Goal: Book appointment/travel/reservation

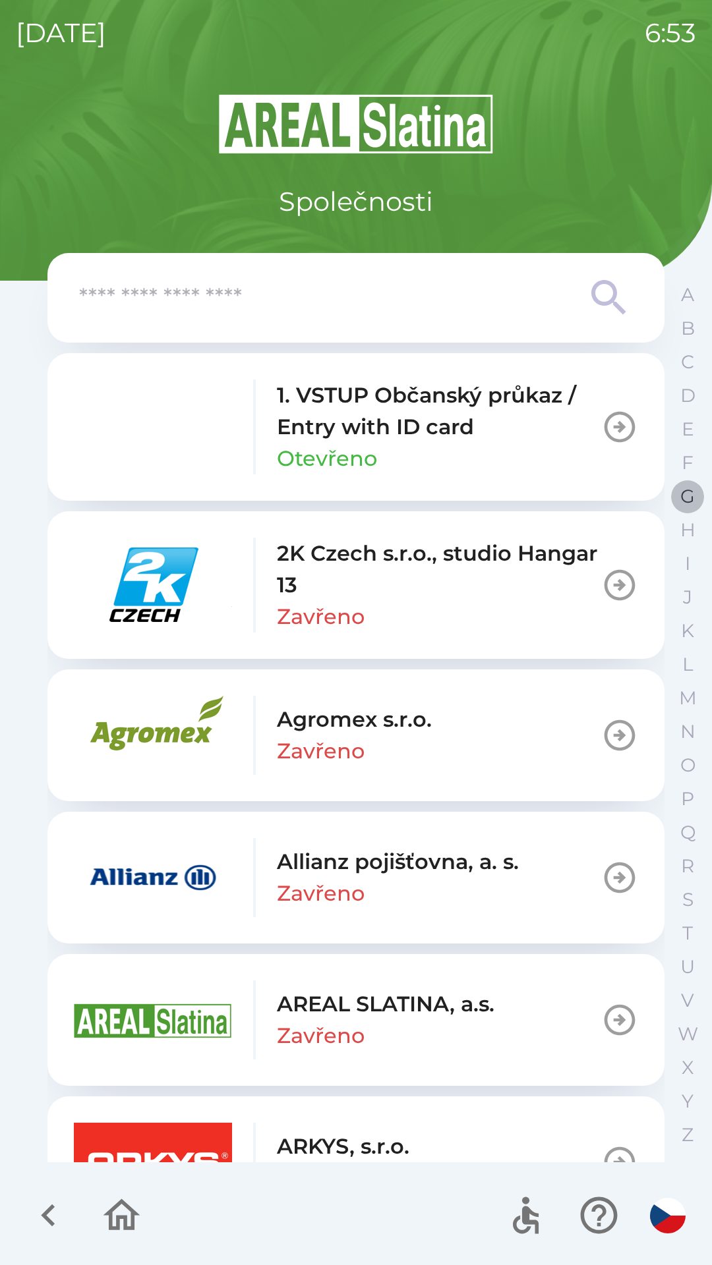
click at [683, 498] on p "G" at bounding box center [687, 496] width 14 height 23
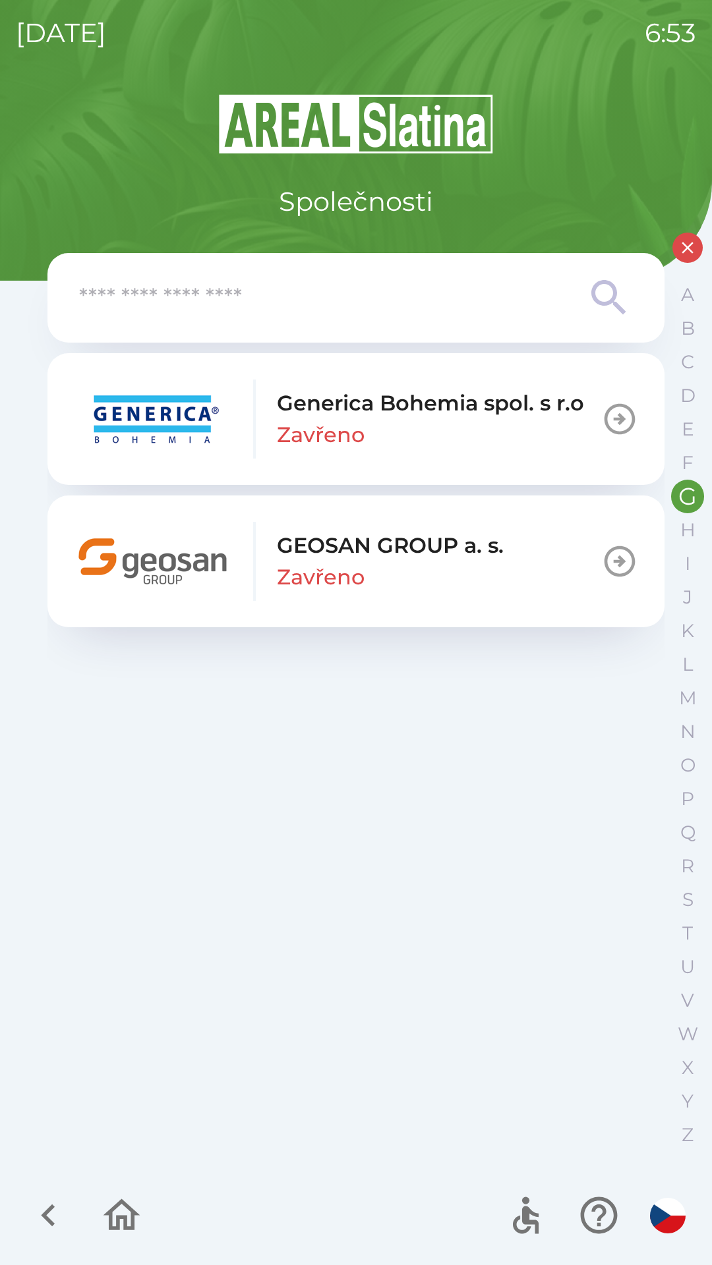
click at [383, 565] on div "GEOSAN GROUP a. s. Zavřeno" at bounding box center [390, 561] width 227 height 63
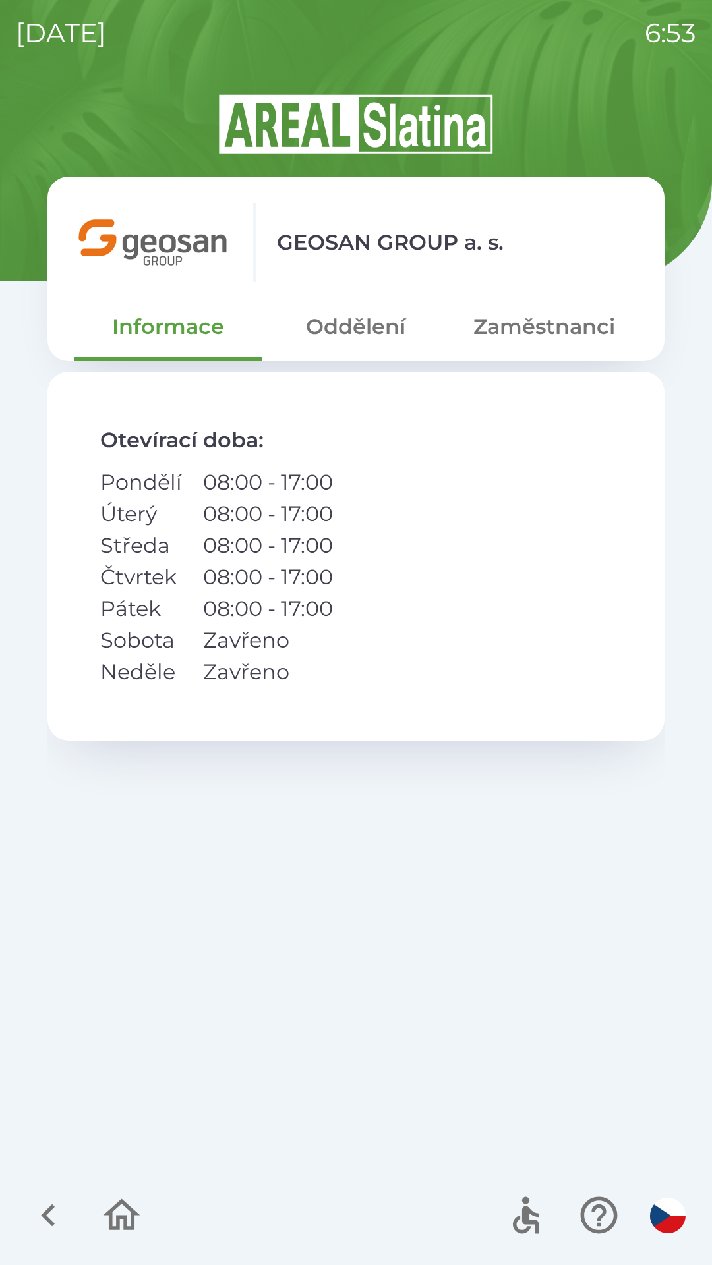
click at [540, 335] on button "Zaměstnanci" at bounding box center [544, 326] width 188 height 47
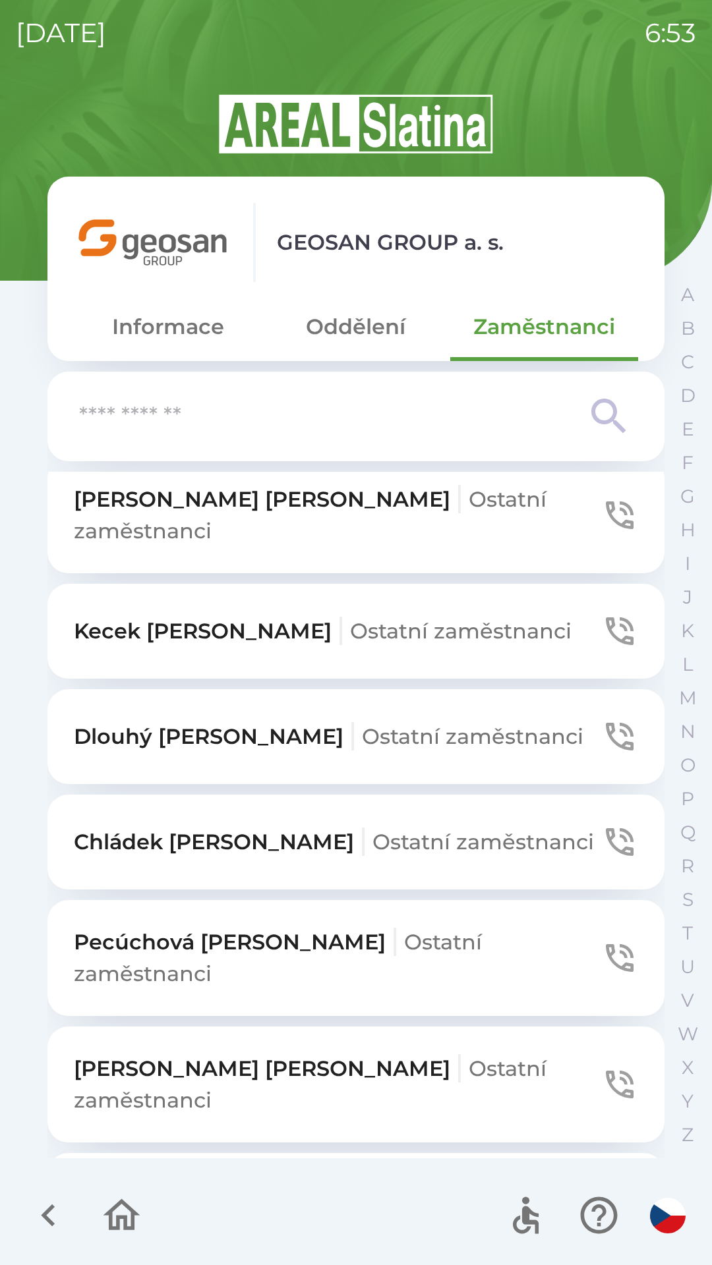
scroll to position [985, 0]
click at [306, 1181] on span "Ostatní zaměstnanci" at bounding box center [310, 1209] width 472 height 57
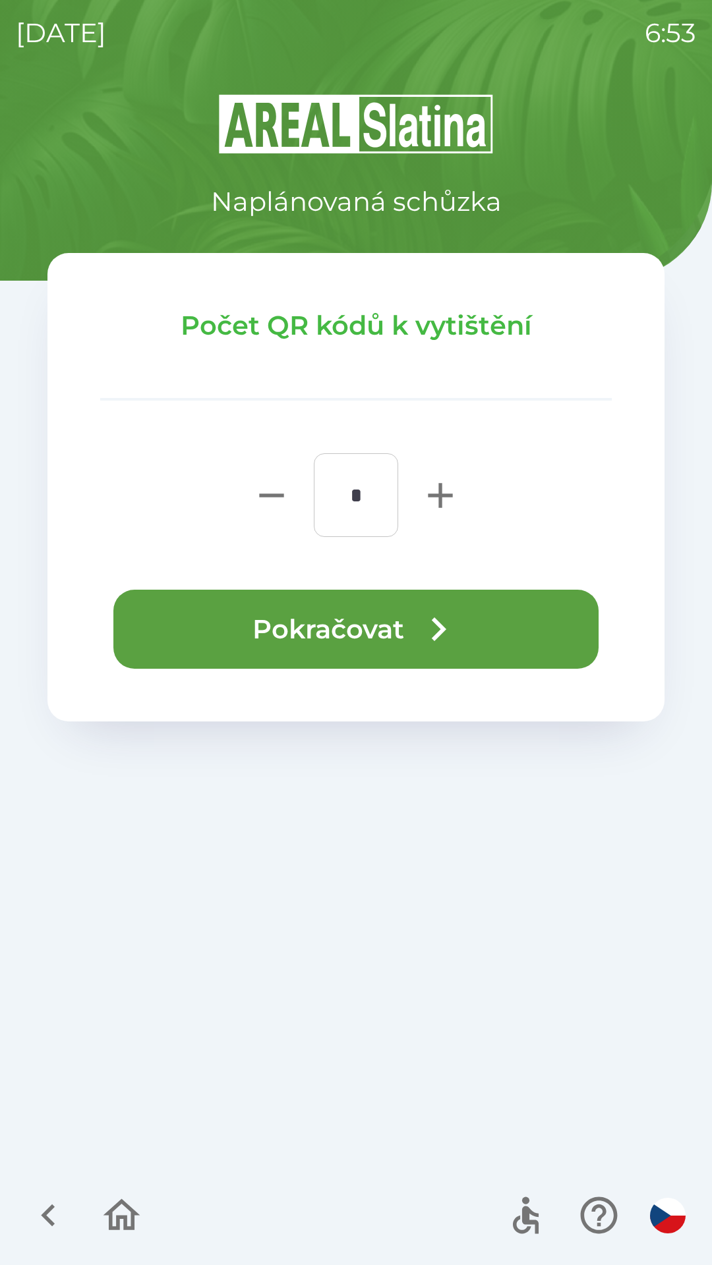
click at [424, 631] on icon "button" at bounding box center [437, 629] width 47 height 47
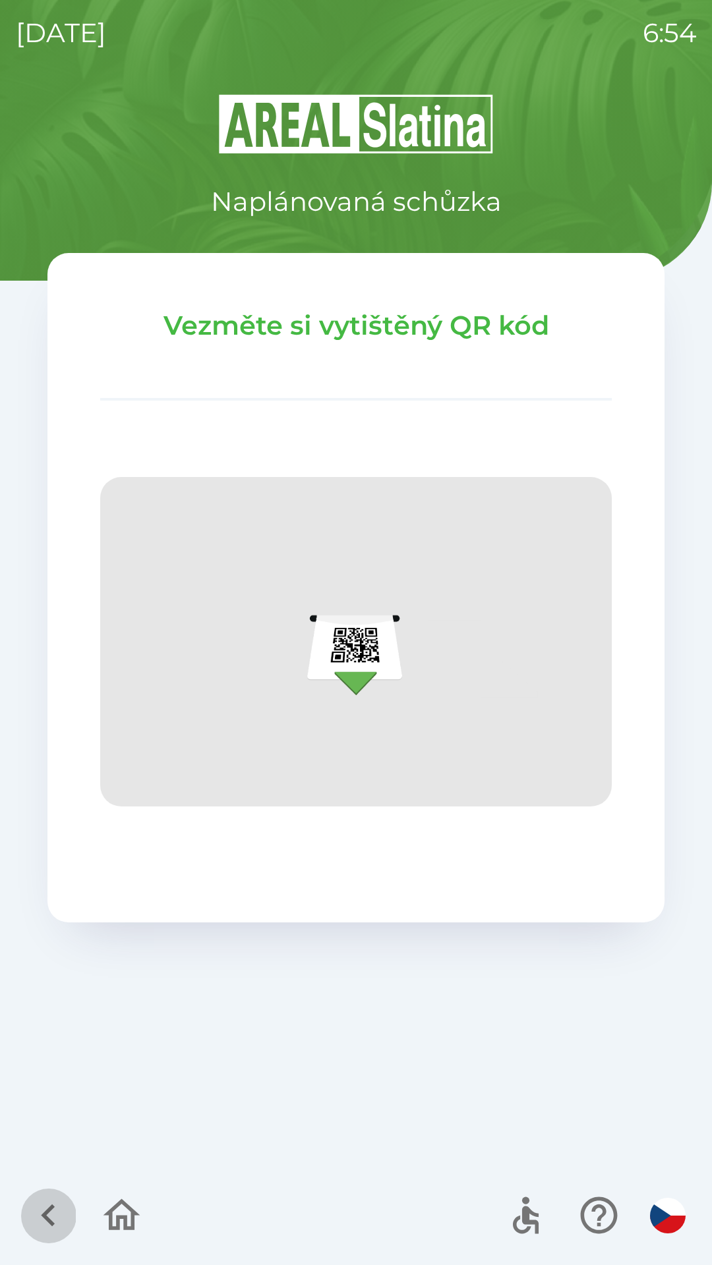
click at [42, 1205] on icon "button" at bounding box center [48, 1215] width 44 height 44
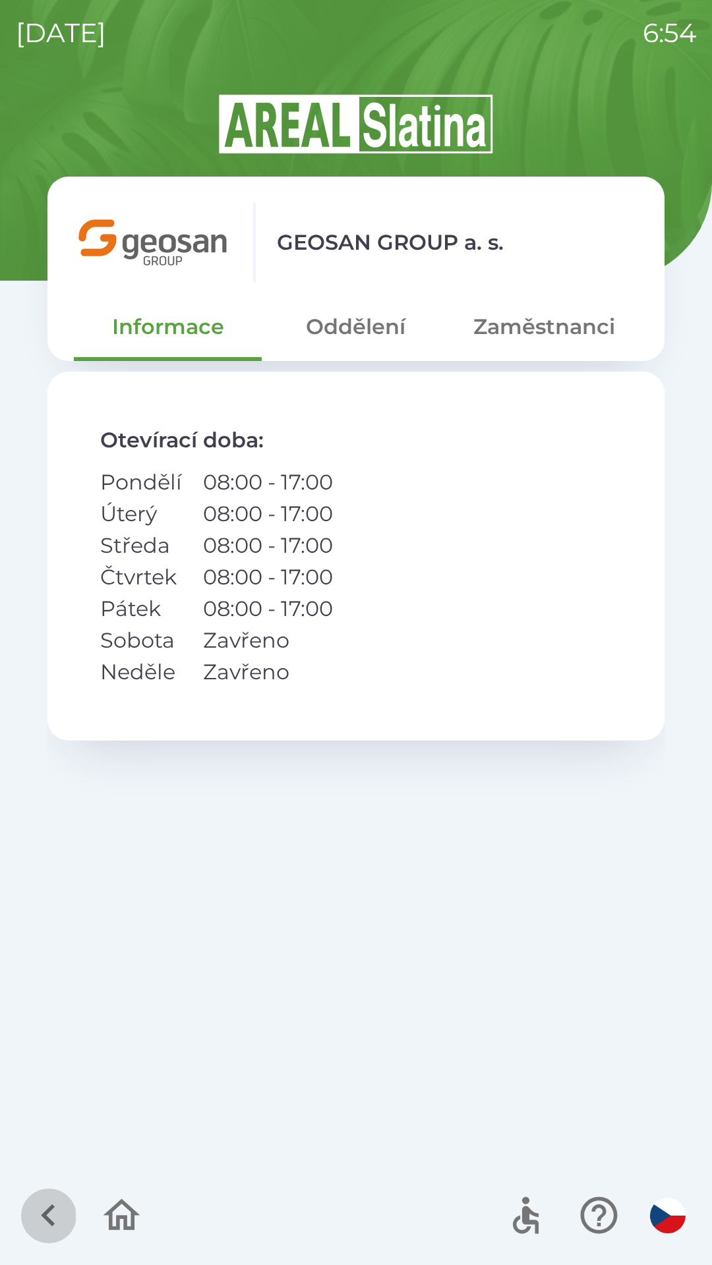
click at [49, 1197] on icon "button" at bounding box center [48, 1215] width 44 height 44
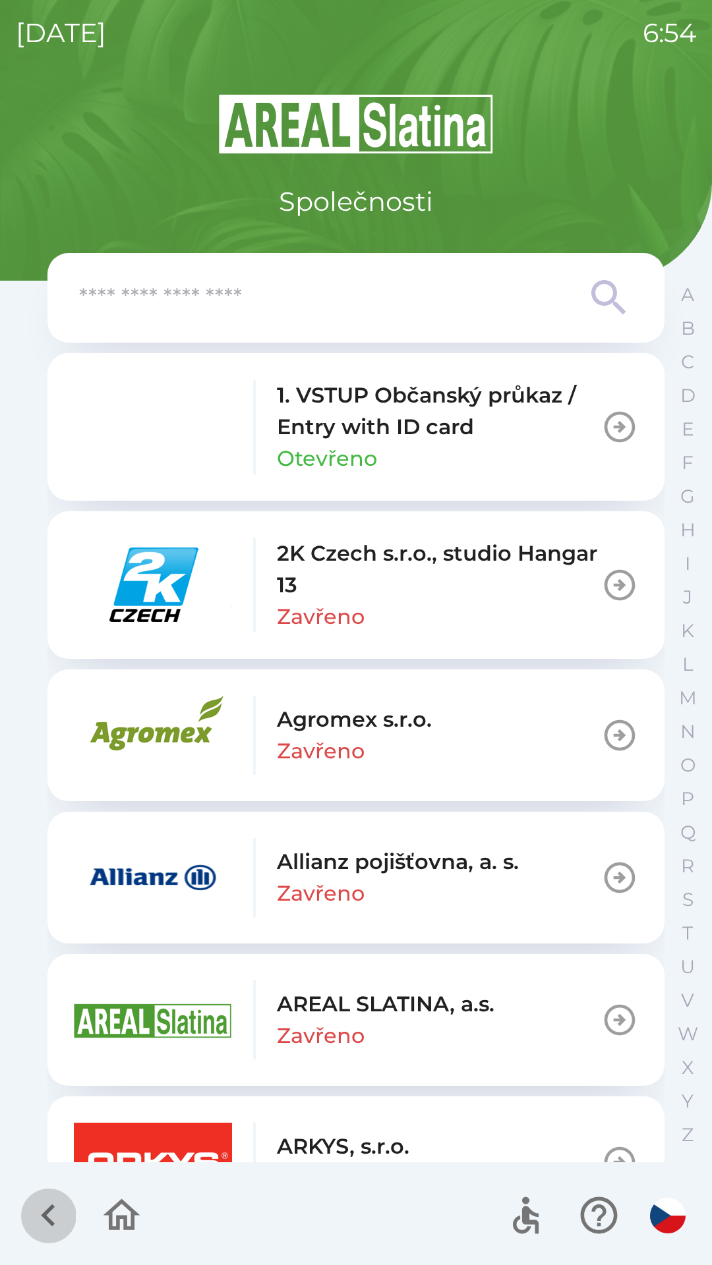
click at [52, 1205] on icon "button" at bounding box center [48, 1215] width 14 height 22
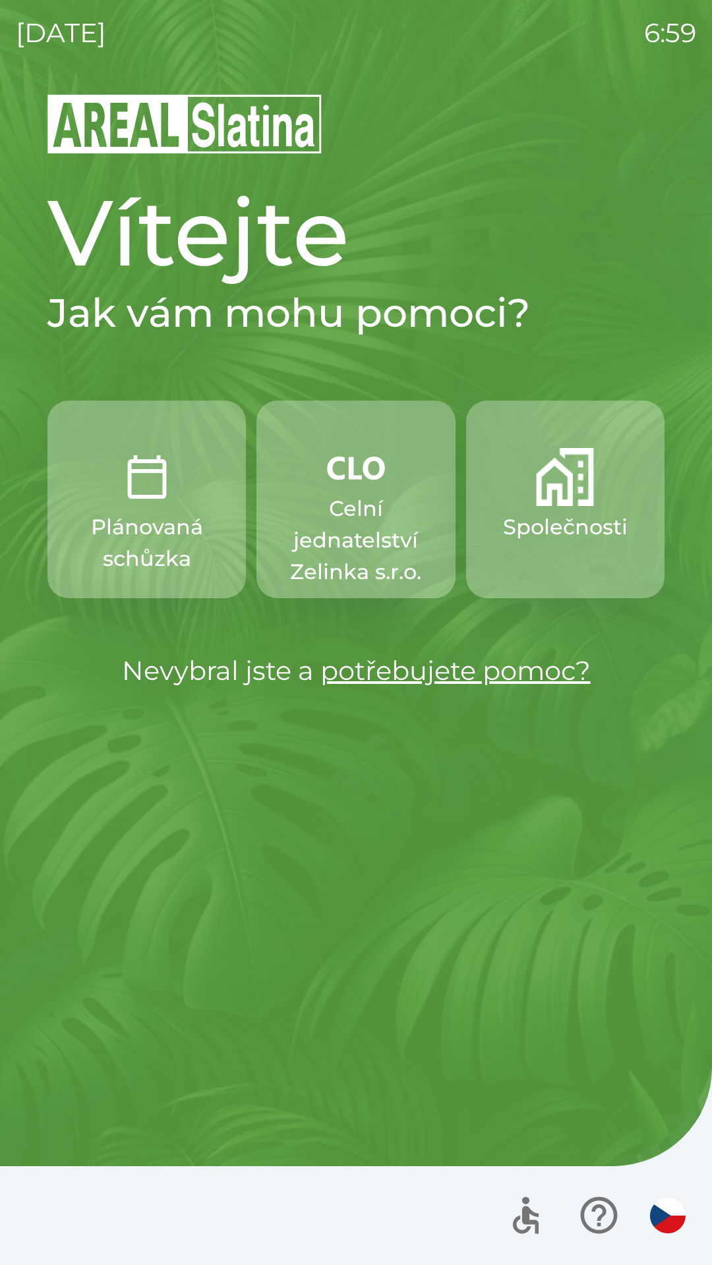
click at [345, 509] on p "Celní jednatelství Zelinka s.r.o." at bounding box center [355, 540] width 135 height 95
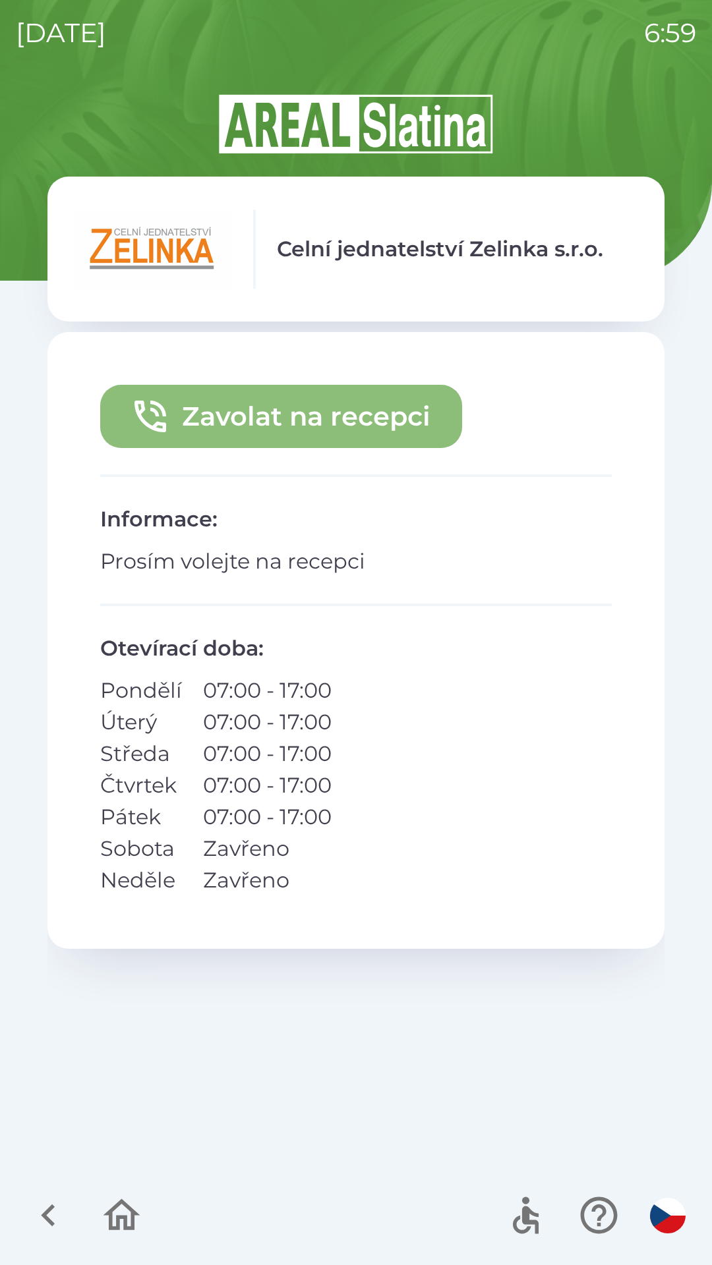
click at [306, 402] on button "Zavolat na recepci" at bounding box center [281, 416] width 362 height 63
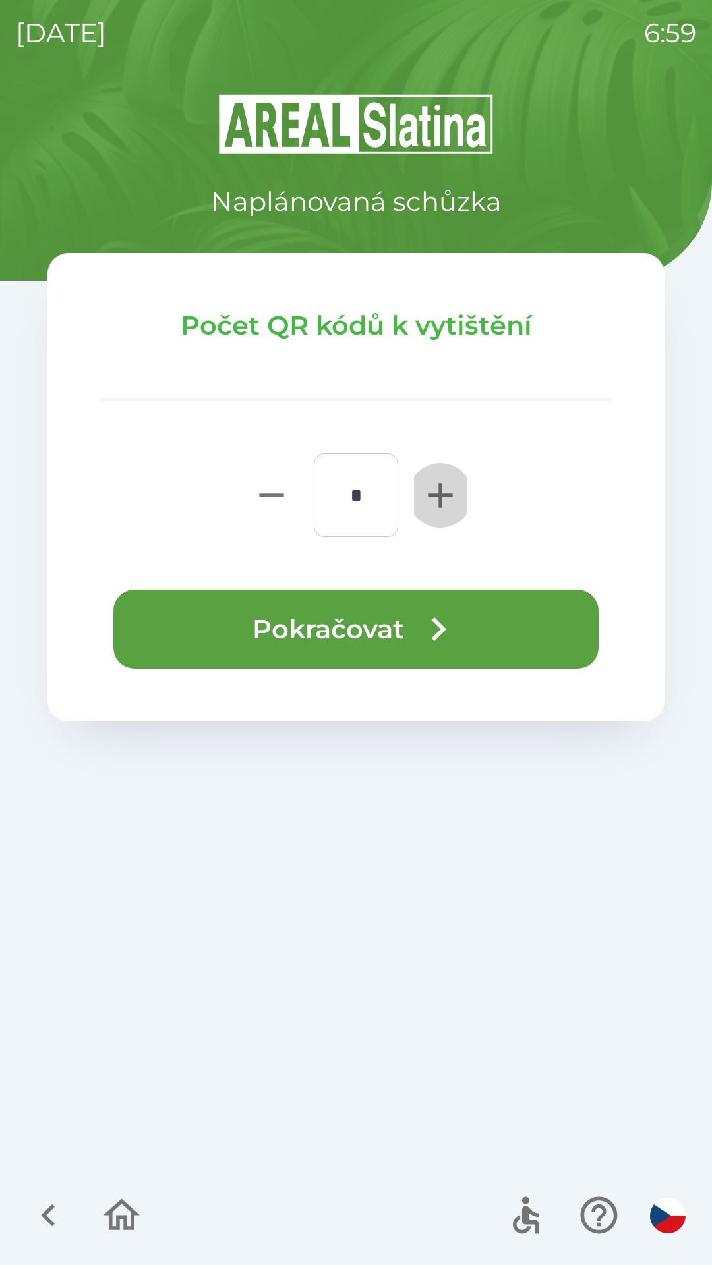
click at [428, 492] on icon "button" at bounding box center [440, 495] width 42 height 42
type input "*"
click at [385, 628] on button "Pokračovat" at bounding box center [355, 629] width 485 height 79
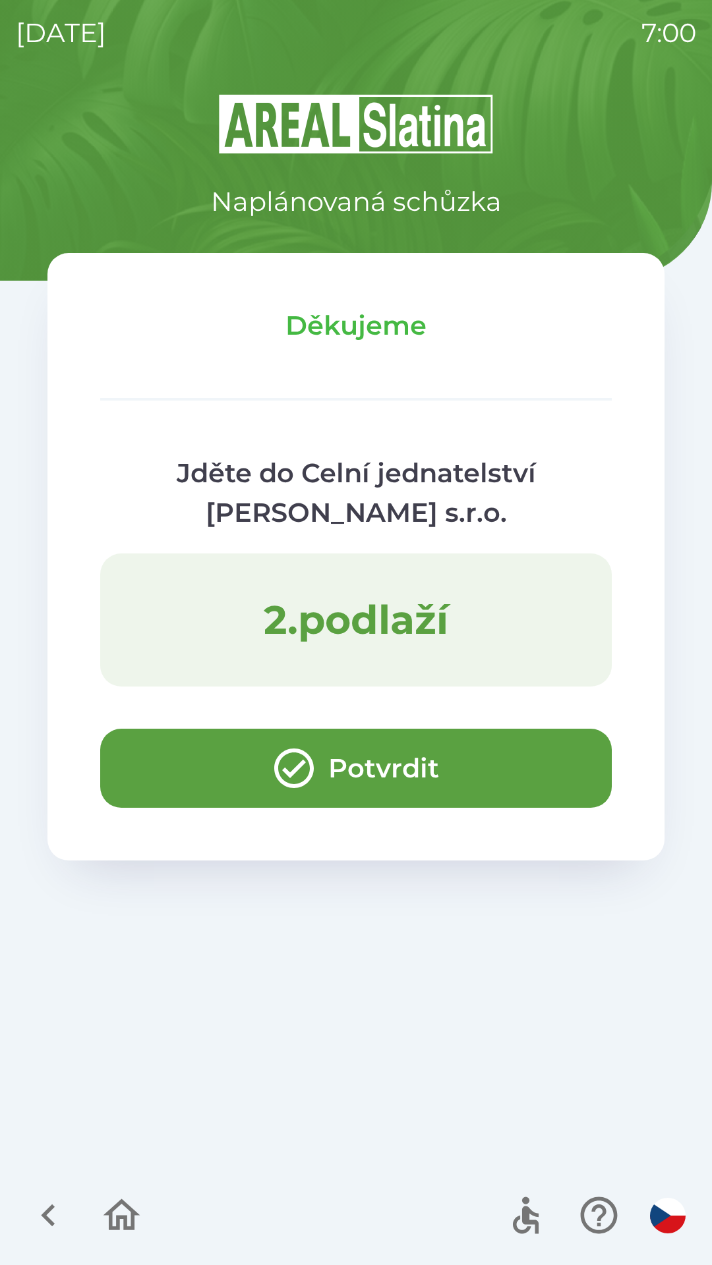
click at [430, 766] on button "Potvrdit" at bounding box center [355, 768] width 511 height 79
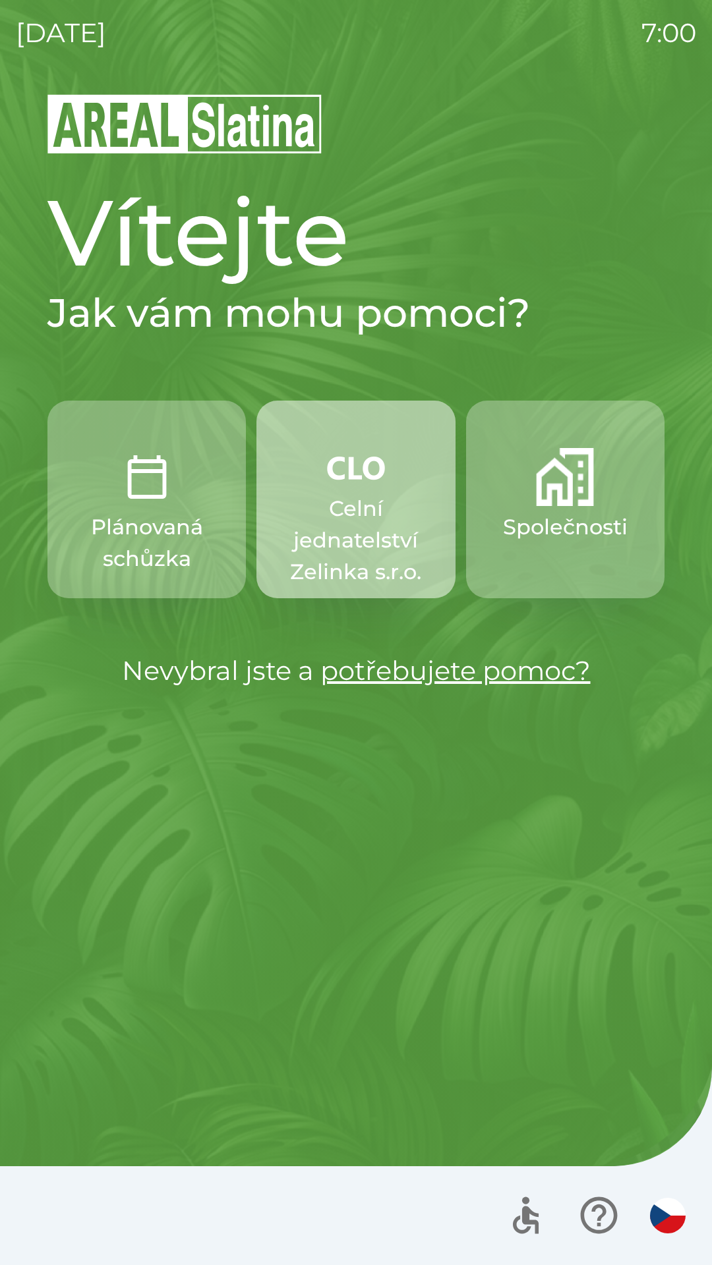
click at [378, 530] on p "Celní jednatelství Zelinka s.r.o." at bounding box center [355, 540] width 135 height 95
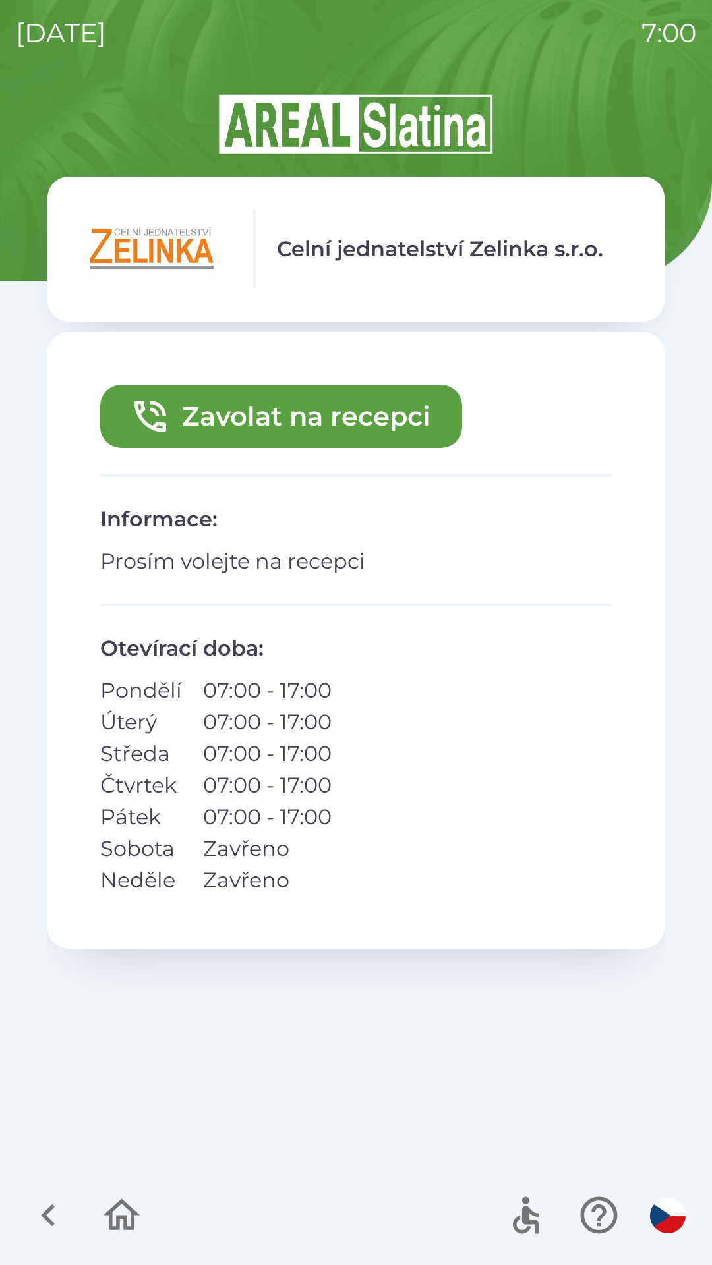
click at [377, 416] on button "Zavolat na recepci" at bounding box center [281, 416] width 362 height 63
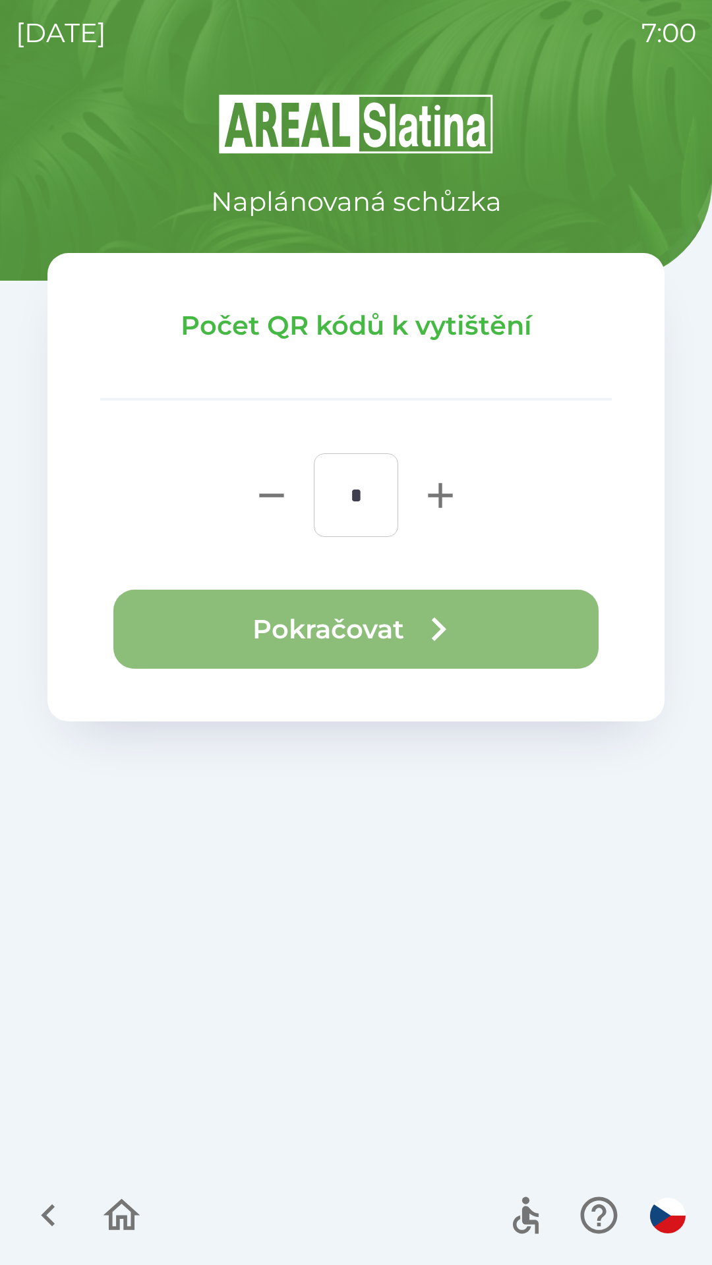
click at [425, 657] on button "Pokračovat" at bounding box center [355, 629] width 485 height 79
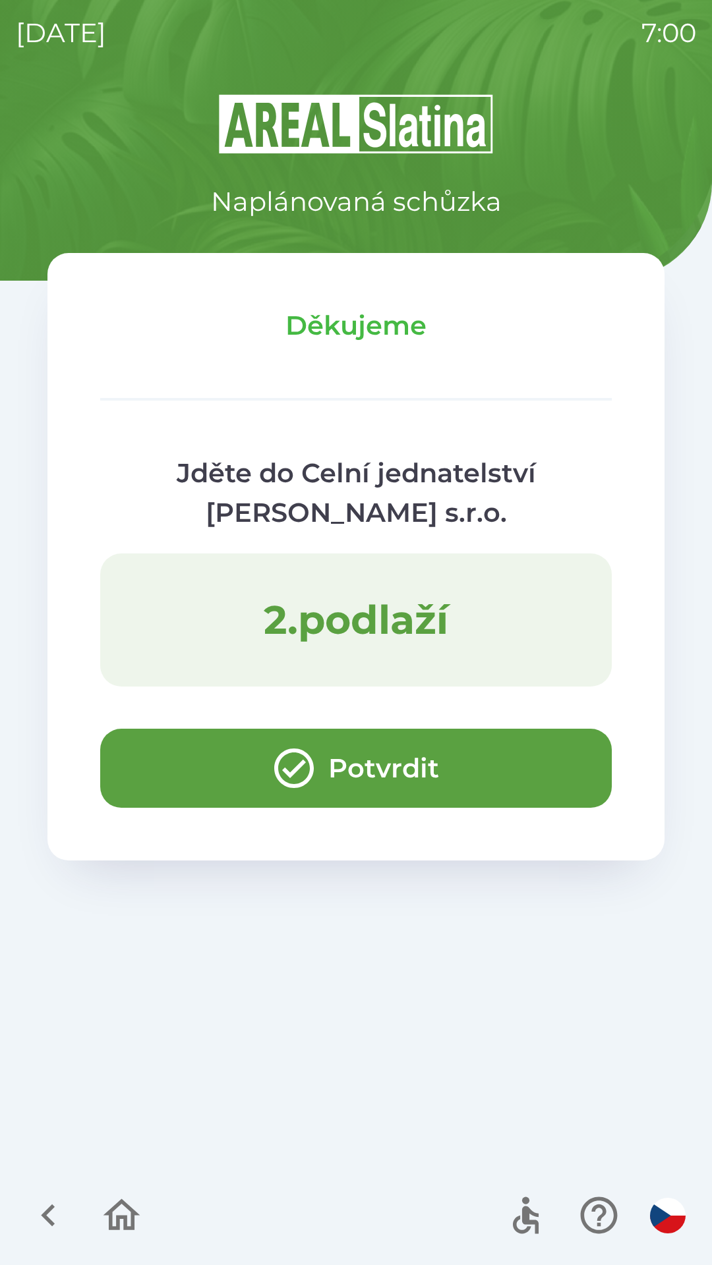
click at [157, 775] on button "Potvrdit" at bounding box center [355, 768] width 511 height 79
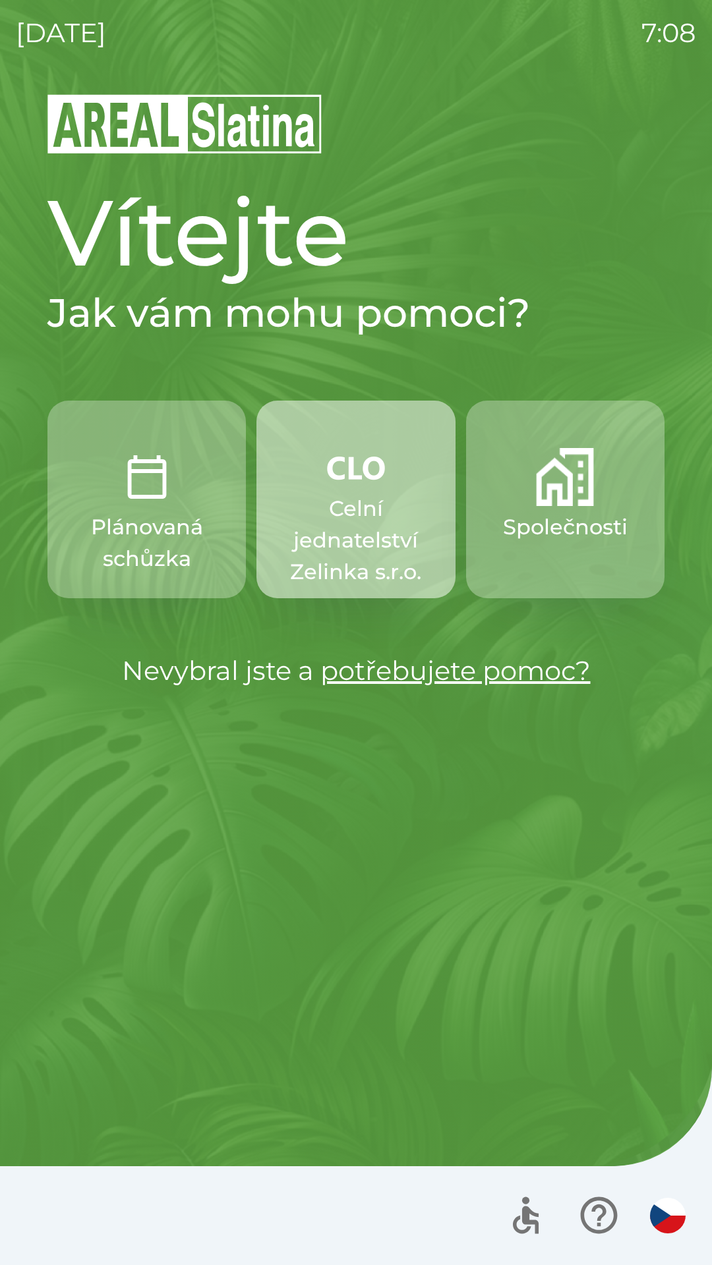
click at [373, 513] on p "Celní jednatelství Zelinka s.r.o." at bounding box center [355, 540] width 135 height 95
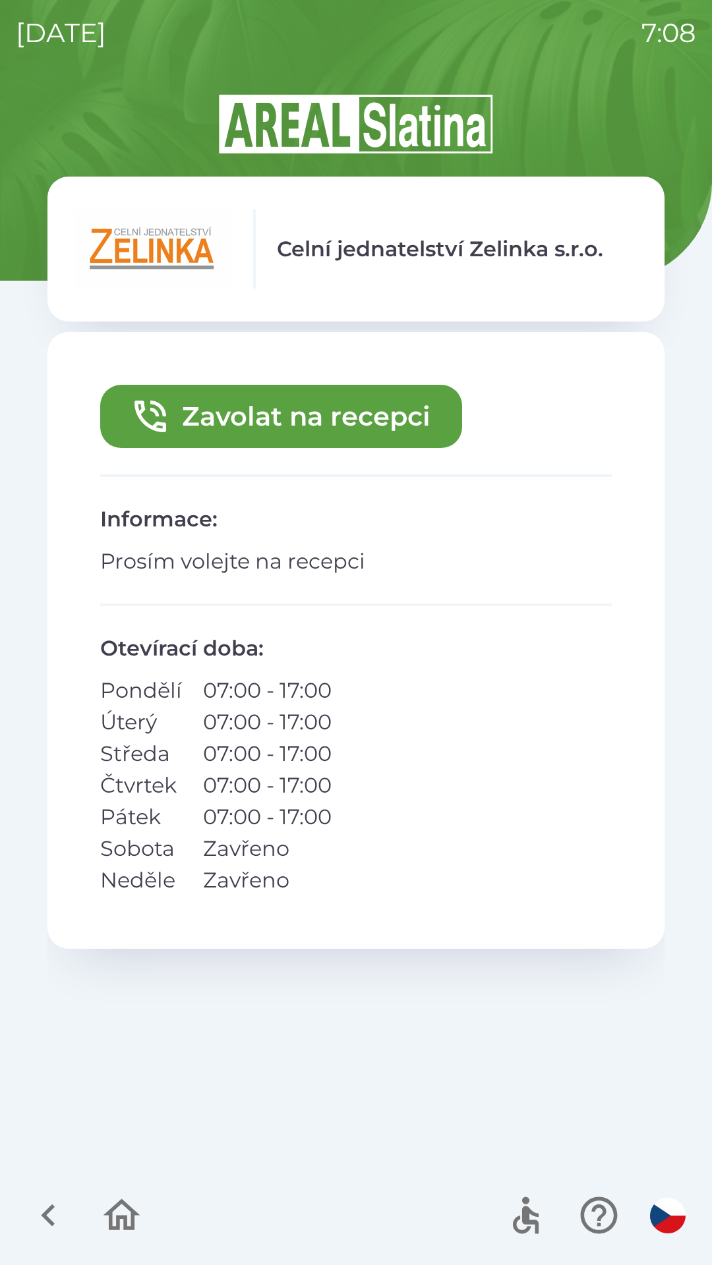
click at [242, 416] on button "Zavolat na recepci" at bounding box center [281, 416] width 362 height 63
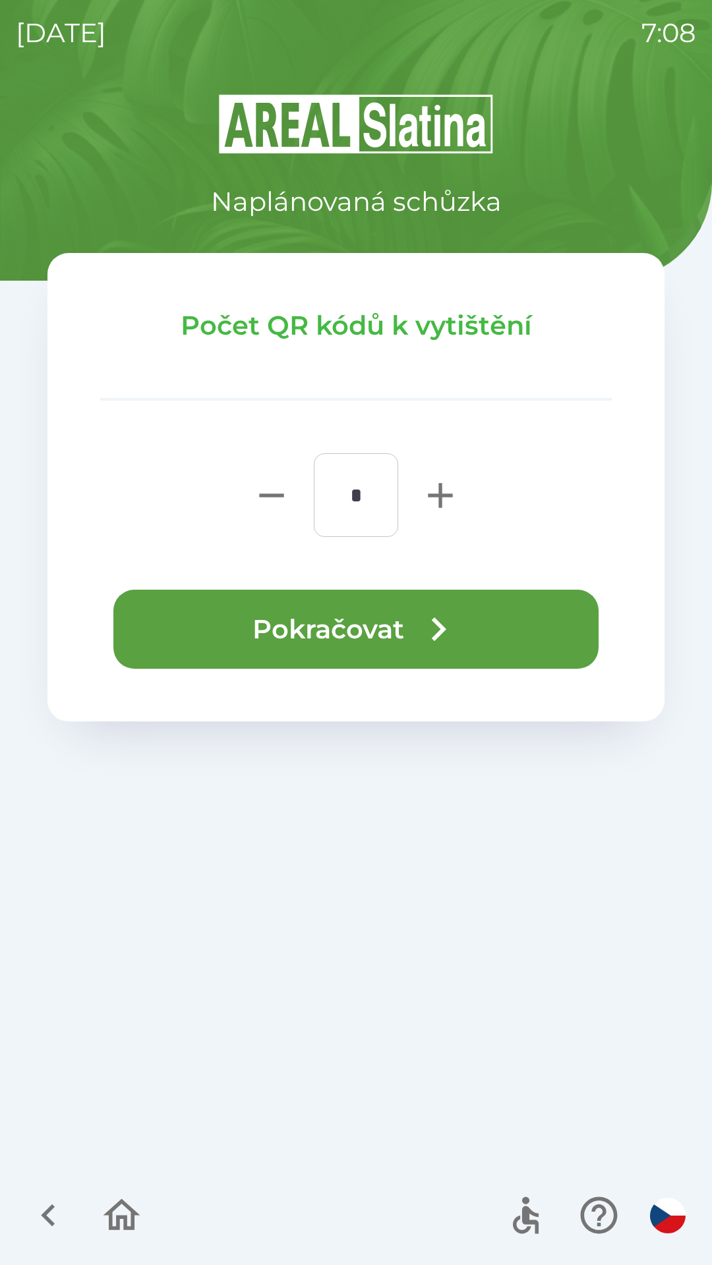
click at [423, 495] on icon "button" at bounding box center [440, 495] width 42 height 42
type input "*"
click at [240, 628] on button "Pokračovat" at bounding box center [355, 629] width 485 height 79
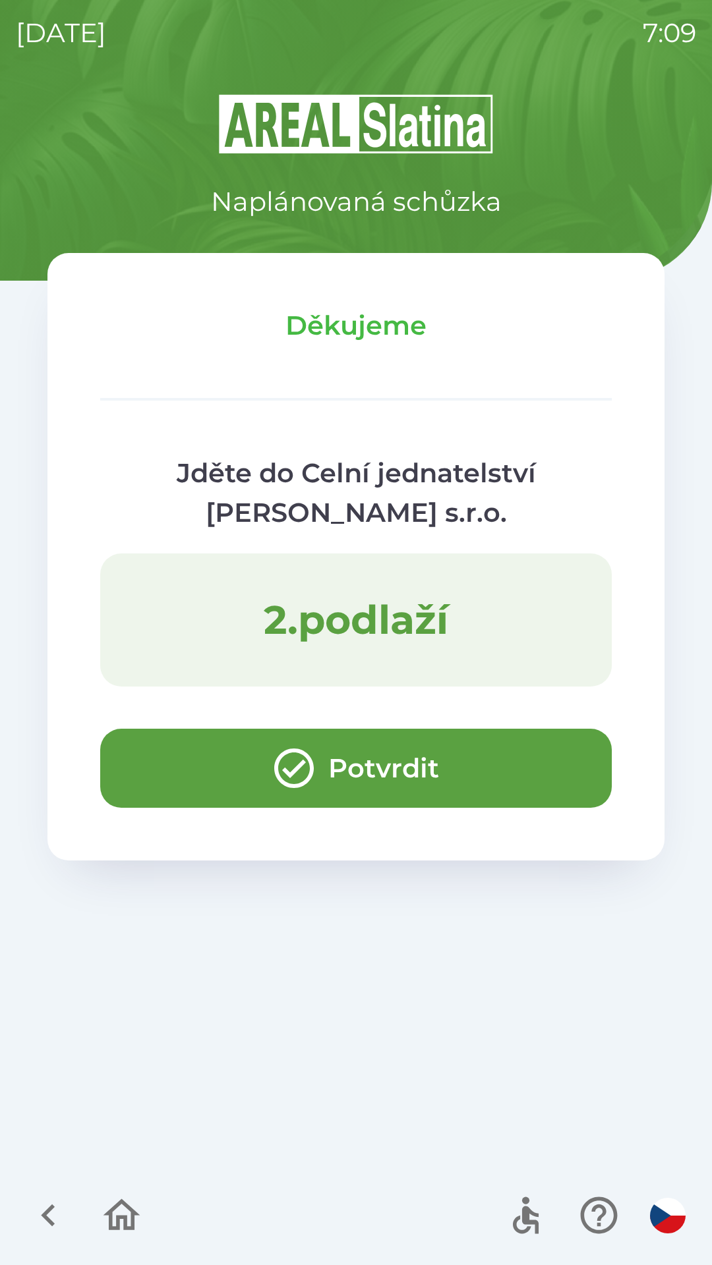
click at [161, 770] on button "Potvrdit" at bounding box center [355, 768] width 511 height 79
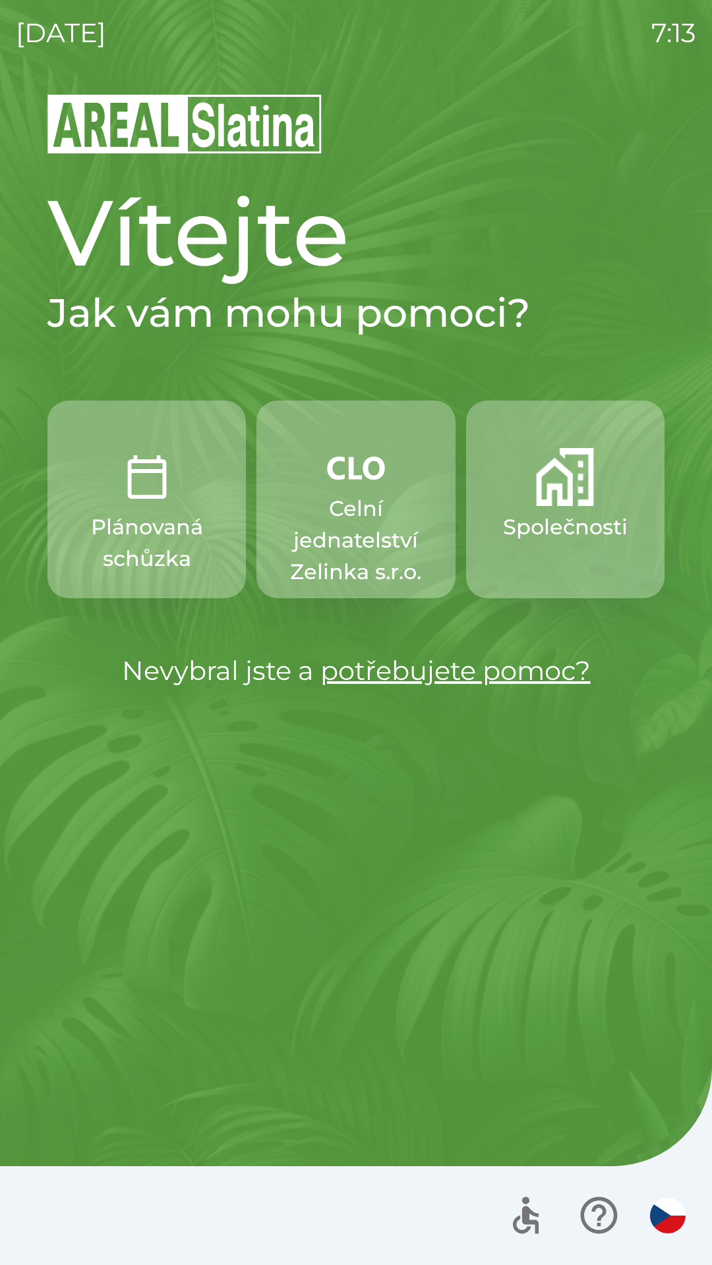
click at [399, 566] on p "Celní jednatelství Zelinka s.r.o." at bounding box center [355, 540] width 135 height 95
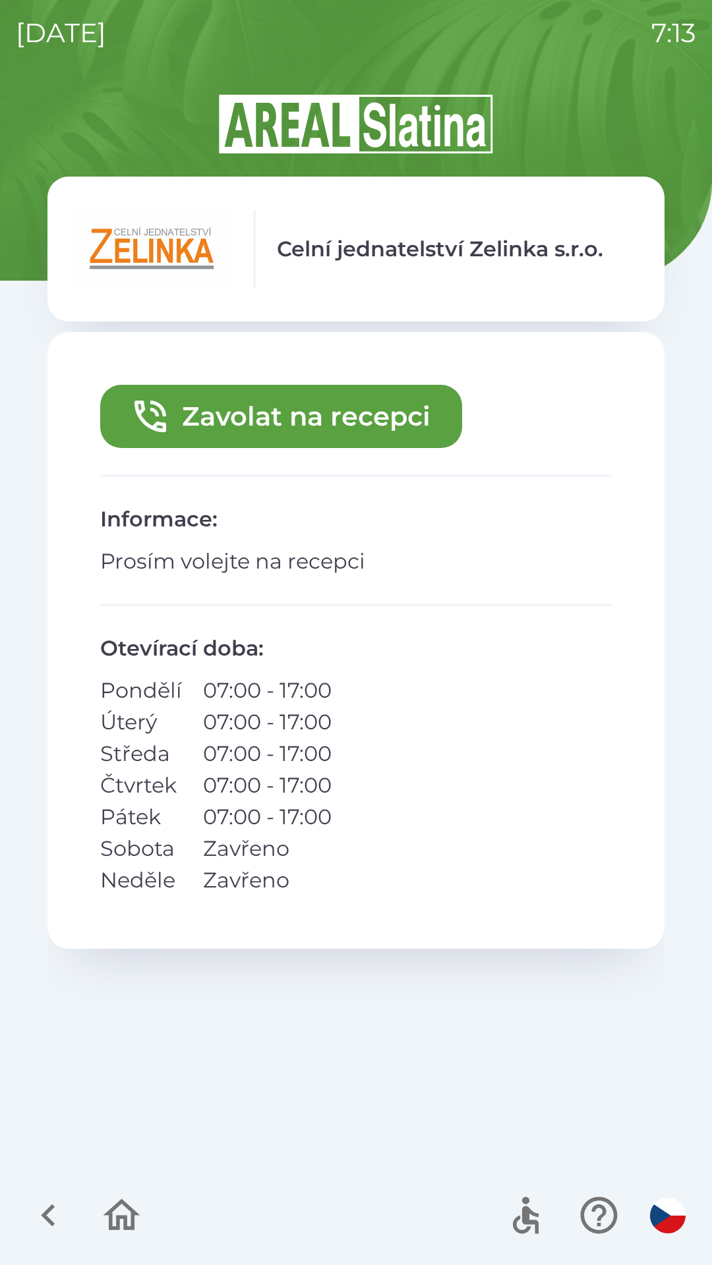
click at [414, 412] on button "Zavolat na recepci" at bounding box center [281, 416] width 362 height 63
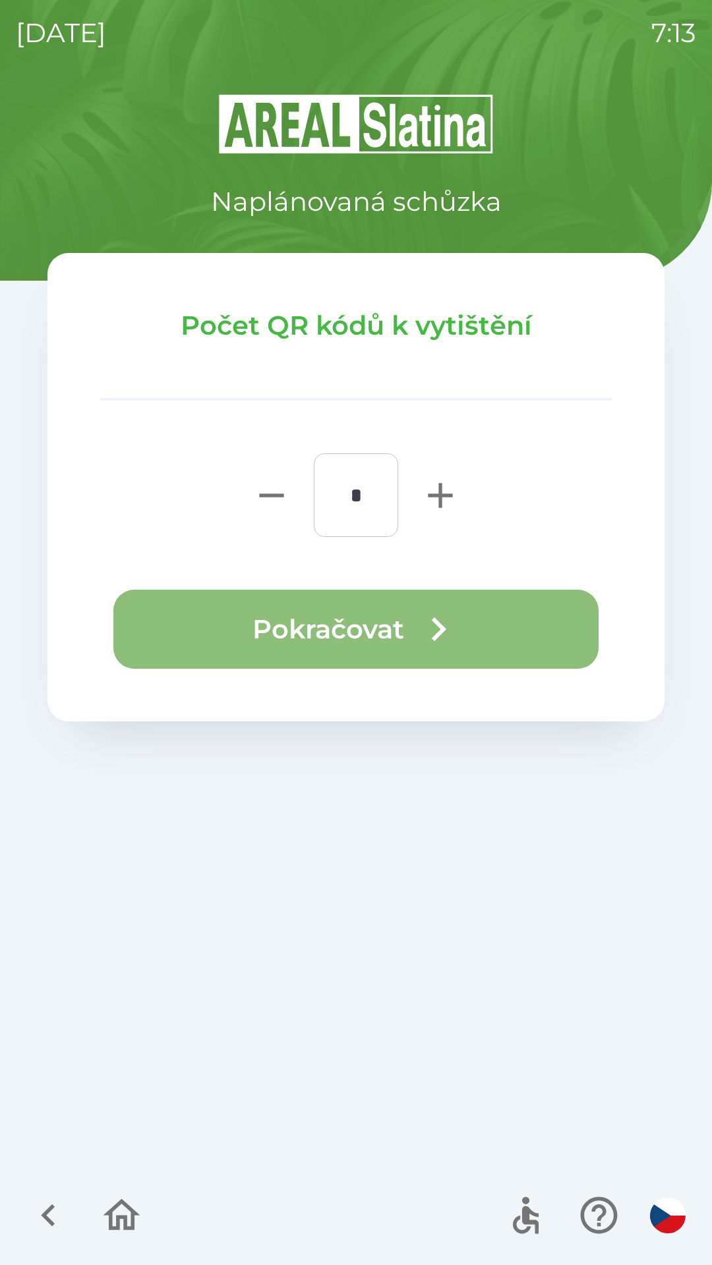
click at [535, 621] on button "Pokračovat" at bounding box center [355, 629] width 485 height 79
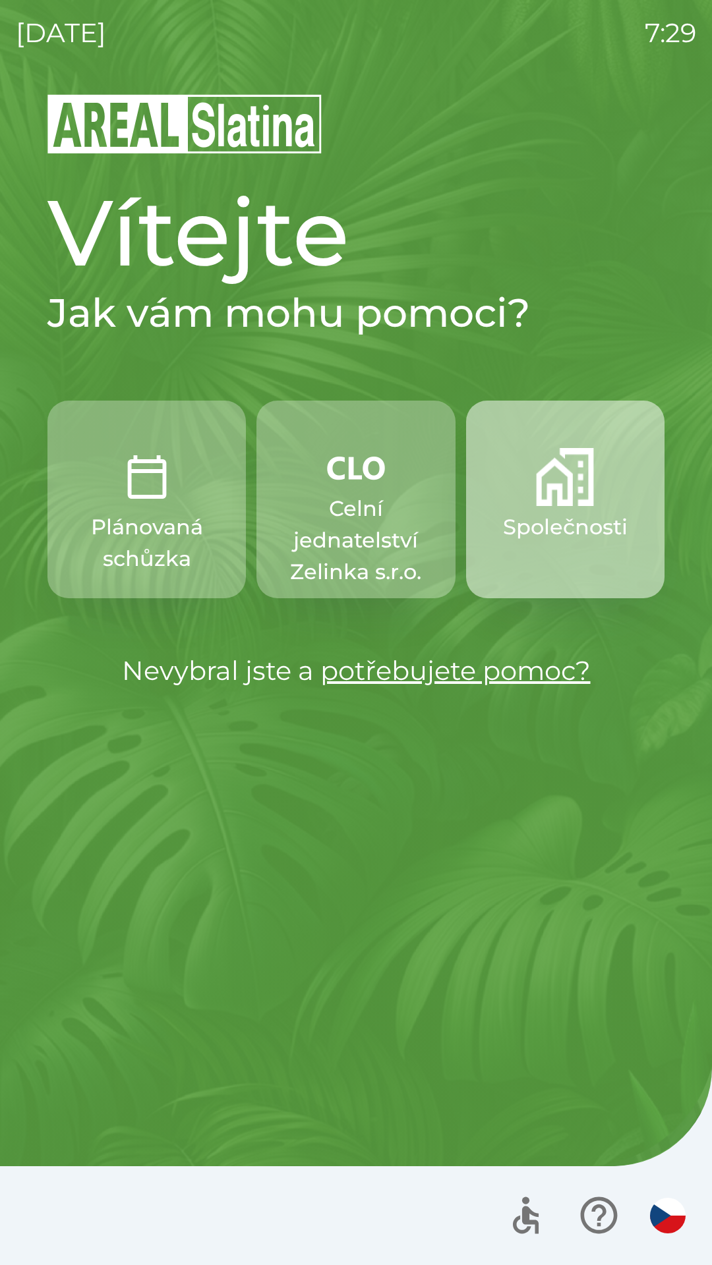
click at [559, 521] on p "Společnosti" at bounding box center [565, 527] width 125 height 32
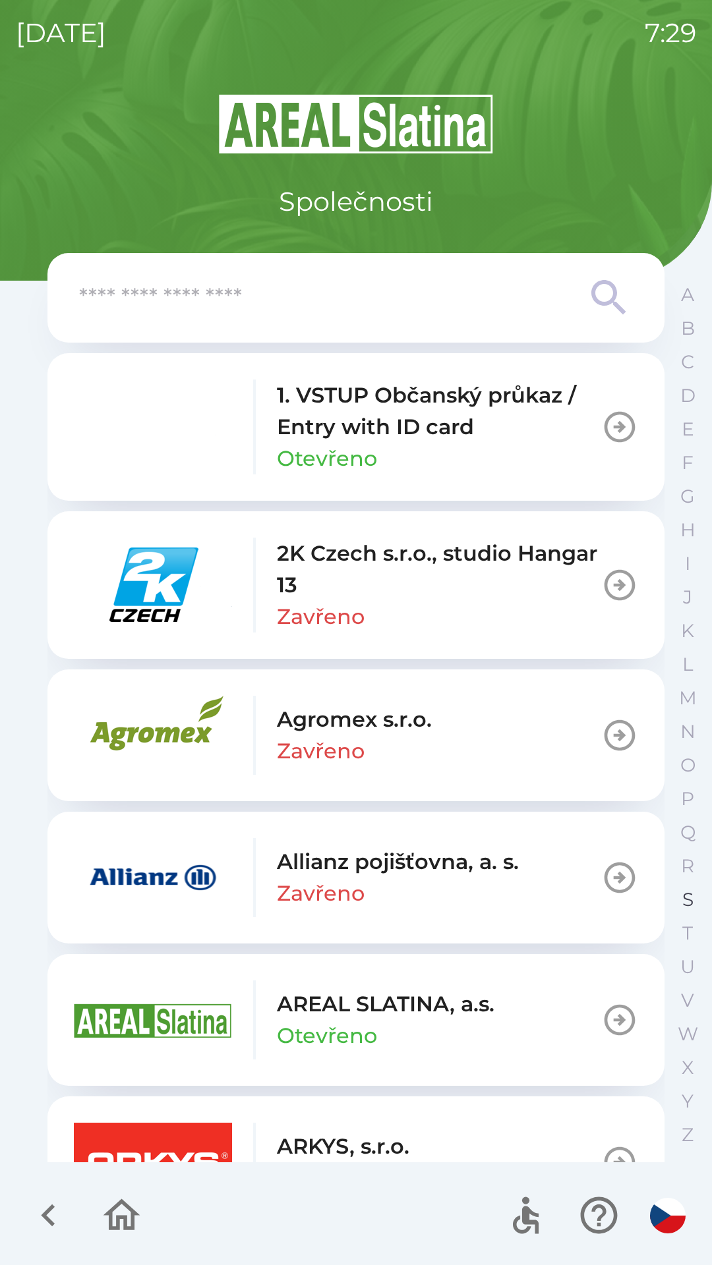
click at [679, 891] on button "S" at bounding box center [687, 900] width 33 height 34
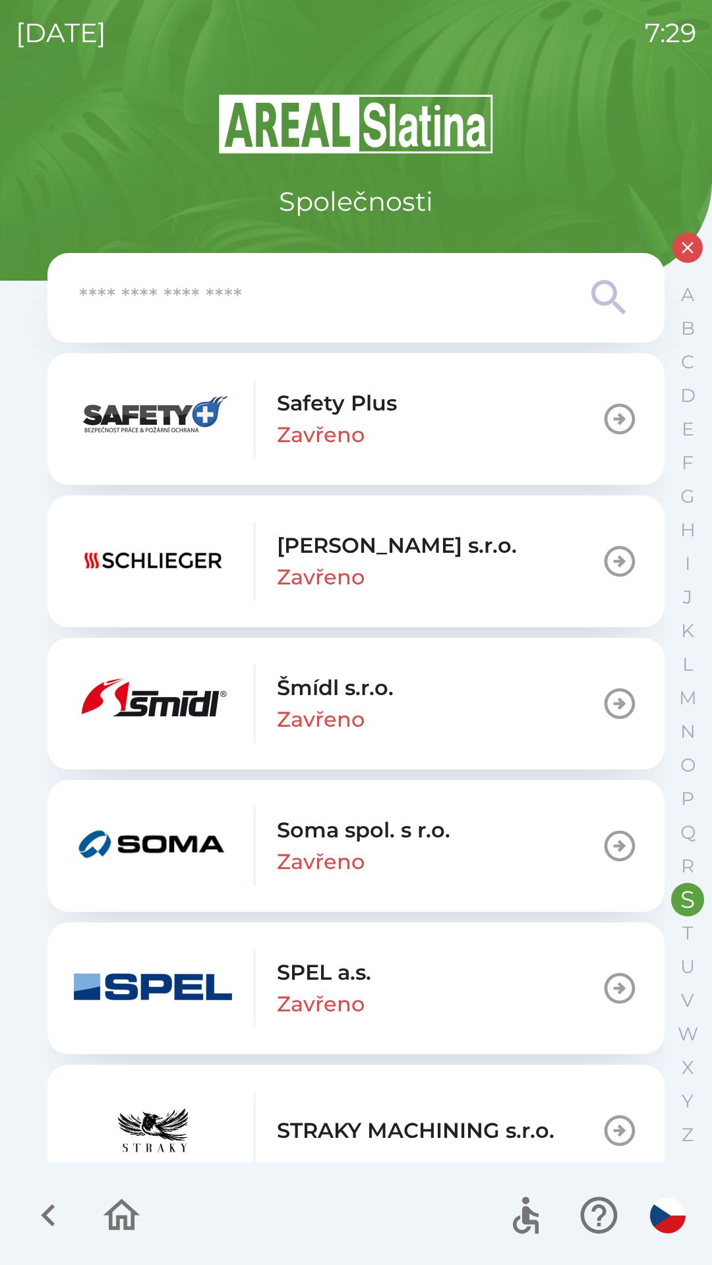
scroll to position [177, 0]
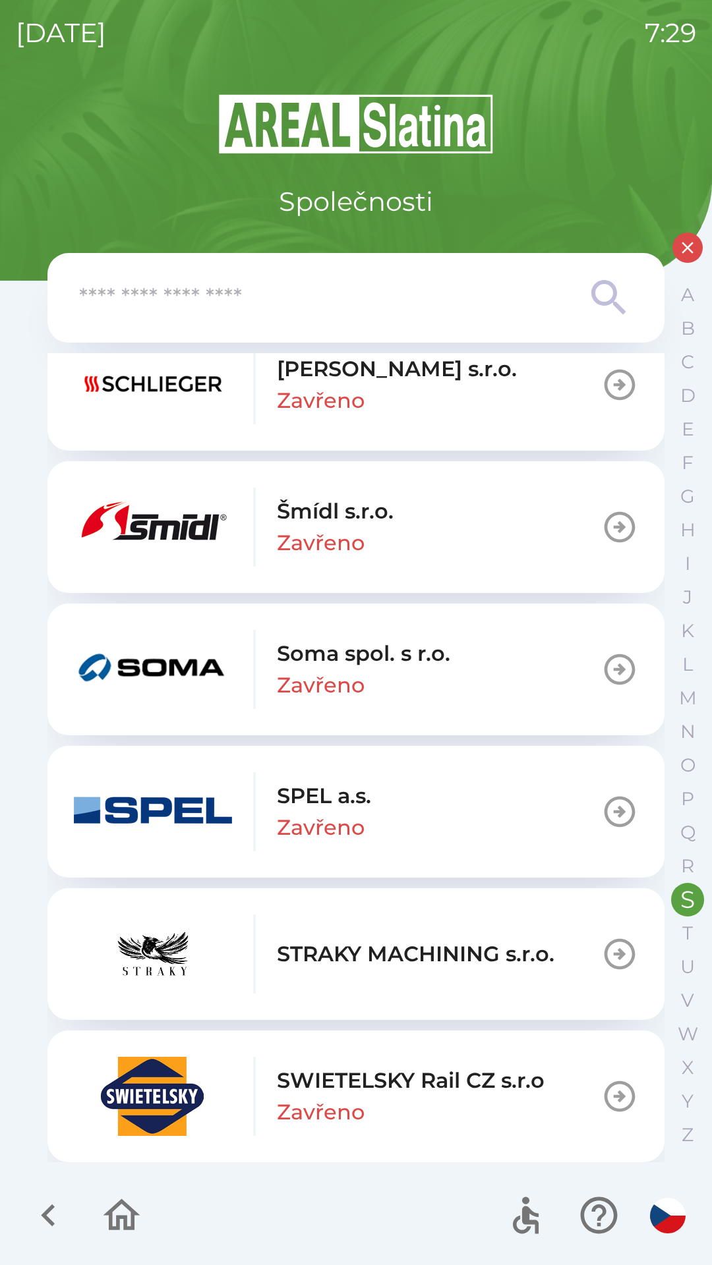
click at [438, 1075] on p "SWIETELSKY Rail CZ s.r.o" at bounding box center [411, 1081] width 268 height 32
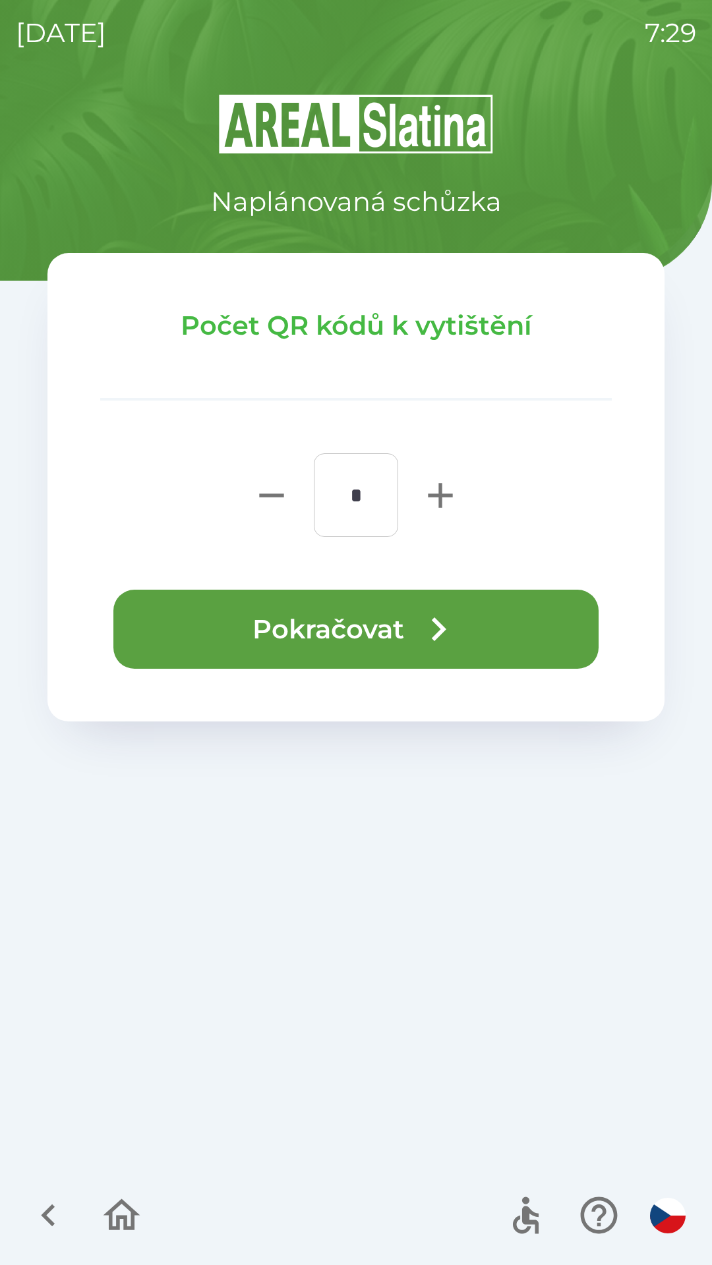
click at [428, 621] on icon "button" at bounding box center [437, 629] width 47 height 47
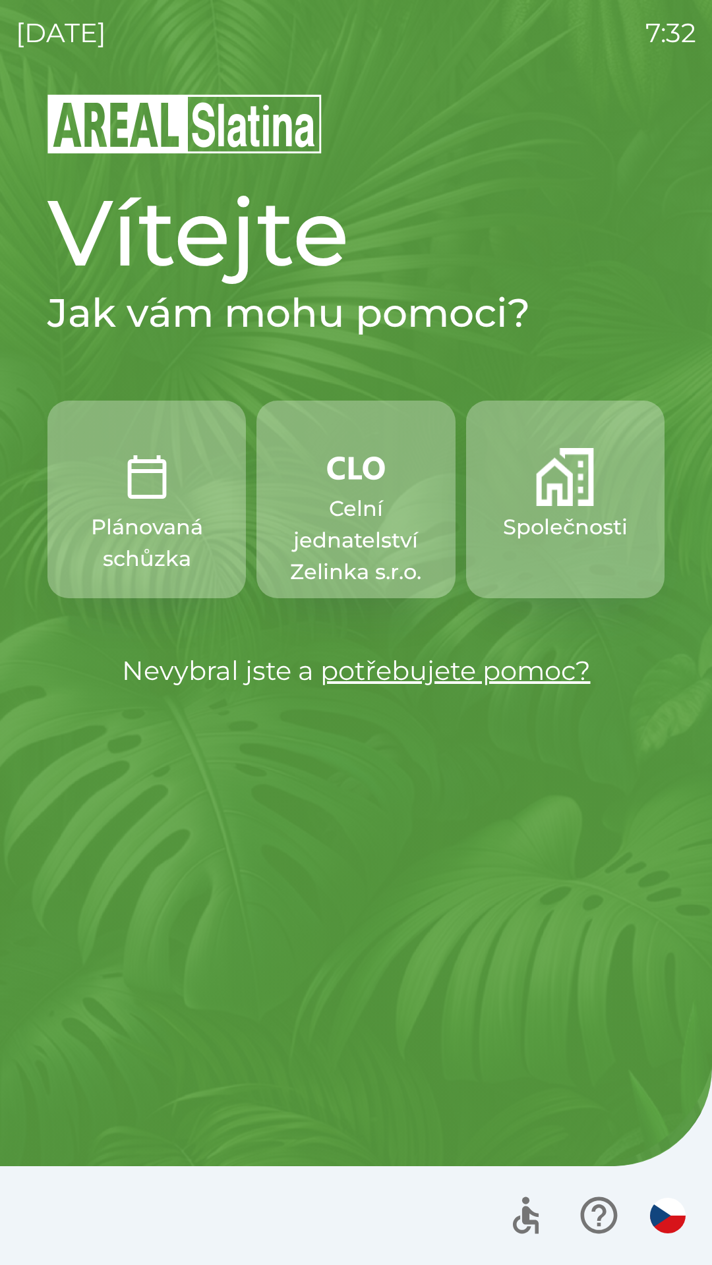
click at [331, 519] on p "Celní jednatelství Zelinka s.r.o." at bounding box center [355, 540] width 135 height 95
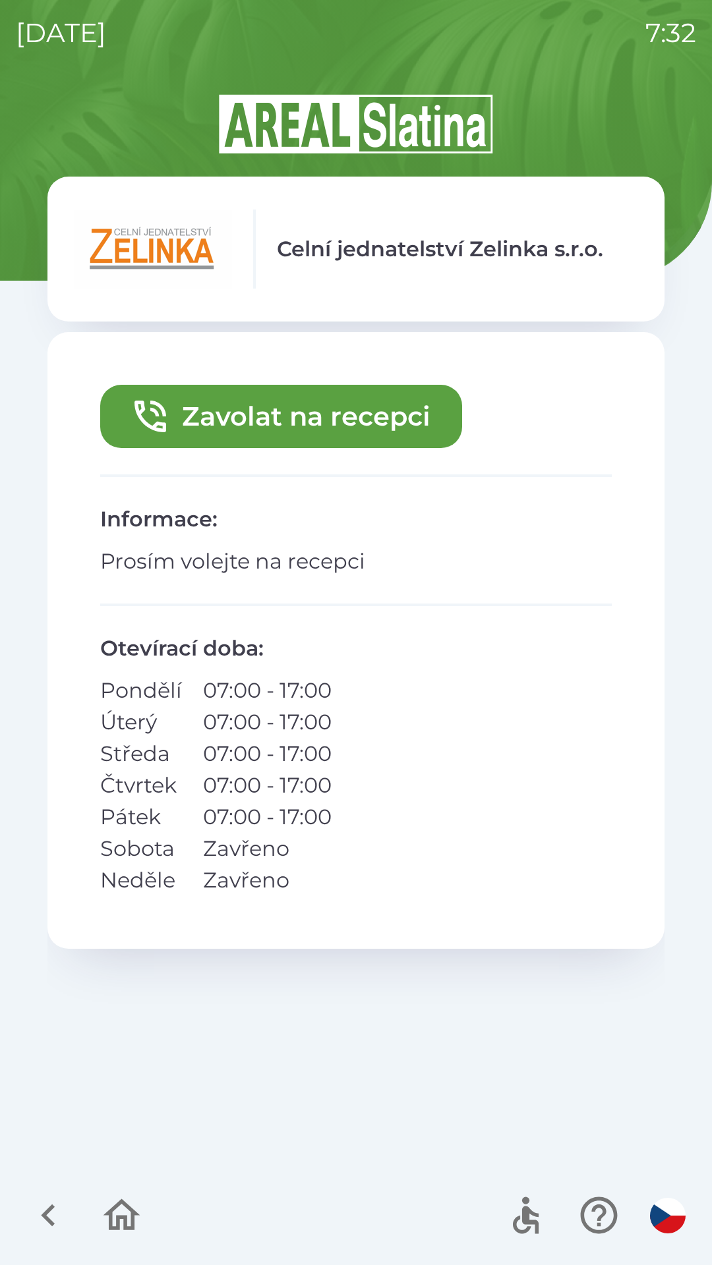
click at [235, 423] on button "Zavolat na recepci" at bounding box center [281, 416] width 362 height 63
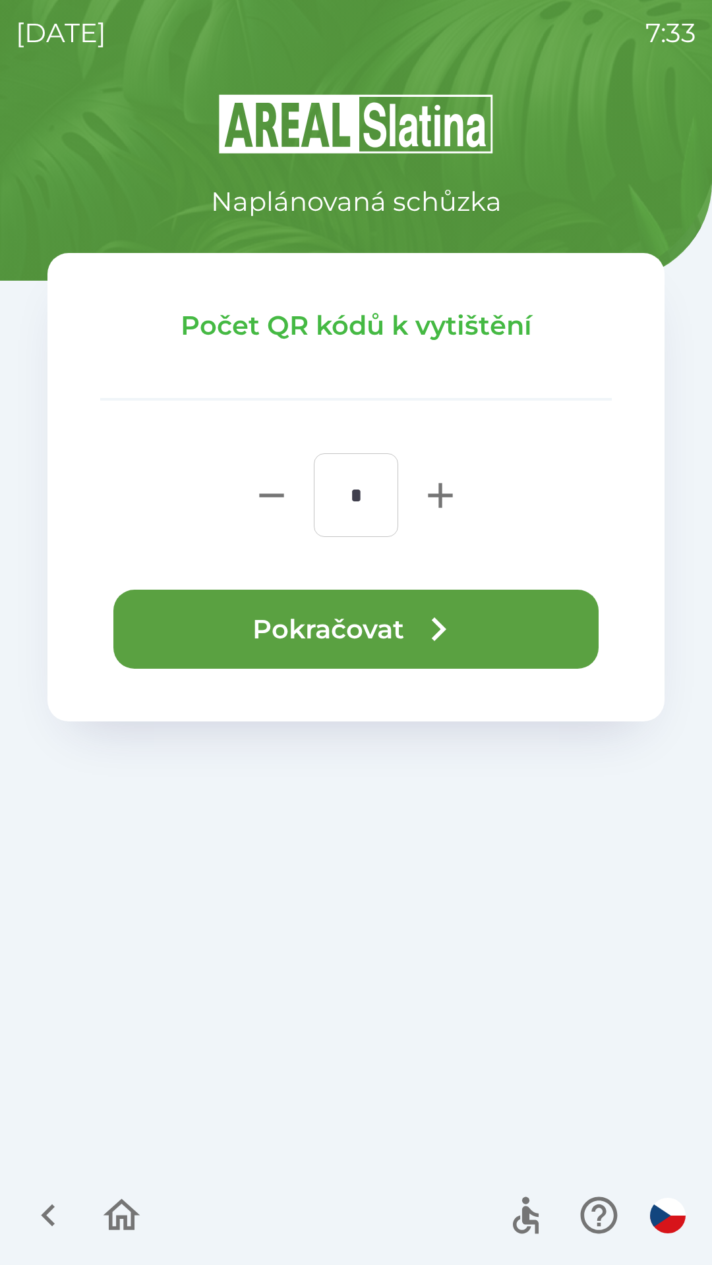
click at [213, 632] on button "Pokračovat" at bounding box center [355, 629] width 485 height 79
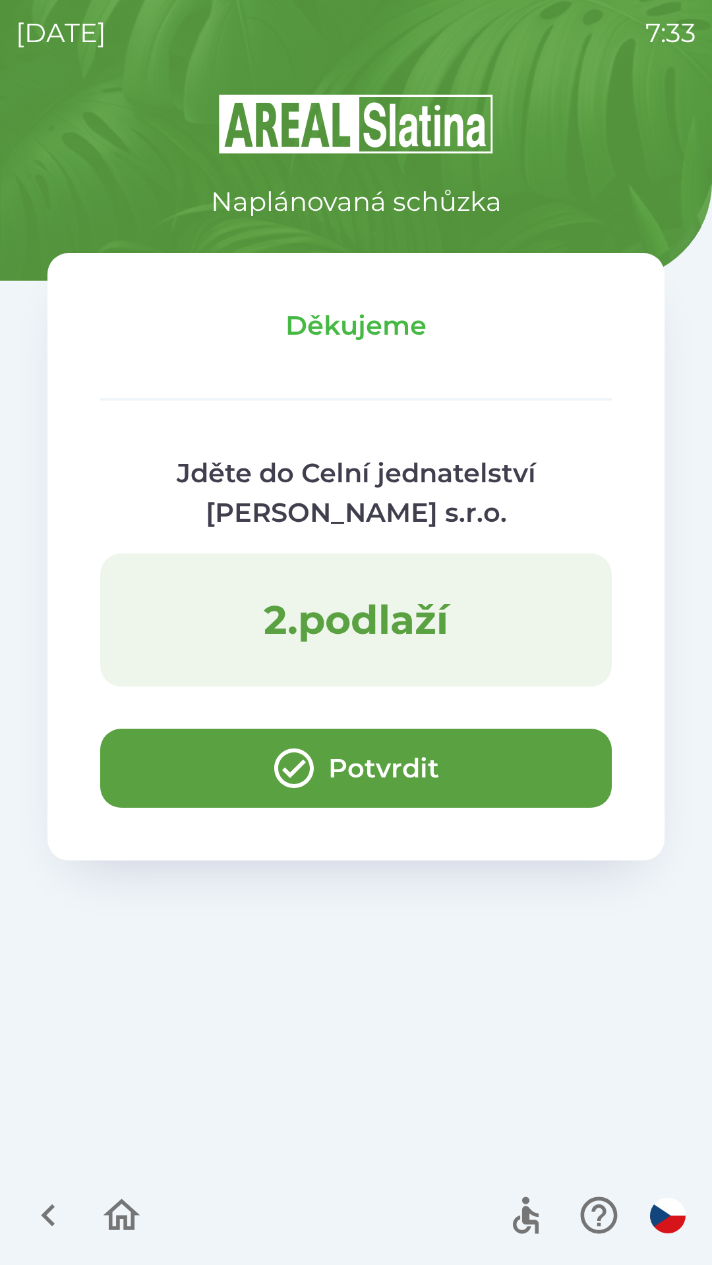
click at [200, 768] on button "Potvrdit" at bounding box center [355, 768] width 511 height 79
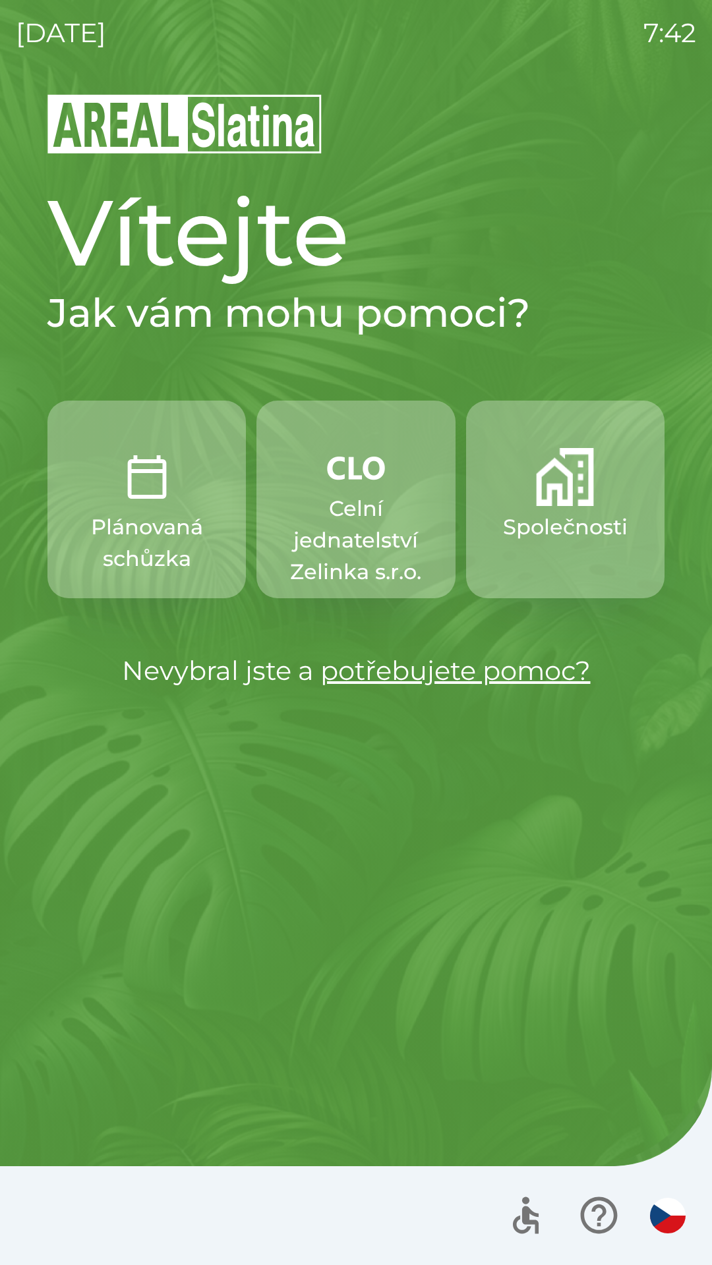
click at [542, 476] on img "button" at bounding box center [565, 477] width 58 height 58
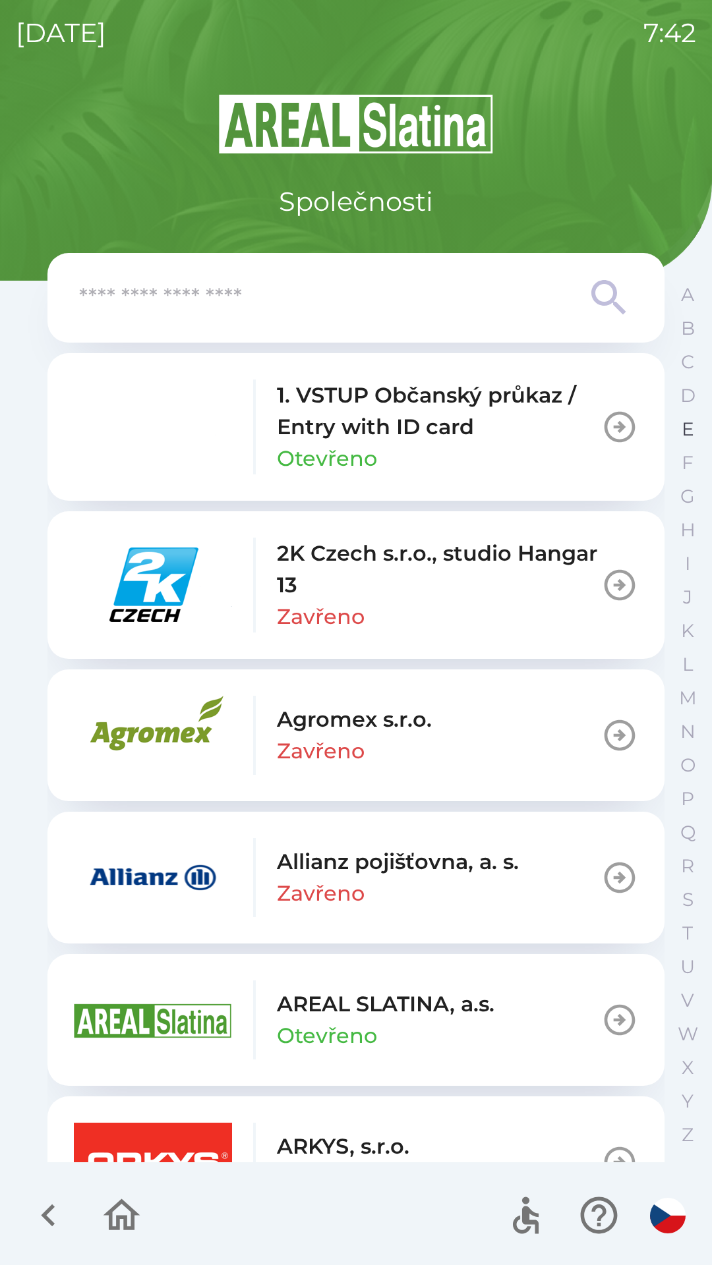
click at [678, 432] on button "E" at bounding box center [687, 429] width 33 height 34
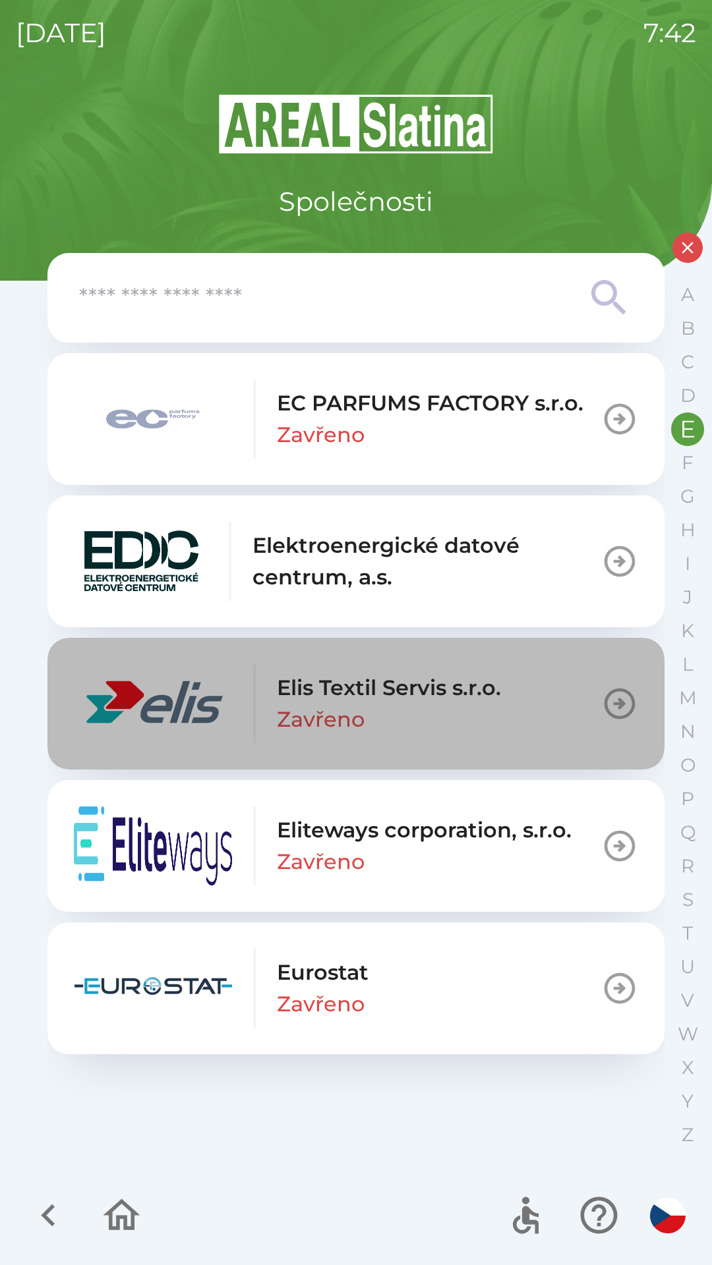
click at [613, 698] on icon "button" at bounding box center [619, 703] width 37 height 37
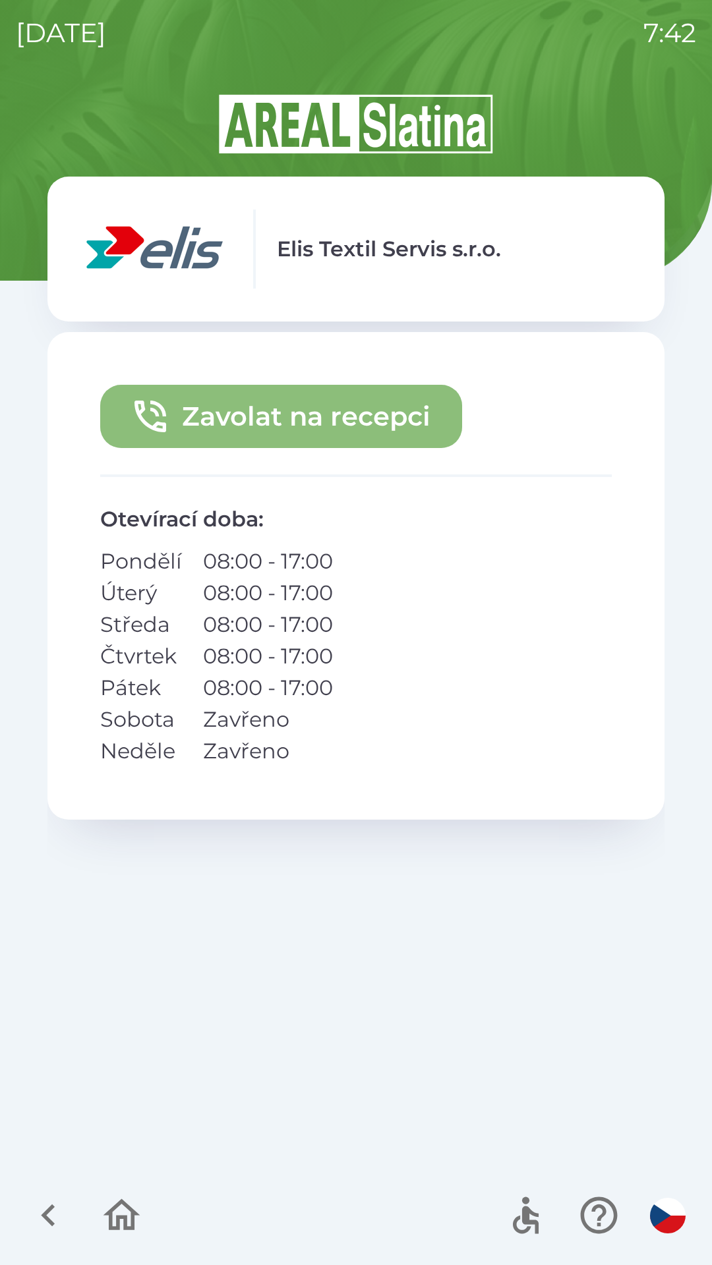
click at [292, 403] on button "Zavolat na recepci" at bounding box center [281, 416] width 362 height 63
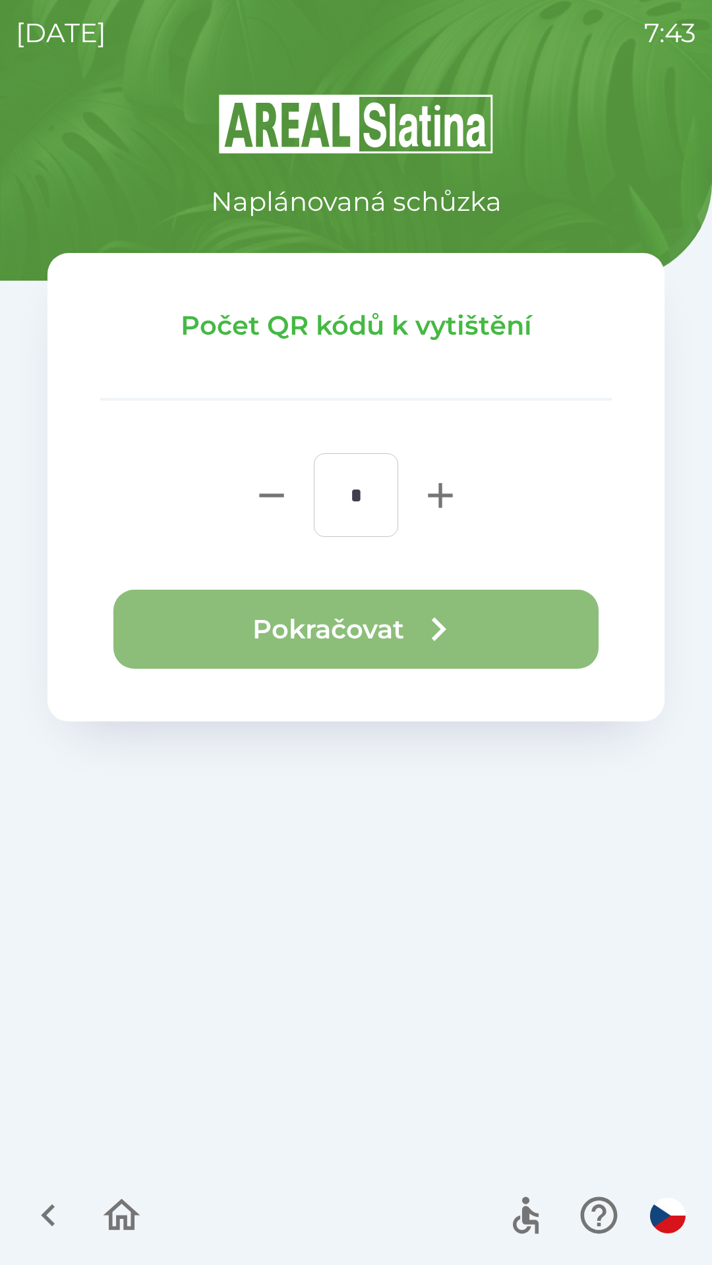
click at [358, 632] on button "Pokračovat" at bounding box center [355, 629] width 485 height 79
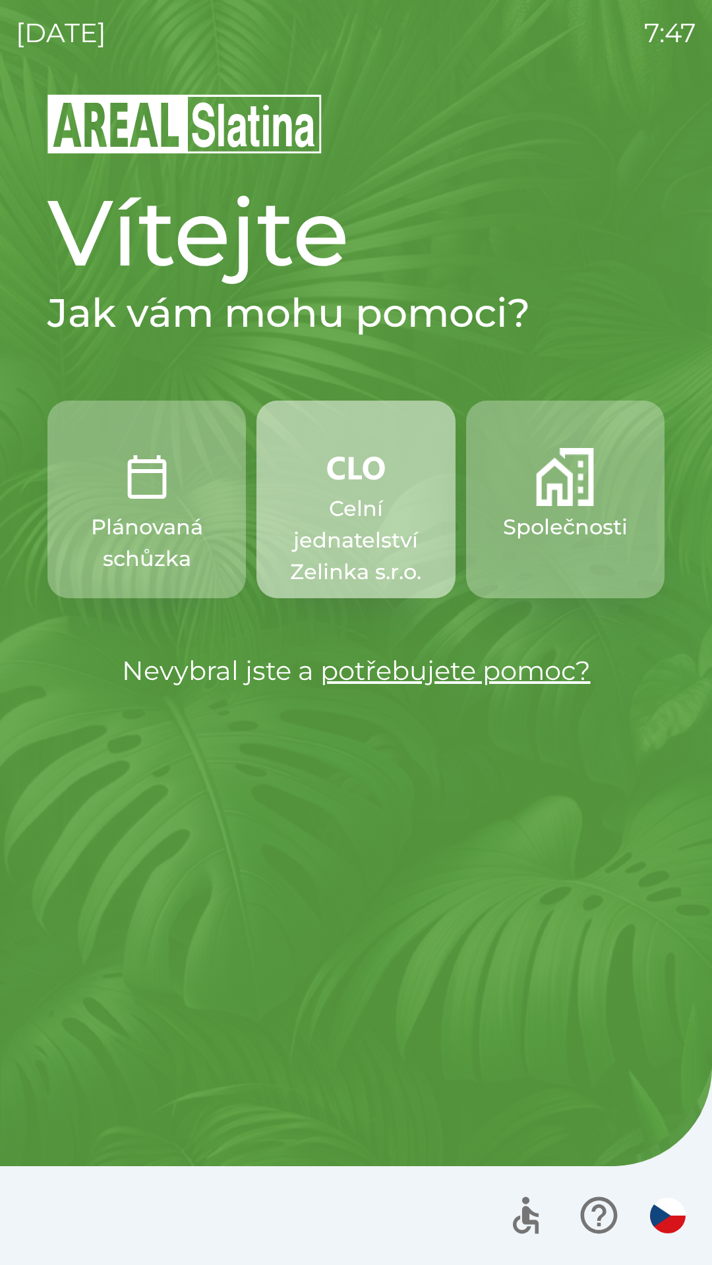
click at [310, 511] on p "Celní jednatelství Zelinka s.r.o." at bounding box center [355, 540] width 135 height 95
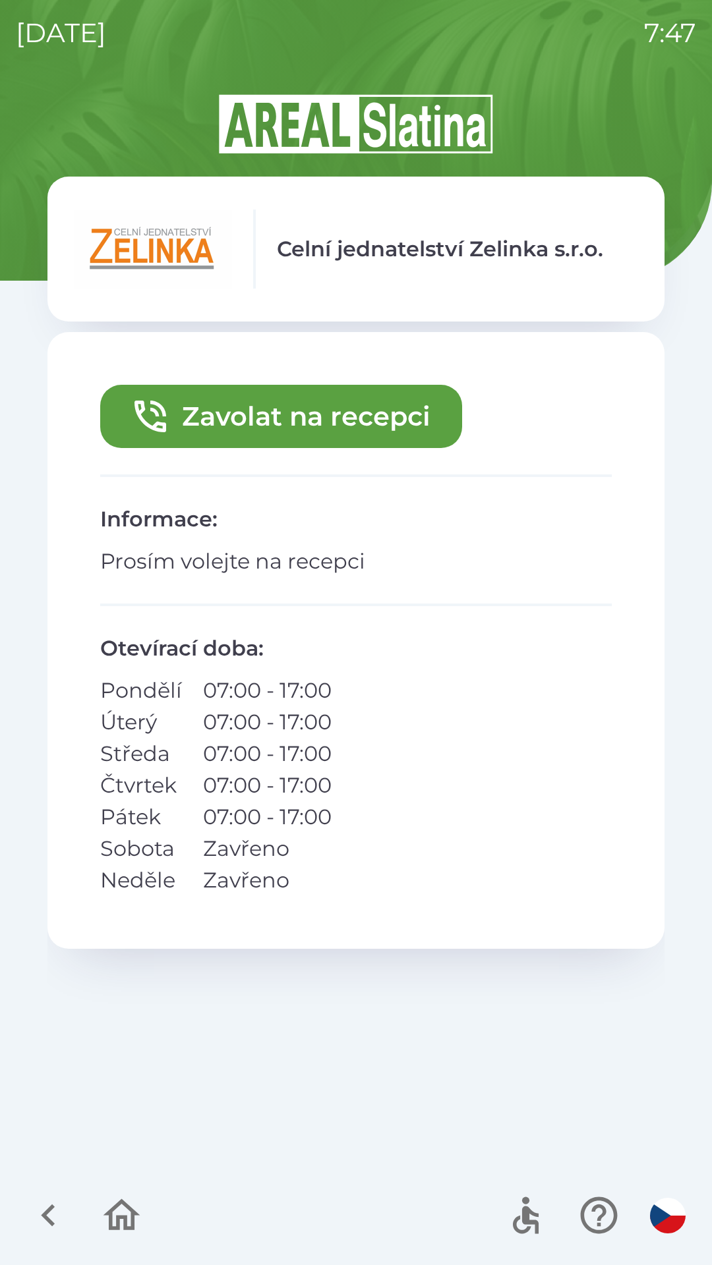
click at [343, 414] on button "Zavolat na recepci" at bounding box center [281, 416] width 362 height 63
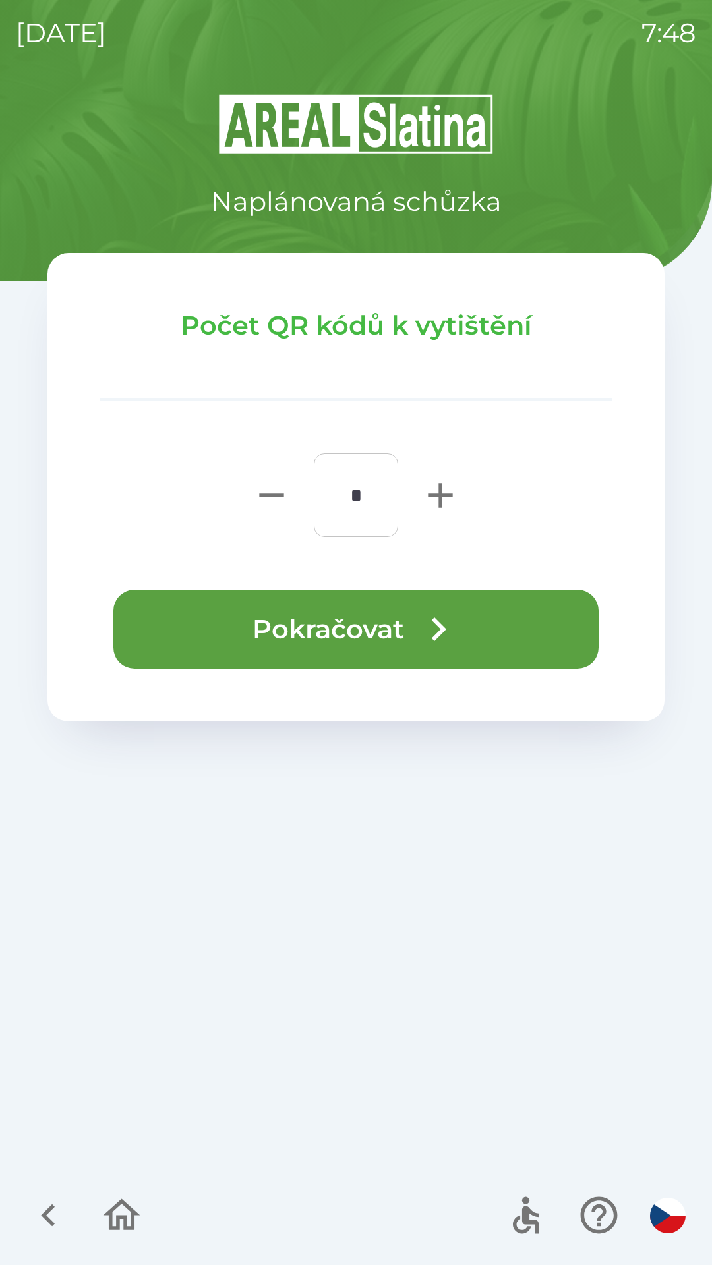
click at [361, 622] on button "Pokračovat" at bounding box center [355, 629] width 485 height 79
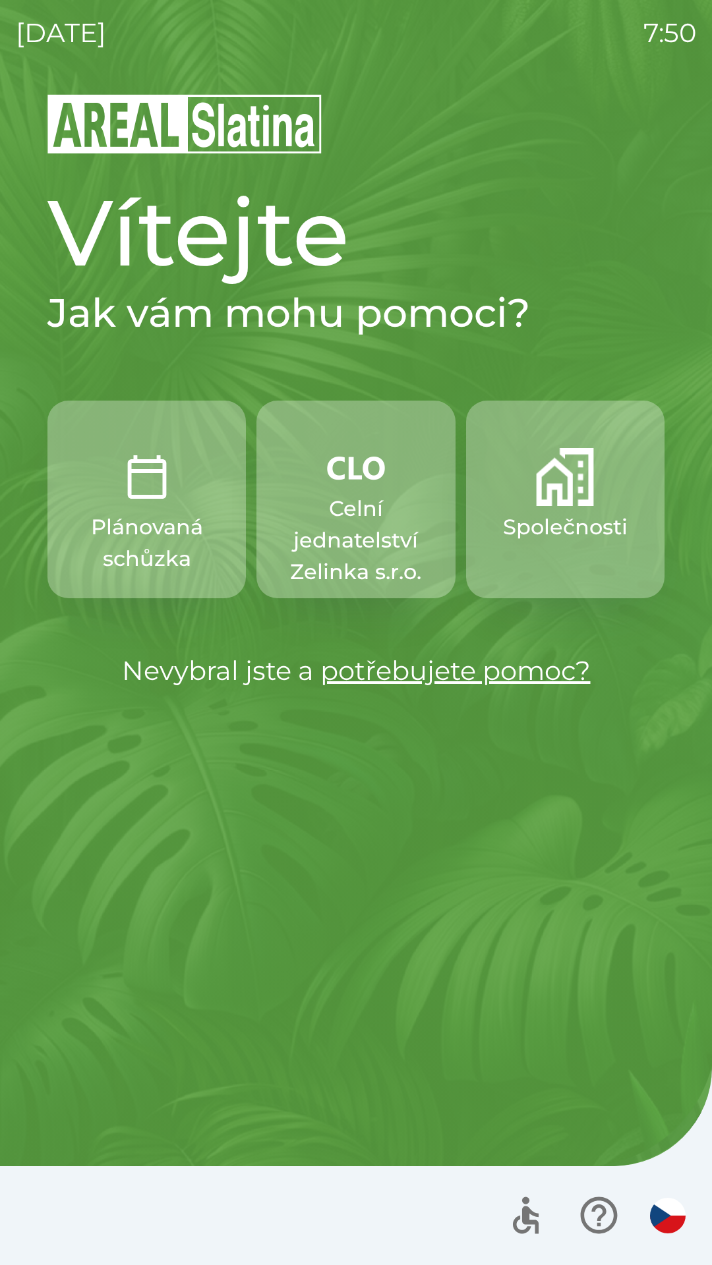
click at [571, 525] on p "Společnosti" at bounding box center [565, 527] width 125 height 32
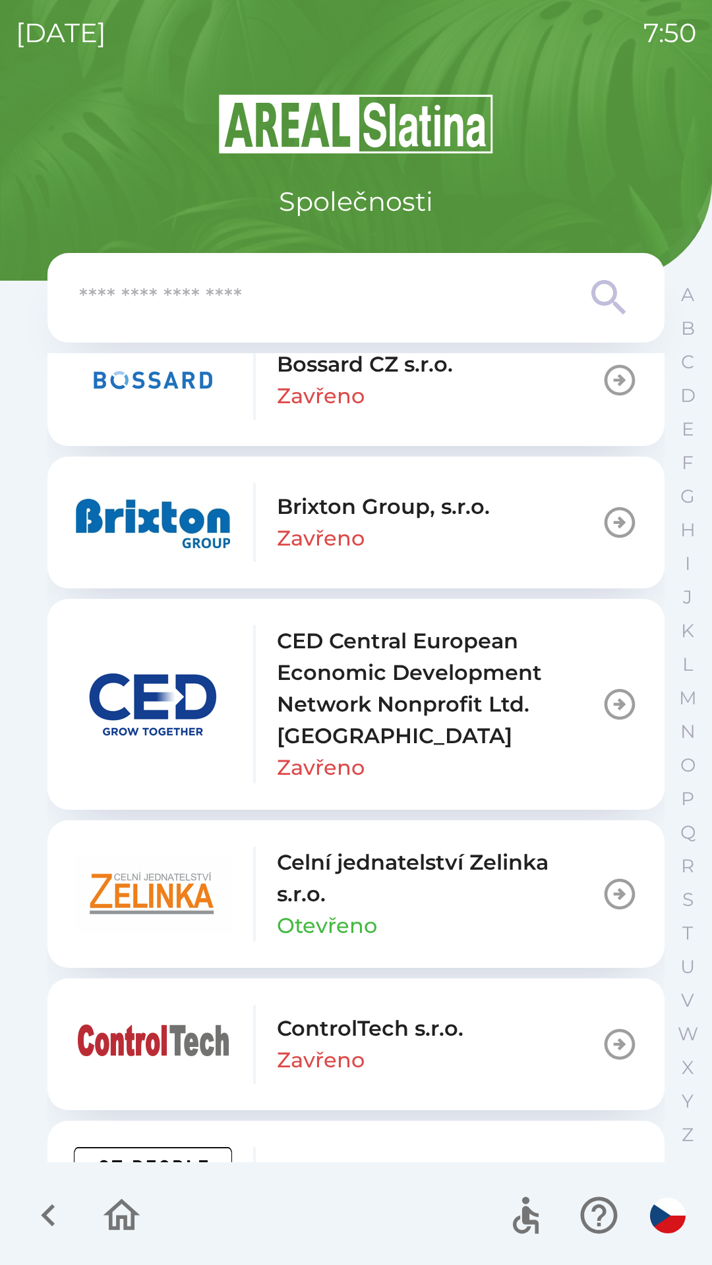
scroll to position [1847, 0]
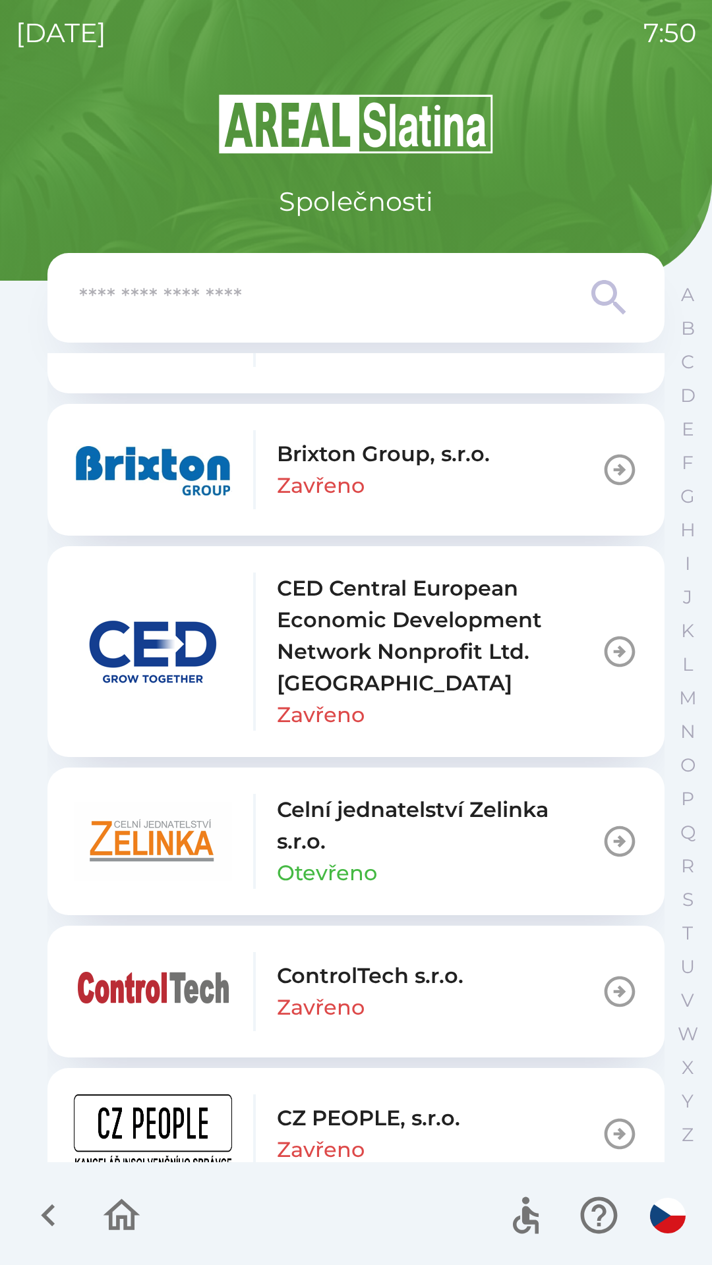
click at [414, 832] on p "Celní jednatelství Zelinka s.r.o." at bounding box center [439, 825] width 324 height 63
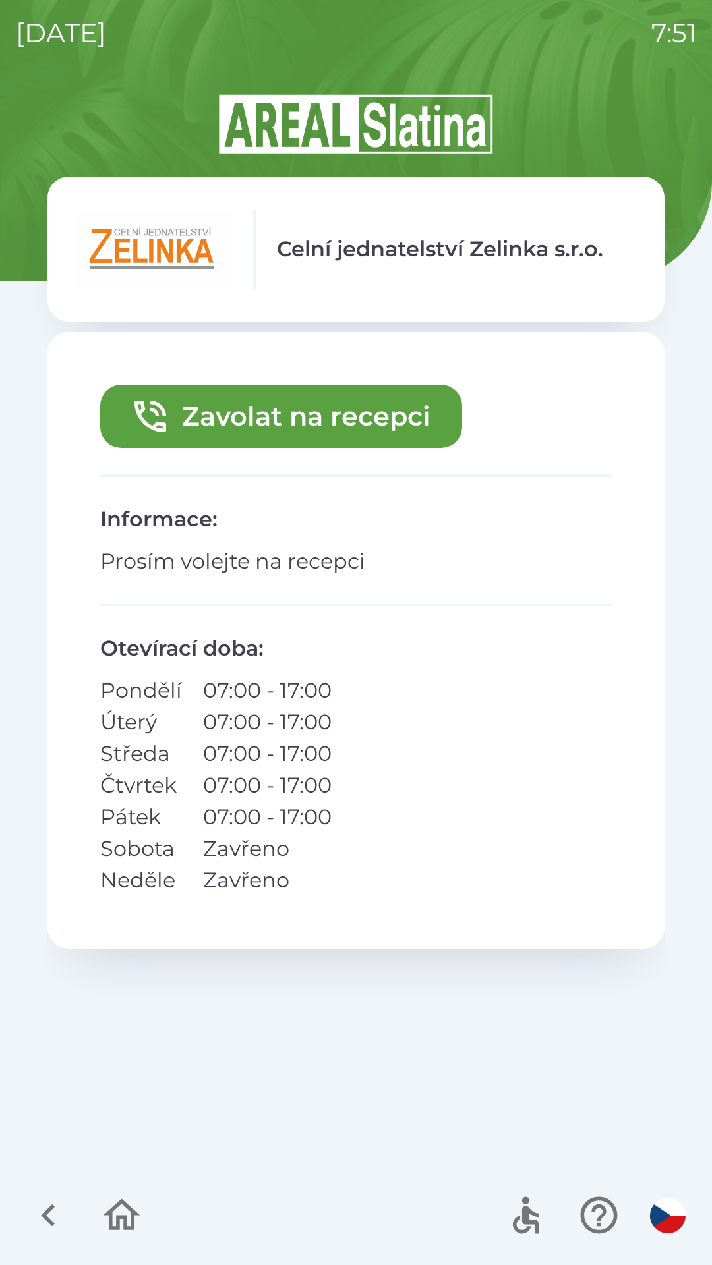
click at [63, 1195] on icon "button" at bounding box center [48, 1215] width 44 height 44
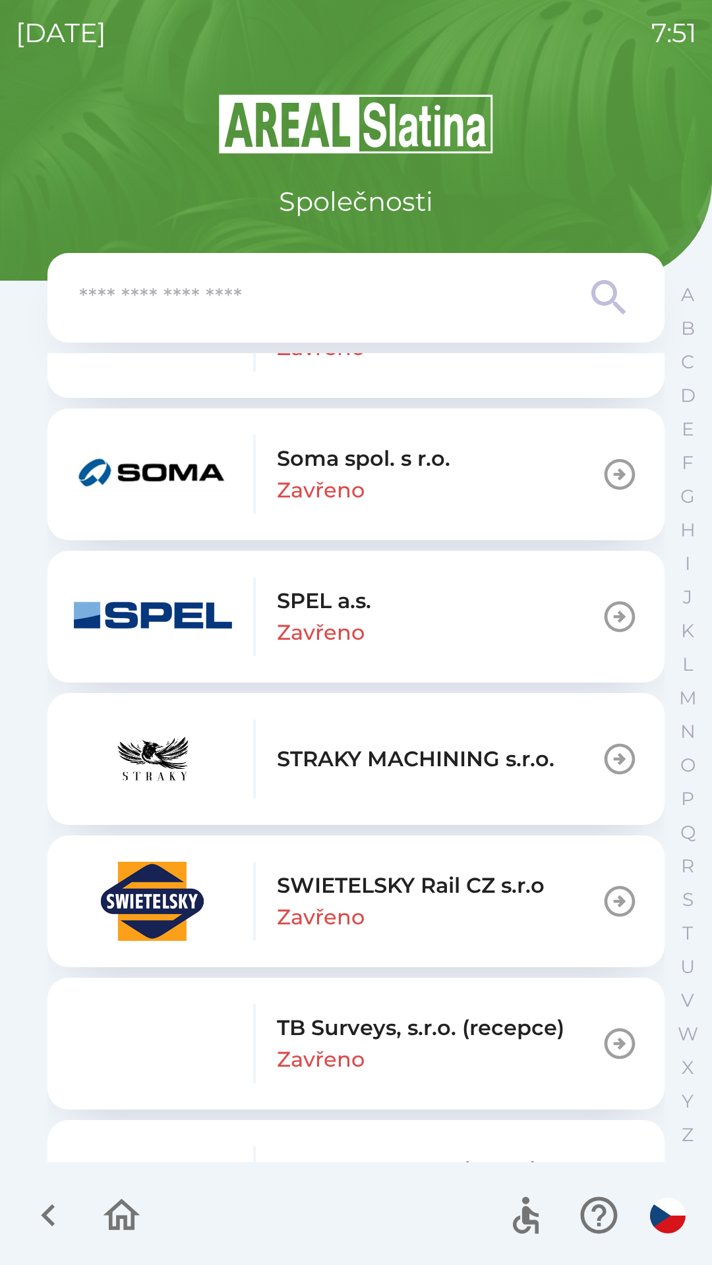
scroll to position [8068, 0]
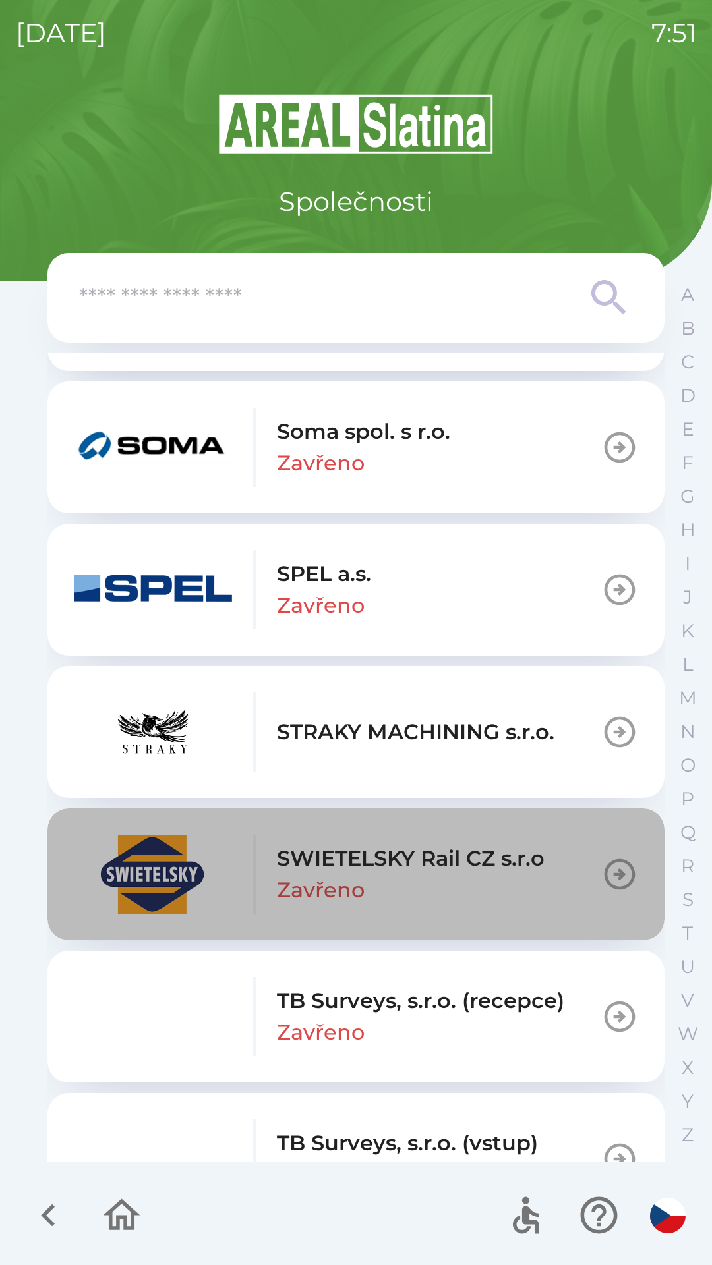
click at [399, 897] on div "SWIETELSKY Rail CZ s.r.o Zavřeno" at bounding box center [411, 874] width 268 height 63
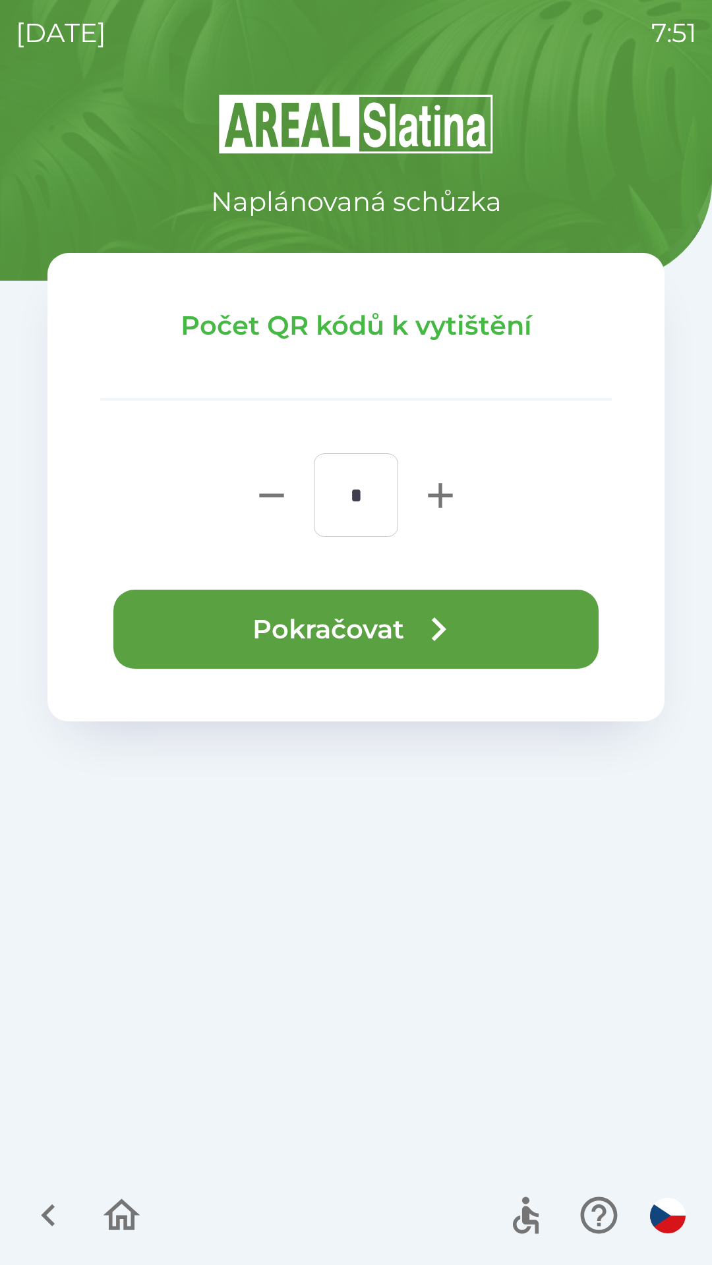
click at [442, 499] on icon "button" at bounding box center [440, 495] width 42 height 42
type input "*"
click at [344, 623] on button "Pokračovat" at bounding box center [355, 629] width 485 height 79
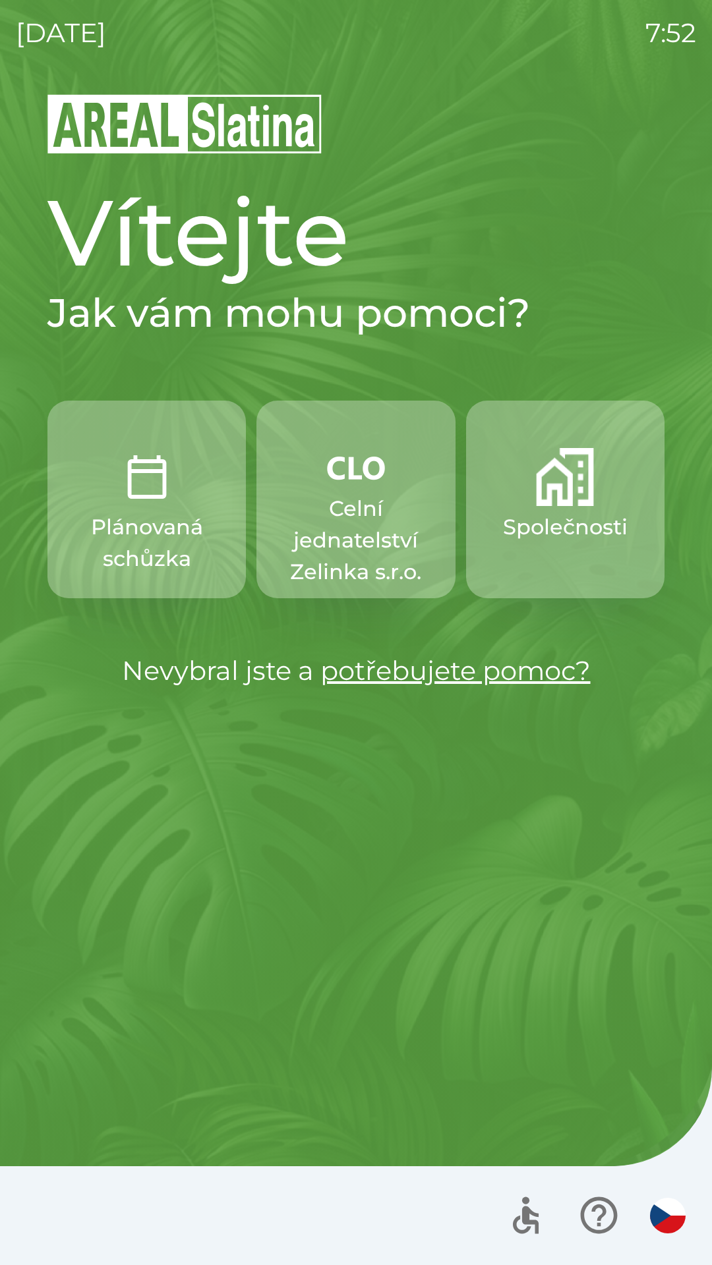
click at [343, 522] on p "Celní jednatelství Zelinka s.r.o." at bounding box center [355, 540] width 135 height 95
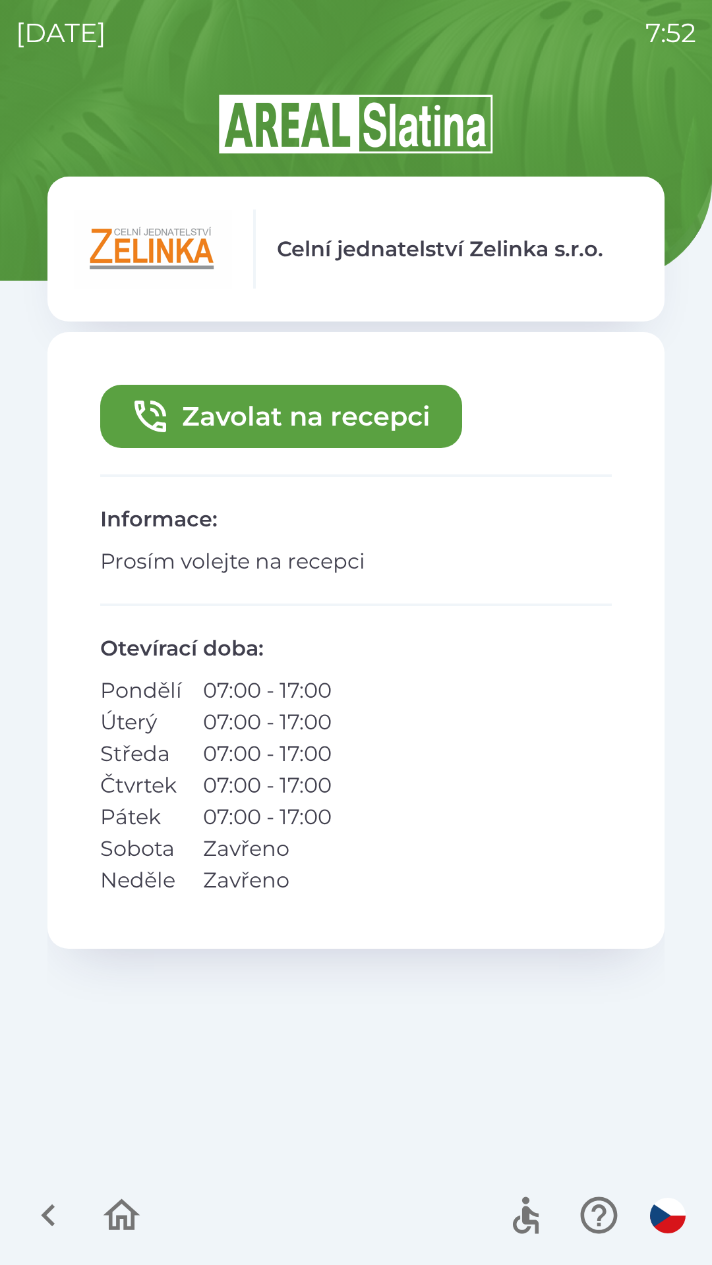
click at [242, 415] on button "Zavolat na recepci" at bounding box center [281, 416] width 362 height 63
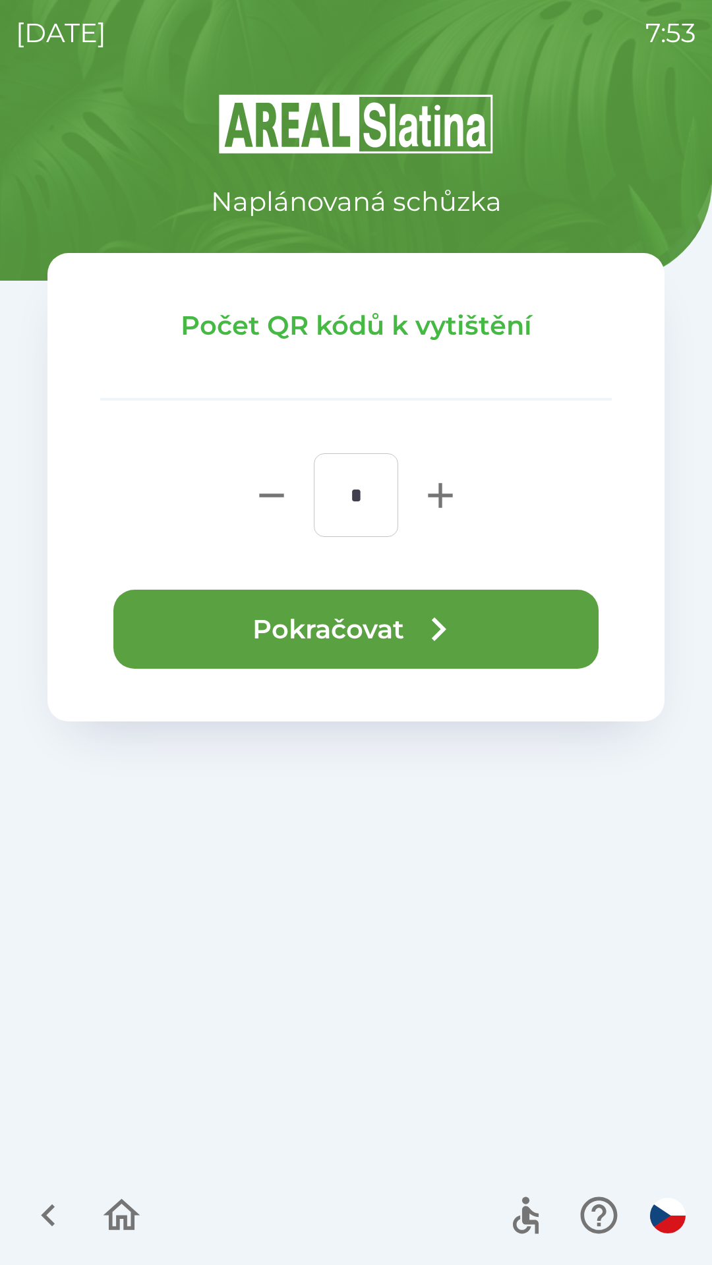
click at [283, 629] on button "Pokračovat" at bounding box center [355, 629] width 485 height 79
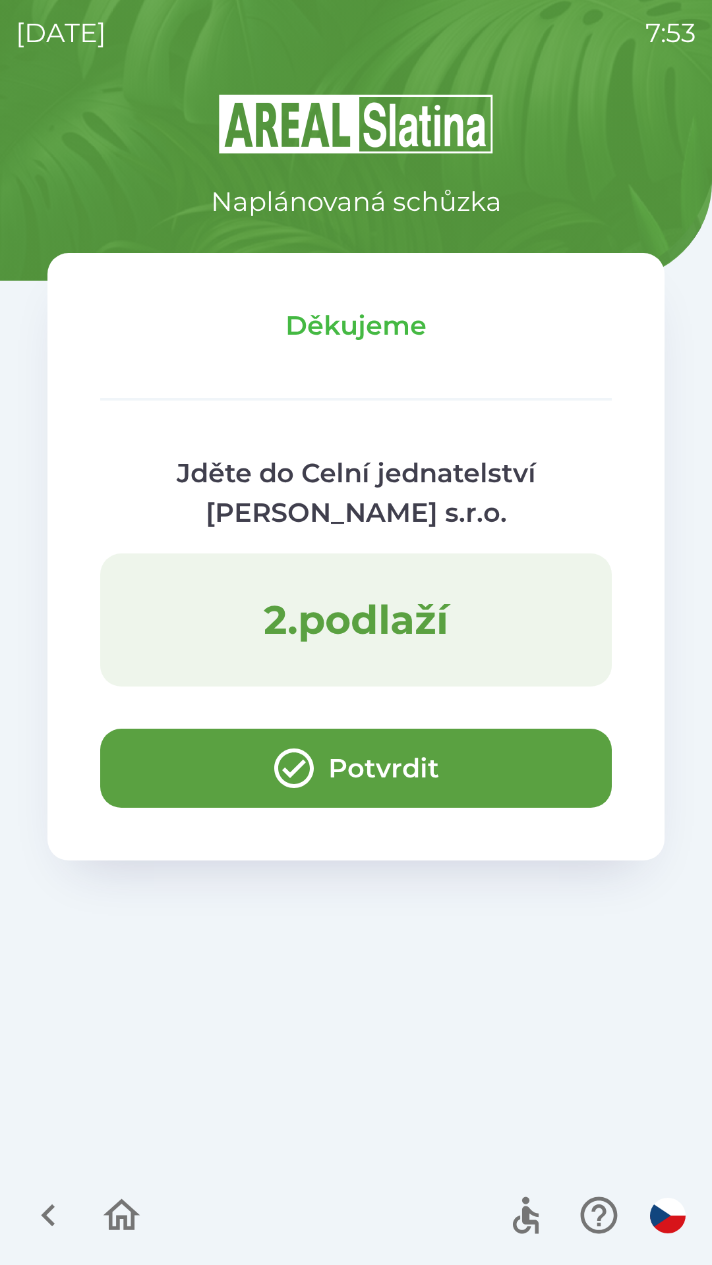
click at [146, 778] on button "Potvrdit" at bounding box center [355, 768] width 511 height 79
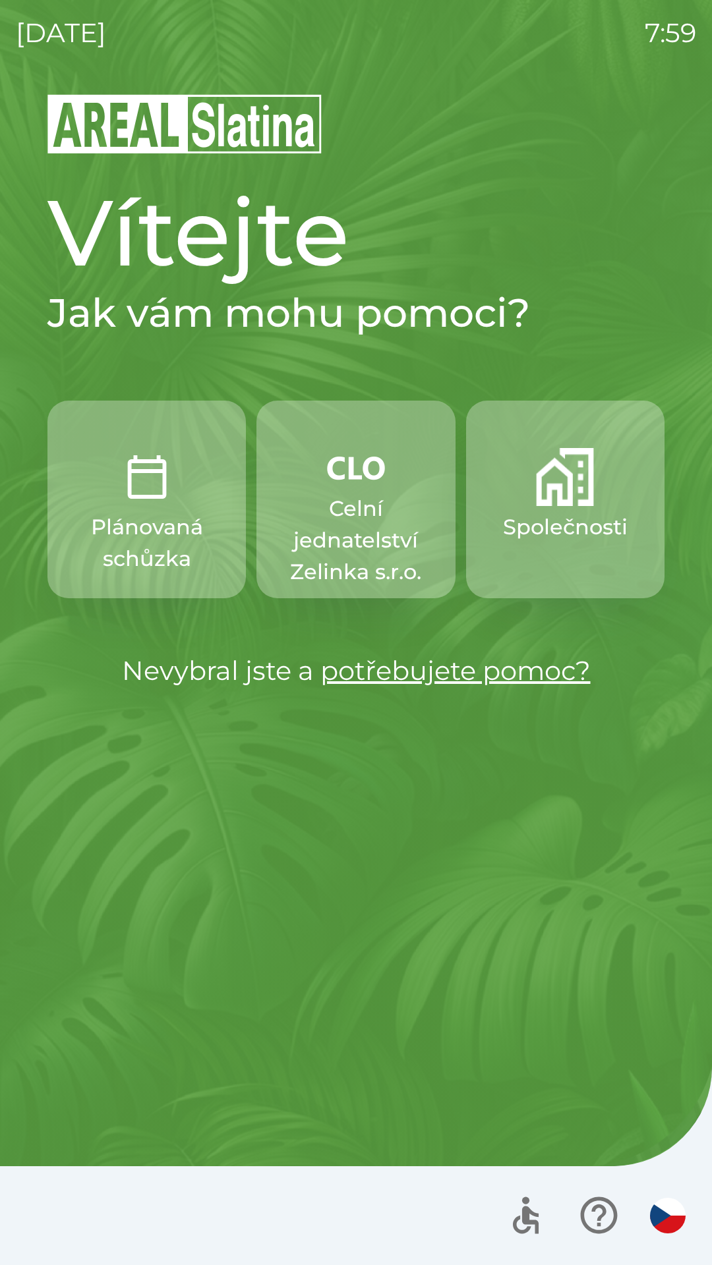
click at [358, 523] on p "Celní jednatelství Zelinka s.r.o." at bounding box center [355, 540] width 135 height 95
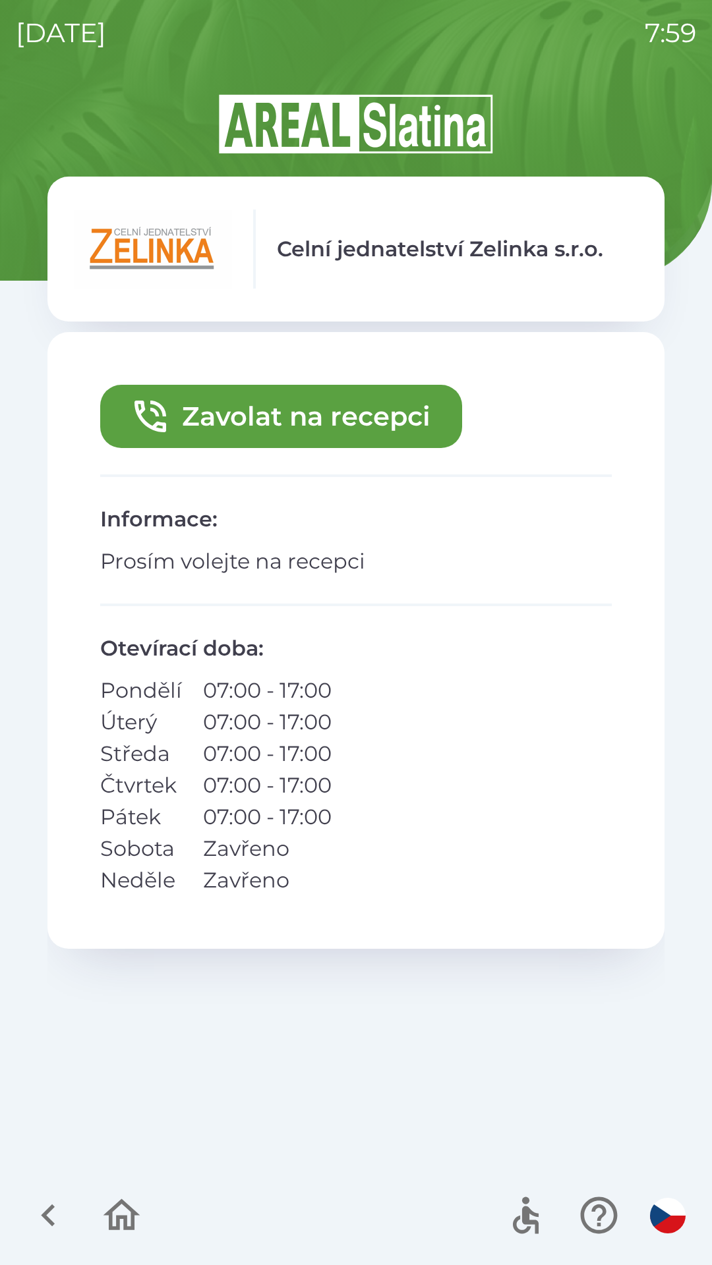
click at [337, 406] on button "Zavolat na recepci" at bounding box center [281, 416] width 362 height 63
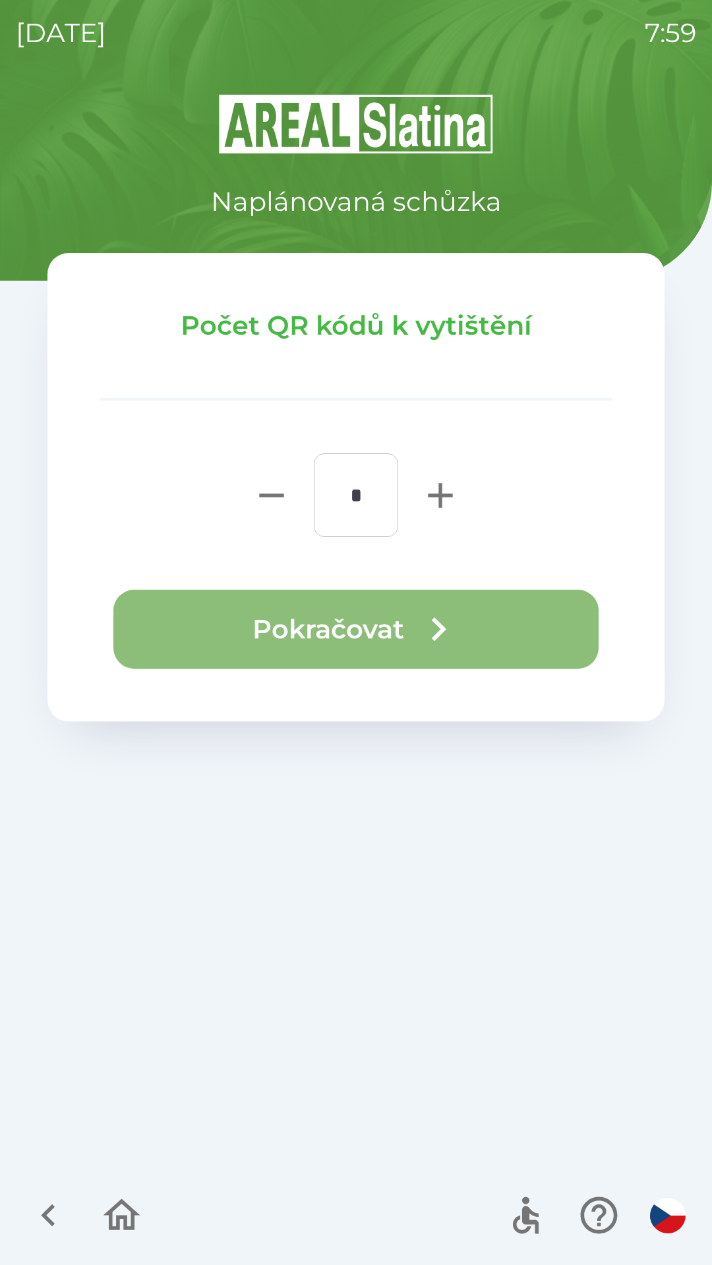
click at [480, 630] on button "Pokračovat" at bounding box center [355, 629] width 485 height 79
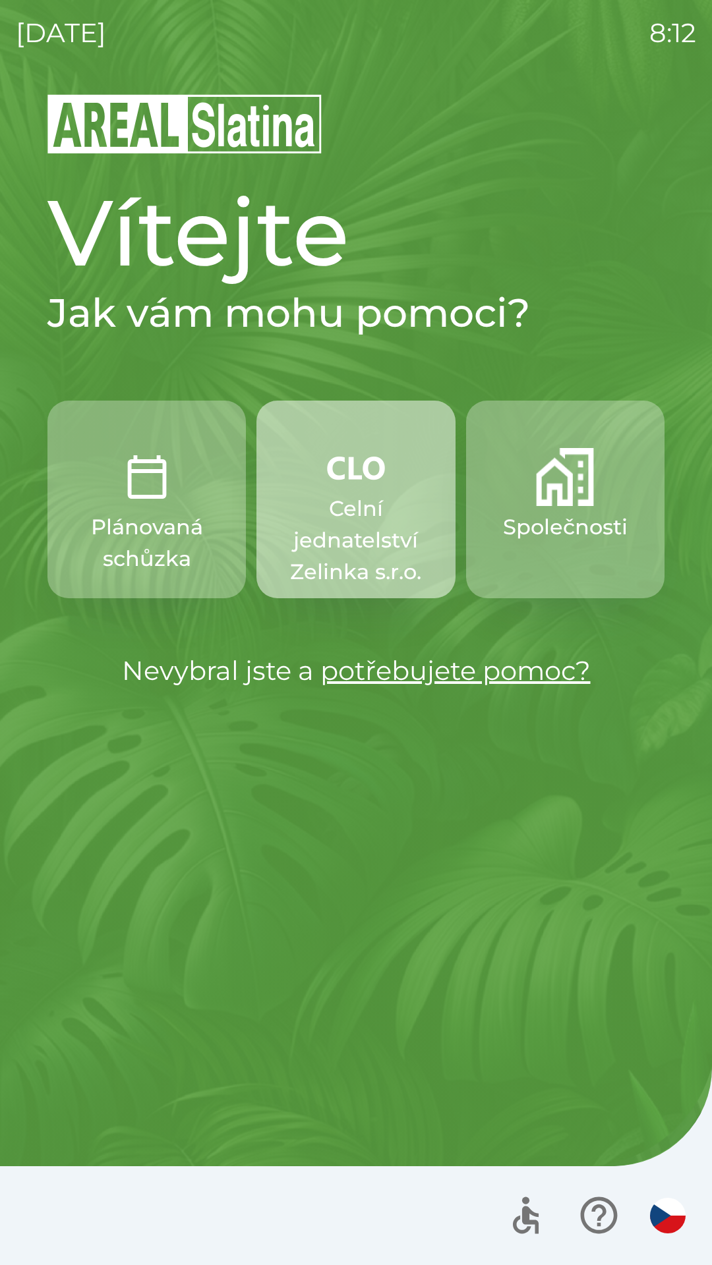
click at [348, 533] on p "Celní jednatelství Zelinka s.r.o." at bounding box center [355, 540] width 135 height 95
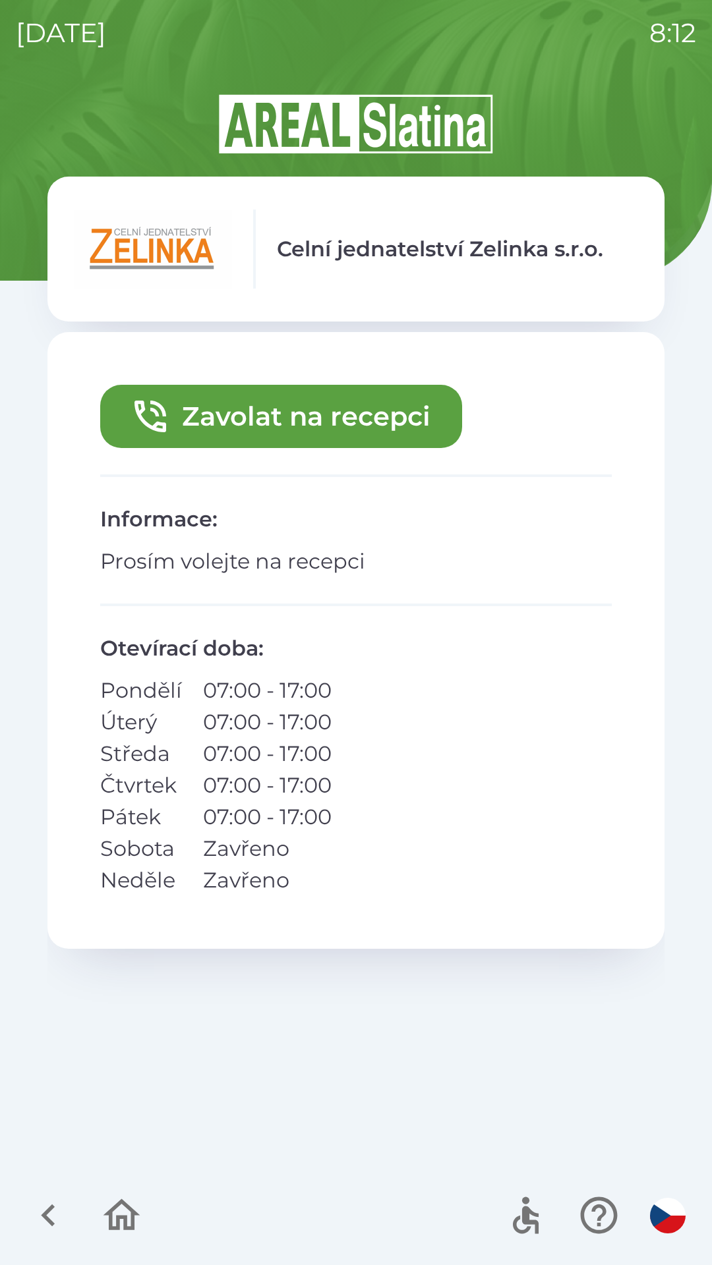
click at [250, 414] on button "Zavolat na recepci" at bounding box center [281, 416] width 362 height 63
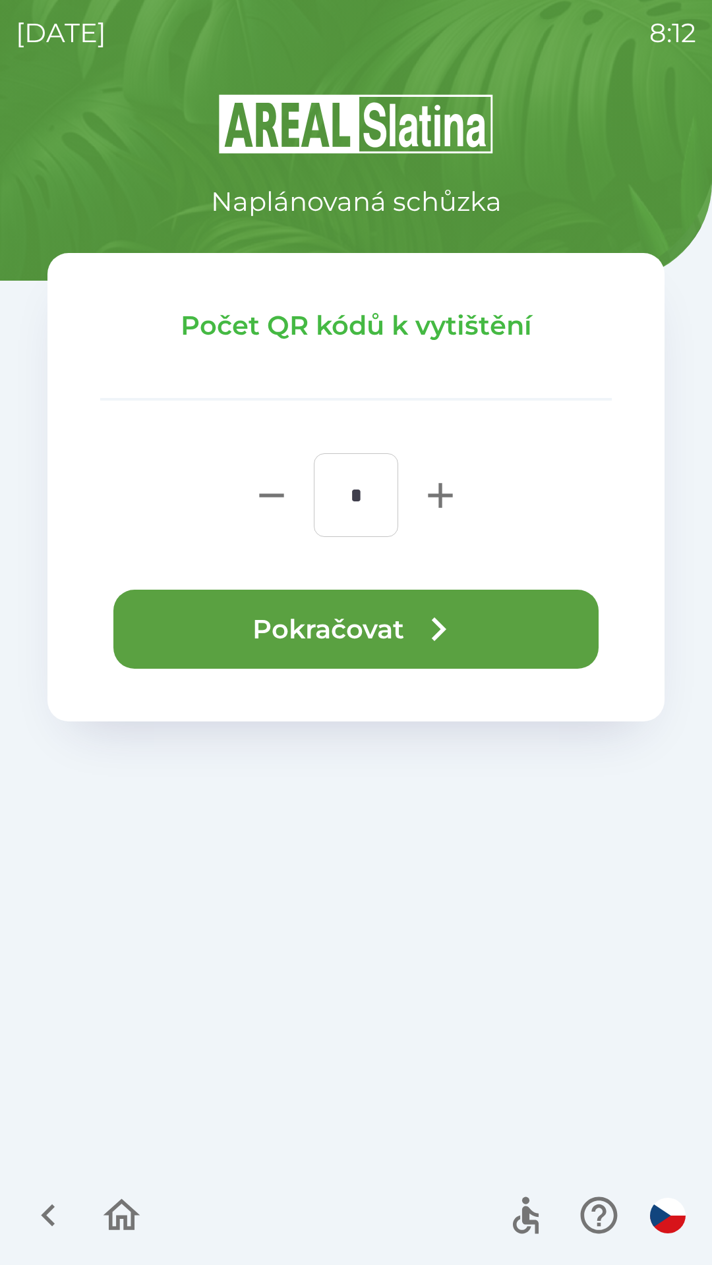
click at [295, 627] on button "Pokračovat" at bounding box center [355, 629] width 485 height 79
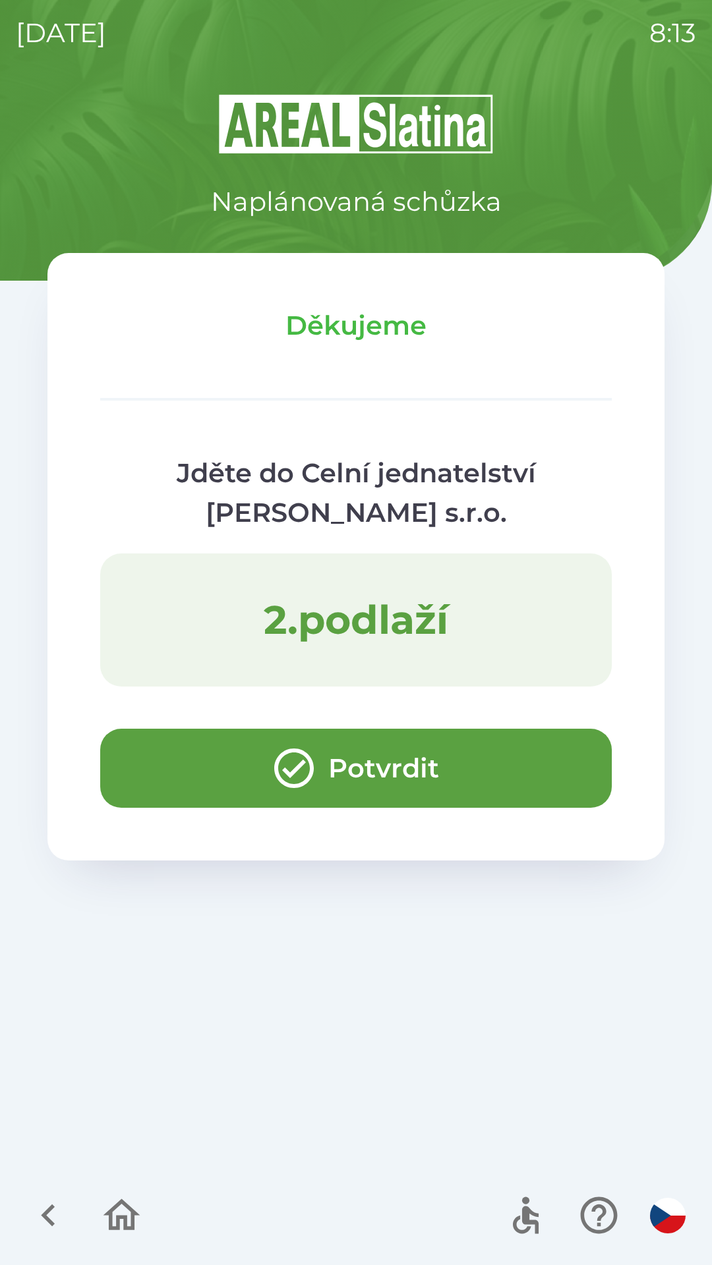
click at [144, 753] on button "Potvrdit" at bounding box center [355, 768] width 511 height 79
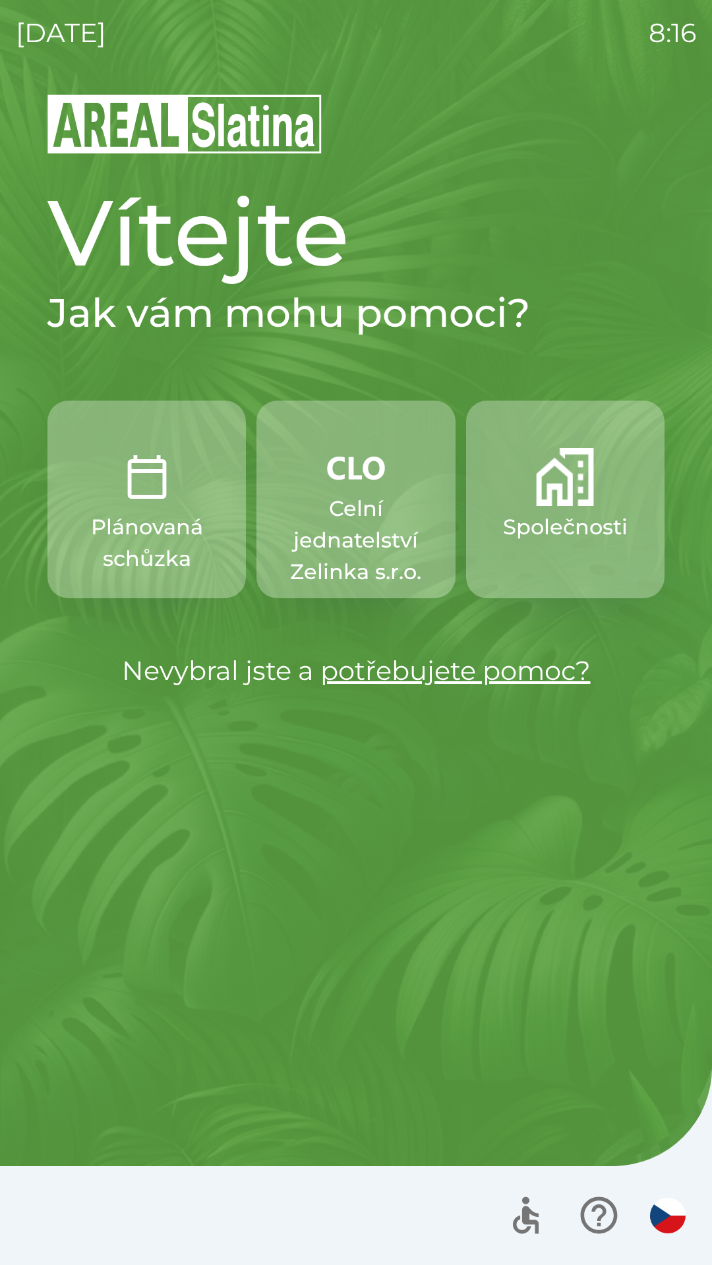
click at [359, 488] on button "Celní jednatelství Zelinka s.r.o." at bounding box center [355, 500] width 198 height 198
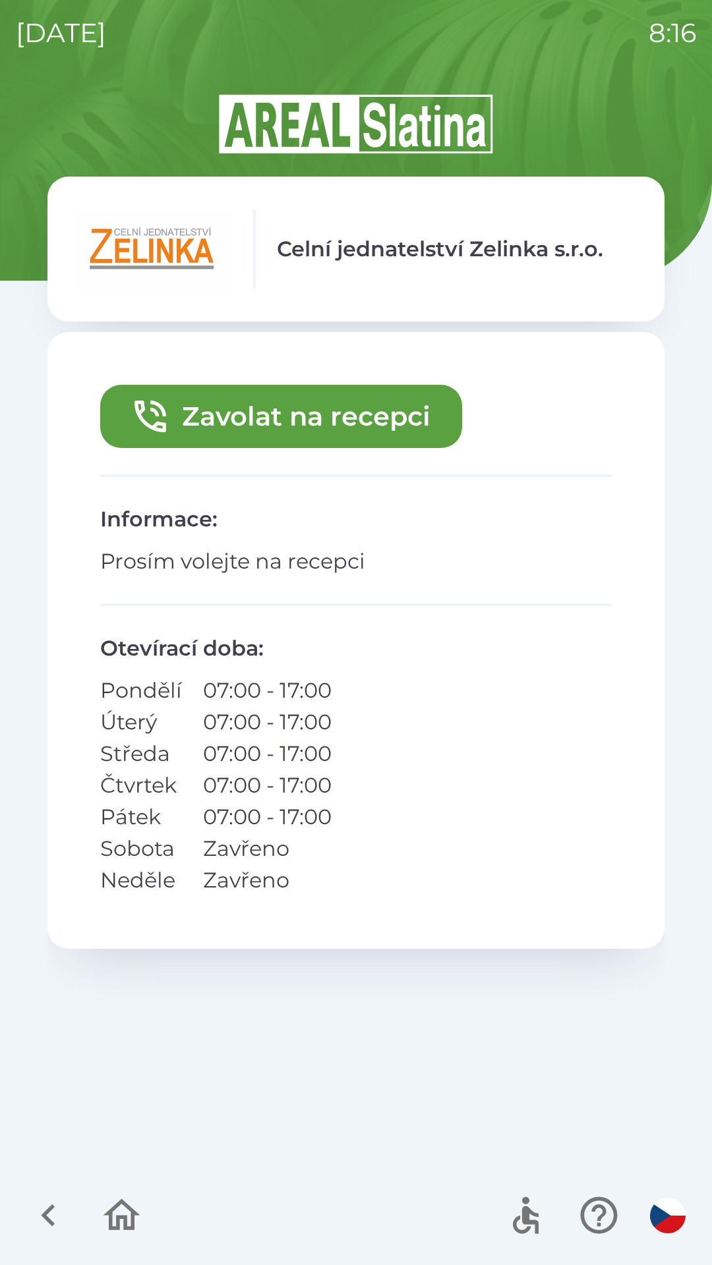
click at [278, 414] on button "Zavolat na recepci" at bounding box center [281, 416] width 362 height 63
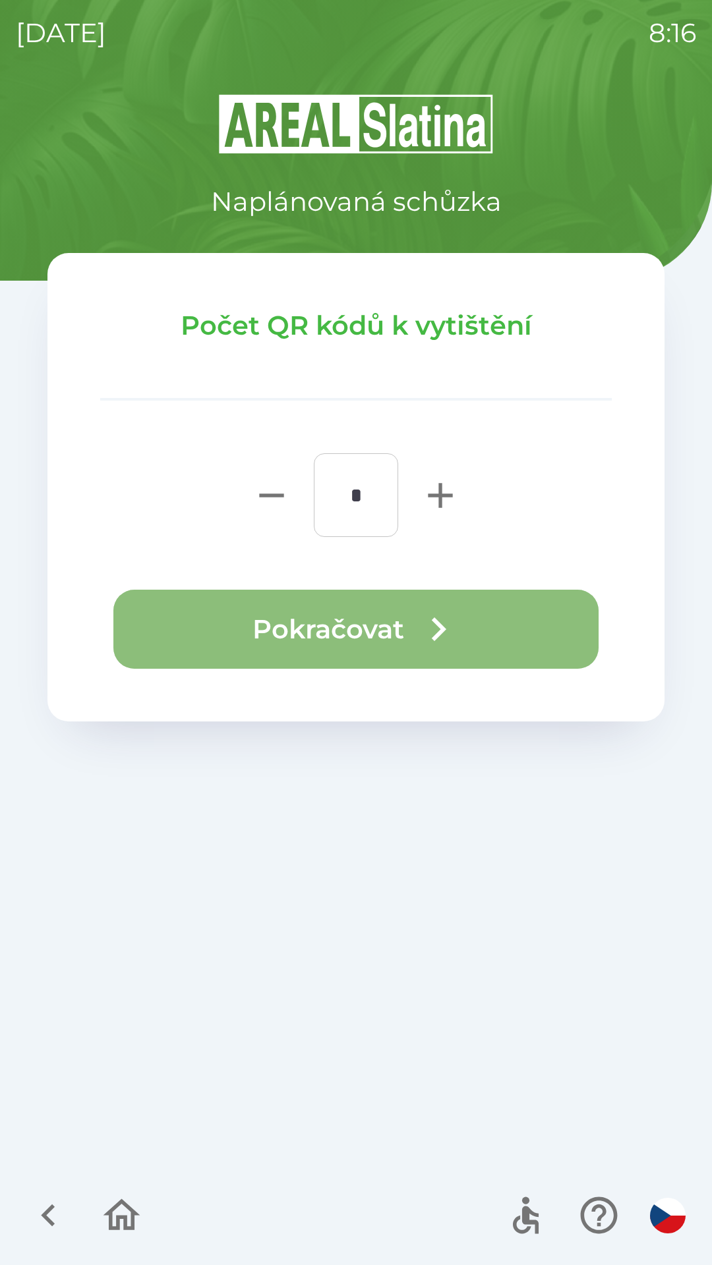
click at [314, 629] on button "Pokračovat" at bounding box center [355, 629] width 485 height 79
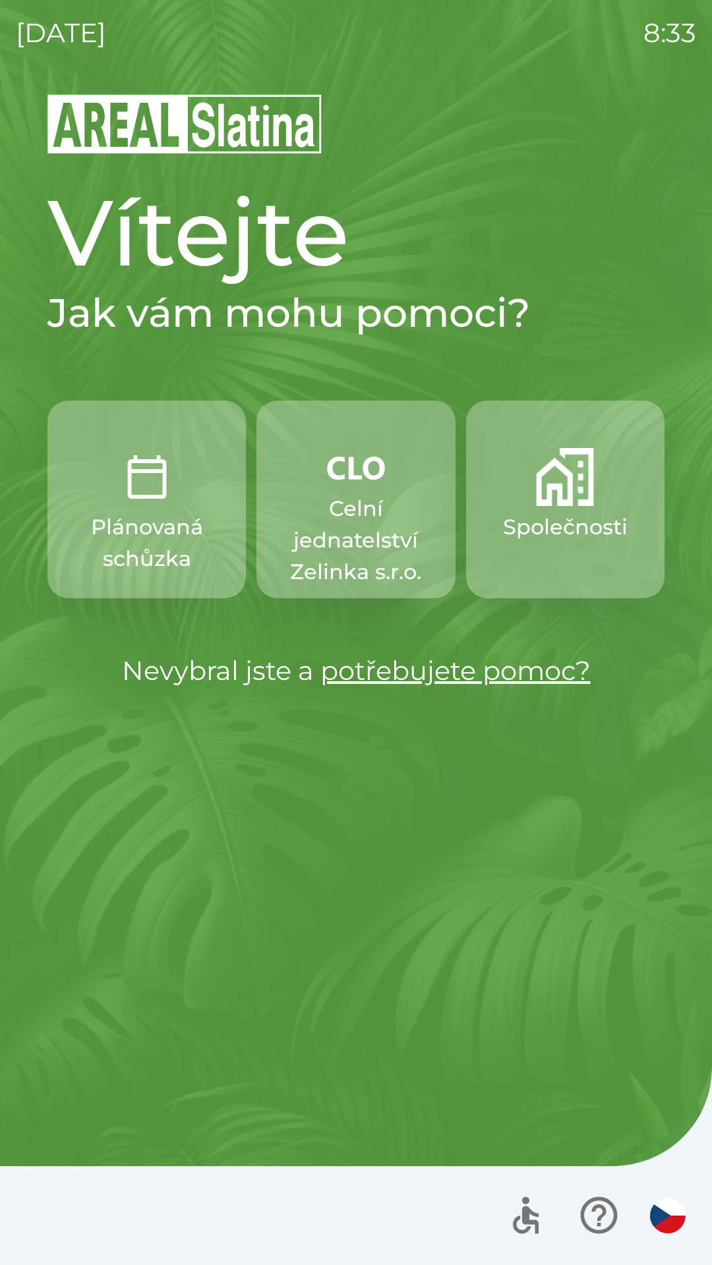
click at [534, 501] on button "Společnosti" at bounding box center [565, 500] width 198 height 198
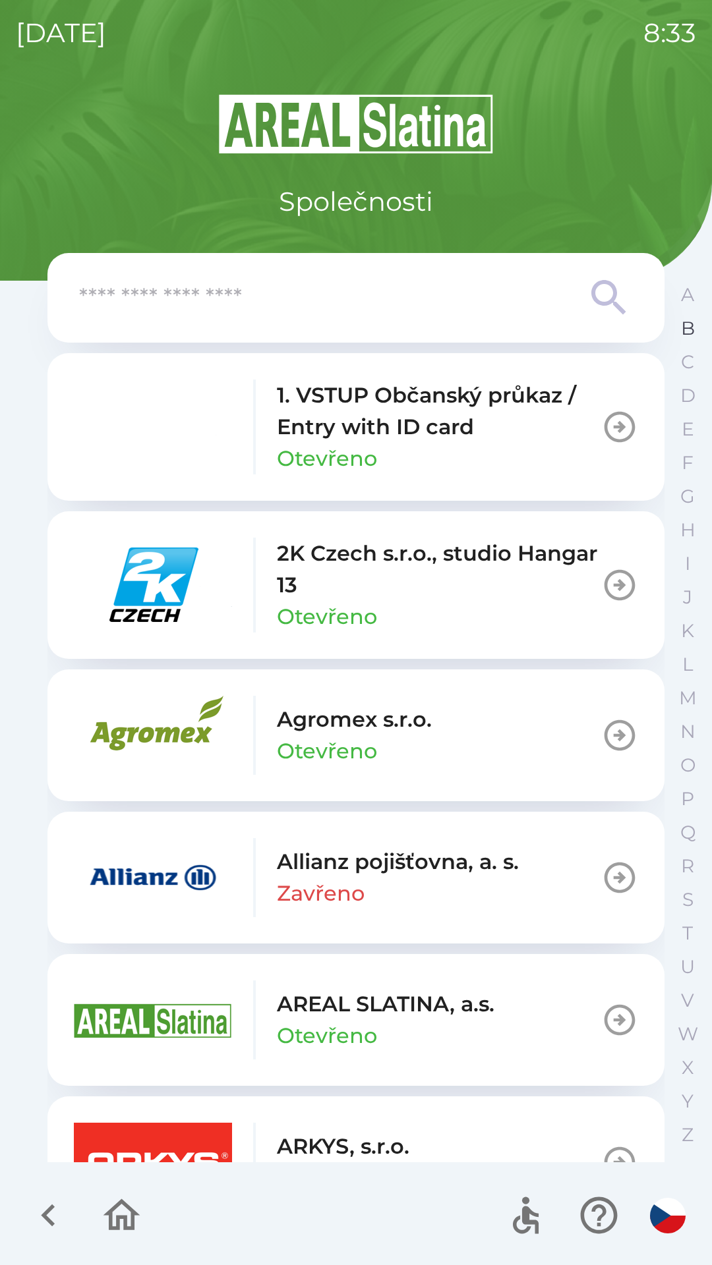
click at [679, 328] on button "B" at bounding box center [687, 329] width 33 height 34
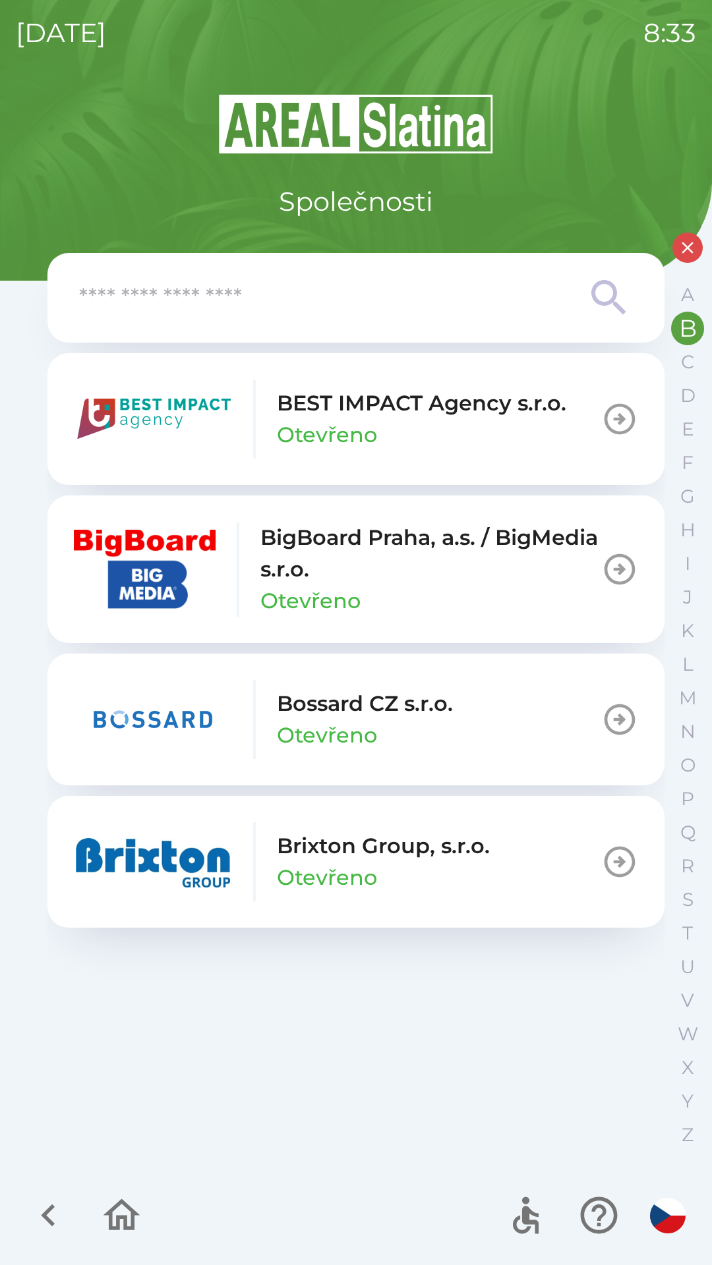
click at [349, 579] on p "BigBoard Praha, a.s. / BigMedia s.r.o." at bounding box center [430, 553] width 341 height 63
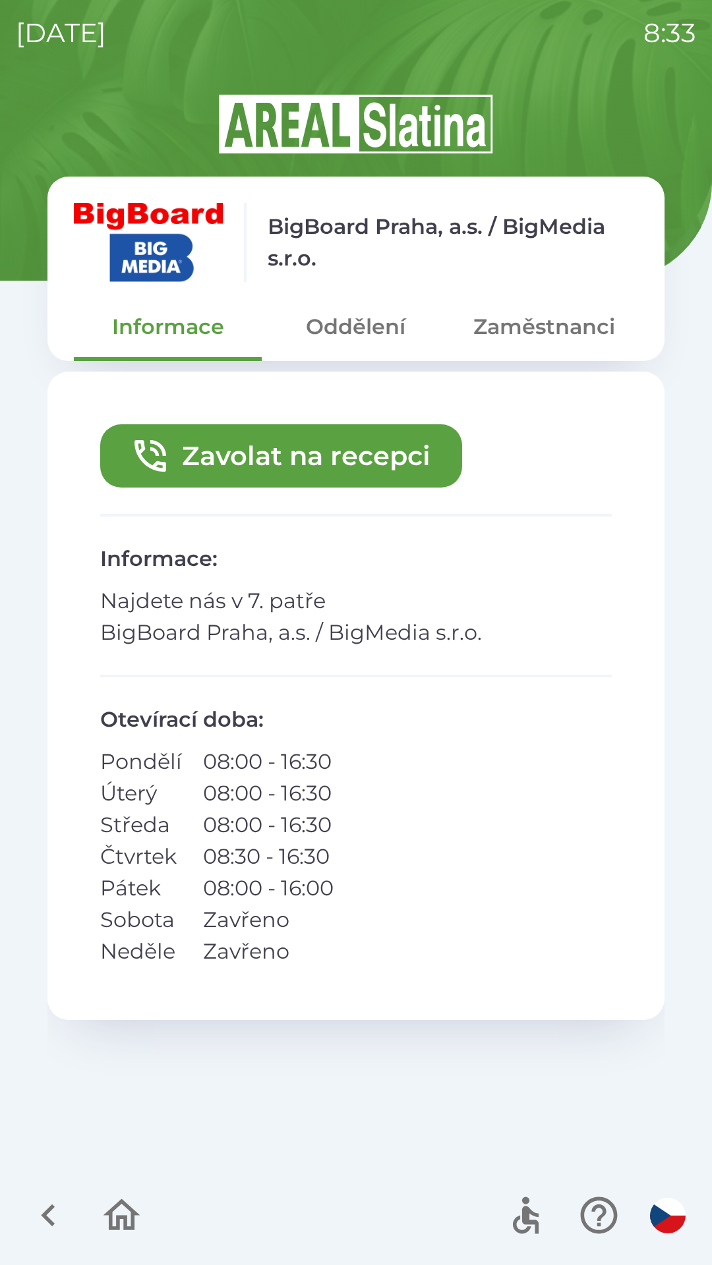
click at [302, 456] on button "Zavolat na recepci" at bounding box center [281, 455] width 362 height 63
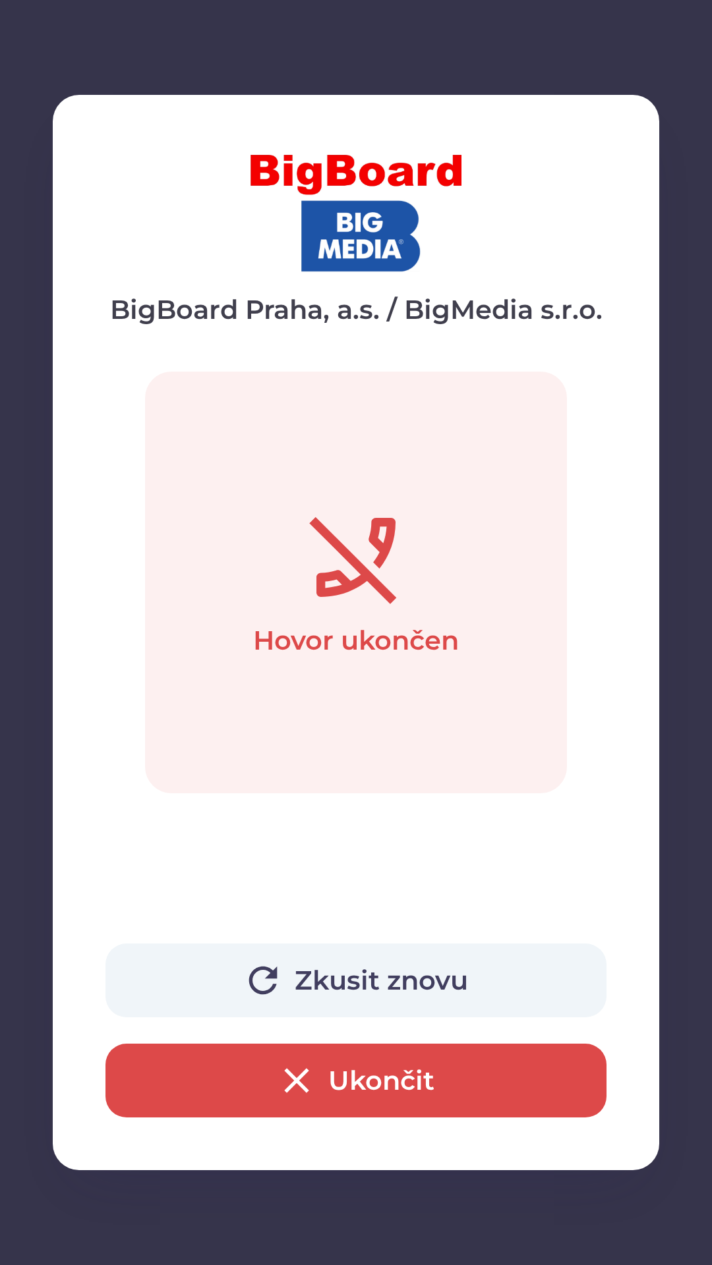
click at [390, 1079] on button "Ukončit" at bounding box center [355, 1081] width 501 height 74
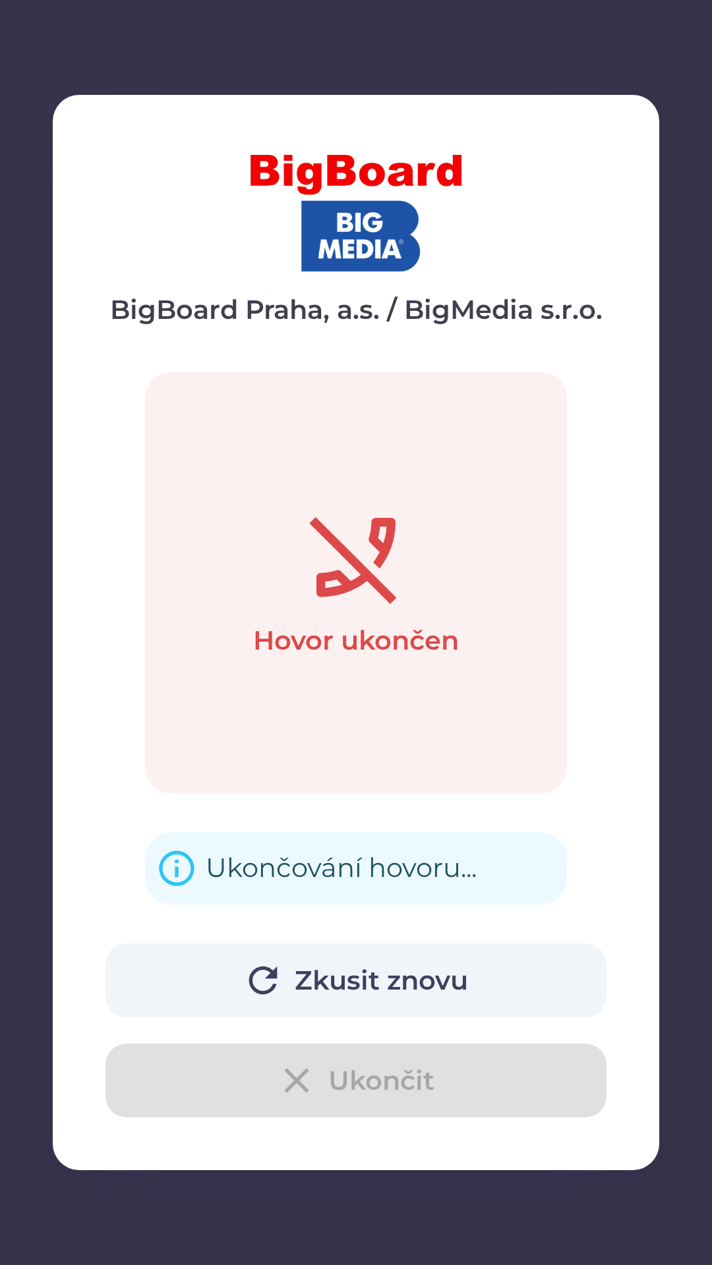
click at [268, 863] on div "Ukončování hovoru..." at bounding box center [341, 868] width 271 height 51
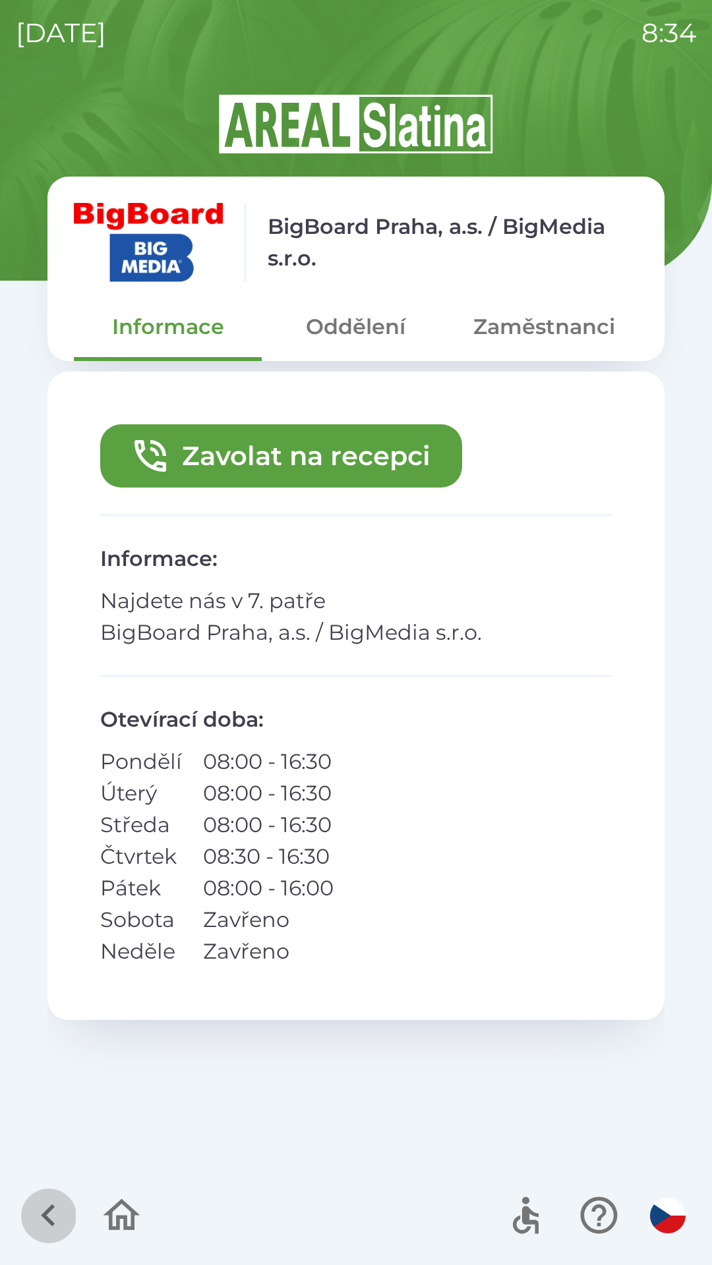
click at [50, 1212] on icon "button" at bounding box center [48, 1215] width 14 height 22
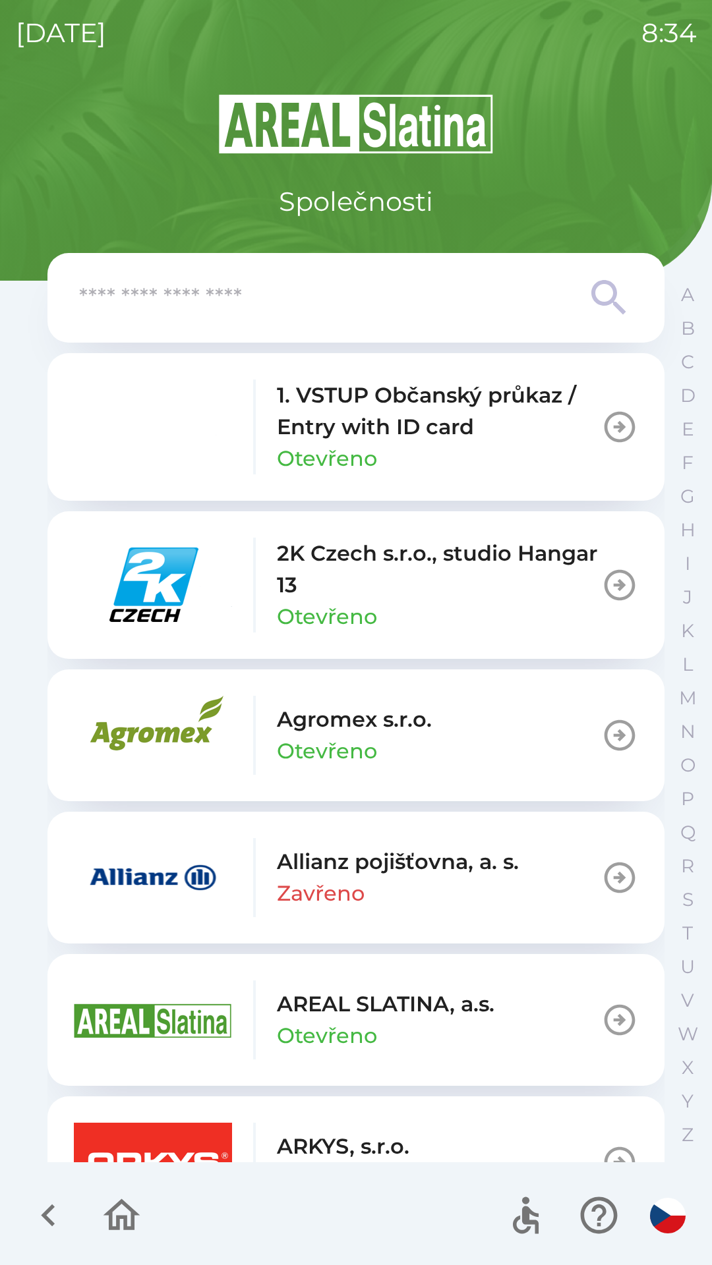
click at [37, 1219] on icon "button" at bounding box center [48, 1215] width 44 height 44
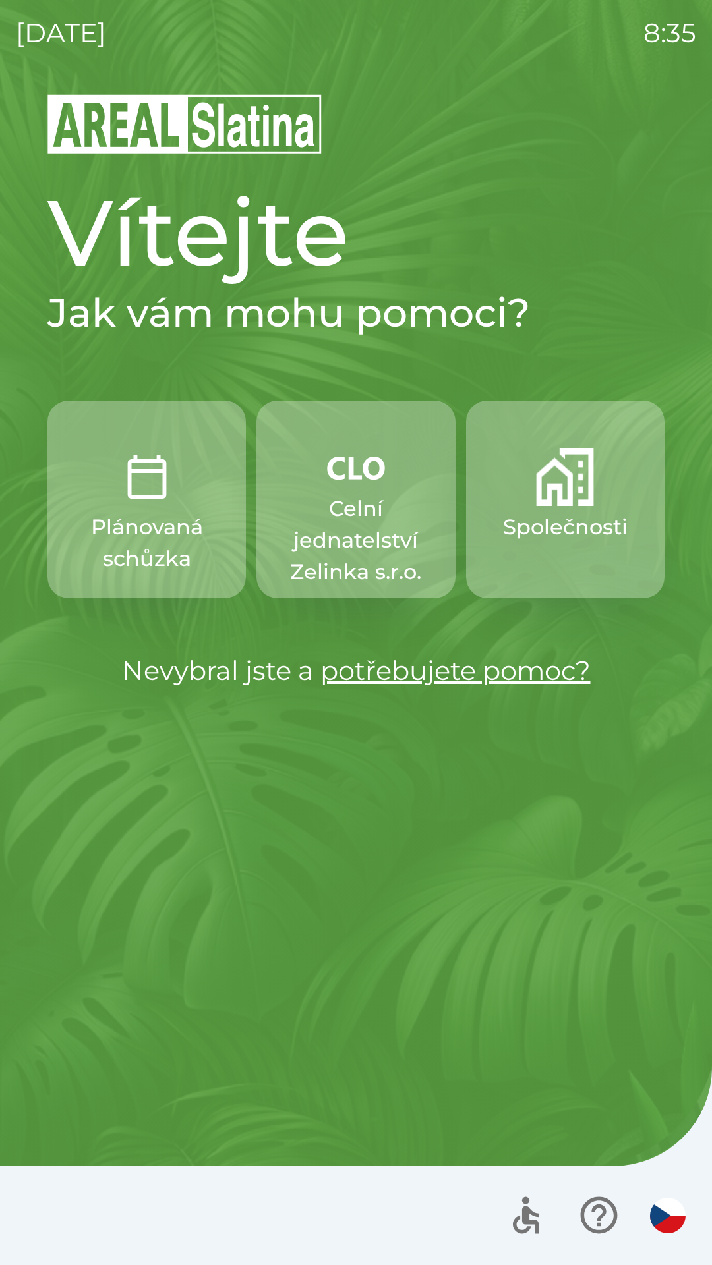
click at [377, 534] on p "Celní jednatelství Zelinka s.r.o." at bounding box center [355, 540] width 135 height 95
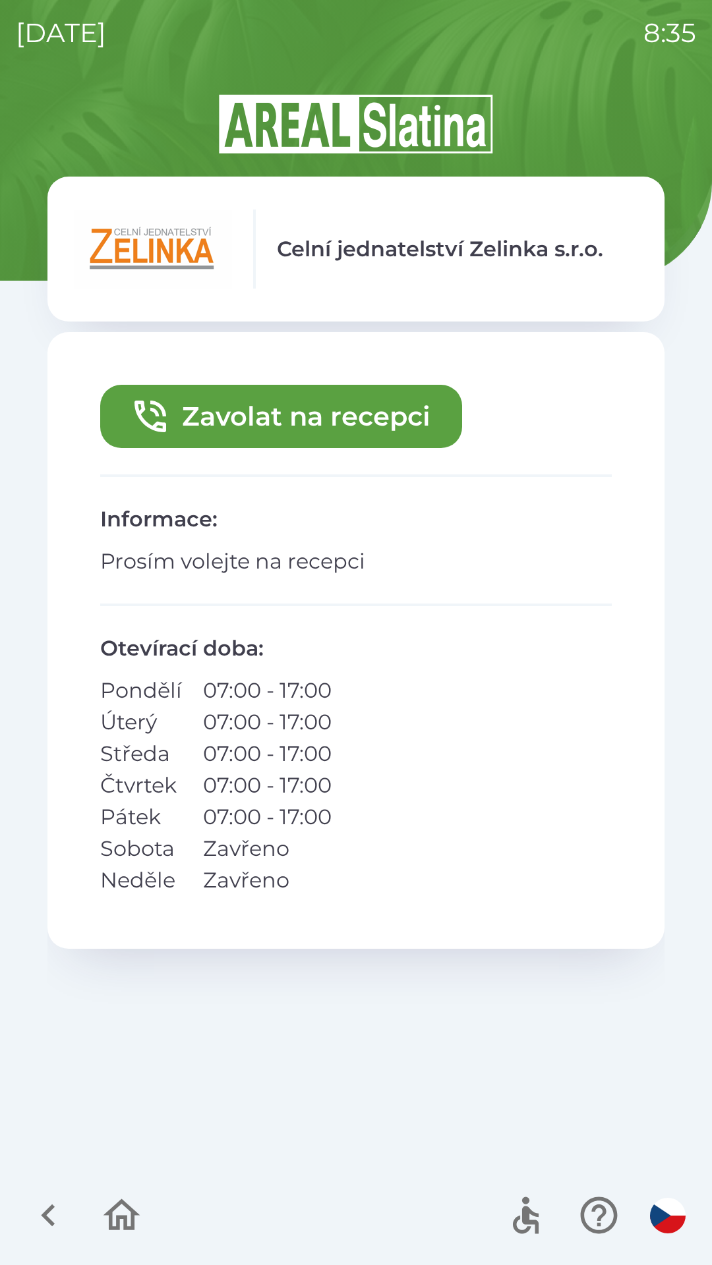
click at [401, 420] on button "Zavolat na recepci" at bounding box center [281, 416] width 362 height 63
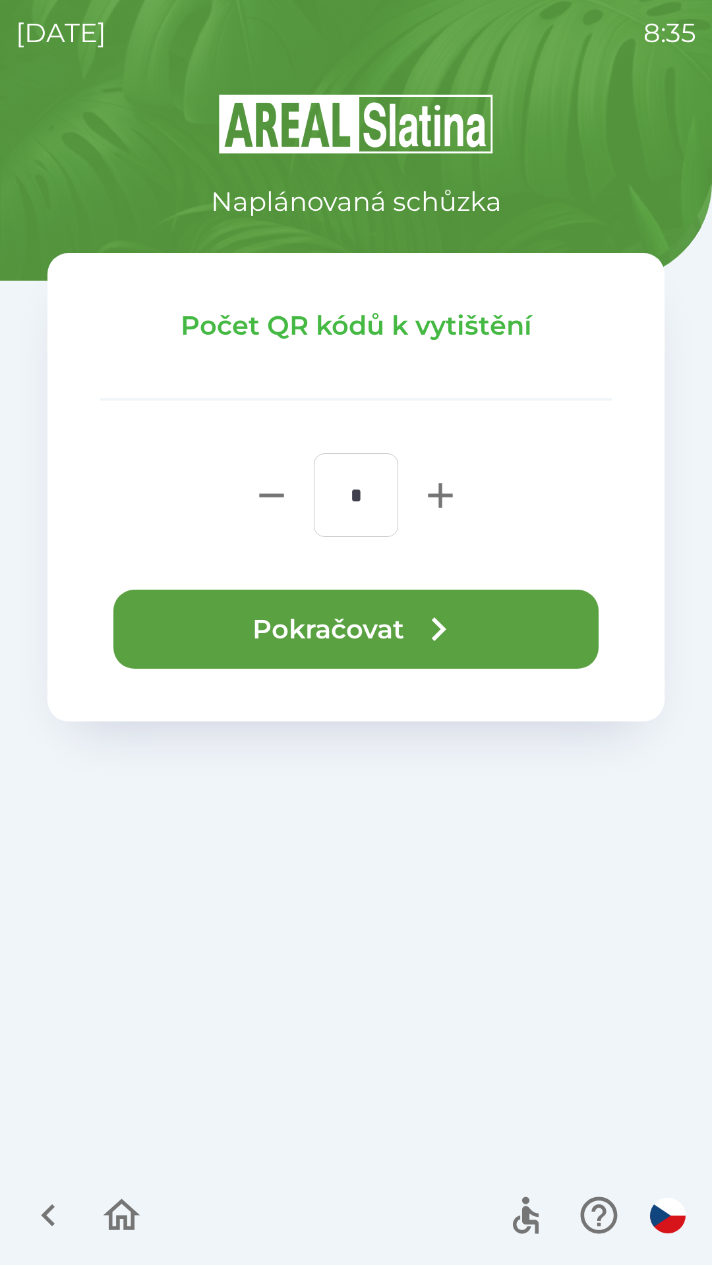
click at [455, 634] on icon "button" at bounding box center [437, 629] width 47 height 47
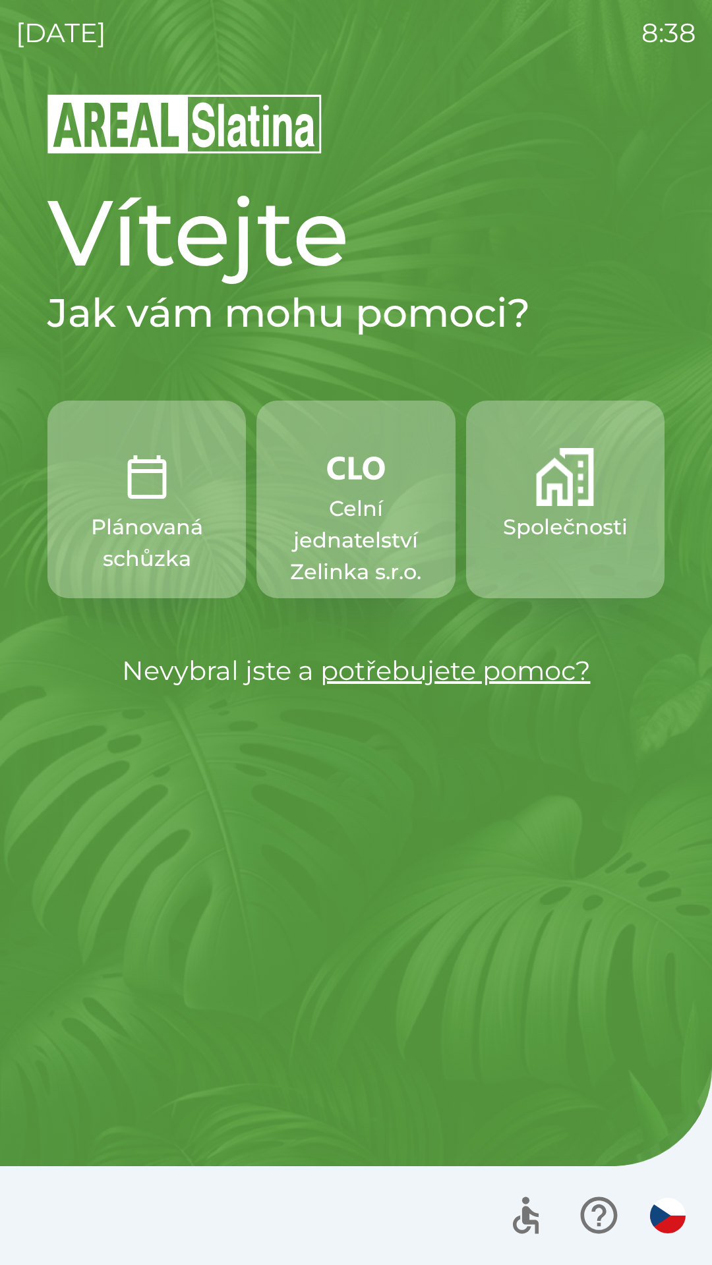
click at [374, 532] on p "Celní jednatelství Zelinka s.r.o." at bounding box center [355, 540] width 135 height 95
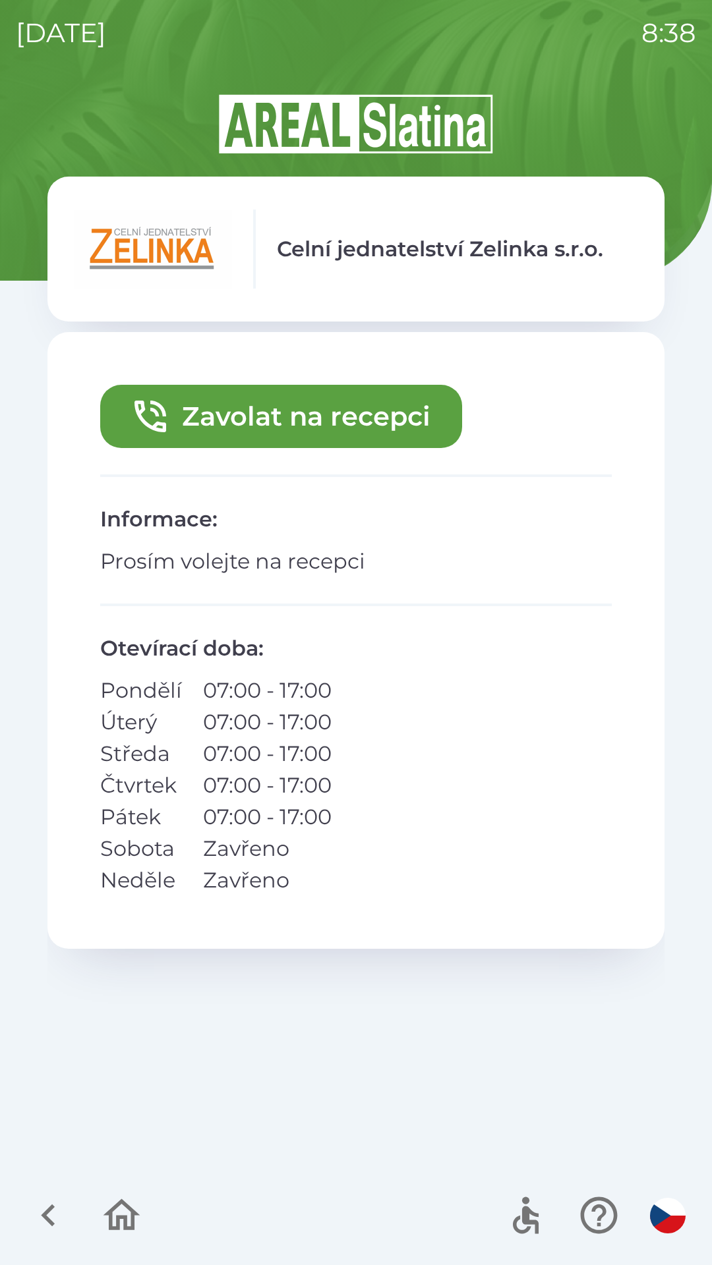
click at [281, 426] on button "Zavolat na recepci" at bounding box center [281, 416] width 362 height 63
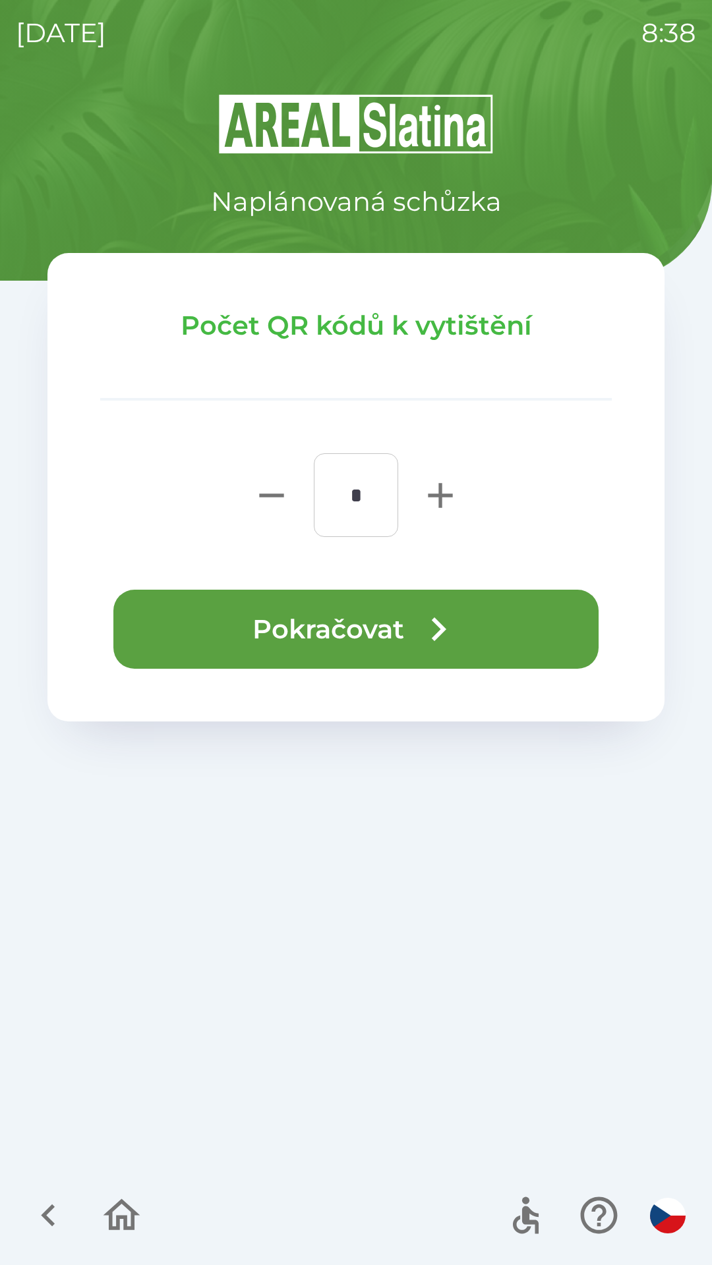
click at [308, 627] on button "Pokračovat" at bounding box center [355, 629] width 485 height 79
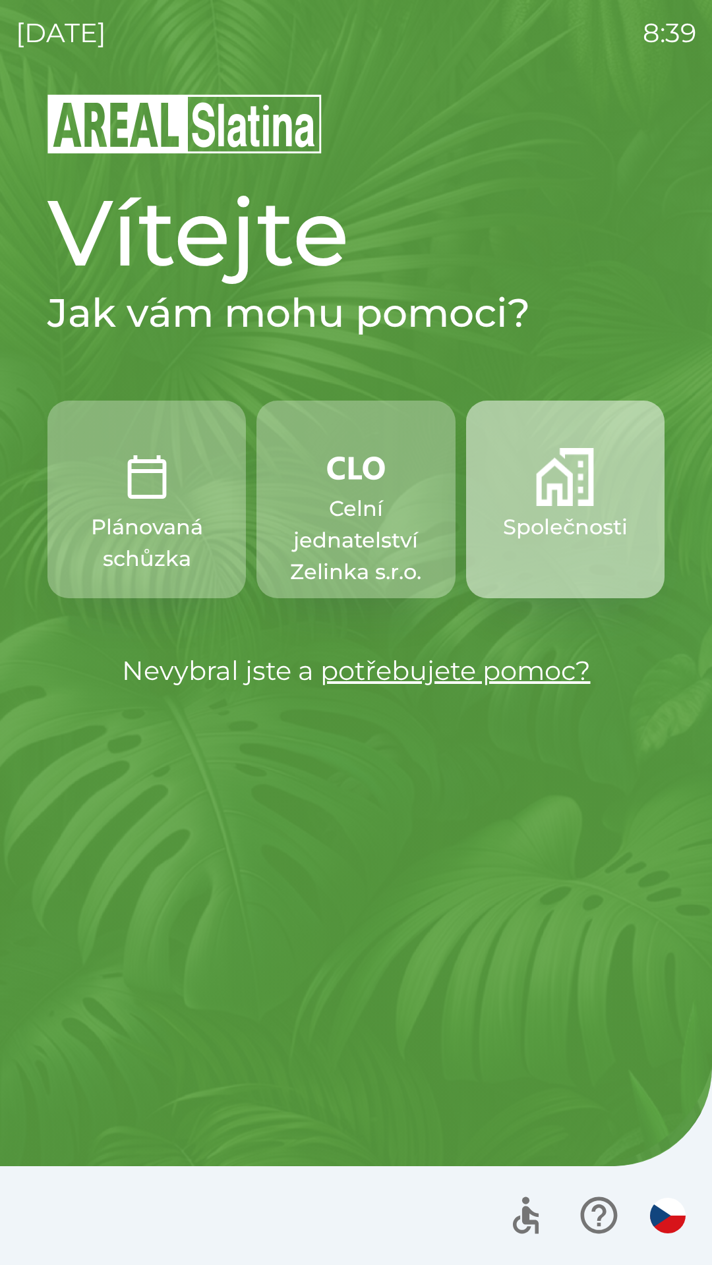
click at [574, 540] on p "Společnosti" at bounding box center [565, 527] width 125 height 32
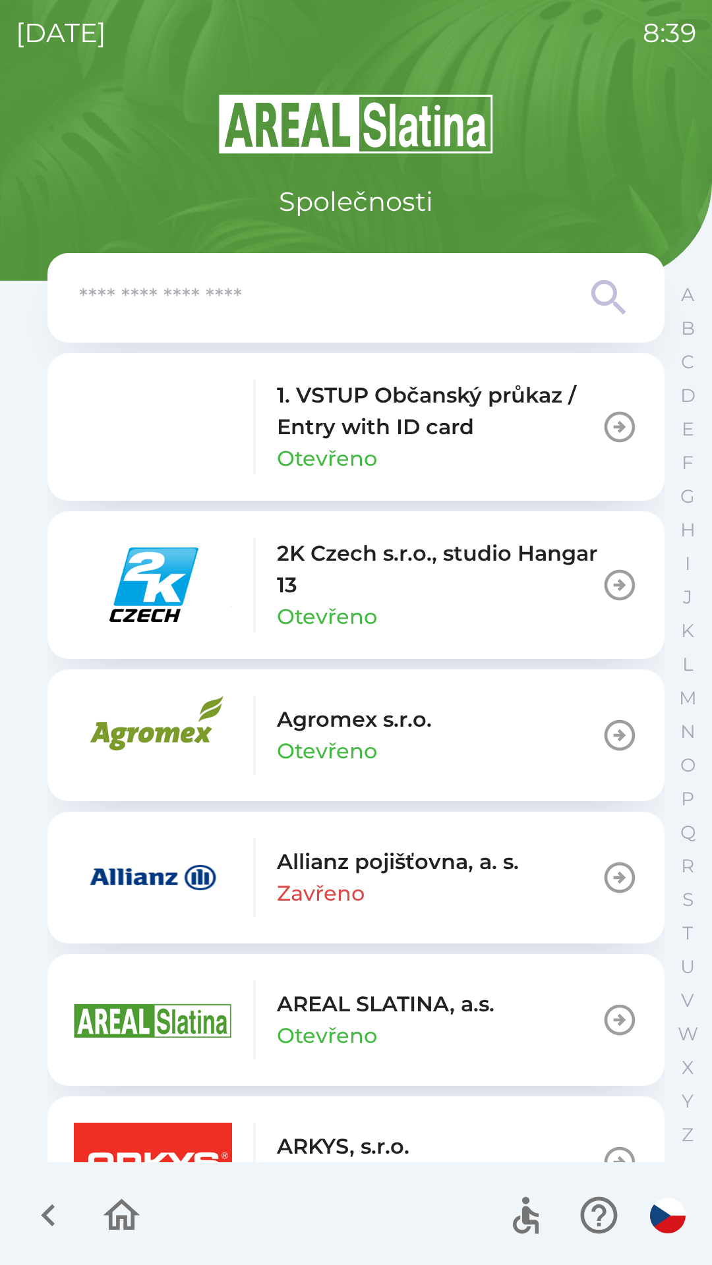
click at [351, 298] on input "text" at bounding box center [329, 298] width 501 height 36
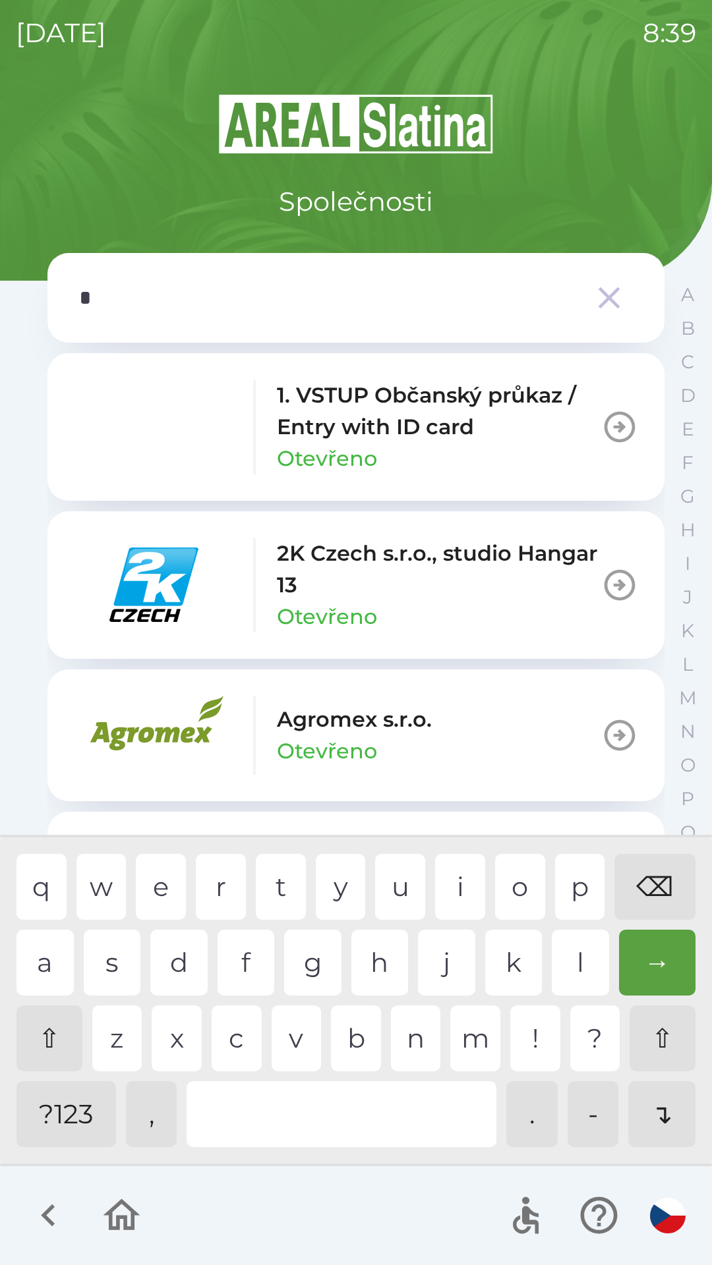
click at [154, 892] on div "e" at bounding box center [161, 887] width 50 height 66
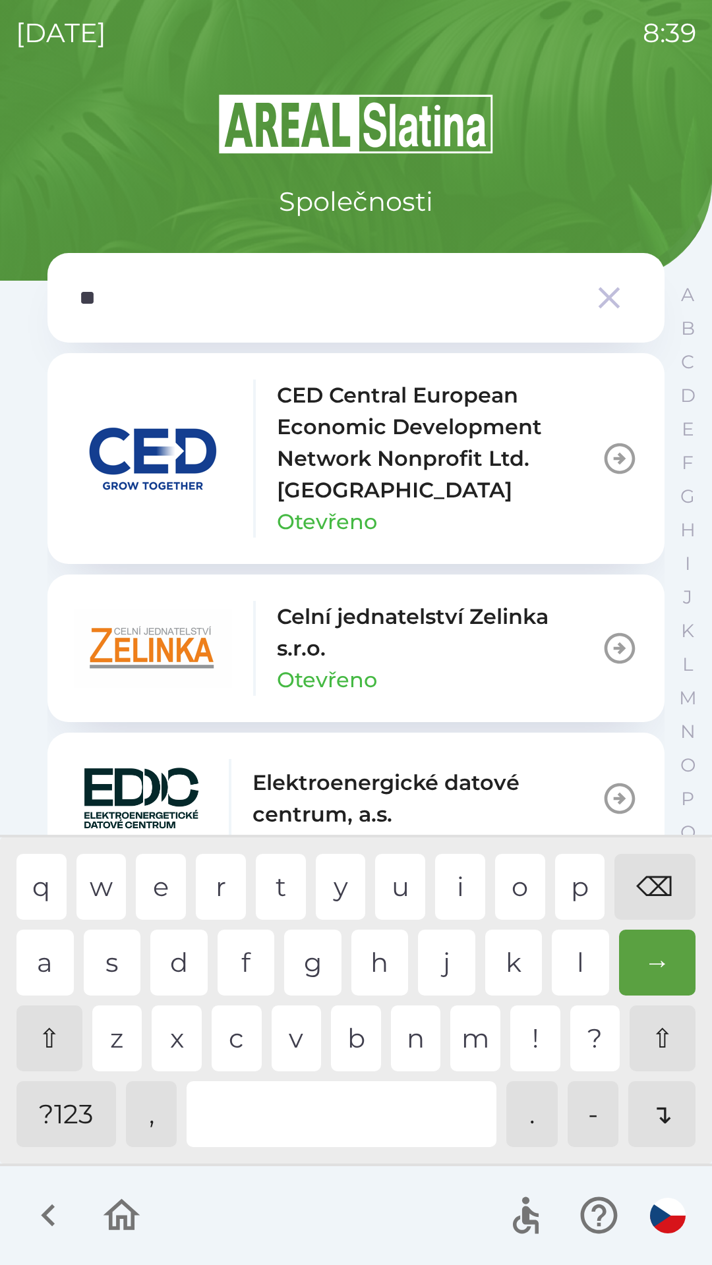
click at [569, 965] on div "l" at bounding box center [580, 963] width 57 height 66
type input "***"
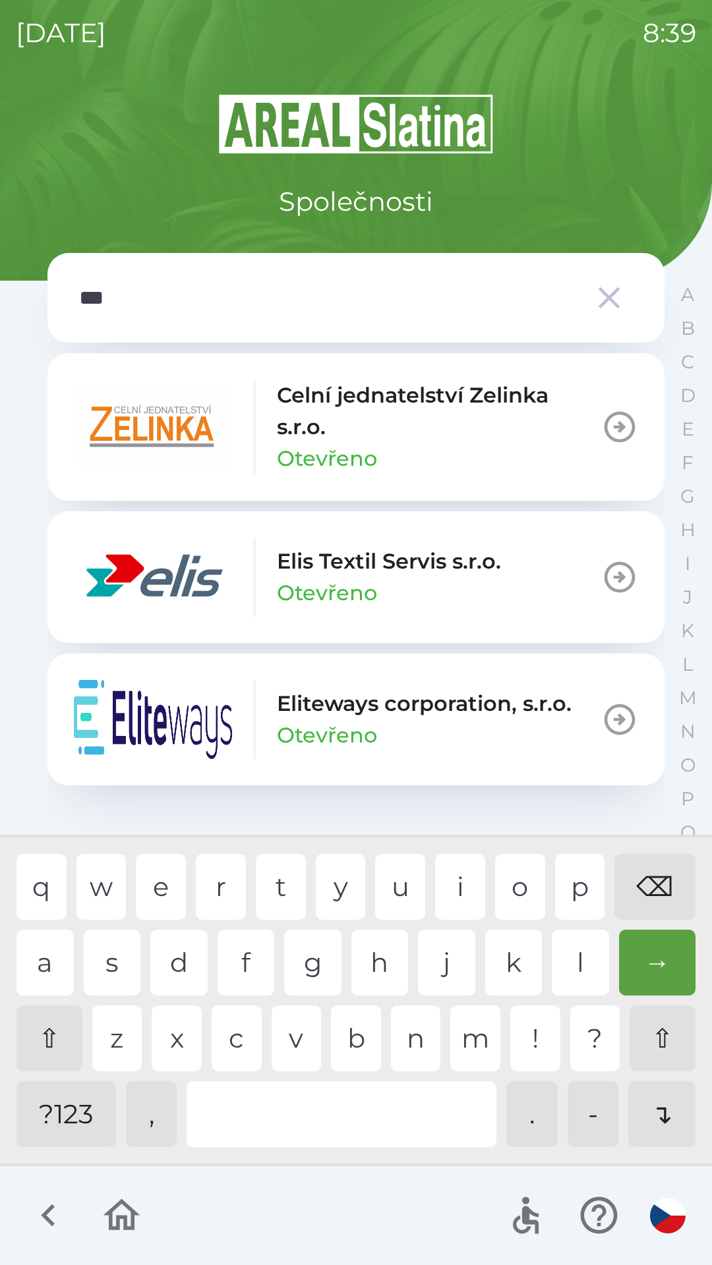
click at [443, 890] on div "i" at bounding box center [460, 887] width 50 height 66
click at [297, 562] on p "Elis Textil Servis s.r.o." at bounding box center [389, 562] width 224 height 32
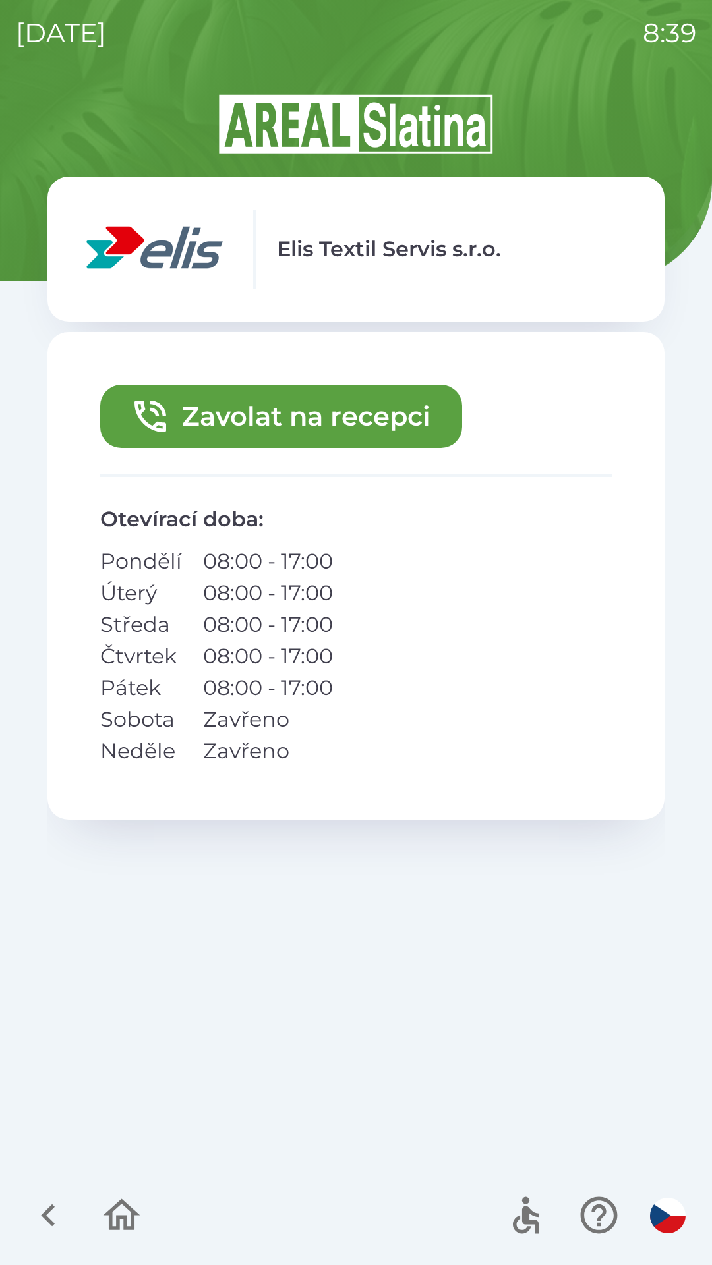
click at [353, 421] on button "Zavolat na recepci" at bounding box center [281, 416] width 362 height 63
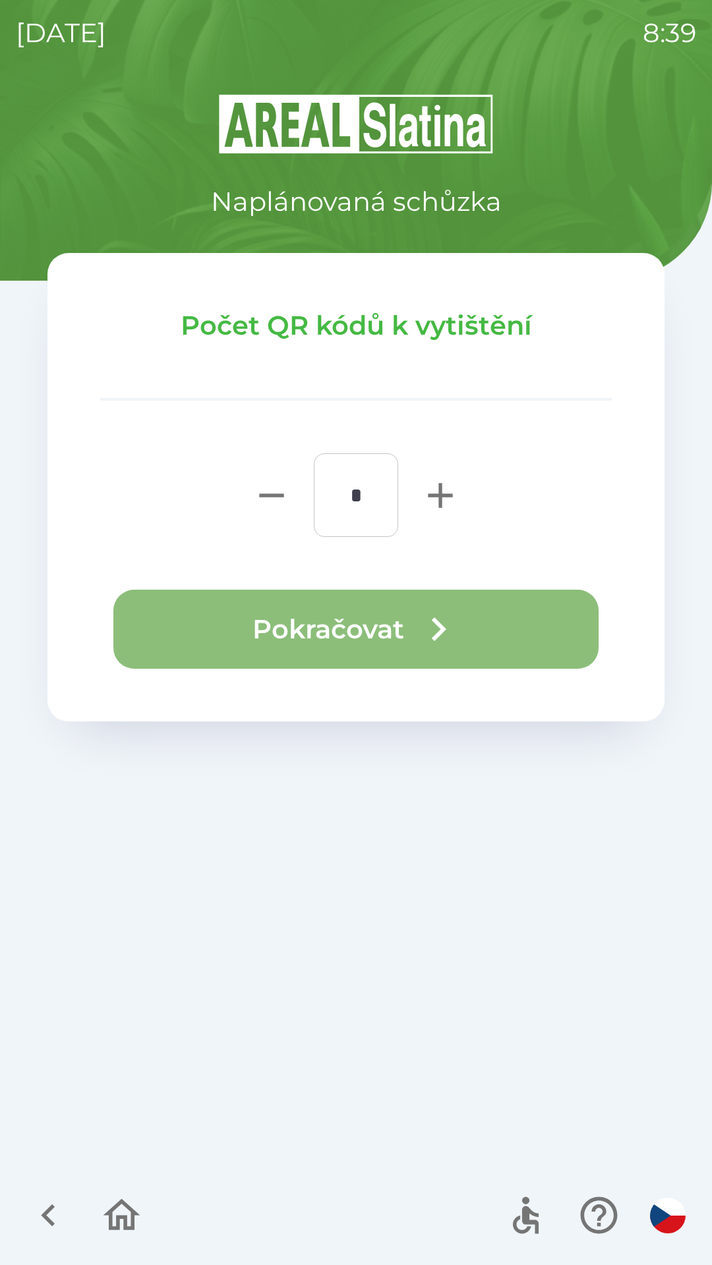
click at [440, 614] on icon "button" at bounding box center [437, 629] width 47 height 47
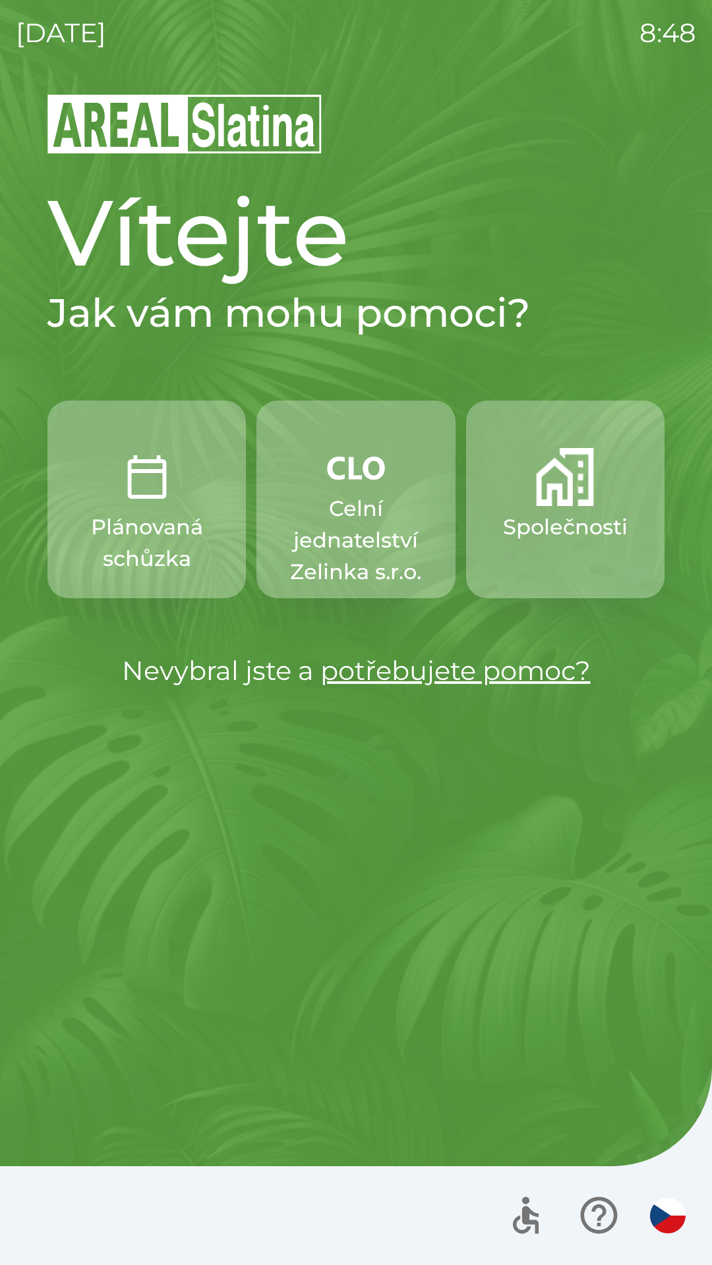
click at [561, 491] on img "button" at bounding box center [565, 477] width 58 height 58
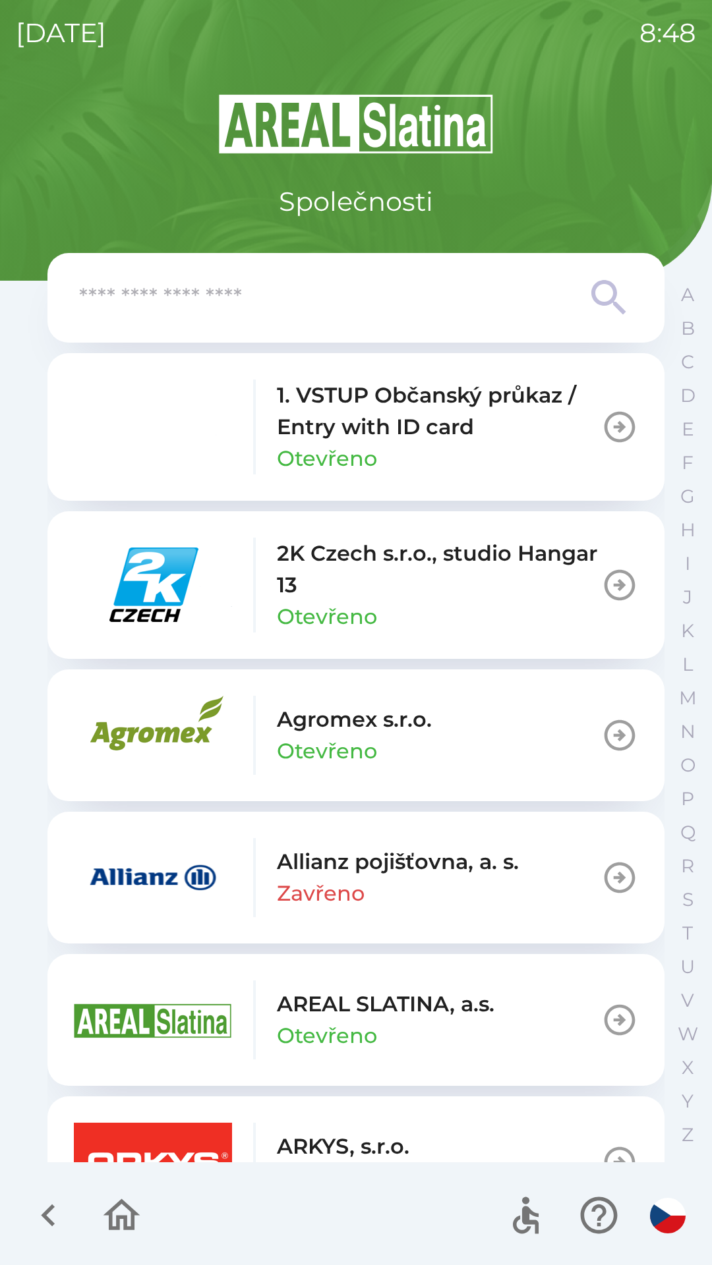
click at [242, 294] on input "text" at bounding box center [329, 298] width 501 height 36
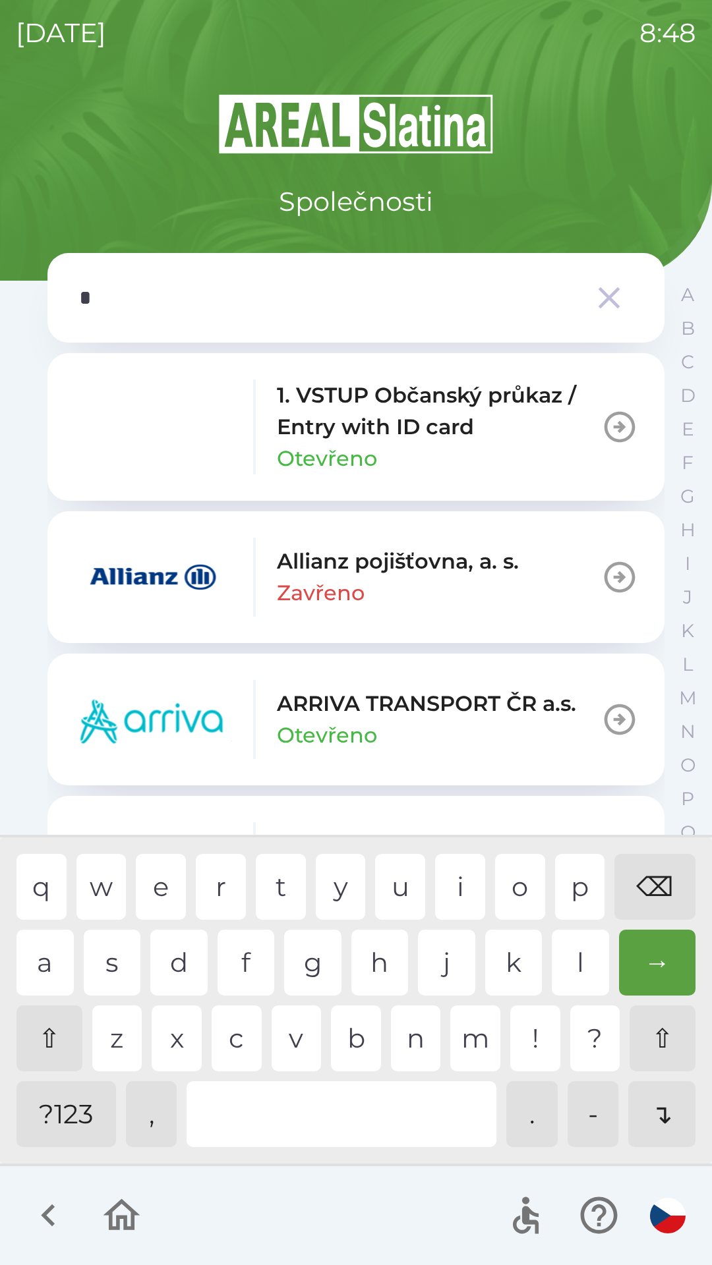
click at [572, 875] on div "p" at bounding box center [580, 887] width 50 height 66
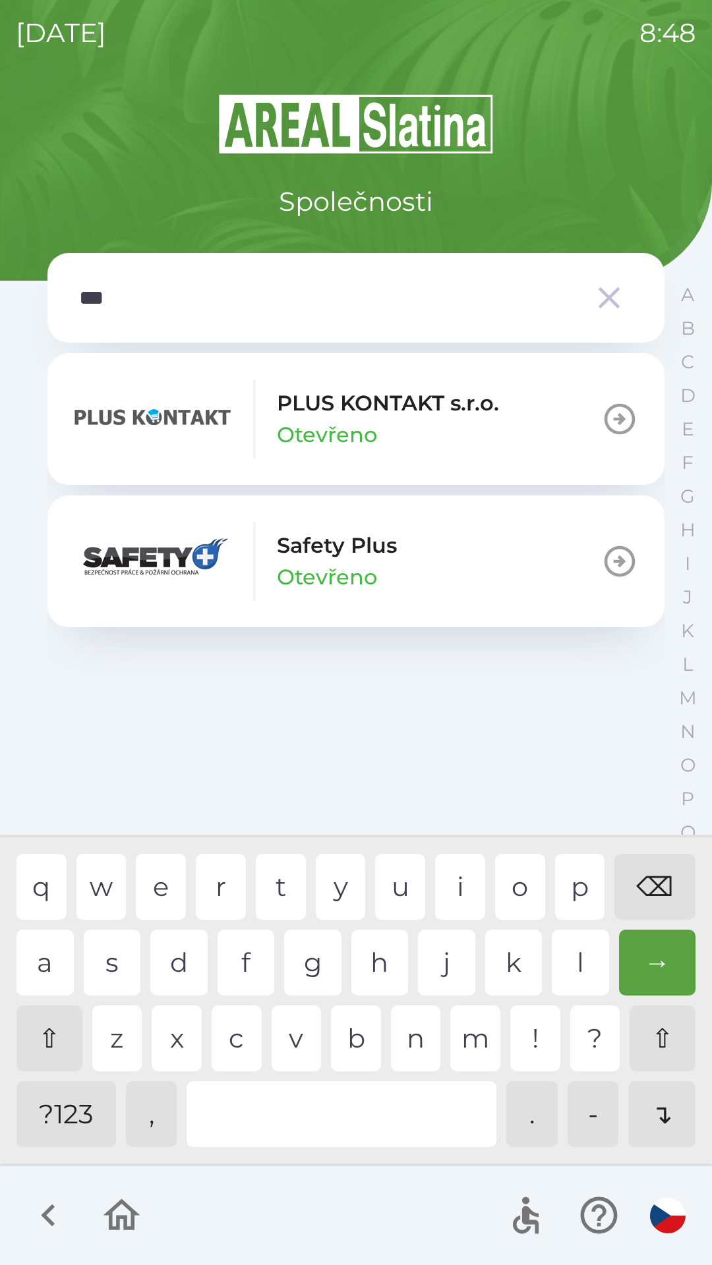
type input "****"
click at [403, 426] on div "PLUS KONTAKT s.r.o. Otevřeno" at bounding box center [388, 418] width 222 height 63
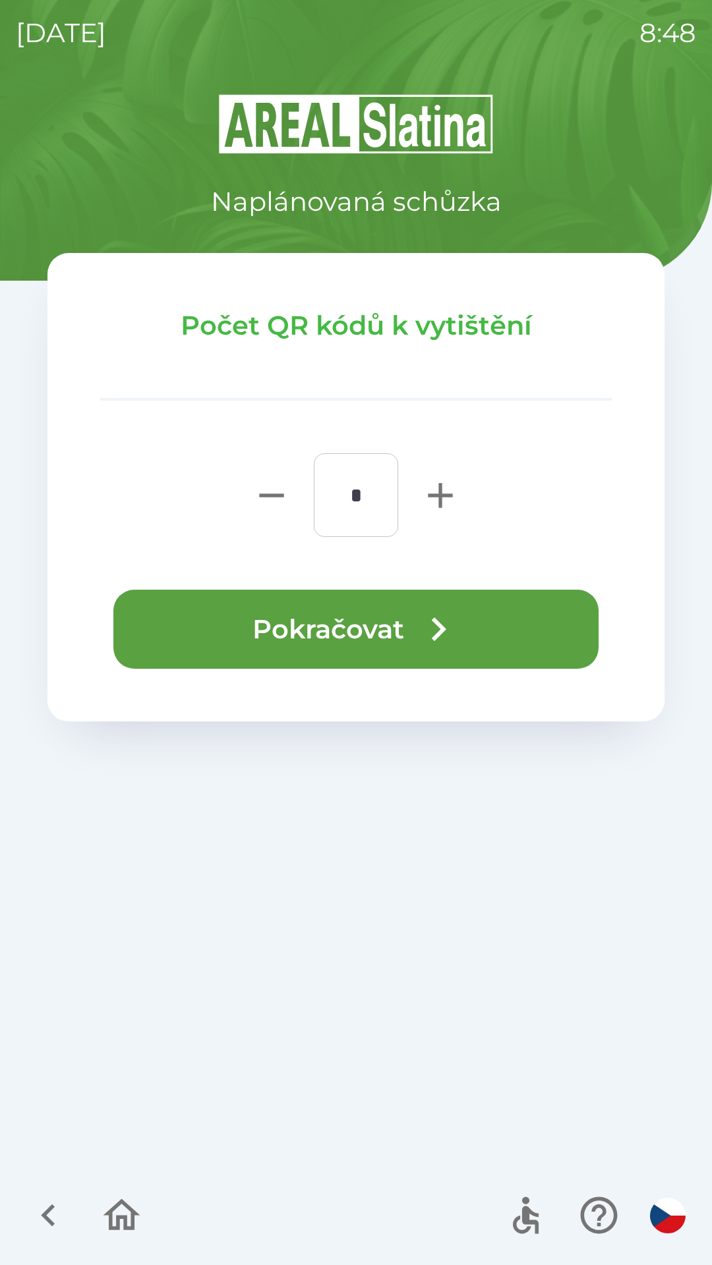
click at [385, 629] on button "Pokračovat" at bounding box center [355, 629] width 485 height 79
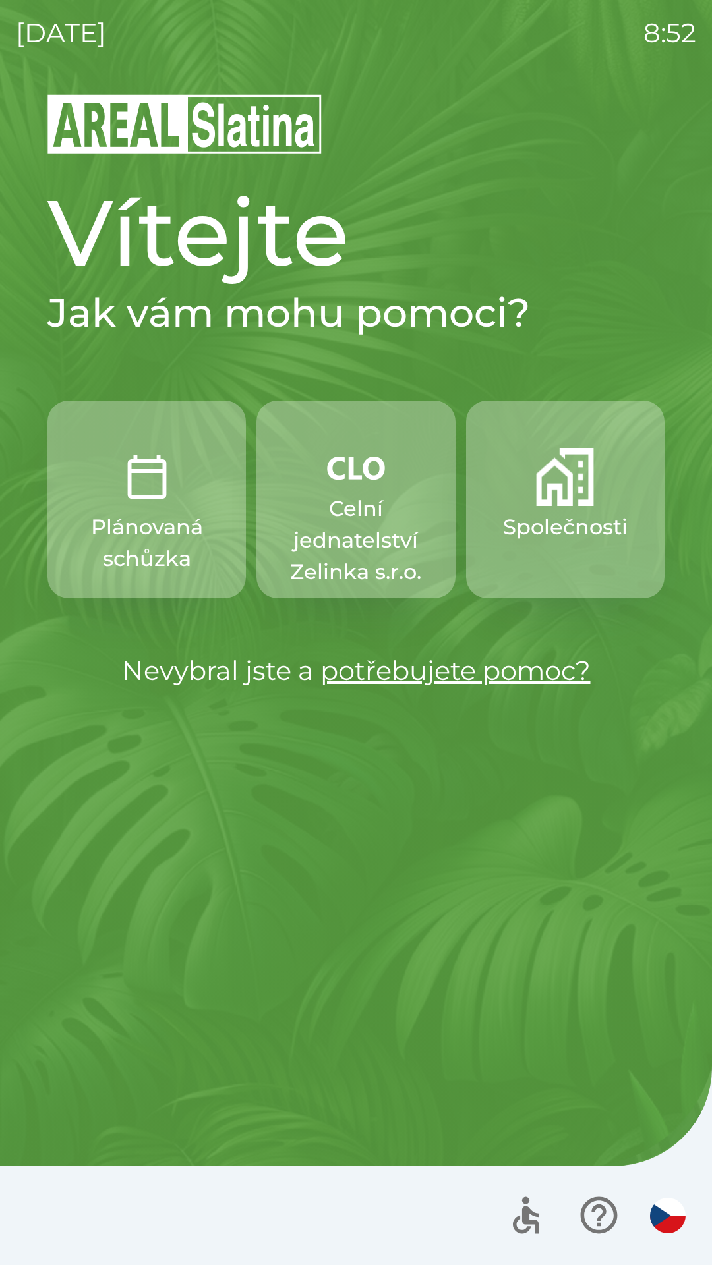
click at [304, 498] on p "Celní jednatelství Zelinka s.r.o." at bounding box center [355, 540] width 135 height 95
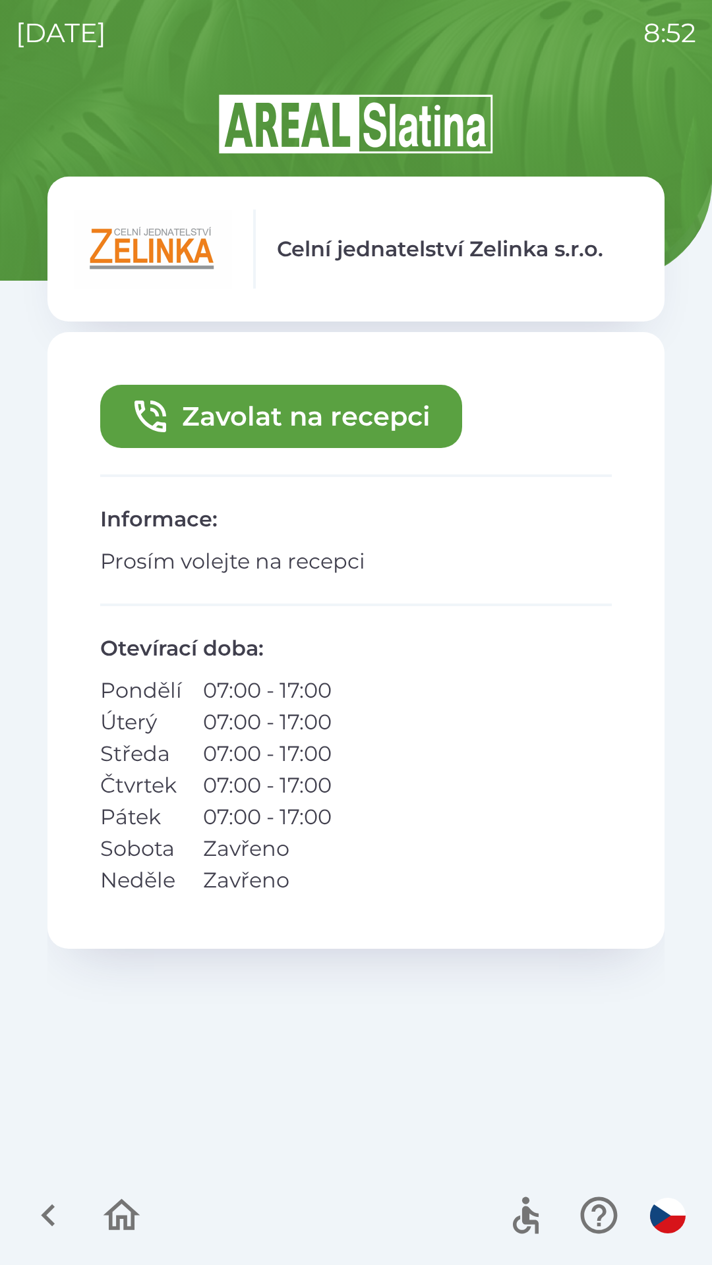
click at [295, 439] on button "Zavolat na recepci" at bounding box center [281, 416] width 362 height 63
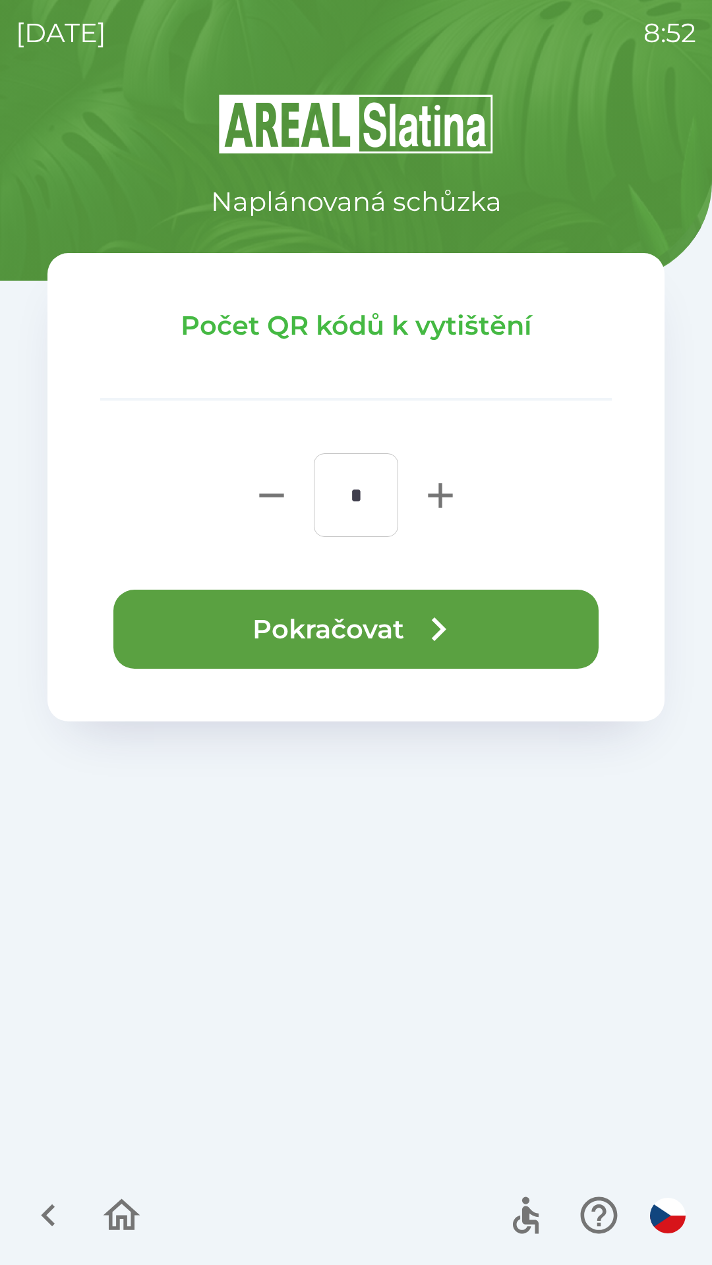
click at [413, 631] on button "Pokračovat" at bounding box center [355, 629] width 485 height 79
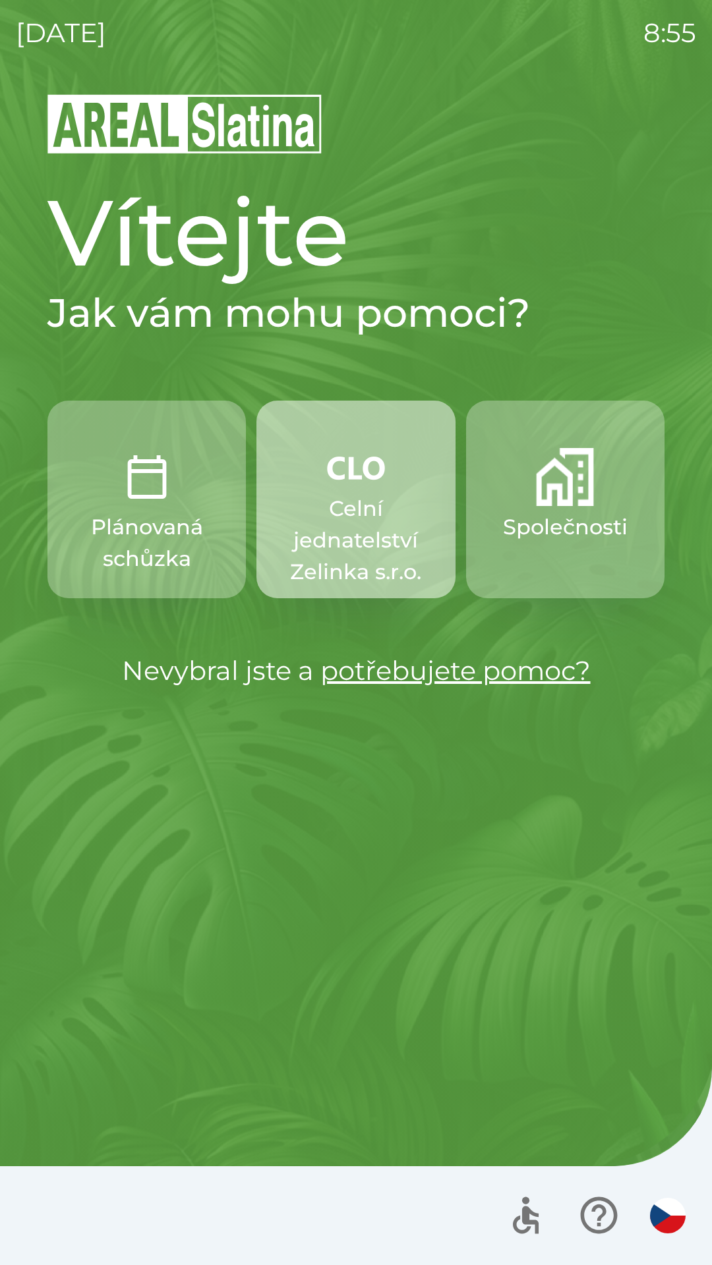
click at [343, 511] on p "Celní jednatelství Zelinka s.r.o." at bounding box center [355, 540] width 135 height 95
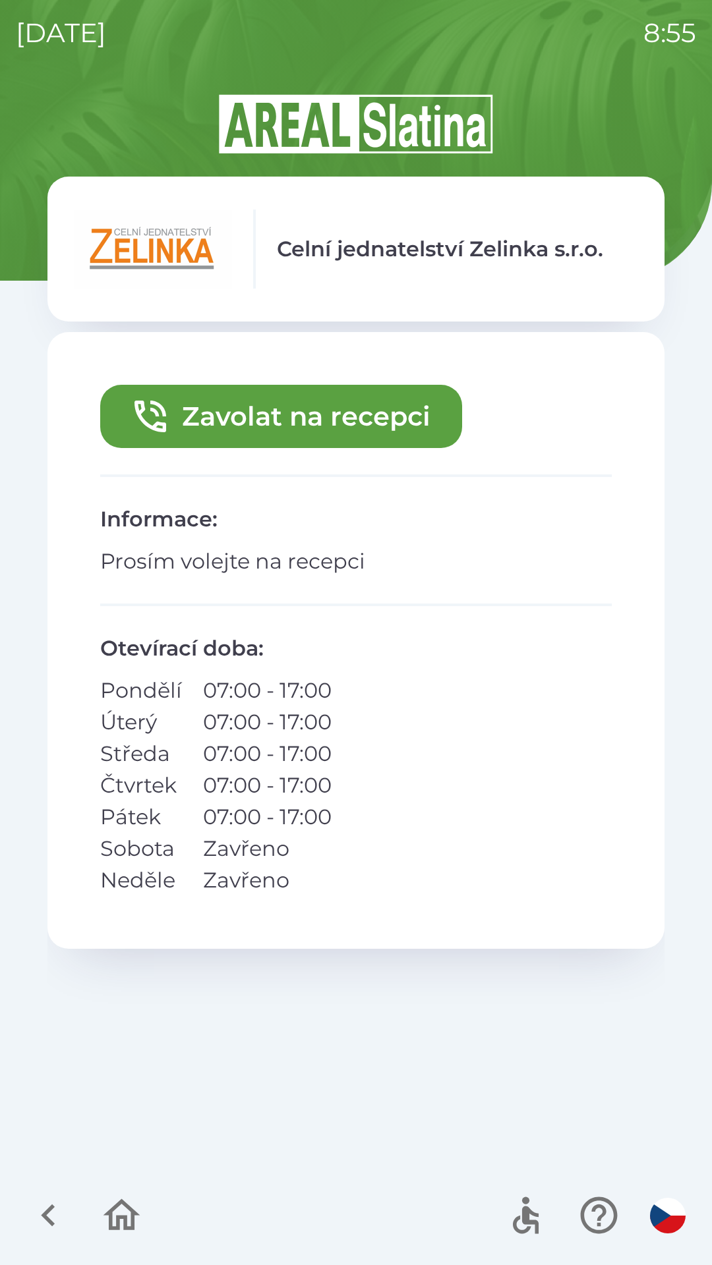
click at [330, 414] on button "Zavolat na recepci" at bounding box center [281, 416] width 362 height 63
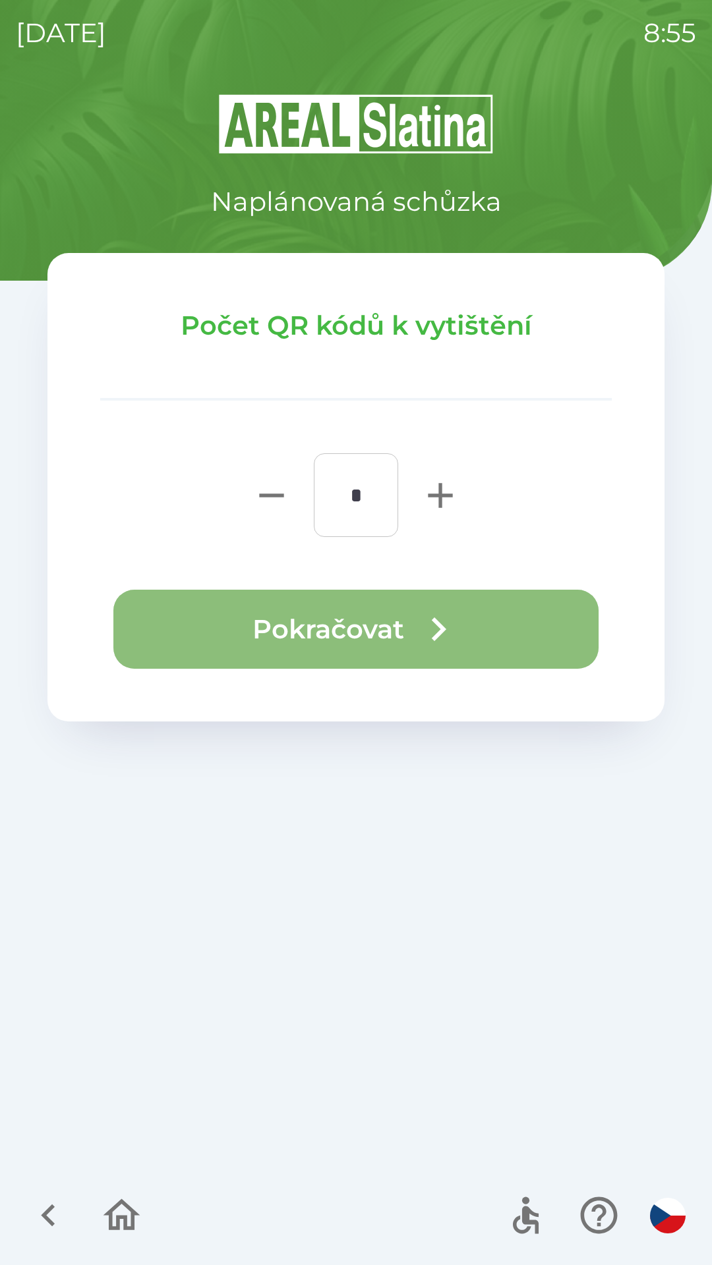
click at [414, 635] on icon "button" at bounding box center [437, 629] width 47 height 47
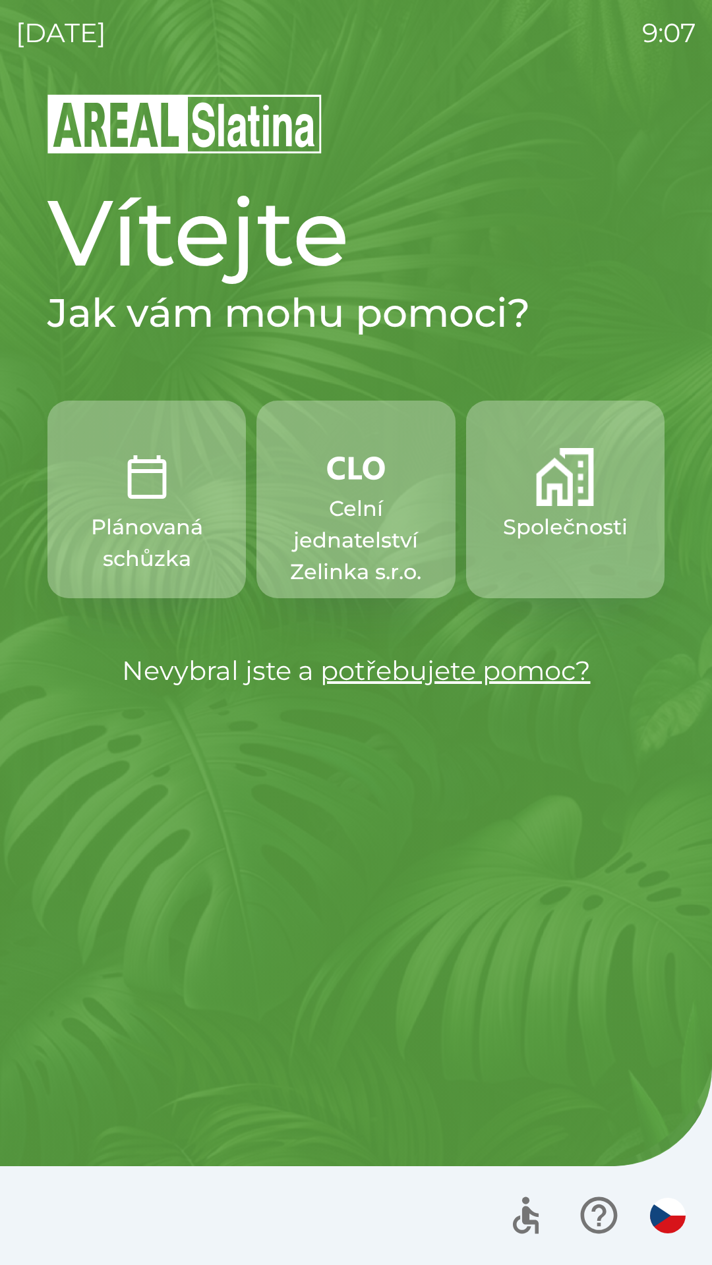
click at [383, 497] on p "Celní jednatelství Zelinka s.r.o." at bounding box center [355, 540] width 135 height 95
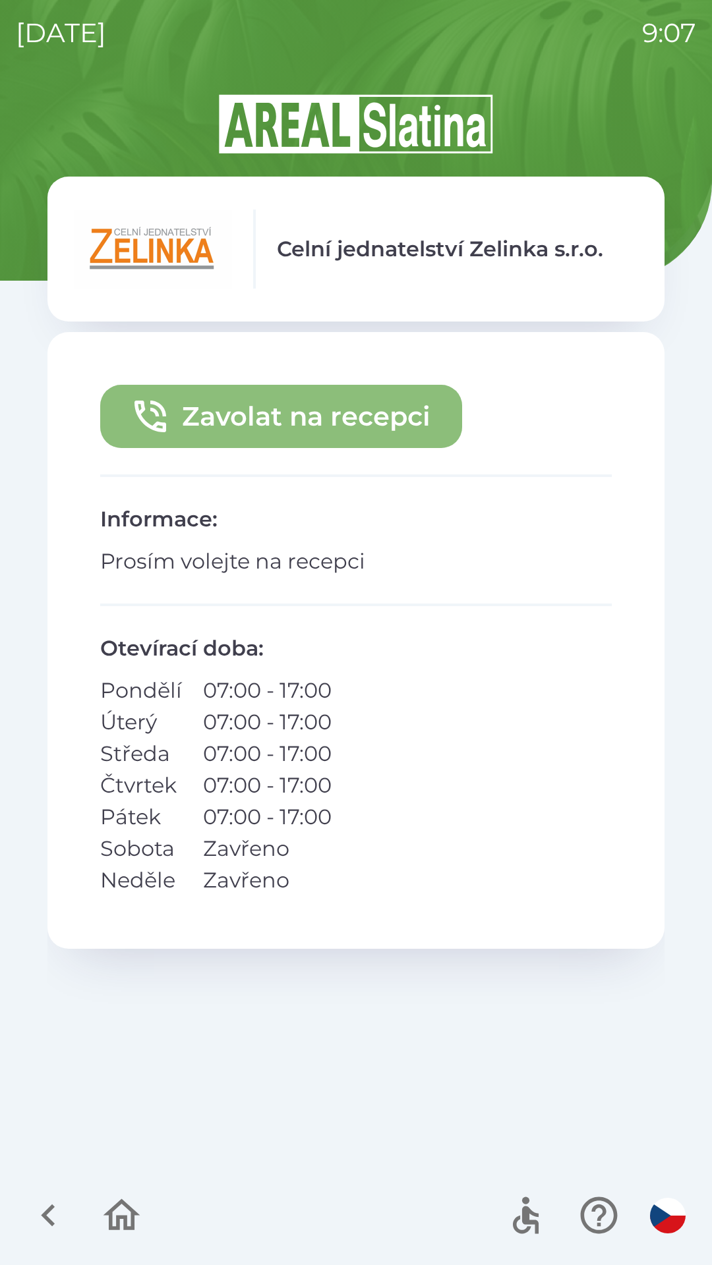
click at [377, 405] on button "Zavolat na recepci" at bounding box center [281, 416] width 362 height 63
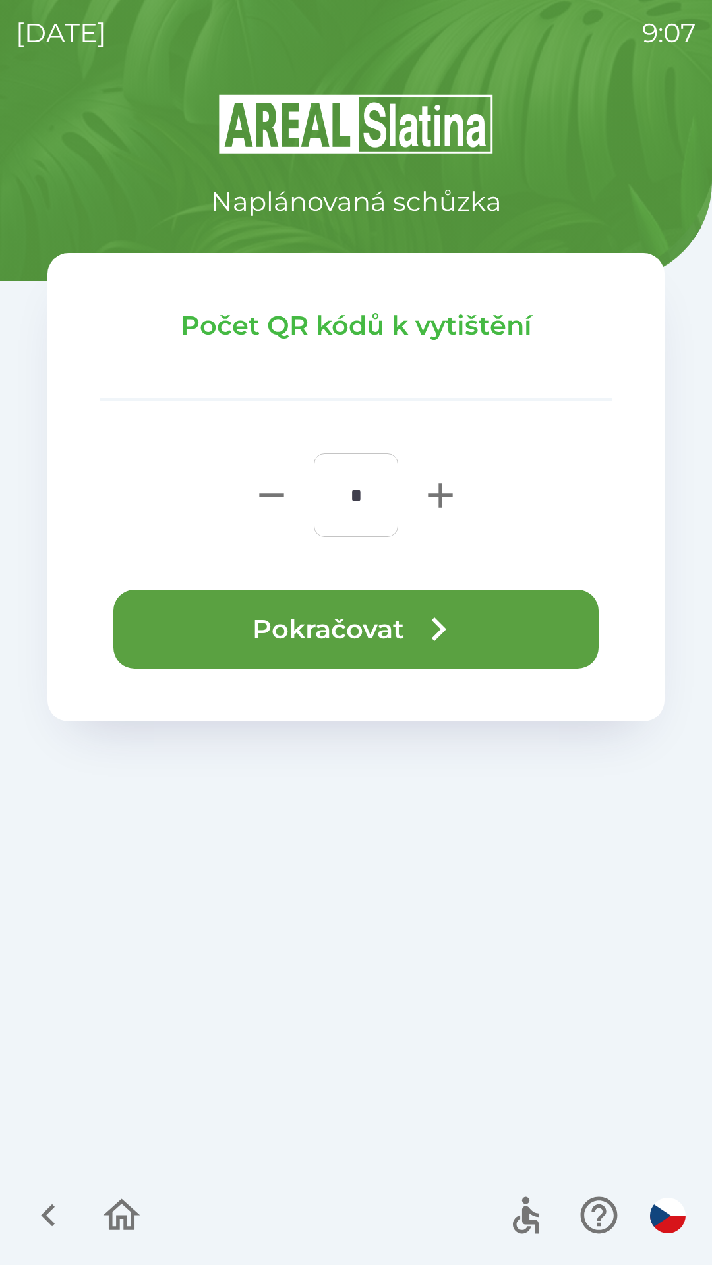
click at [442, 486] on icon "button" at bounding box center [440, 495] width 42 height 42
type input "*"
click at [457, 634] on icon "button" at bounding box center [437, 629] width 47 height 47
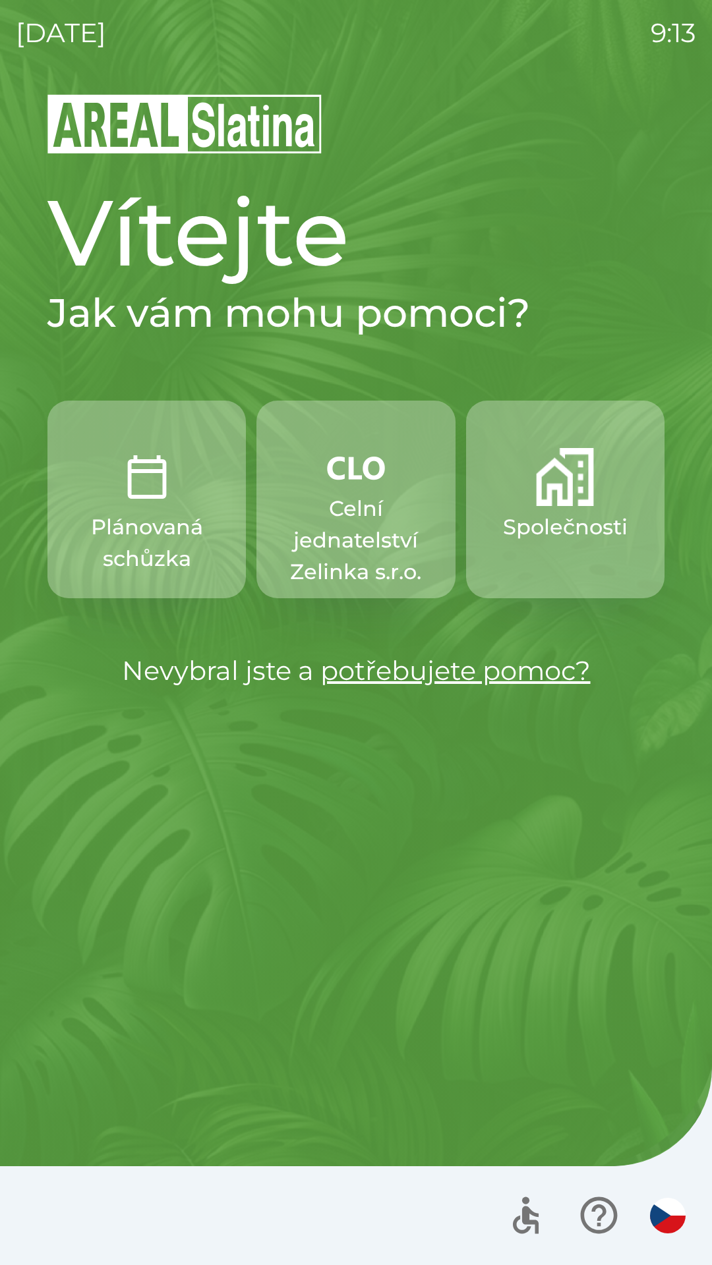
click at [308, 511] on p "Celní jednatelství Zelinka s.r.o." at bounding box center [355, 540] width 135 height 95
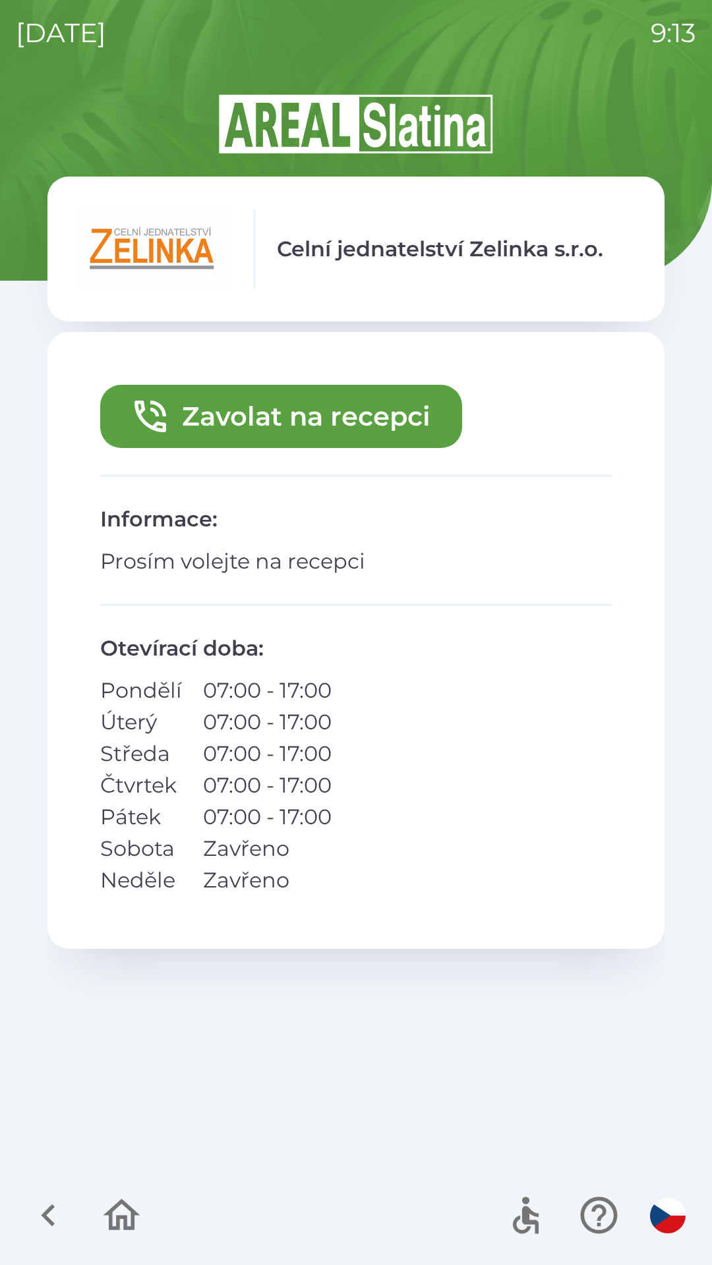
click at [266, 401] on button "Zavolat na recepci" at bounding box center [281, 416] width 362 height 63
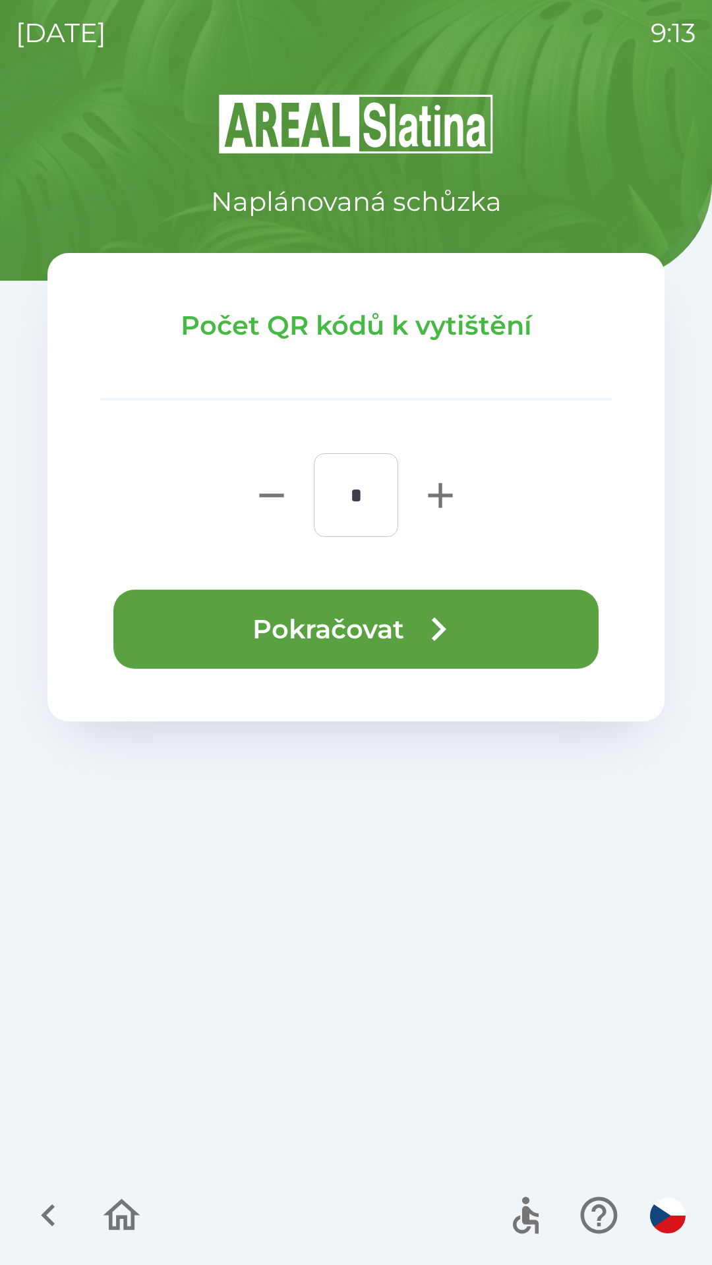
click at [269, 630] on button "Pokračovat" at bounding box center [355, 629] width 485 height 79
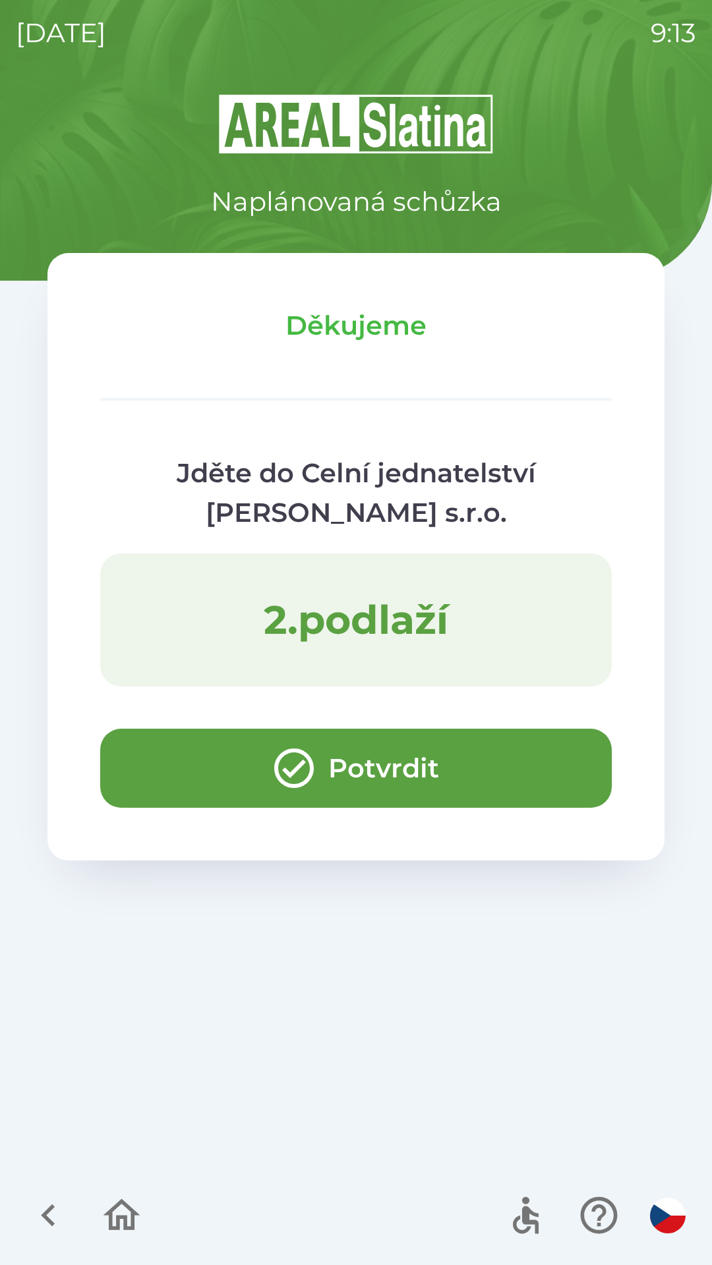
click at [170, 753] on button "Potvrdit" at bounding box center [355, 768] width 511 height 79
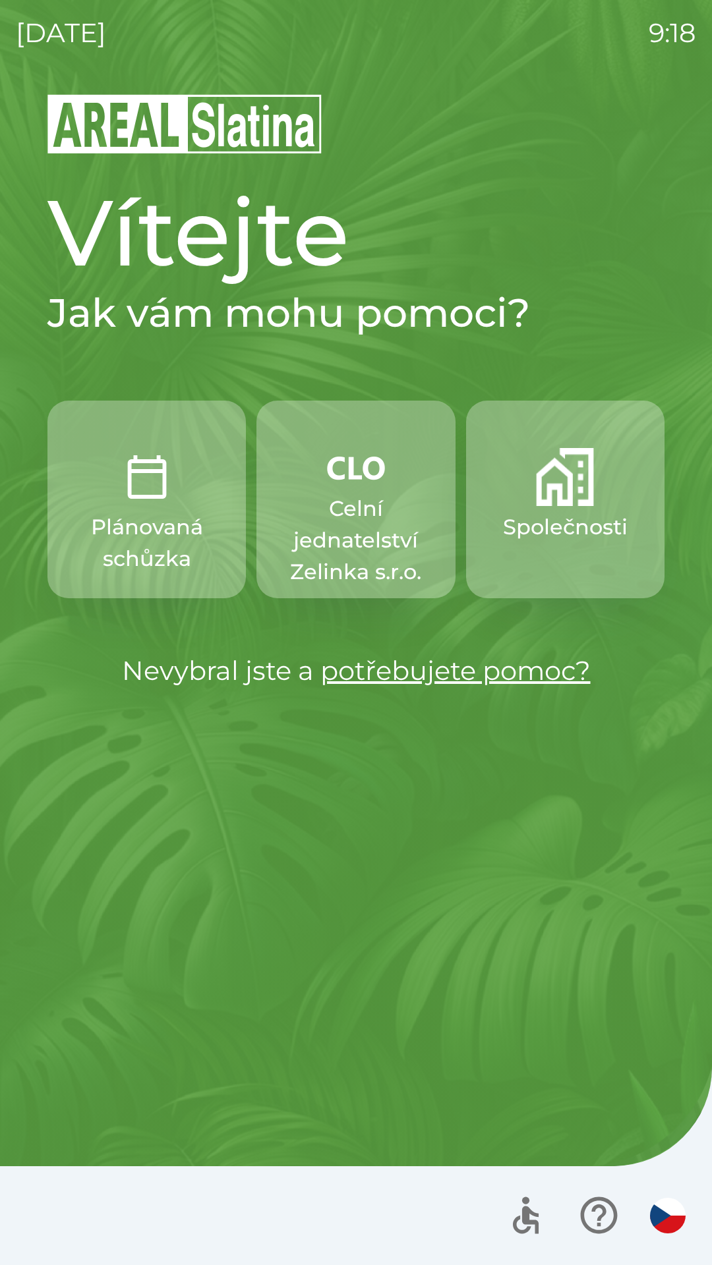
click at [356, 526] on p "Celní jednatelství Zelinka s.r.o." at bounding box center [355, 540] width 135 height 95
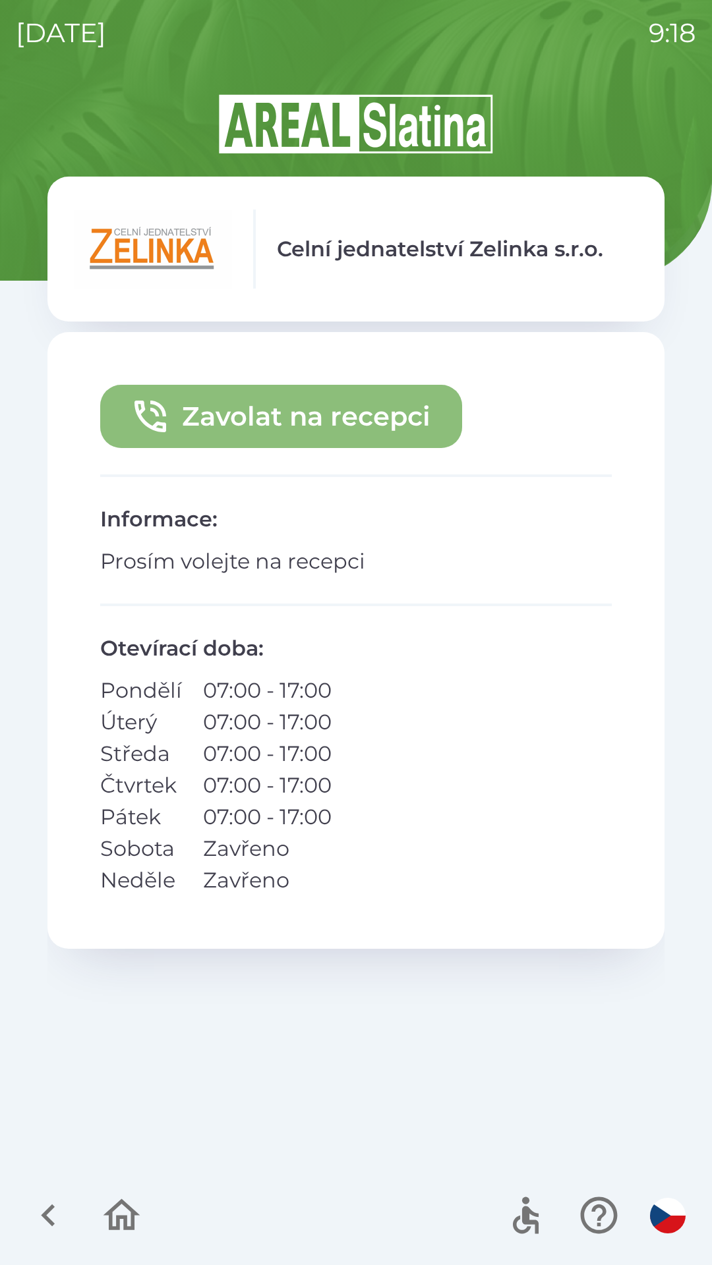
click at [364, 427] on button "Zavolat na recepci" at bounding box center [281, 416] width 362 height 63
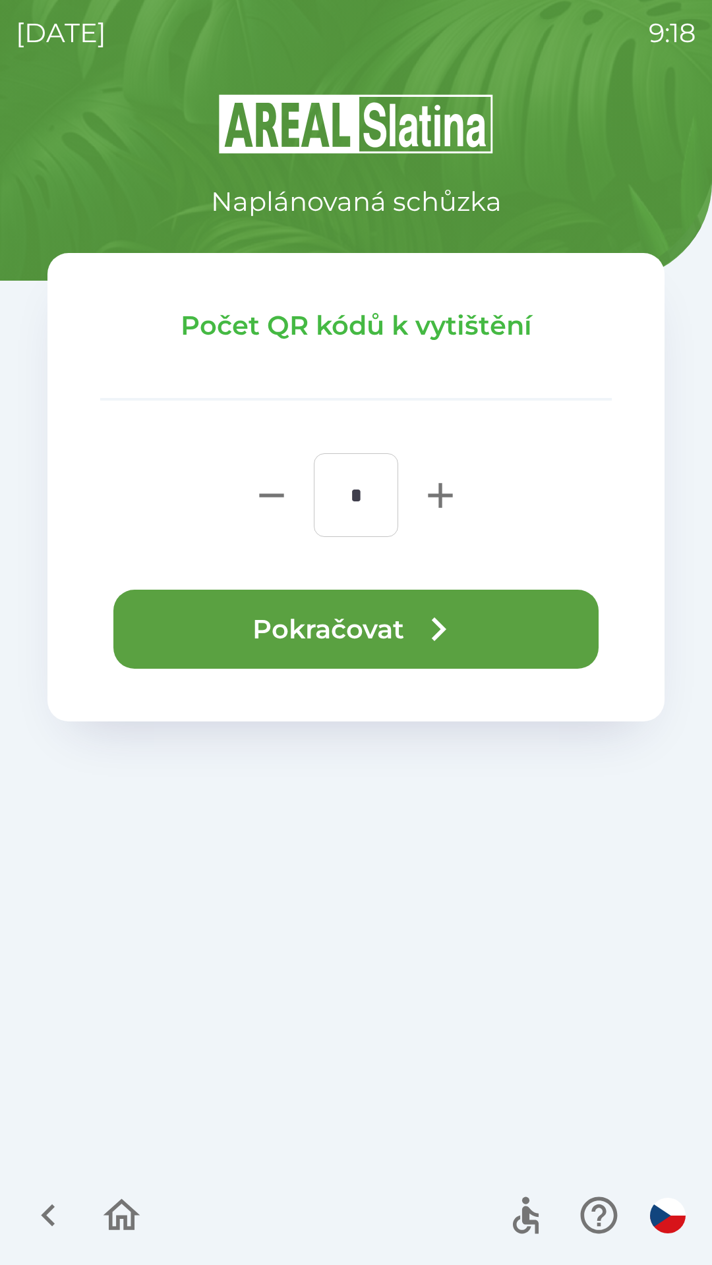
click at [384, 620] on button "Pokračovat" at bounding box center [355, 629] width 485 height 79
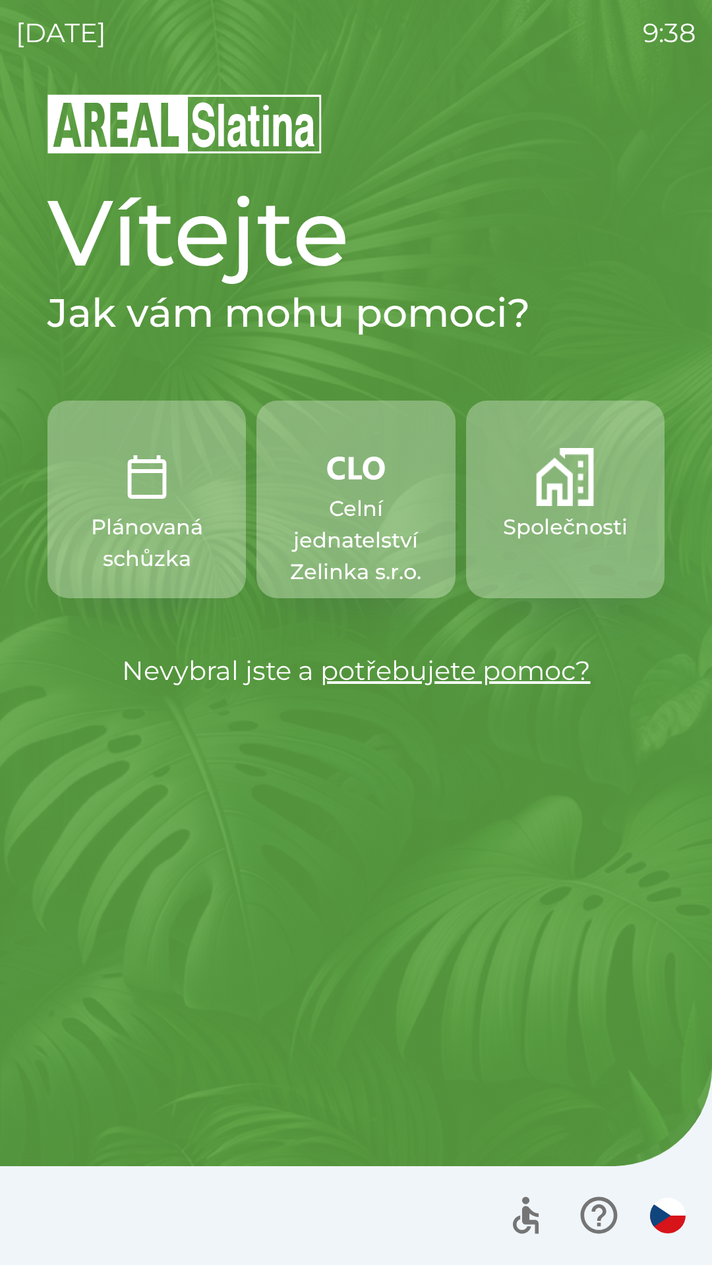
click at [571, 540] on p "Společnosti" at bounding box center [565, 527] width 125 height 32
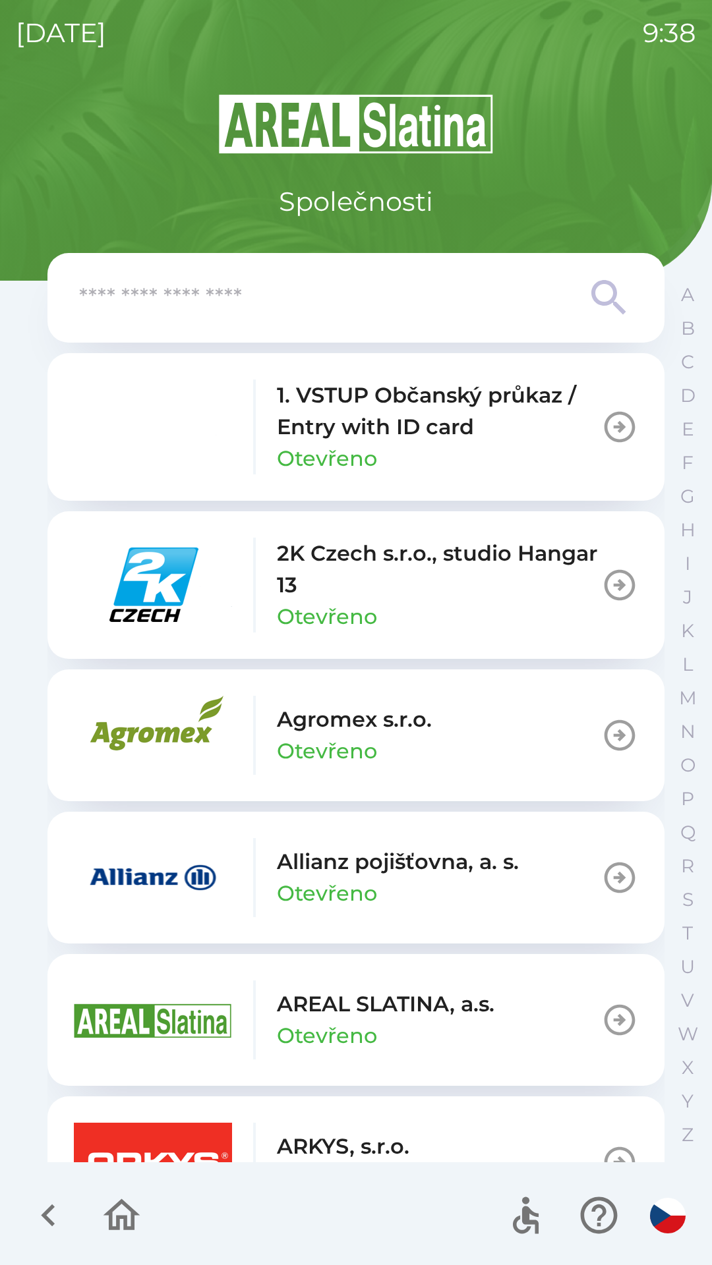
click at [169, 297] on input "text" at bounding box center [329, 298] width 501 height 36
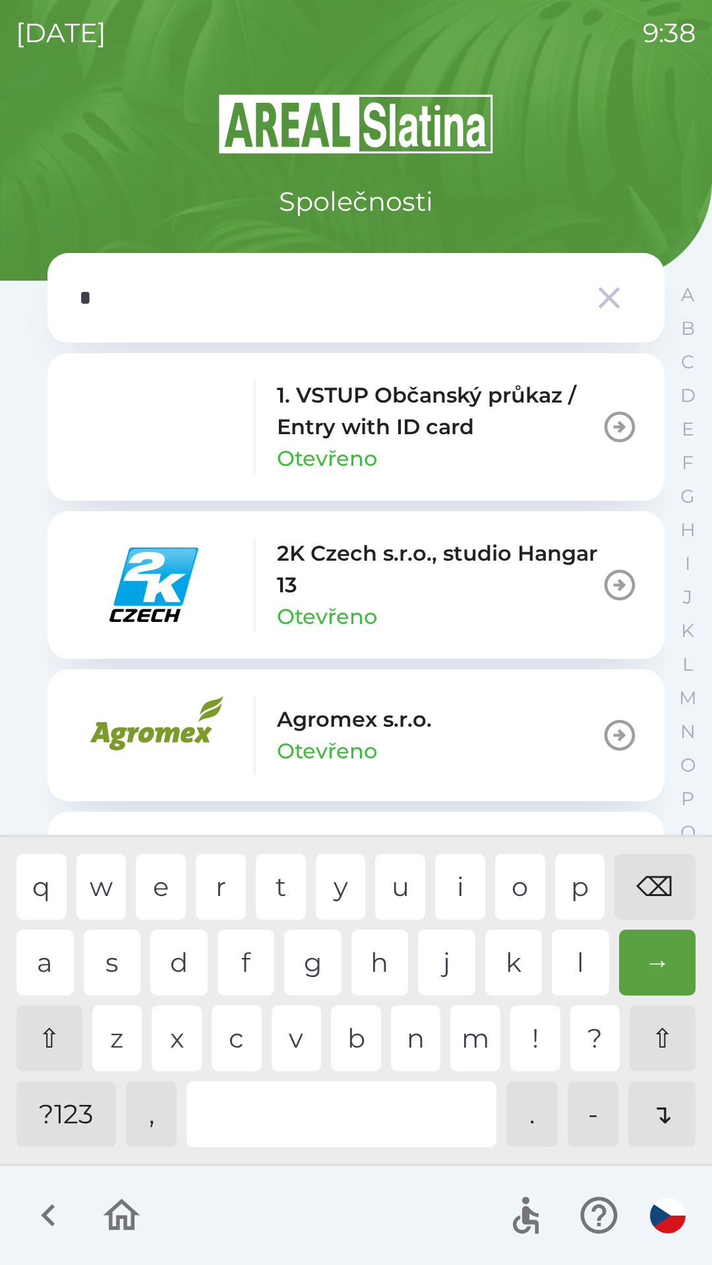
click at [174, 884] on div "e" at bounding box center [161, 887] width 50 height 66
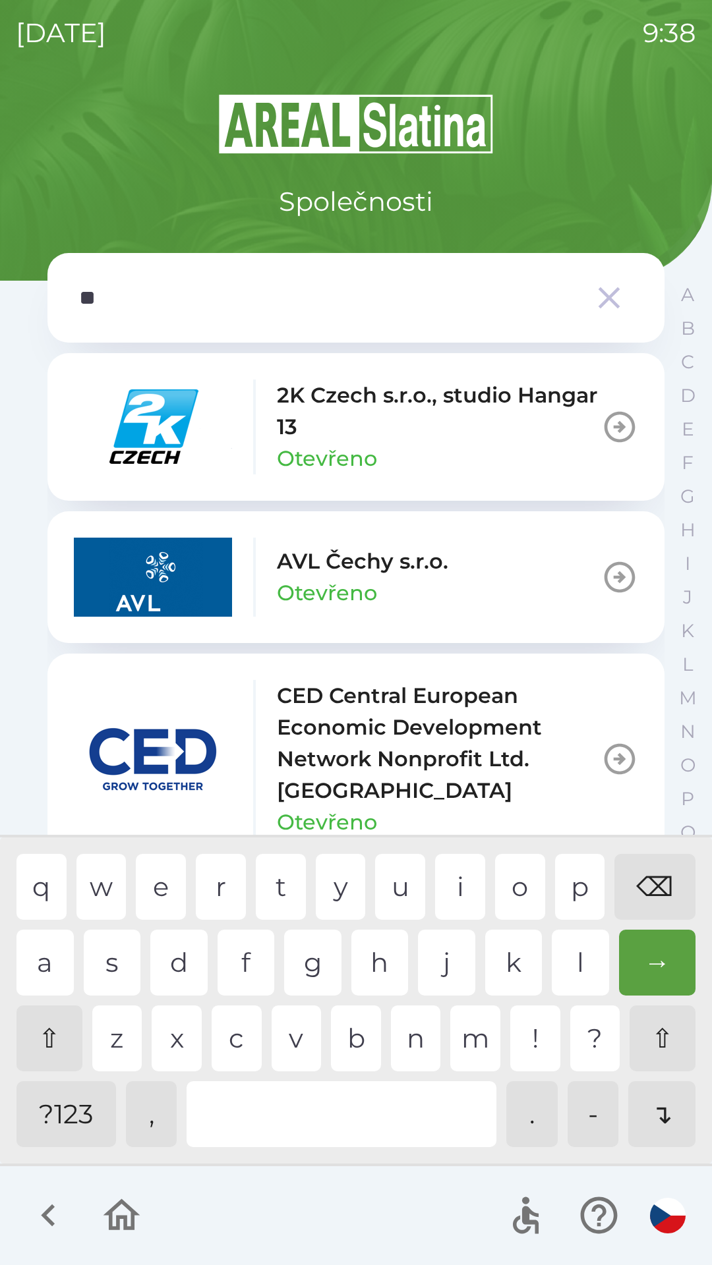
click at [235, 1036] on div "c" at bounding box center [237, 1039] width 50 height 66
click at [348, 1140] on div at bounding box center [341, 1114] width 310 height 66
type input "****"
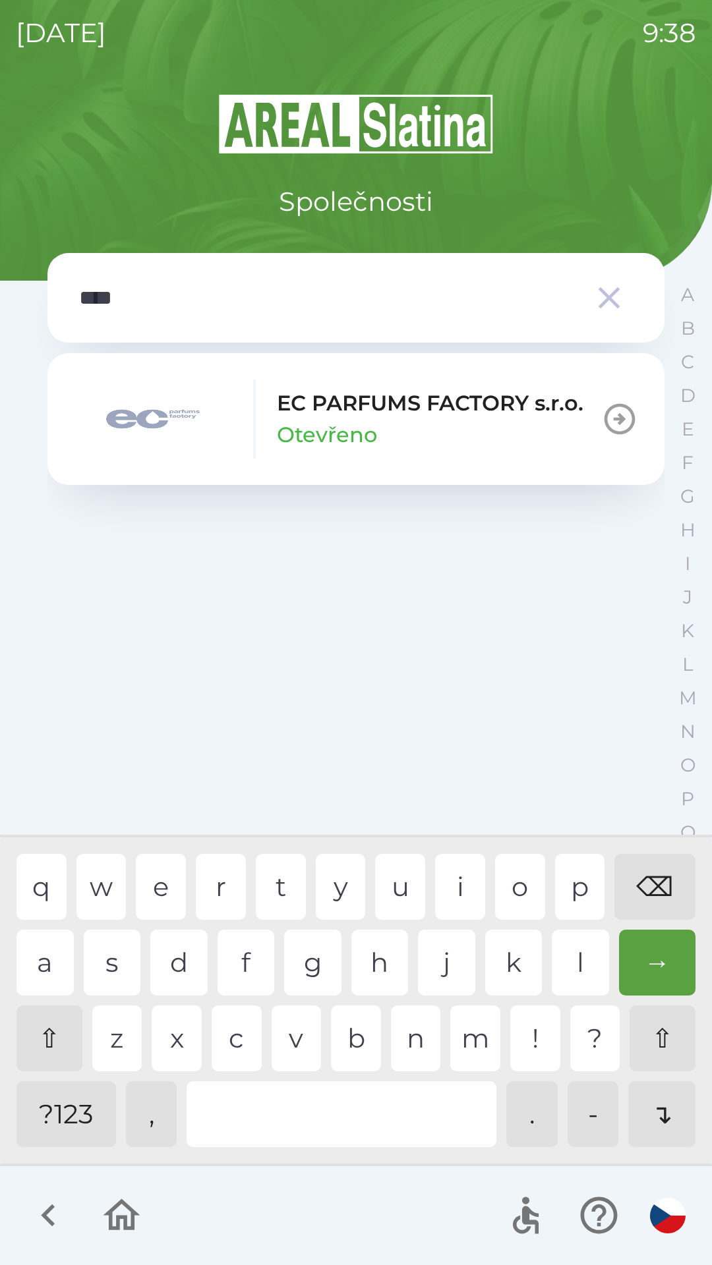
click at [570, 884] on div "p" at bounding box center [580, 887] width 50 height 66
click at [165, 418] on img "button" at bounding box center [153, 419] width 158 height 79
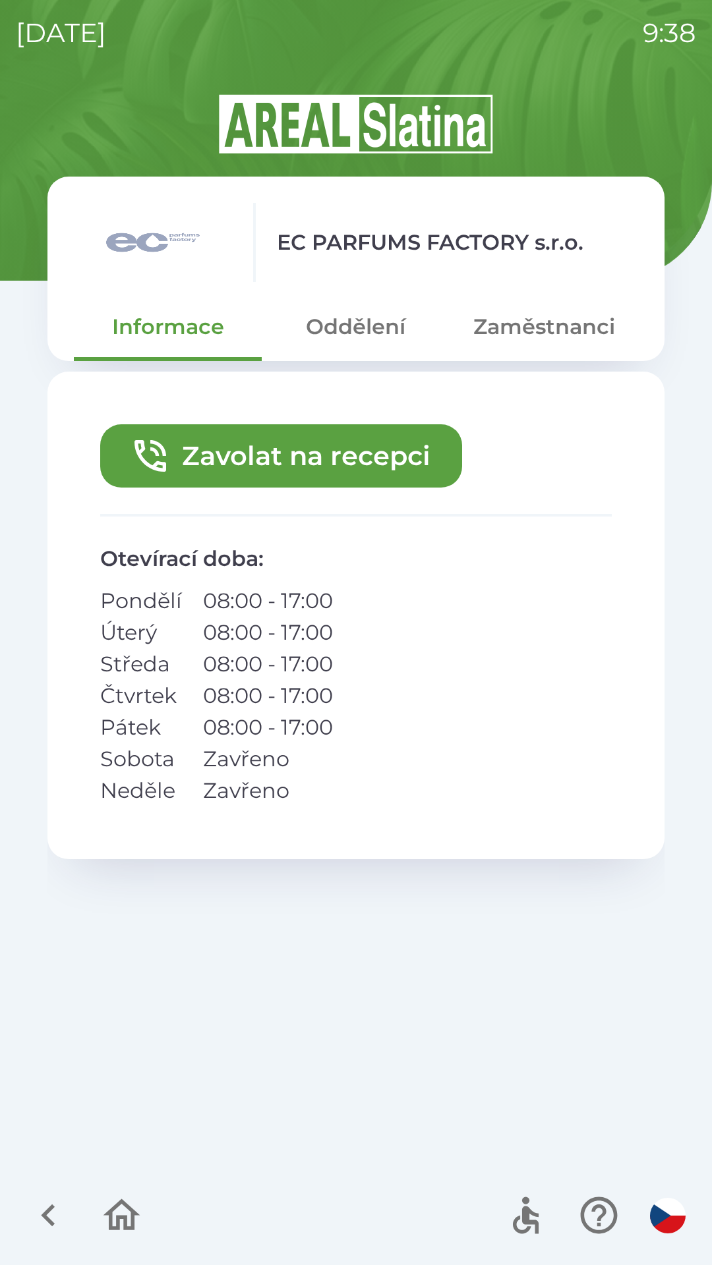
click at [529, 321] on button "Zaměstnanci" at bounding box center [544, 326] width 188 height 47
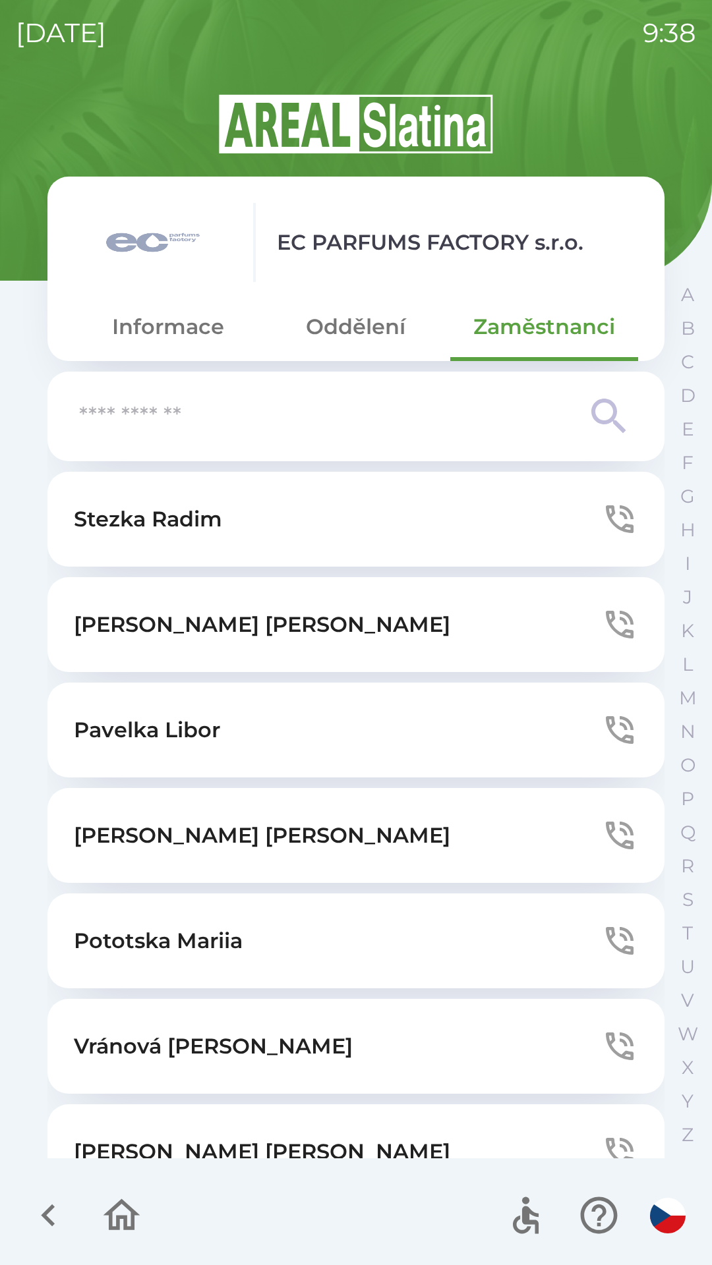
click at [241, 940] on p "Pototska Mariia" at bounding box center [158, 941] width 169 height 32
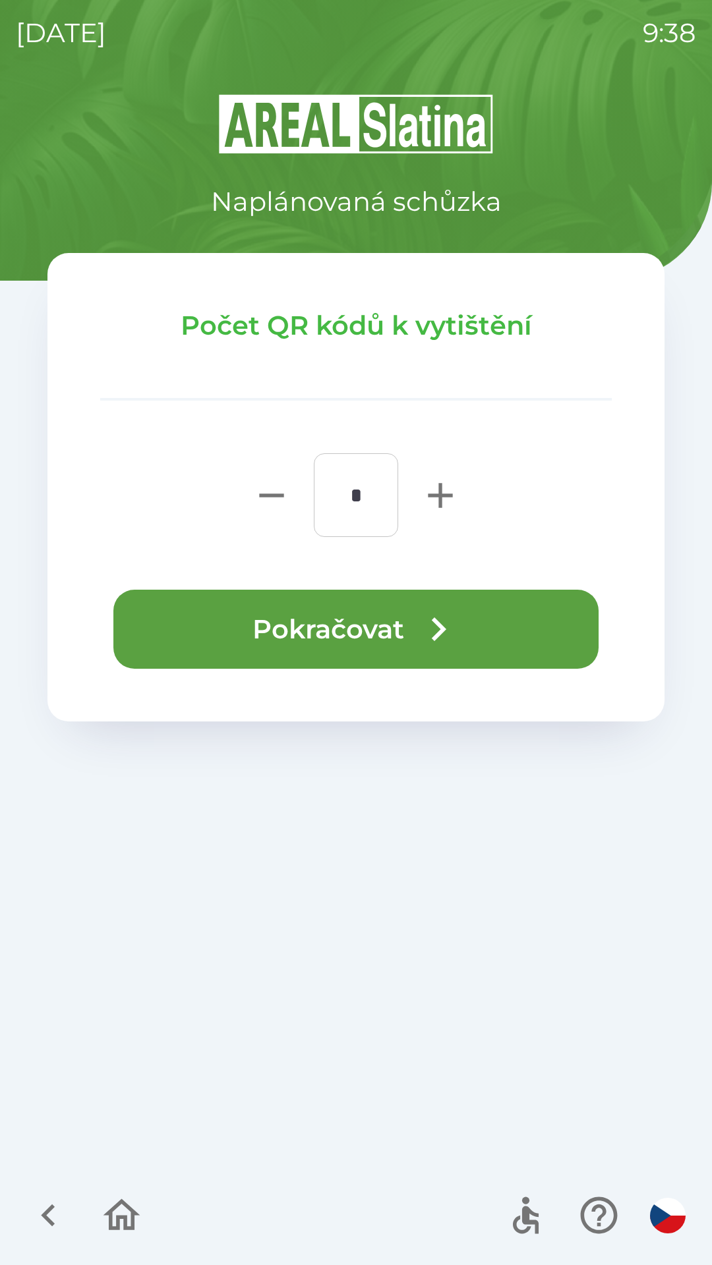
click at [324, 628] on button "Pokračovat" at bounding box center [355, 629] width 485 height 79
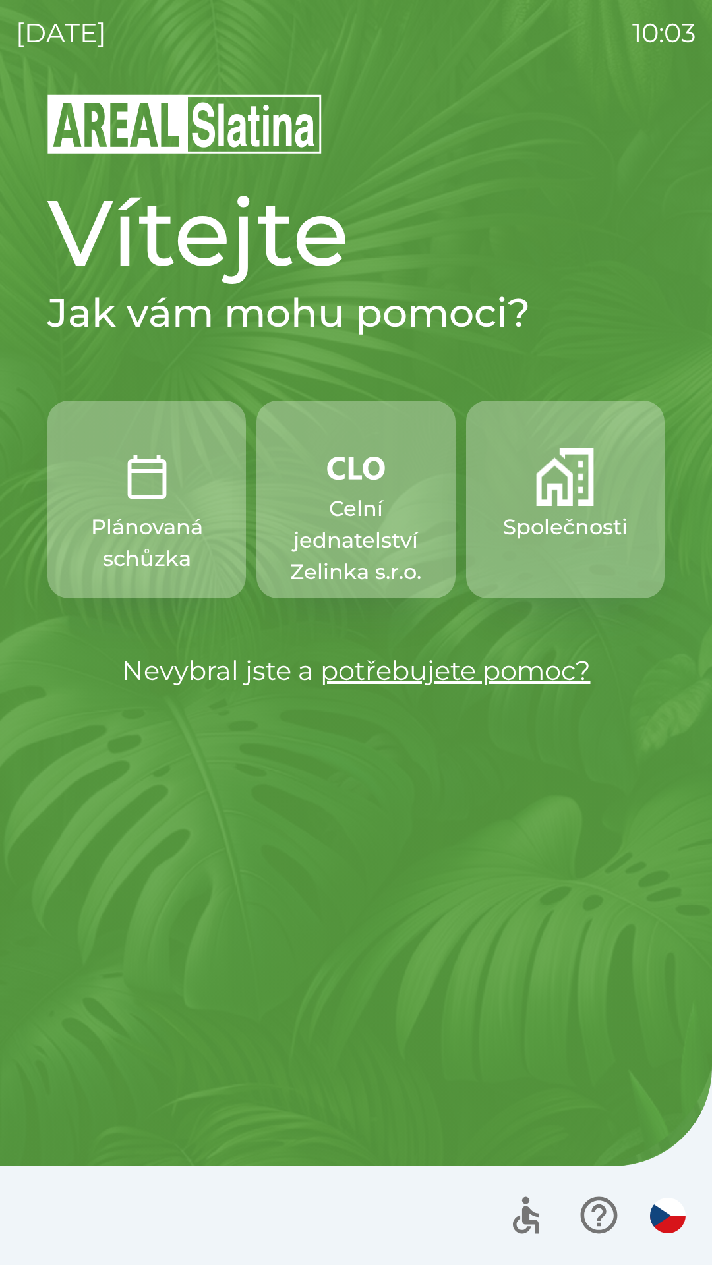
click at [333, 532] on p "Celní jednatelství Zelinka s.r.o." at bounding box center [355, 540] width 135 height 95
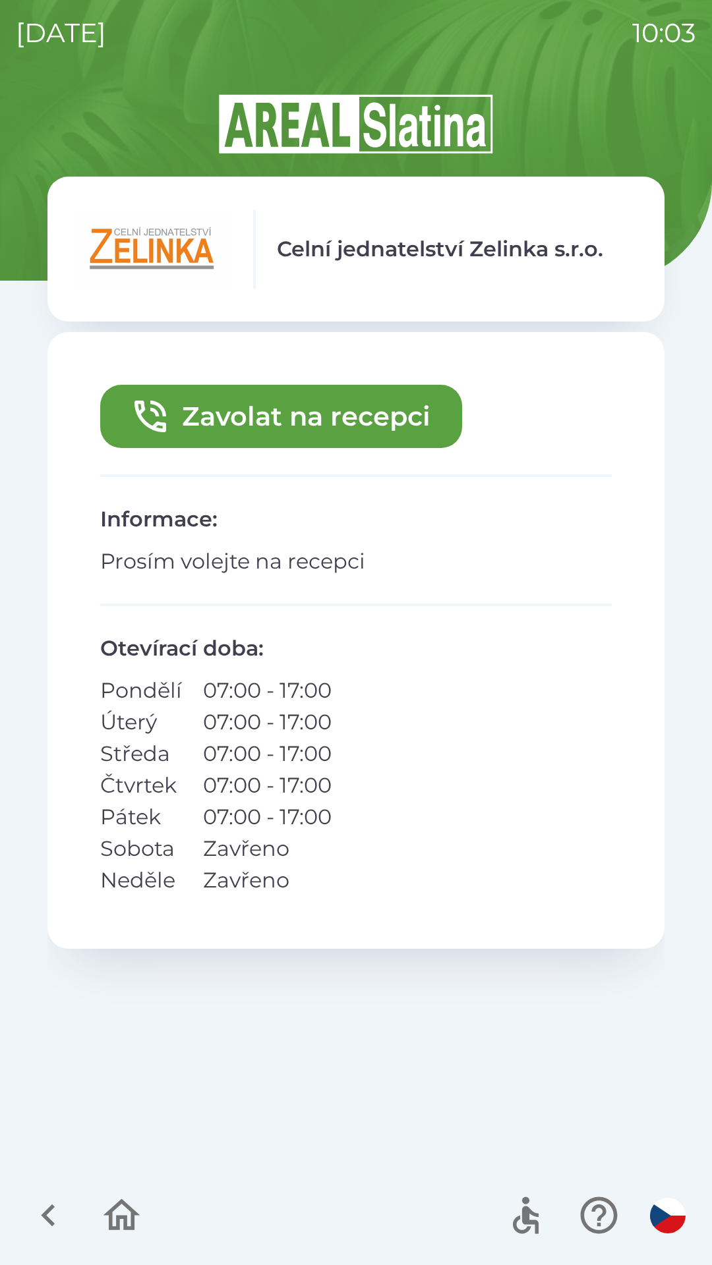
click at [358, 411] on button "Zavolat na recepci" at bounding box center [281, 416] width 362 height 63
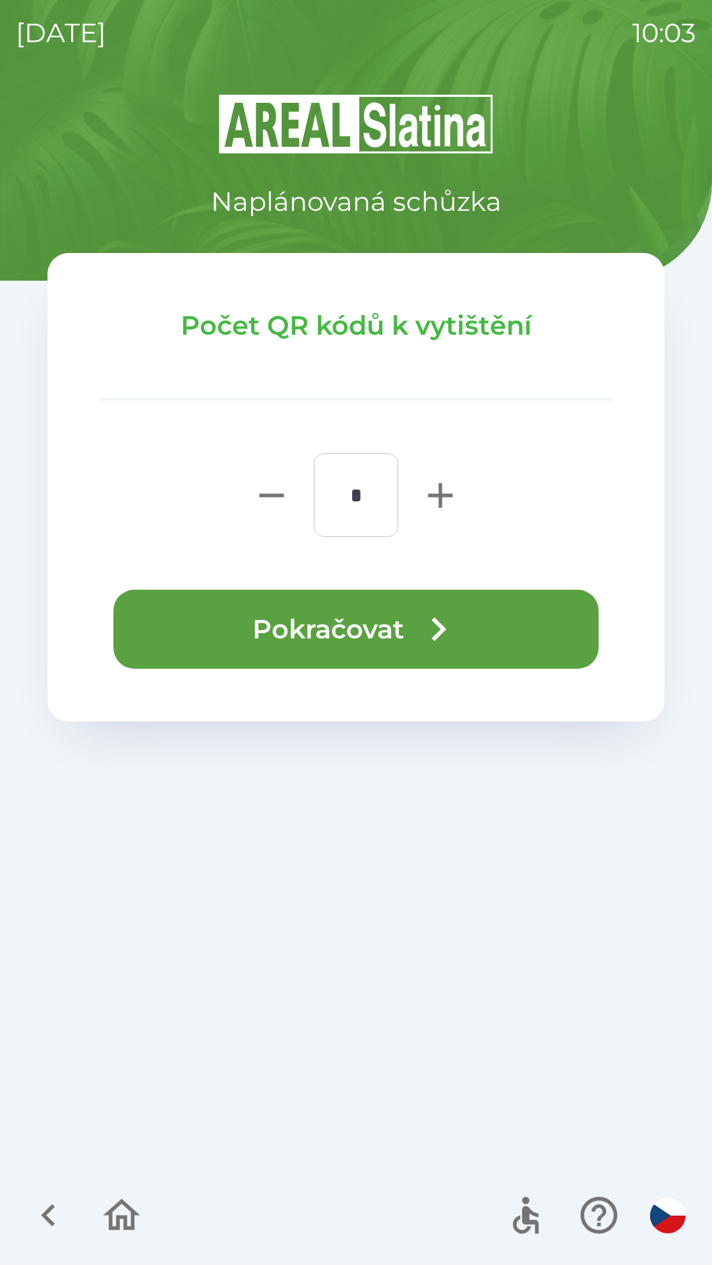
click at [430, 621] on icon "button" at bounding box center [437, 629] width 47 height 47
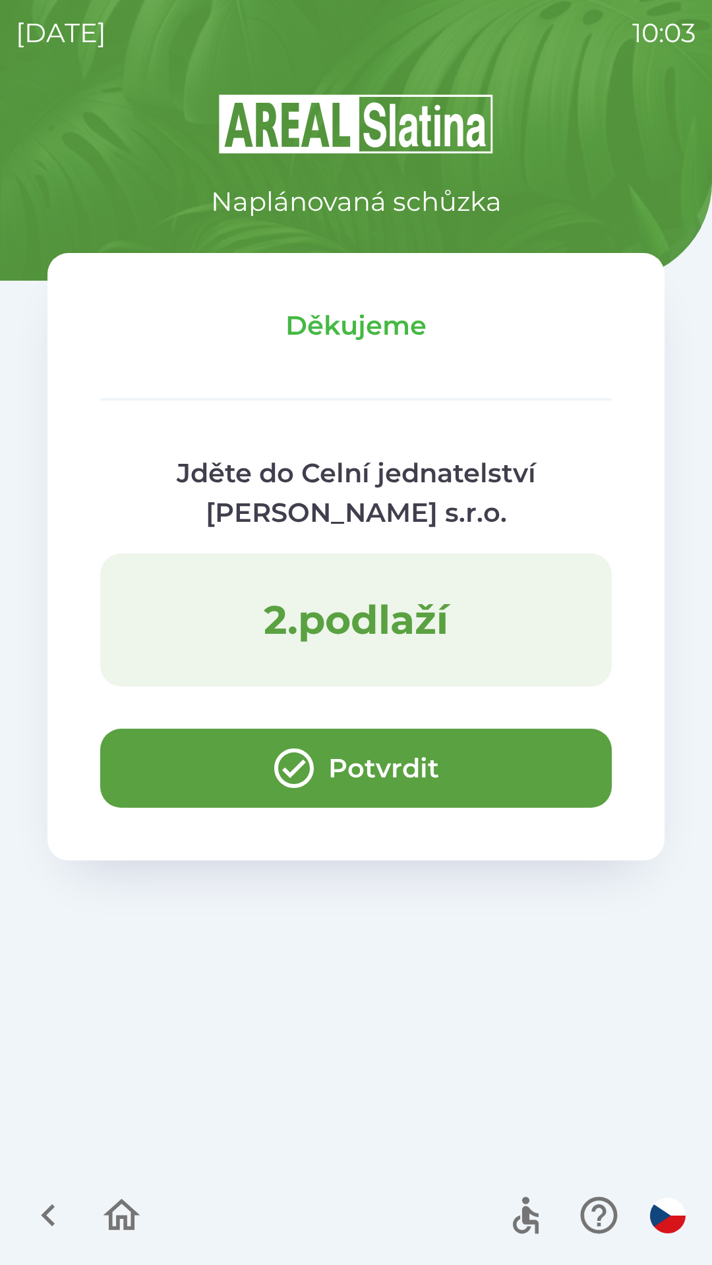
click at [294, 754] on icon "button" at bounding box center [293, 768] width 47 height 47
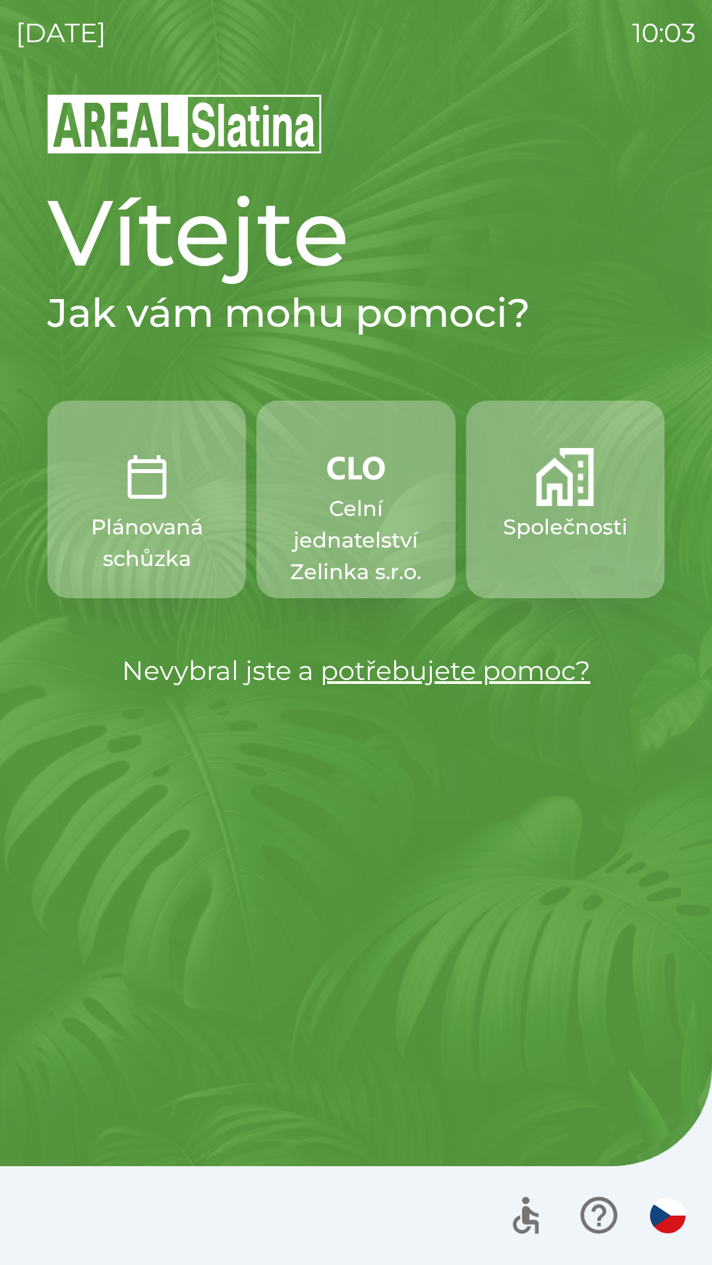
click at [134, 550] on p "Plánovaná schůzka" at bounding box center [146, 542] width 135 height 63
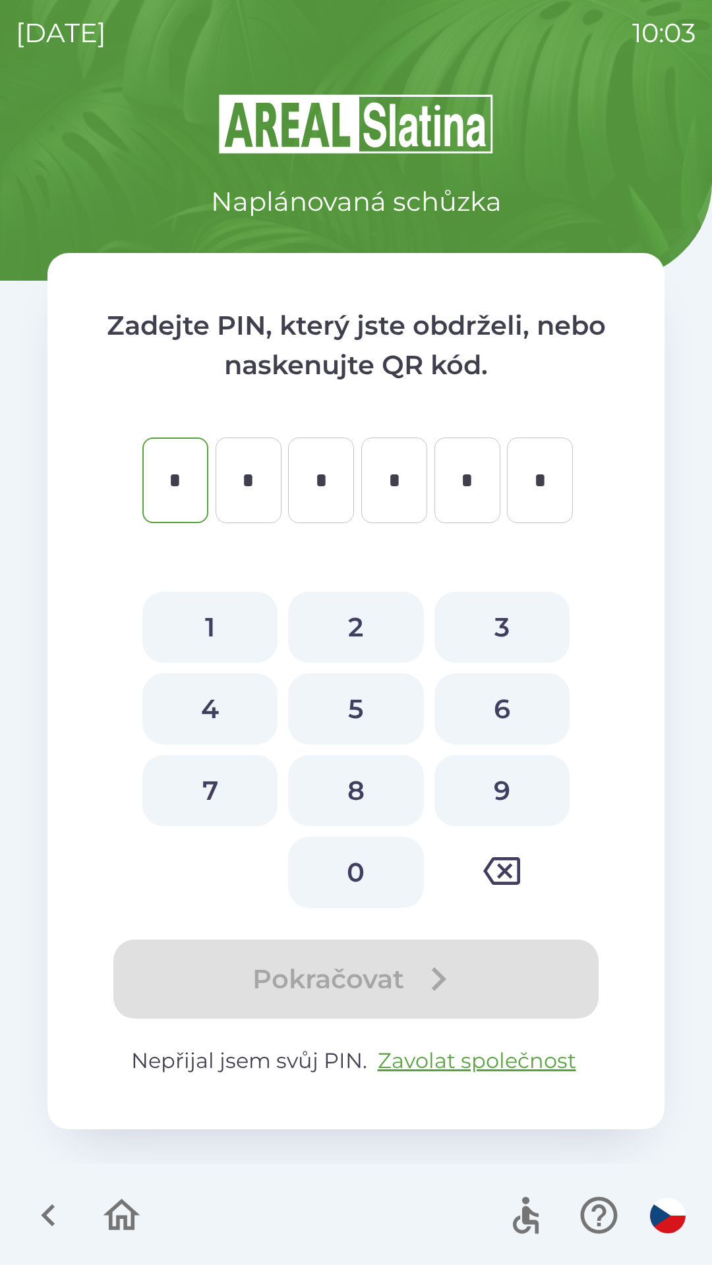
click at [511, 860] on icon "button" at bounding box center [501, 871] width 37 height 28
click at [47, 1214] on icon "button" at bounding box center [48, 1215] width 14 height 22
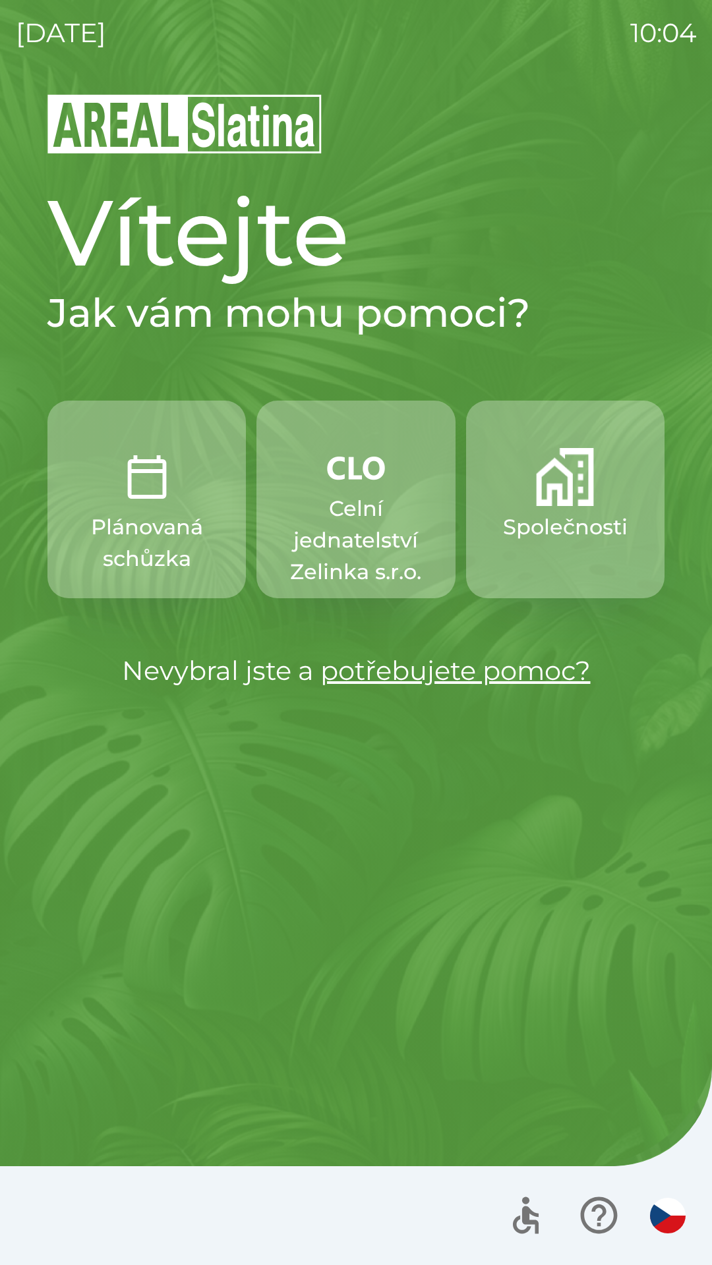
click at [376, 480] on img "button" at bounding box center [356, 468] width 58 height 40
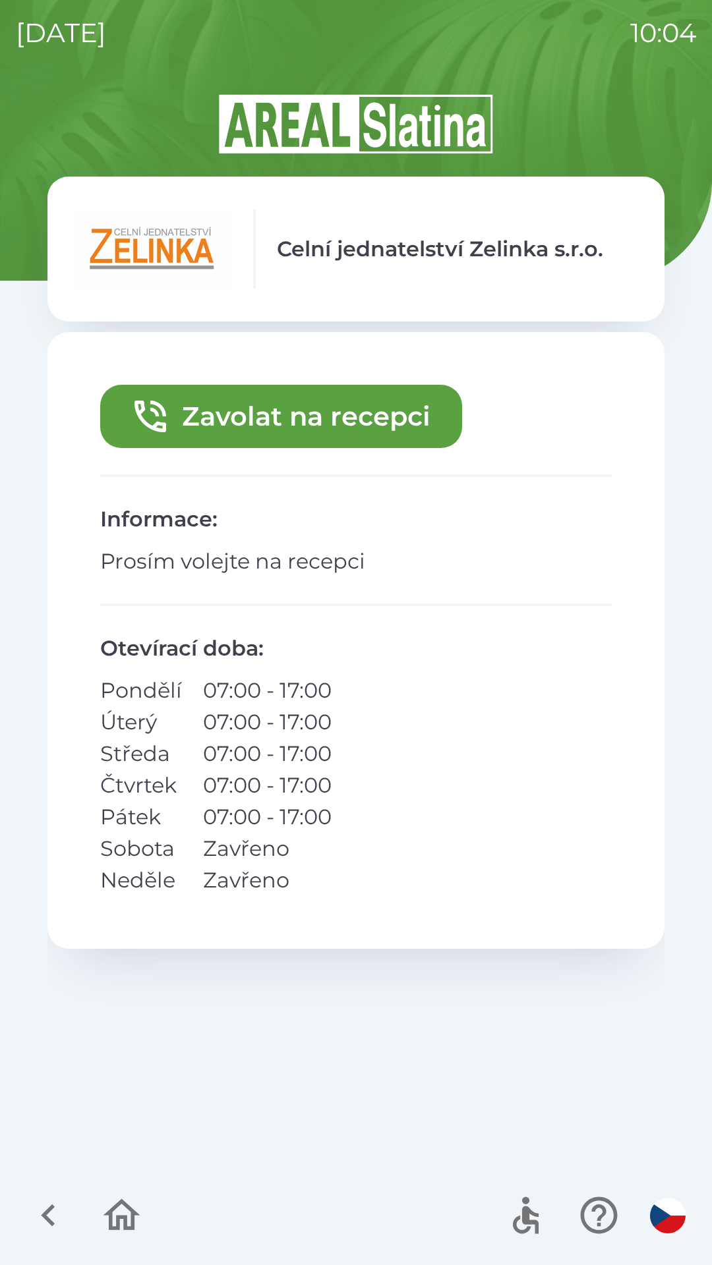
click at [350, 418] on button "Zavolat na recepci" at bounding box center [281, 416] width 362 height 63
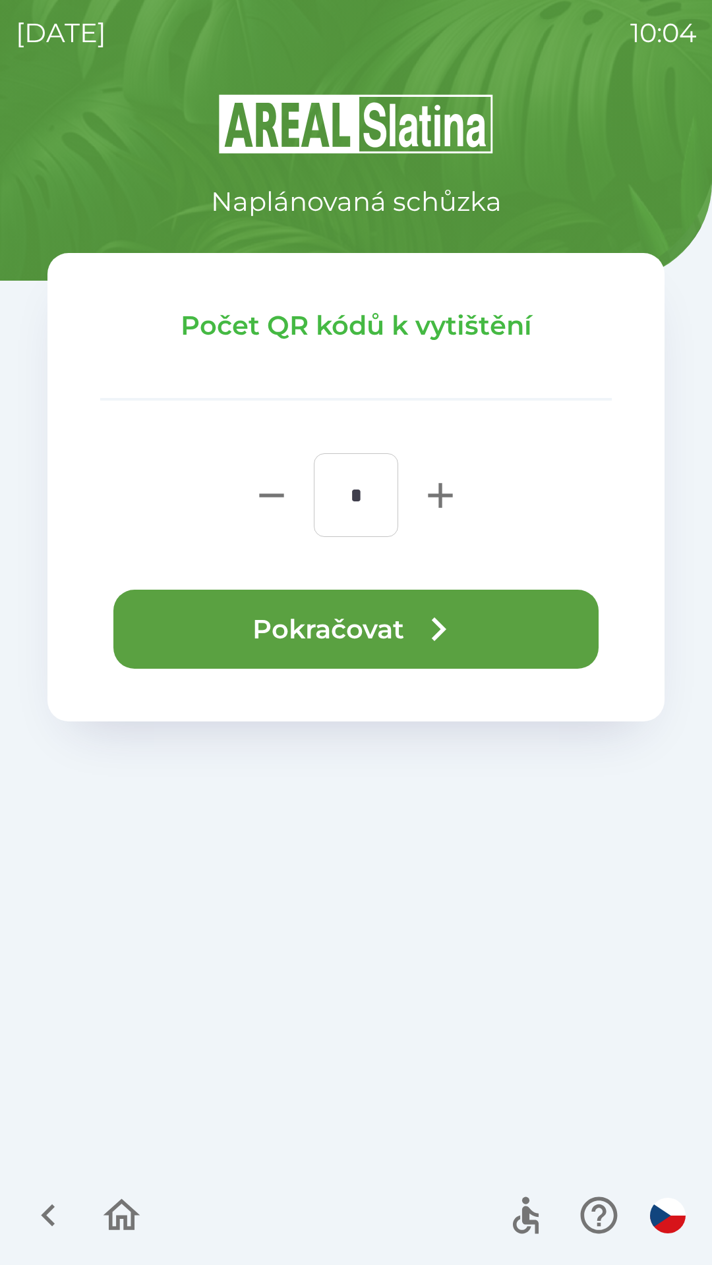
click at [377, 641] on button "Pokračovat" at bounding box center [355, 629] width 485 height 79
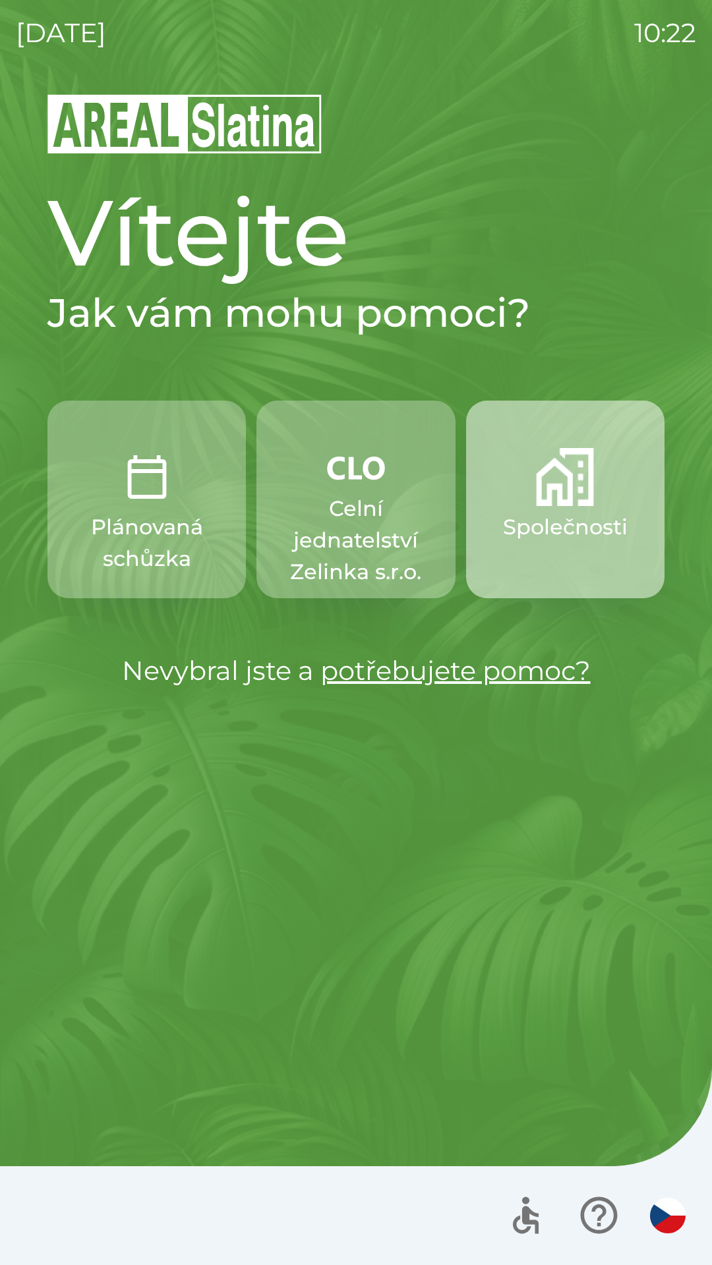
click at [546, 509] on button "Společnosti" at bounding box center [565, 500] width 198 height 198
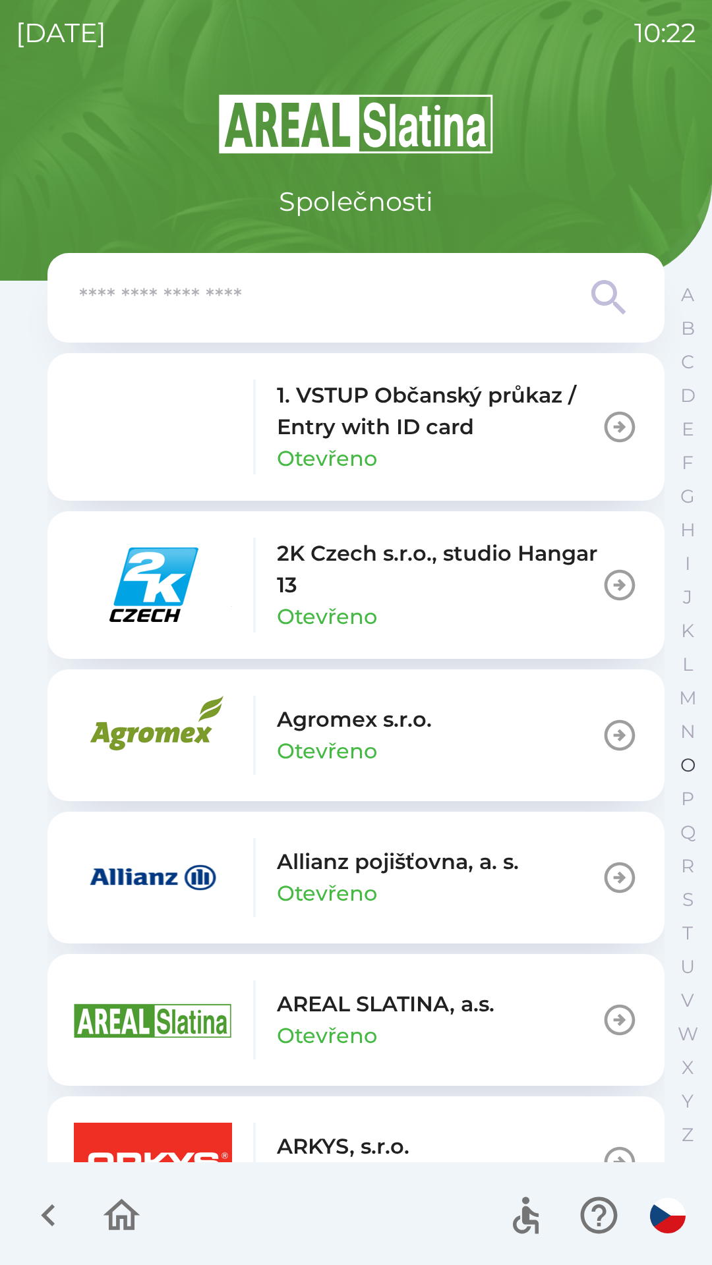
click at [683, 756] on p "O" at bounding box center [687, 765] width 15 height 23
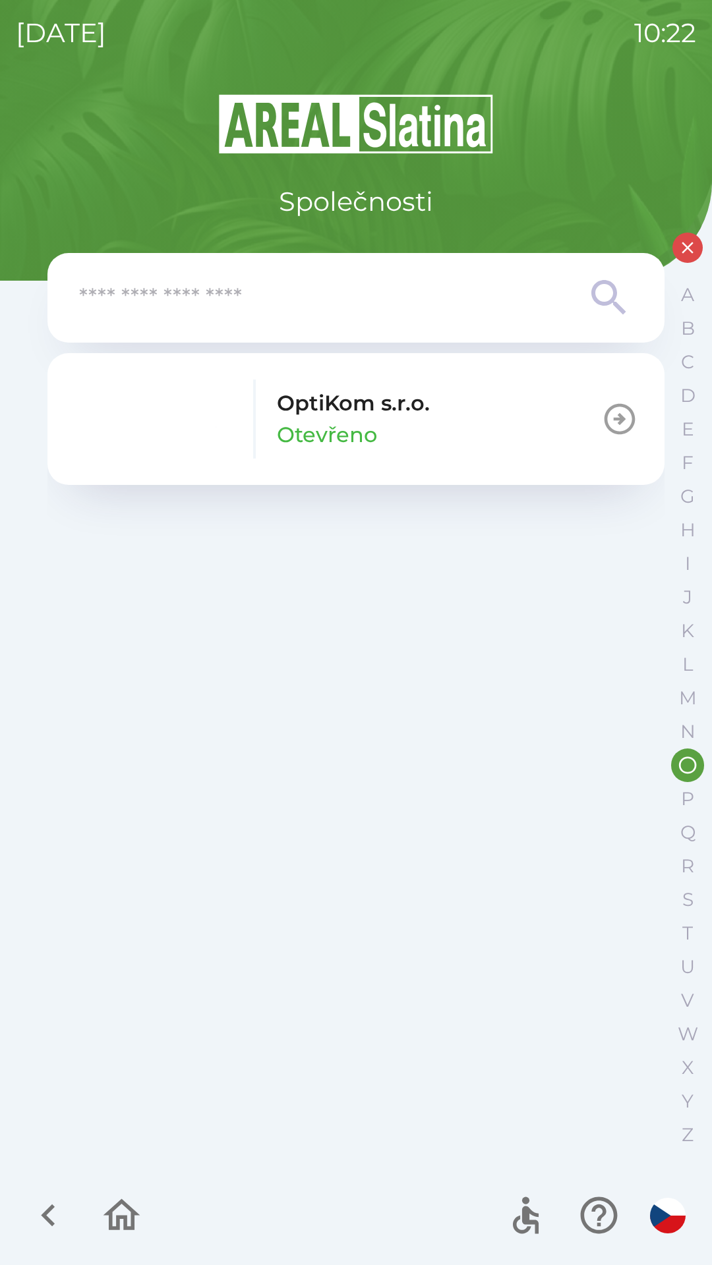
click at [471, 418] on button "OptiKom s.r.o. Otevřeno" at bounding box center [355, 419] width 617 height 132
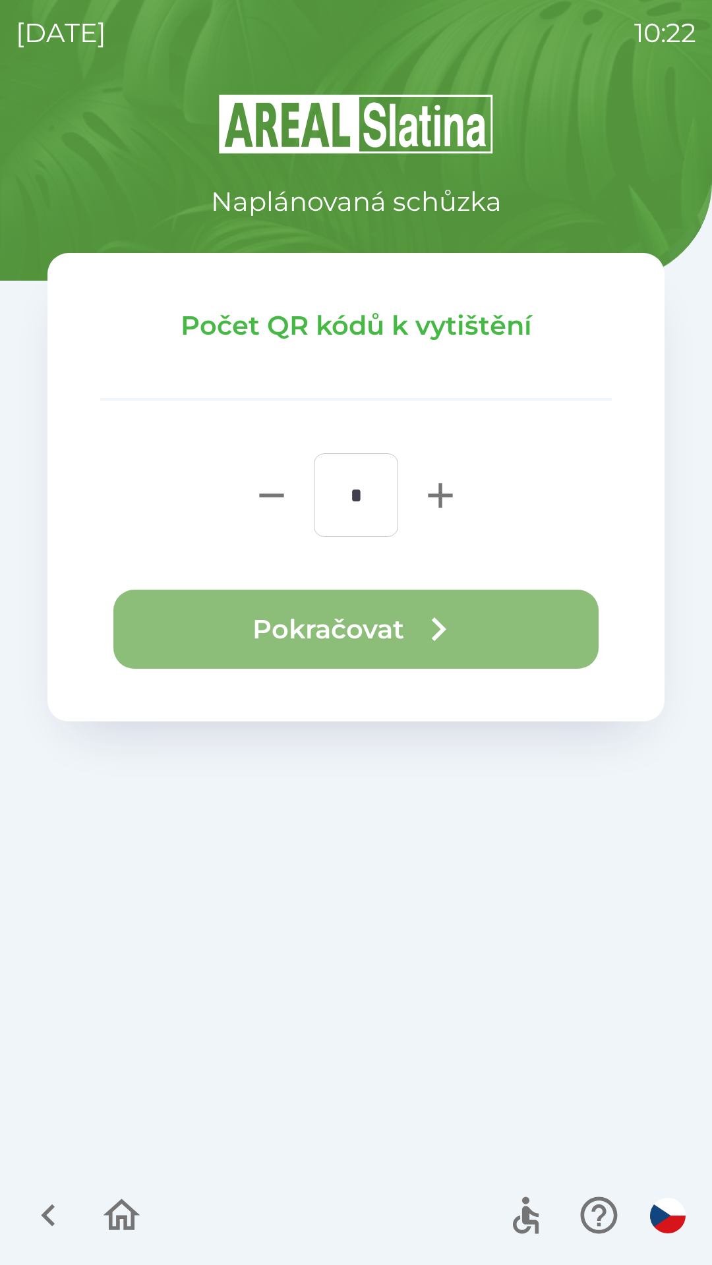
click at [438, 633] on icon "button" at bounding box center [439, 629] width 14 height 24
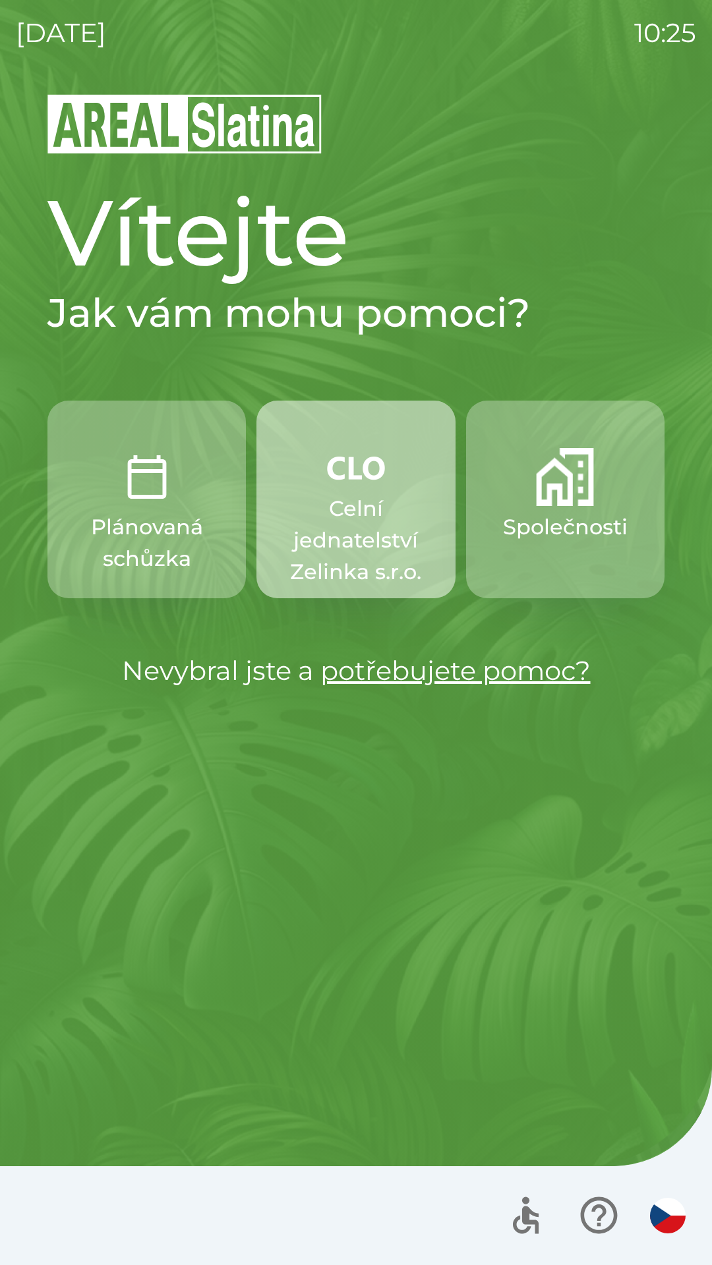
click at [329, 524] on p "Celní jednatelství Zelinka s.r.o." at bounding box center [355, 540] width 135 height 95
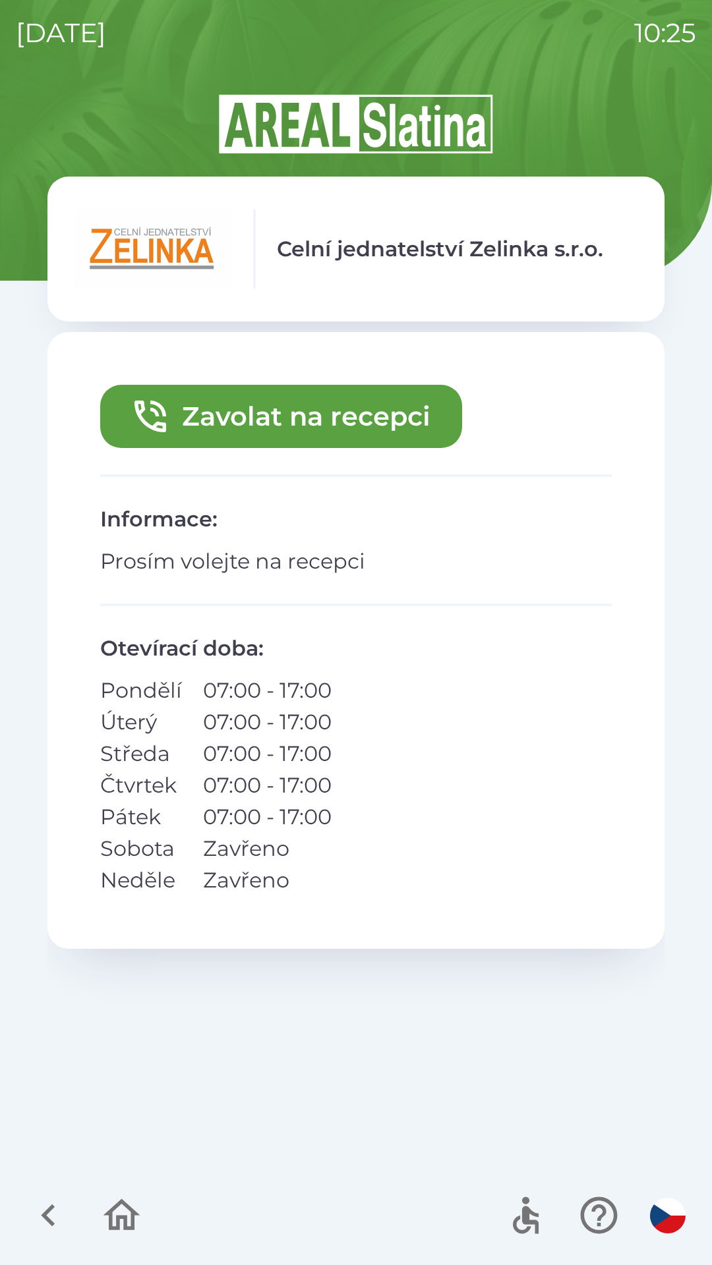
click at [363, 403] on button "Zavolat na recepci" at bounding box center [281, 416] width 362 height 63
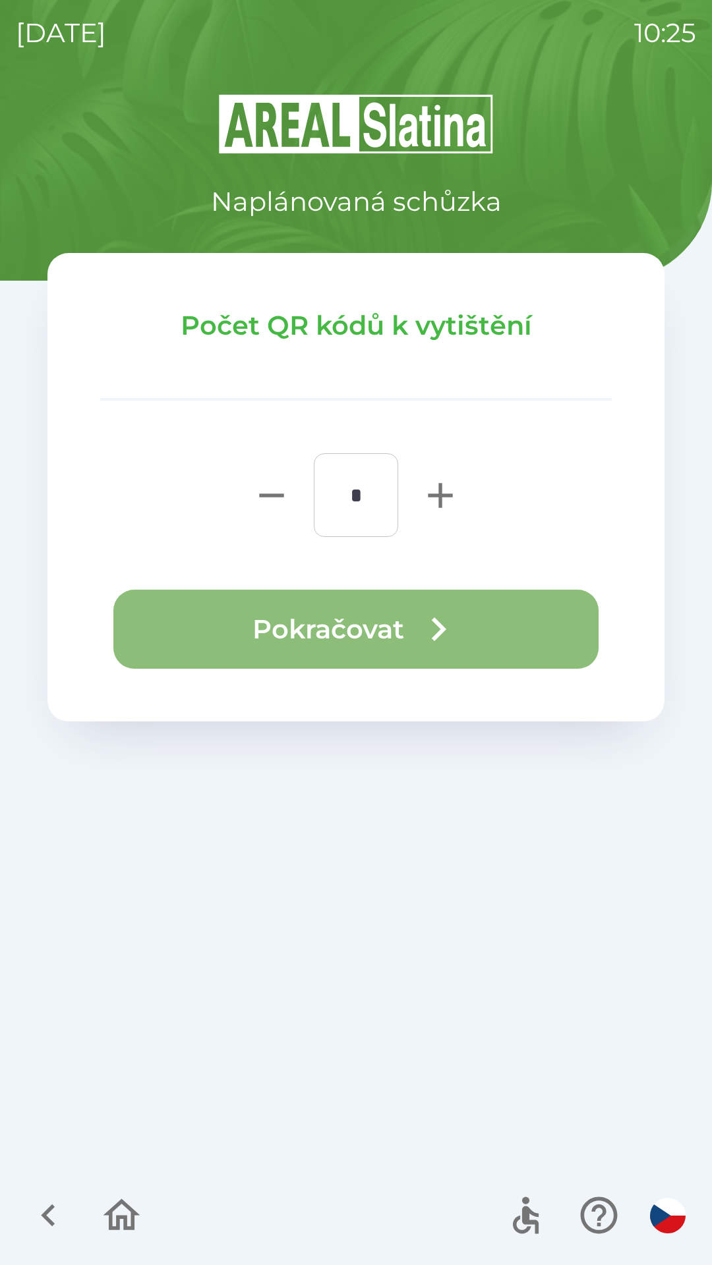
click at [422, 628] on icon "button" at bounding box center [437, 629] width 47 height 47
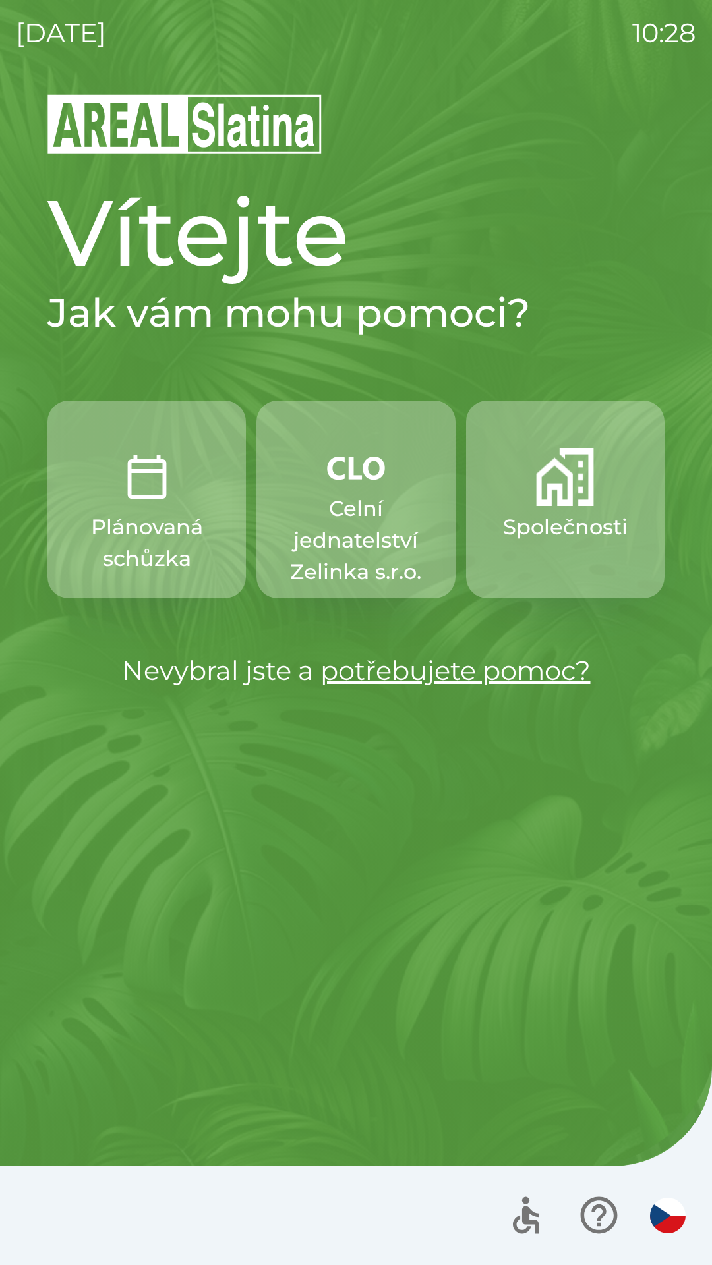
click at [578, 541] on p "Společnosti" at bounding box center [565, 527] width 125 height 32
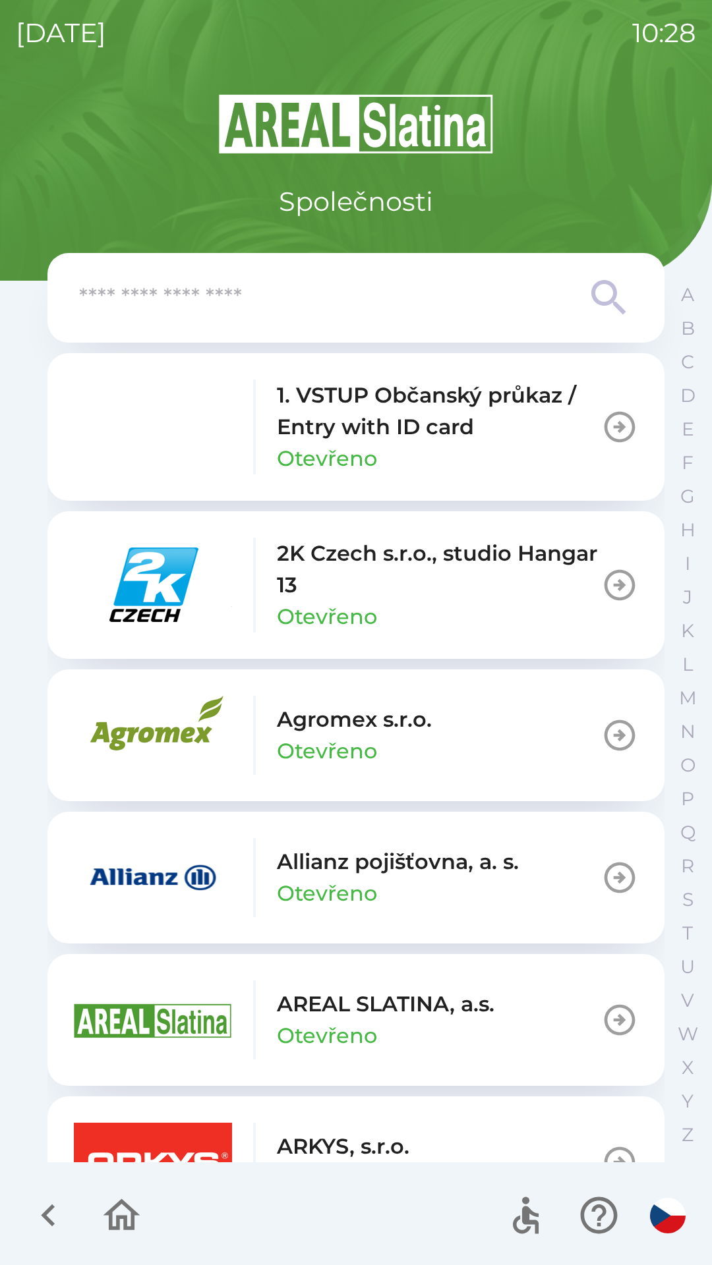
click at [467, 895] on div "Allianz pojišťovna, a. s. Otevřeno" at bounding box center [398, 877] width 242 height 63
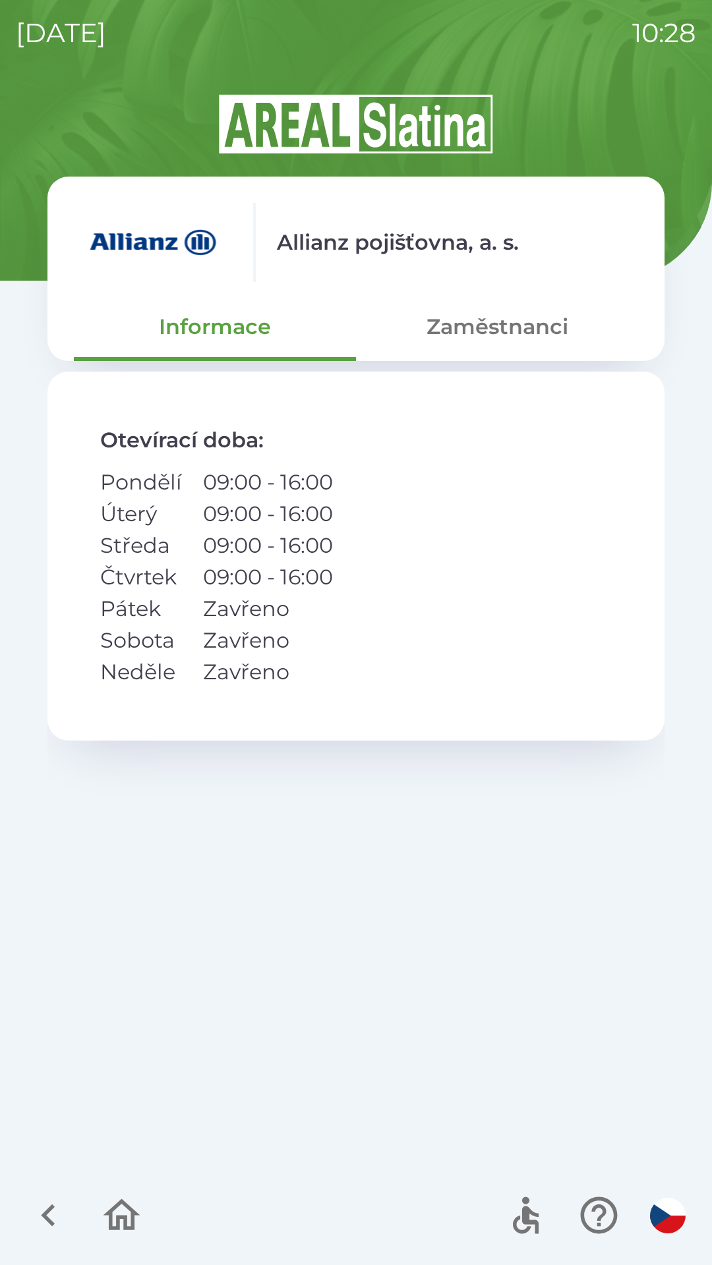
click at [544, 333] on button "Zaměstnanci" at bounding box center [497, 326] width 282 height 47
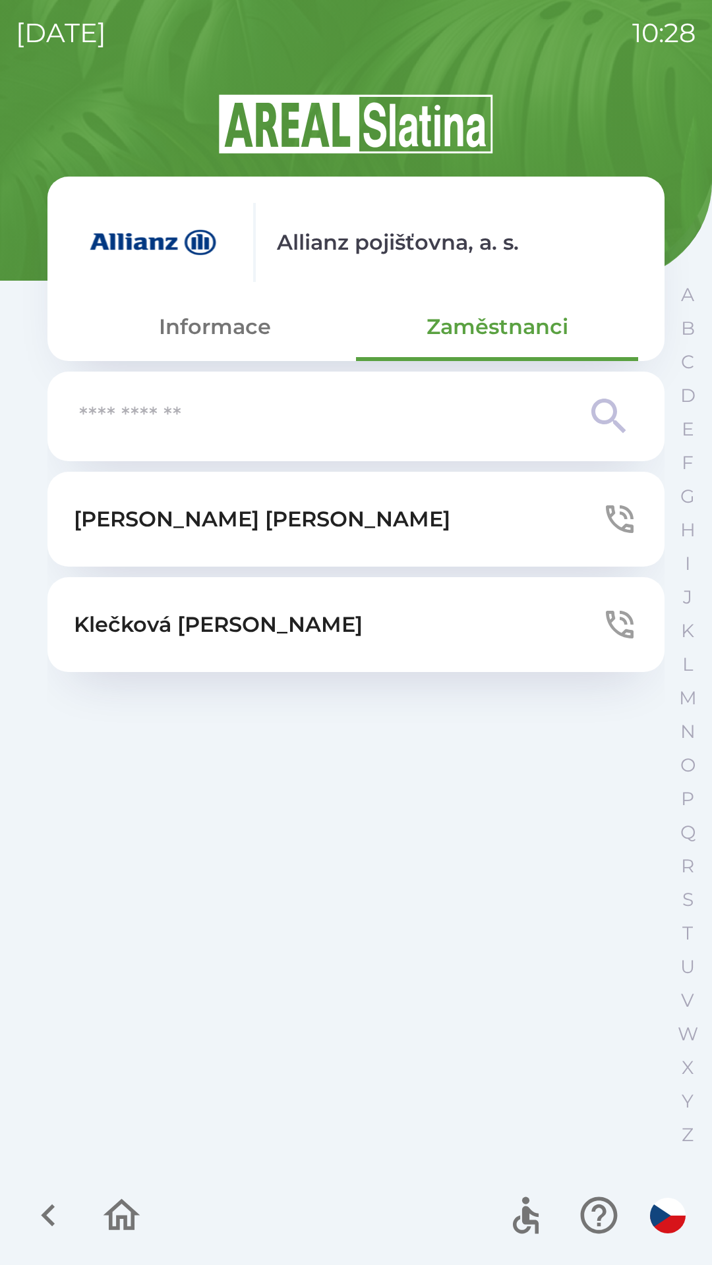
click at [398, 524] on button "[PERSON_NAME]" at bounding box center [355, 519] width 617 height 95
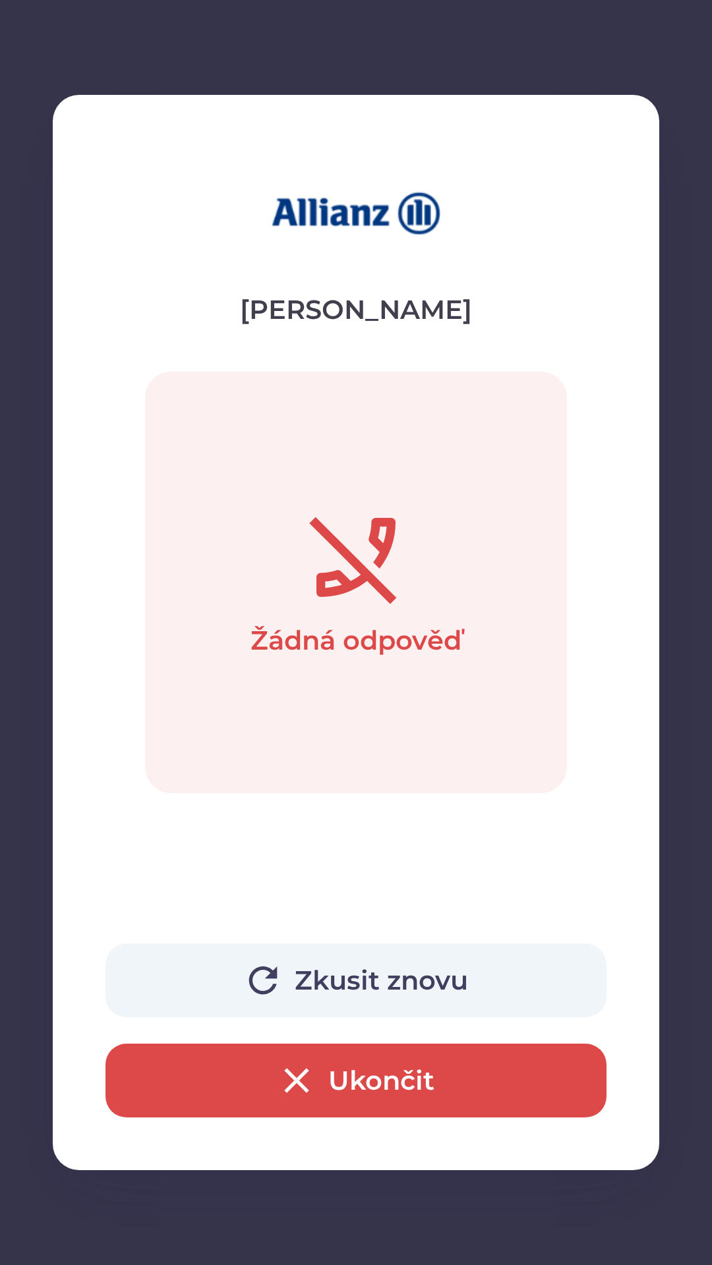
click at [507, 1089] on button "Ukončit" at bounding box center [355, 1081] width 501 height 74
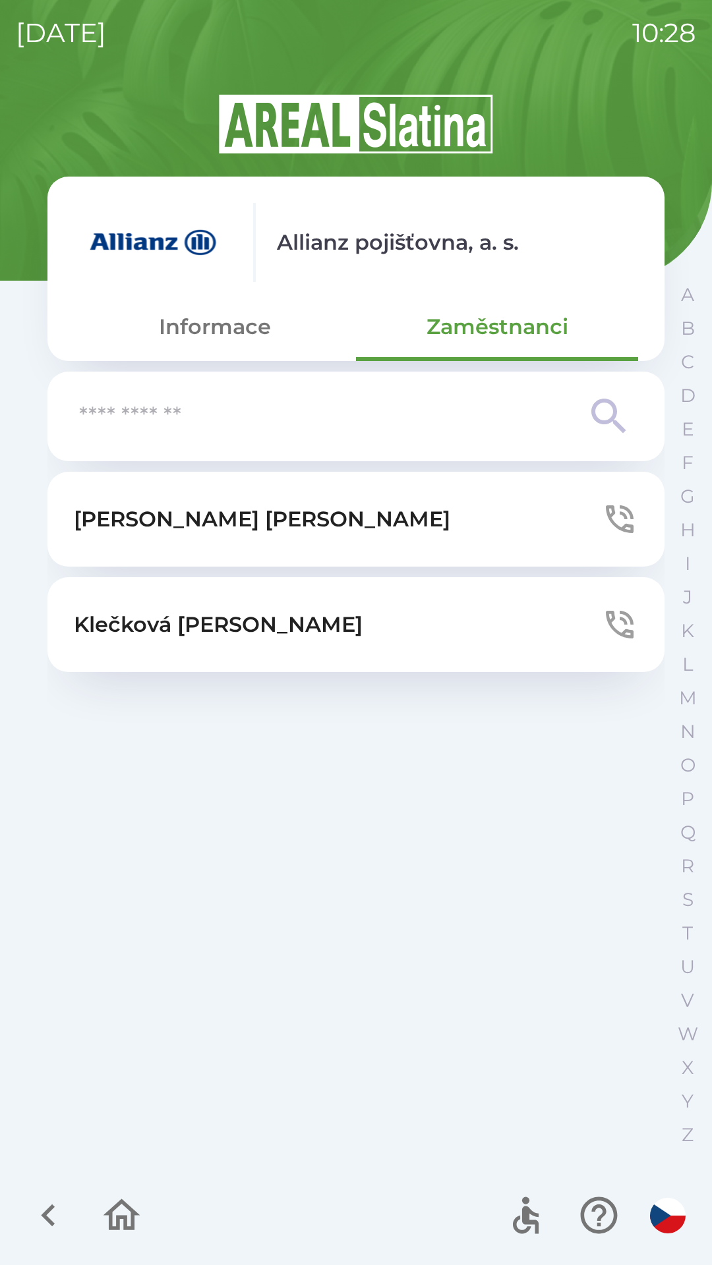
click at [517, 524] on button "[PERSON_NAME]" at bounding box center [355, 519] width 617 height 95
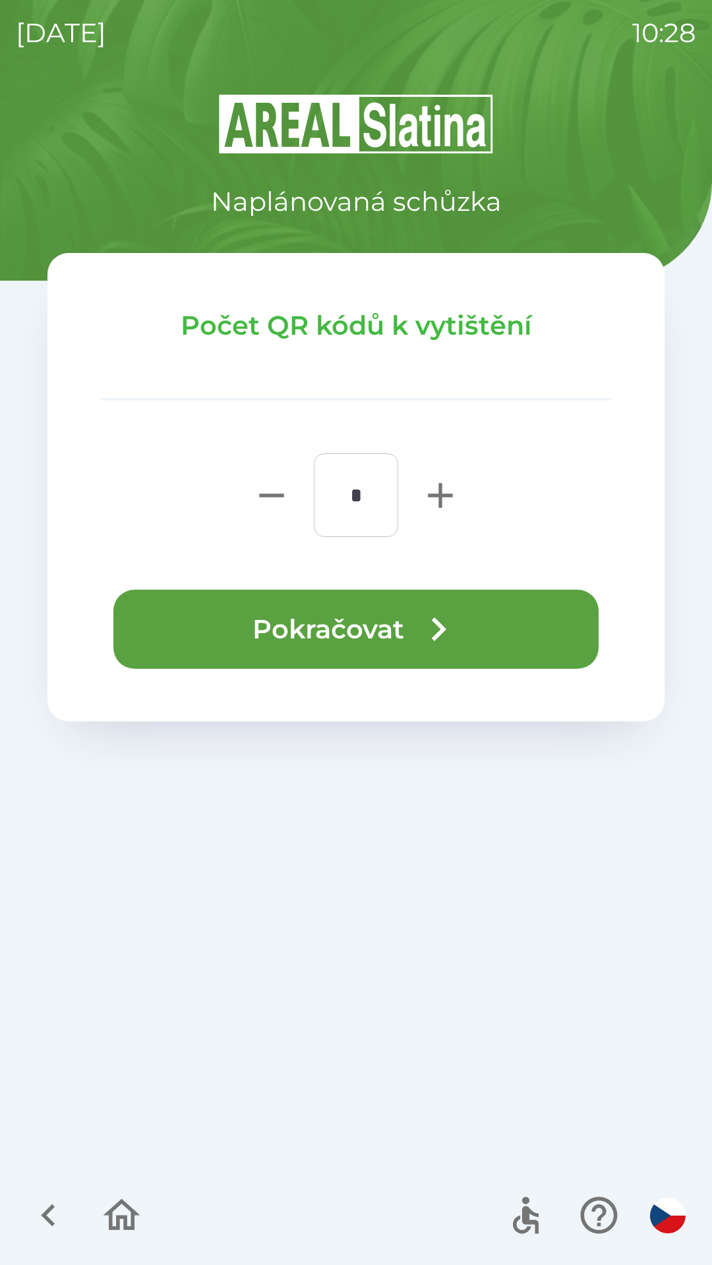
click at [242, 634] on button "Pokračovat" at bounding box center [355, 629] width 485 height 79
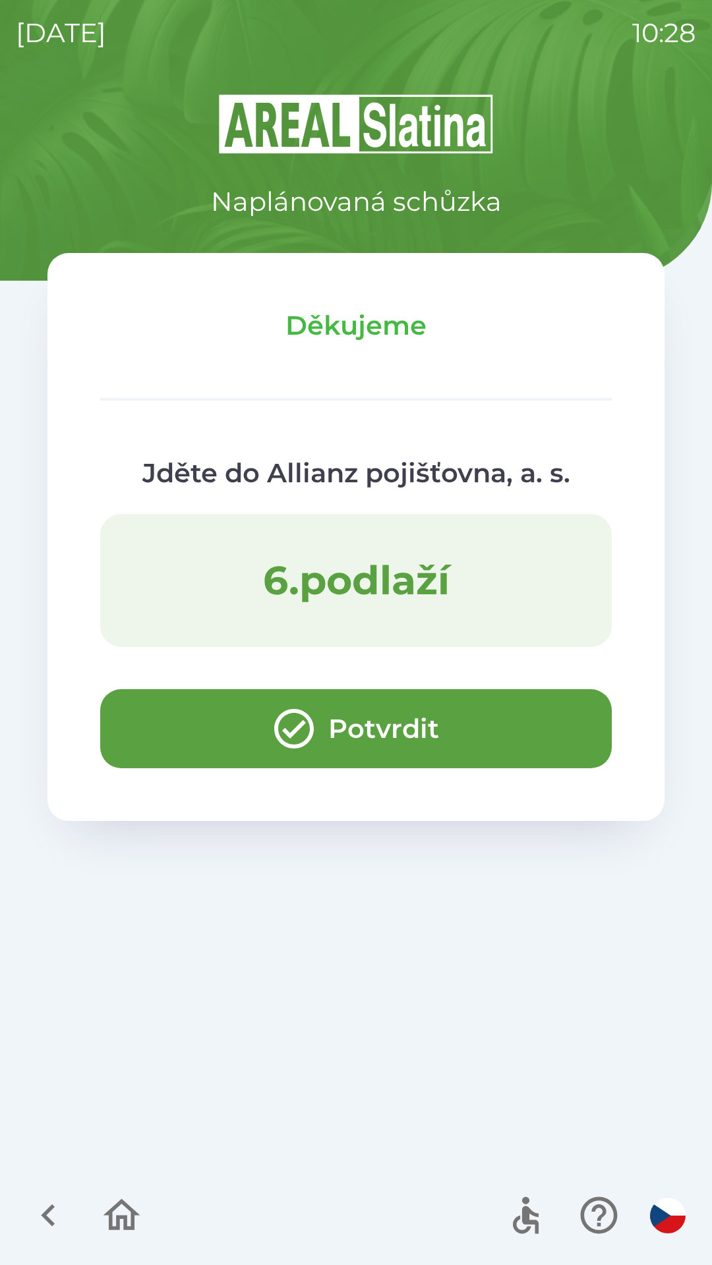
click at [171, 716] on button "Potvrdit" at bounding box center [355, 728] width 511 height 79
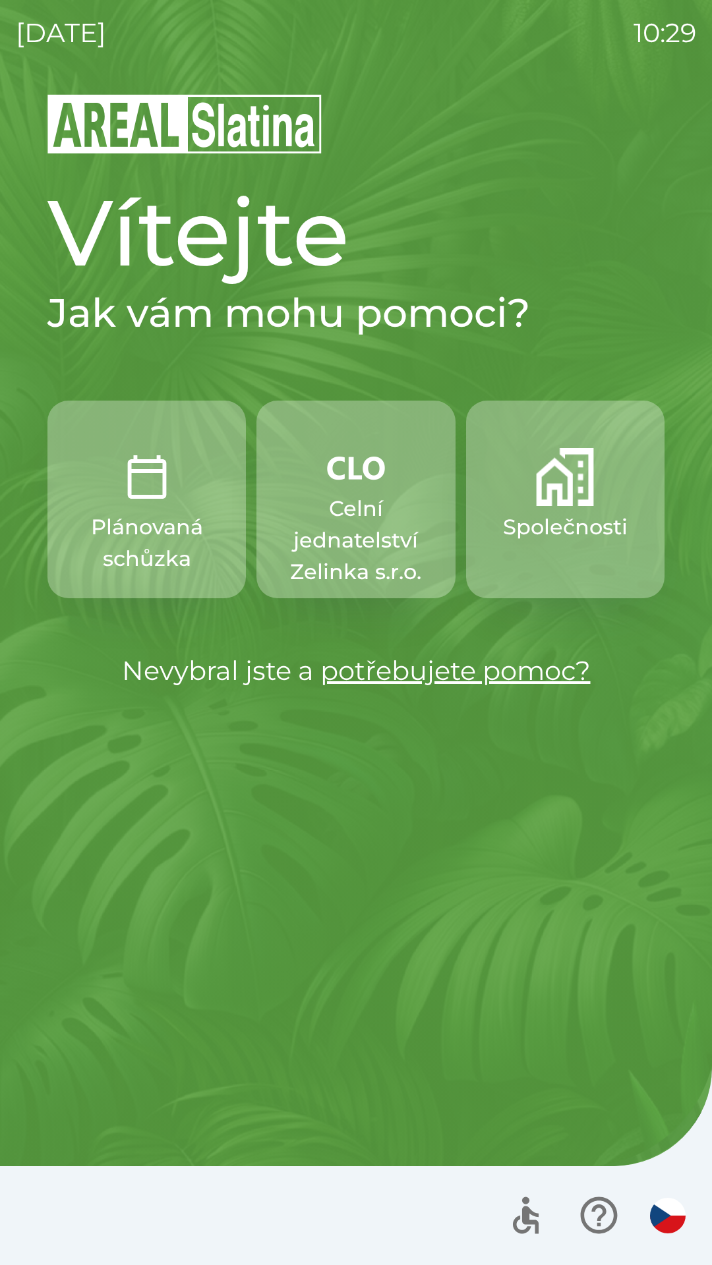
click at [358, 488] on button "Celní jednatelství Zelinka s.r.o." at bounding box center [355, 500] width 198 height 198
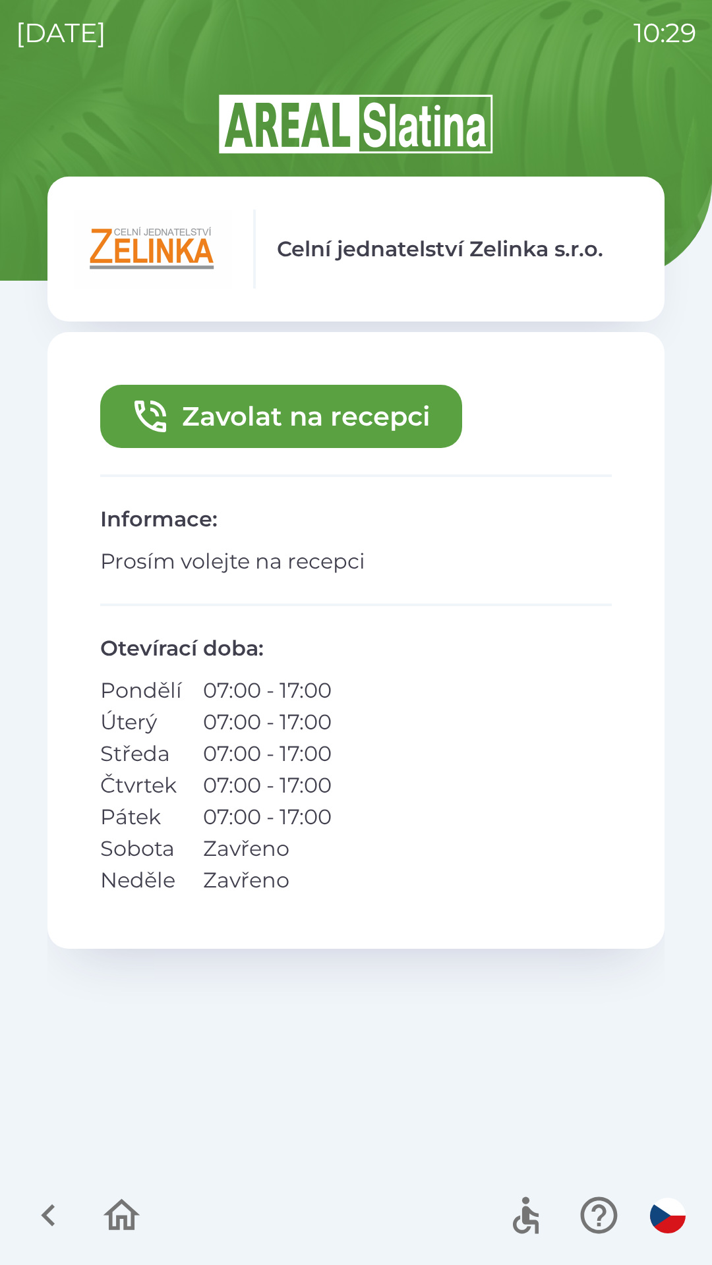
click at [188, 418] on button "Zavolat na recepci" at bounding box center [281, 416] width 362 height 63
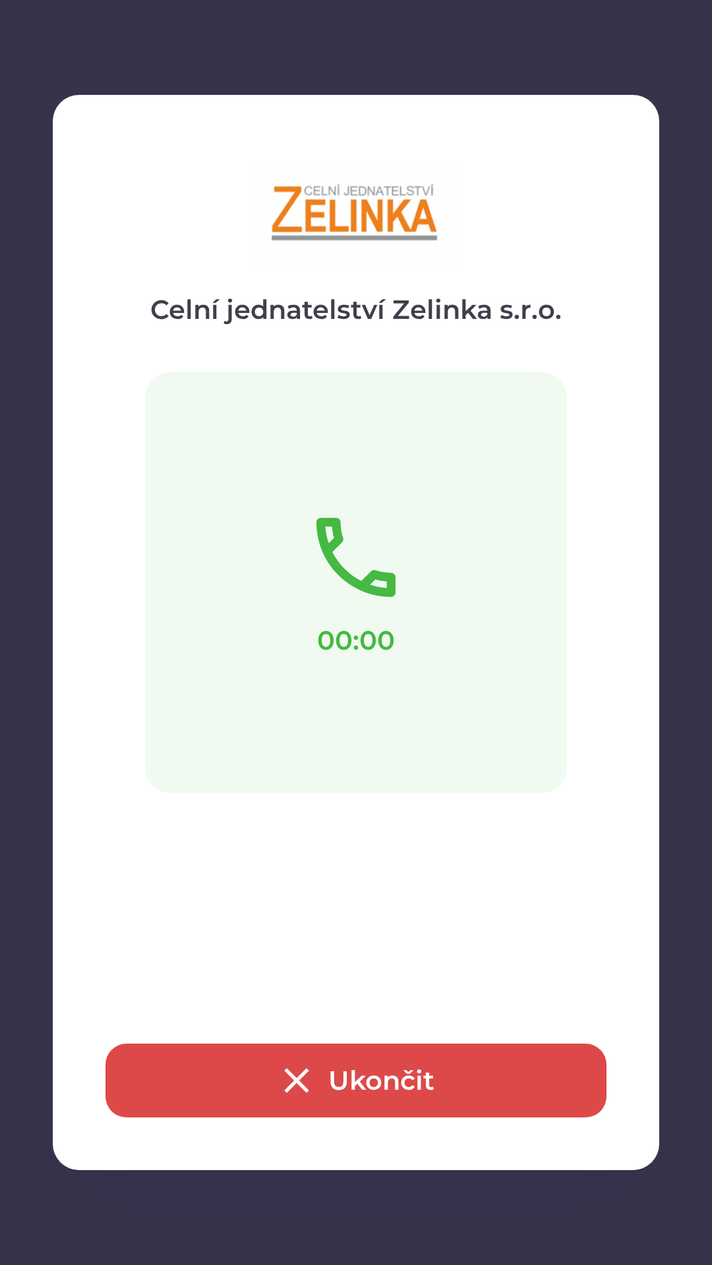
click at [320, 1073] on button "Ukončit" at bounding box center [355, 1081] width 501 height 74
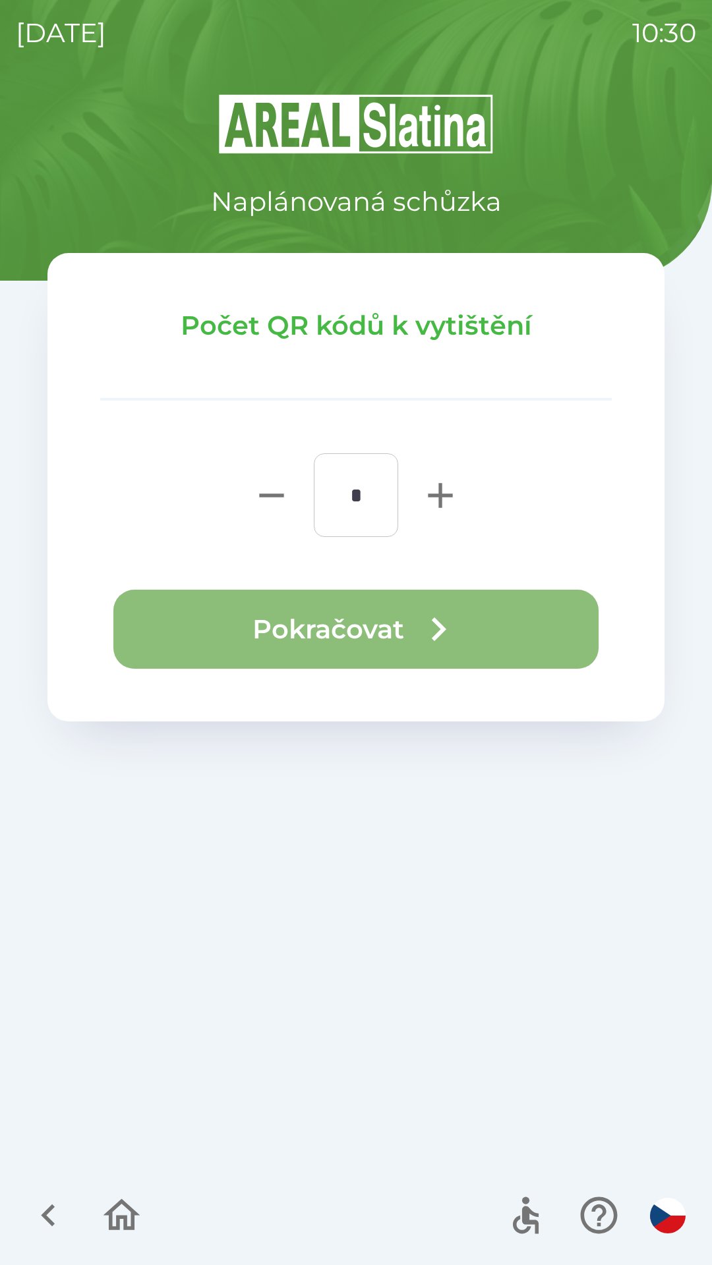
click at [238, 628] on button "Pokračovat" at bounding box center [355, 629] width 485 height 79
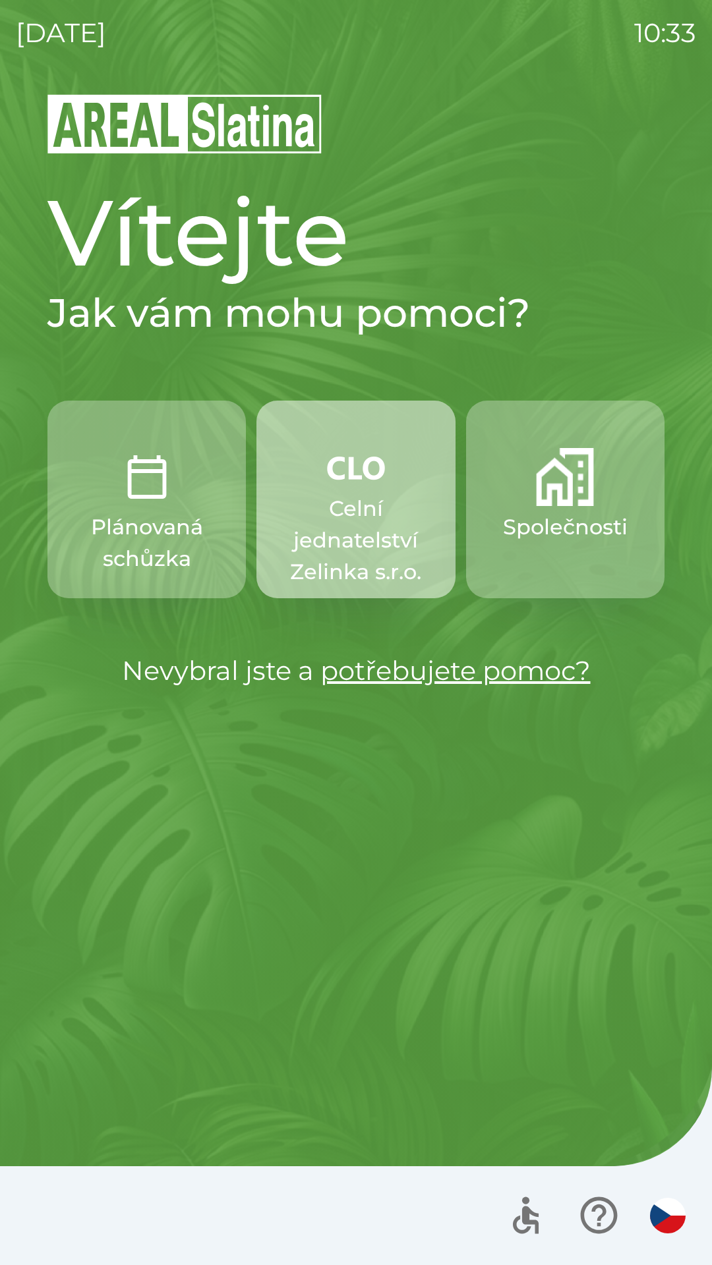
click at [349, 526] on p "Celní jednatelství Zelinka s.r.o." at bounding box center [355, 540] width 135 height 95
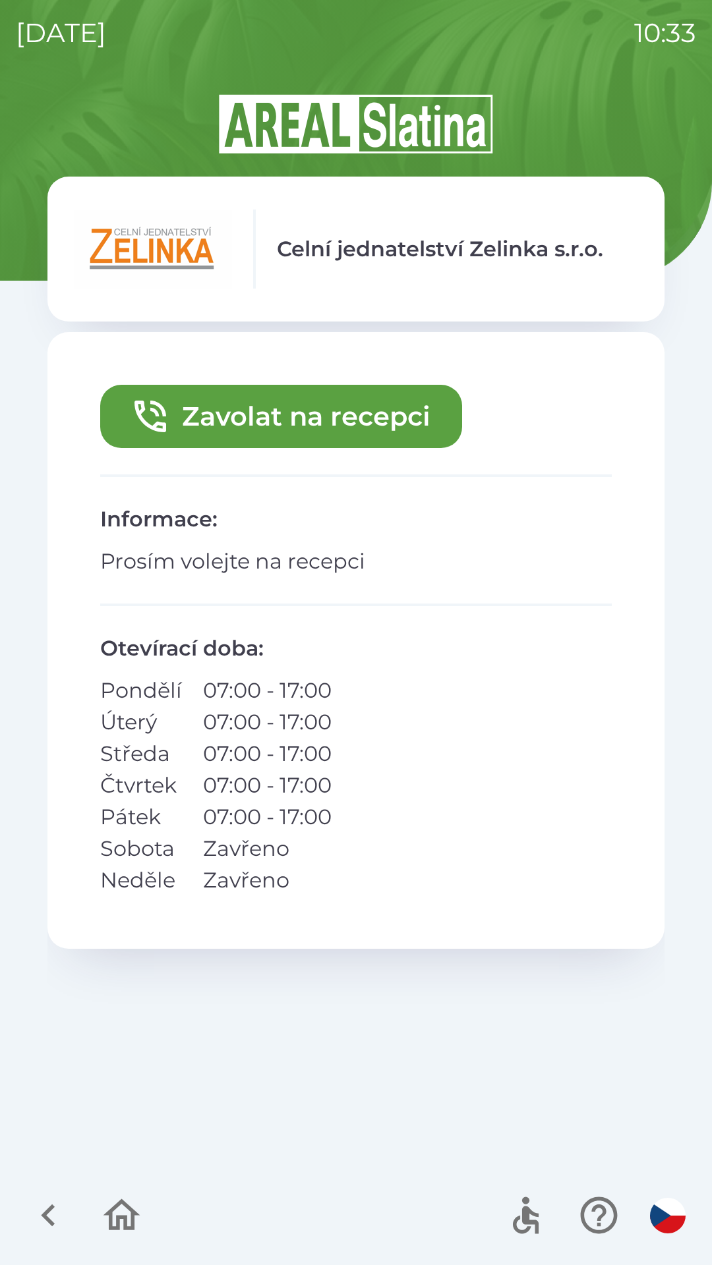
click at [360, 414] on button "Zavolat na recepci" at bounding box center [281, 416] width 362 height 63
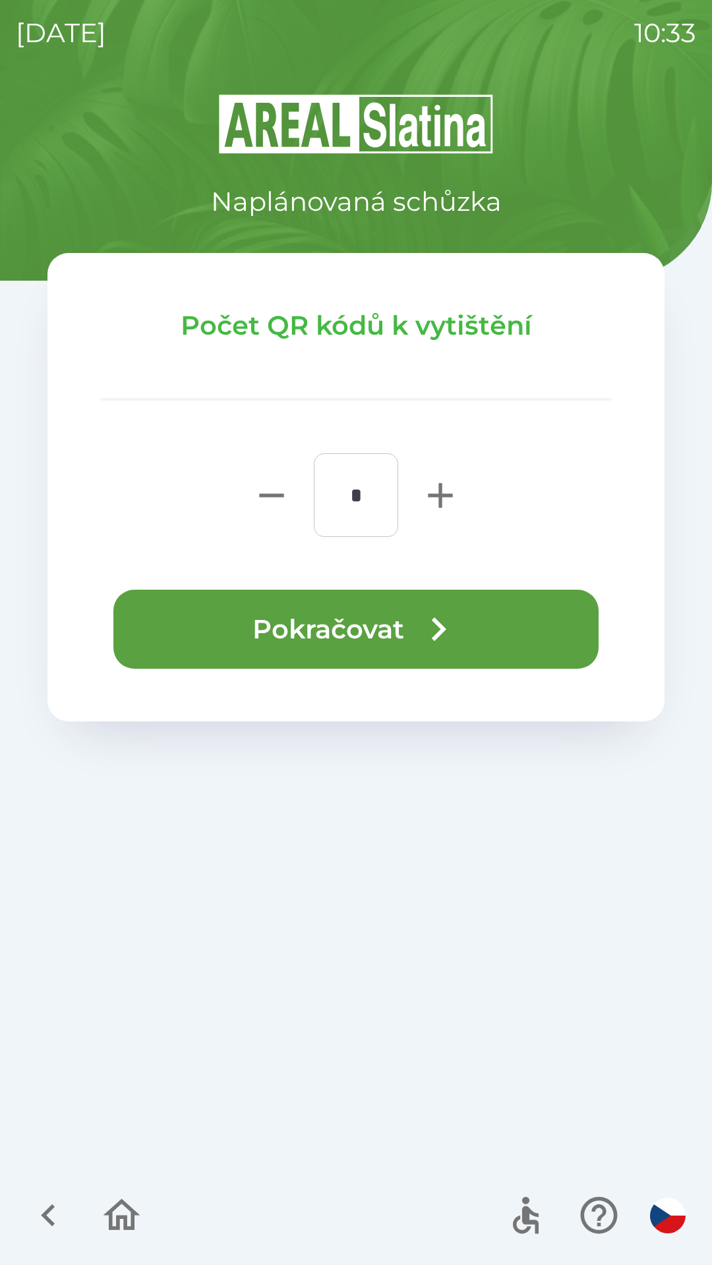
click at [383, 628] on button "Pokračovat" at bounding box center [355, 629] width 485 height 79
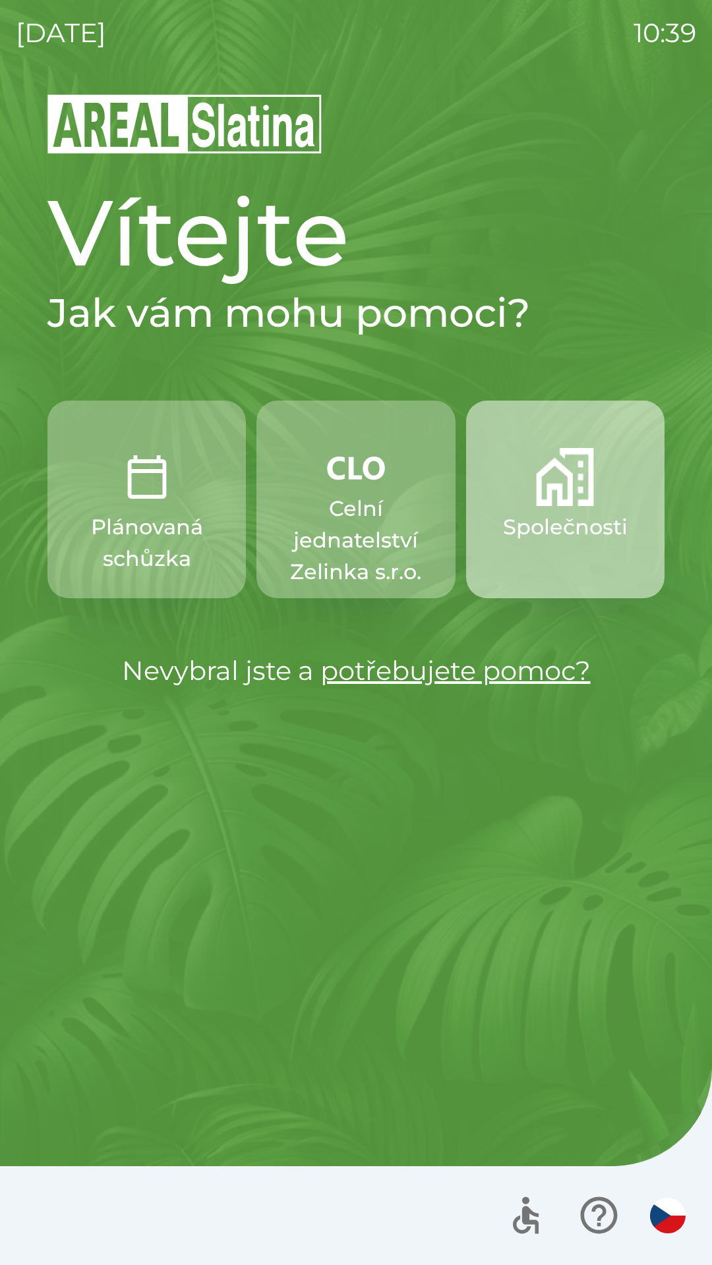
click at [546, 510] on button "Společnosti" at bounding box center [565, 500] width 198 height 198
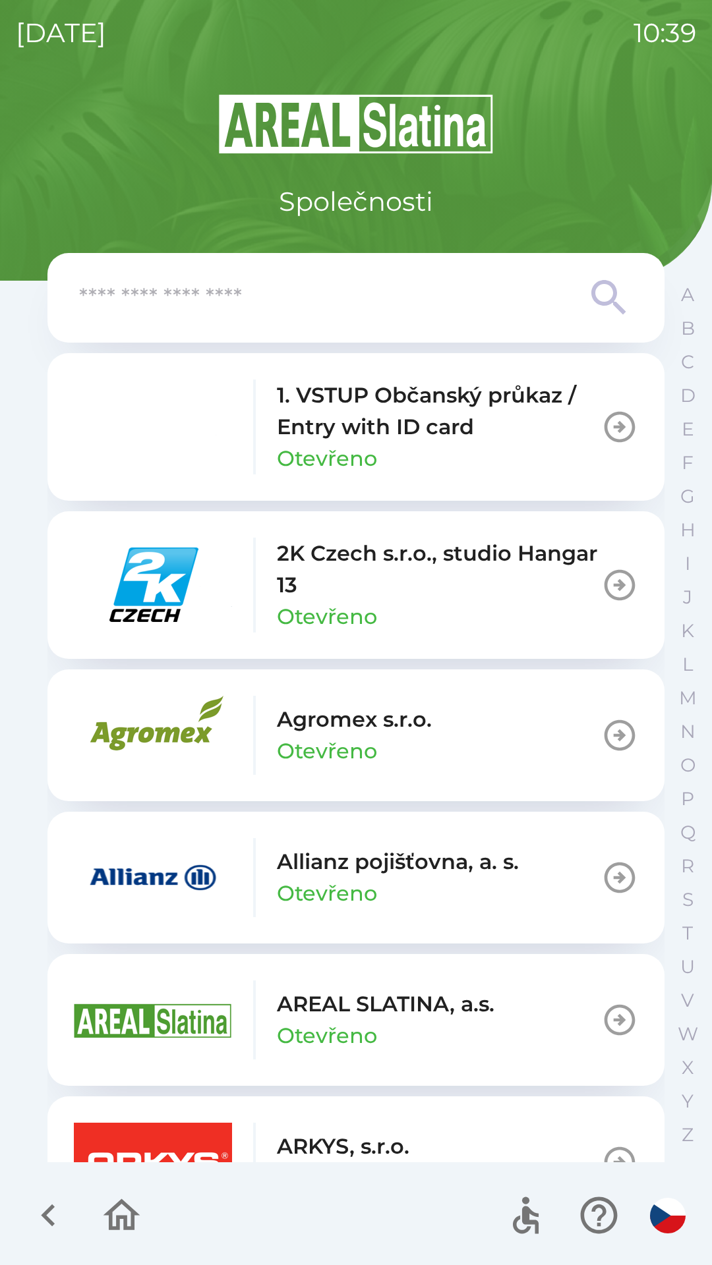
click at [47, 1226] on icon "button" at bounding box center [48, 1215] width 44 height 44
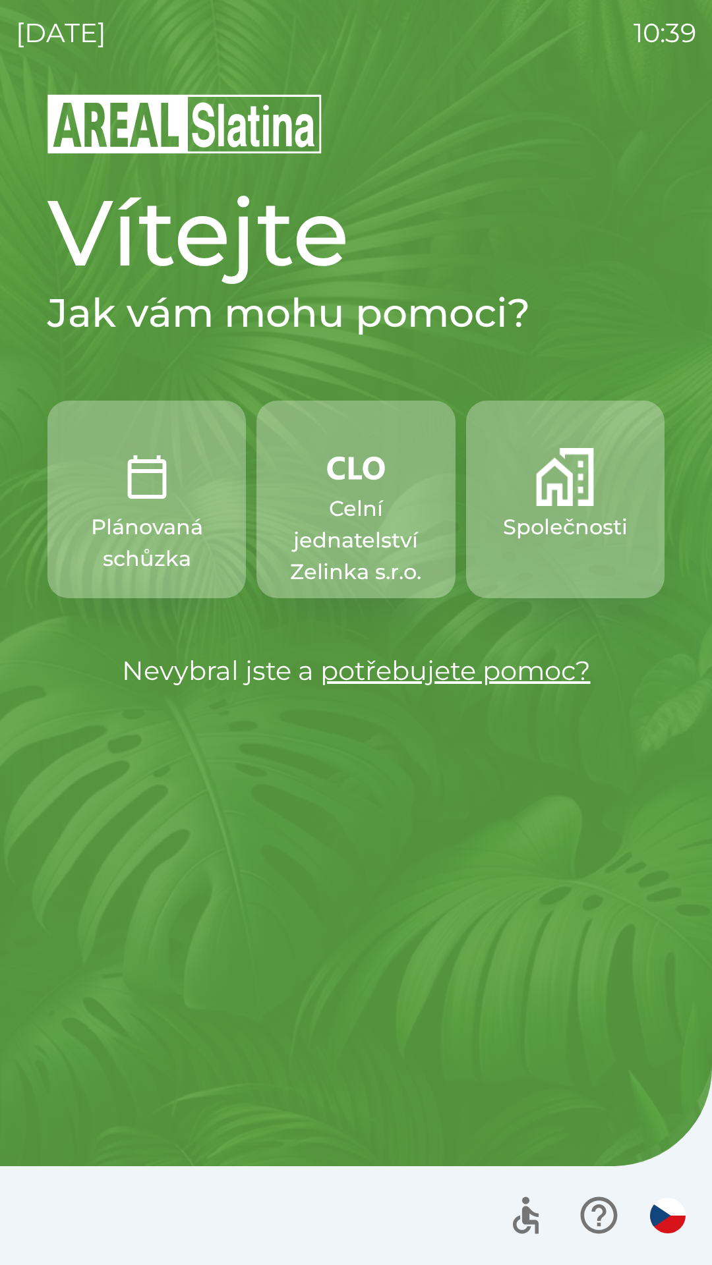
click at [372, 509] on p "Celní jednatelství Zelinka s.r.o." at bounding box center [355, 540] width 135 height 95
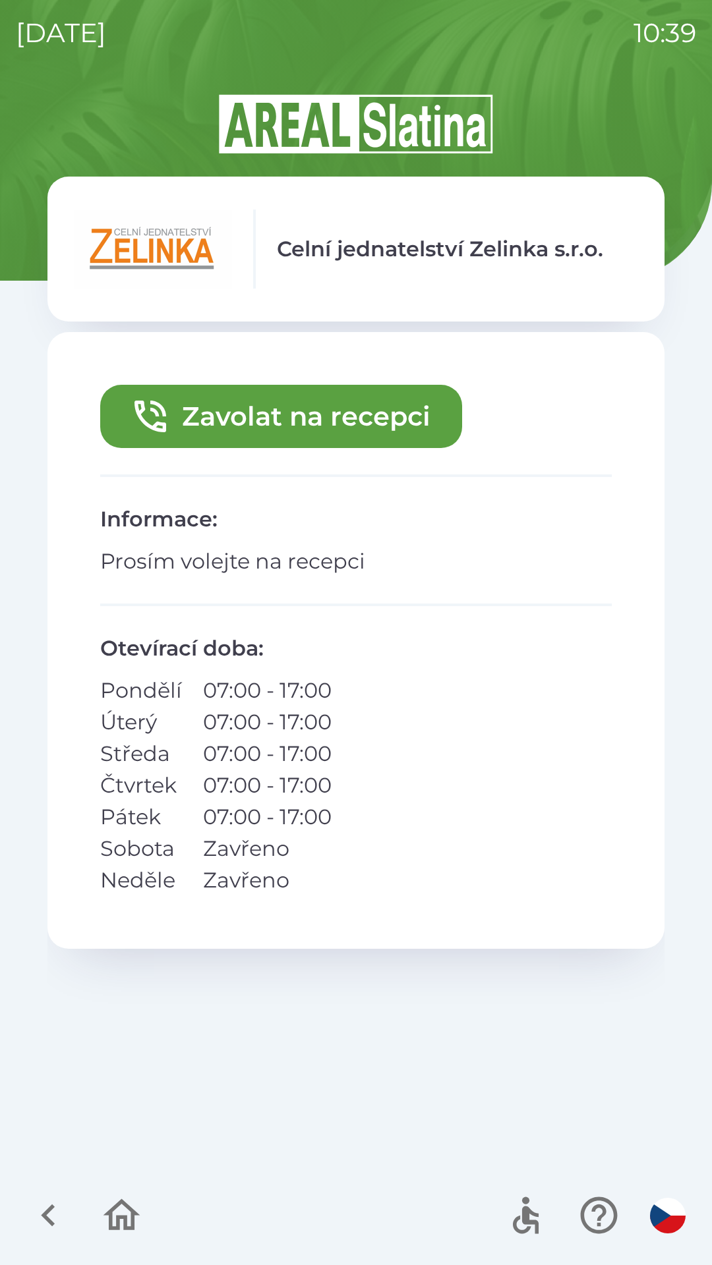
click at [210, 420] on button "Zavolat na recepci" at bounding box center [281, 416] width 362 height 63
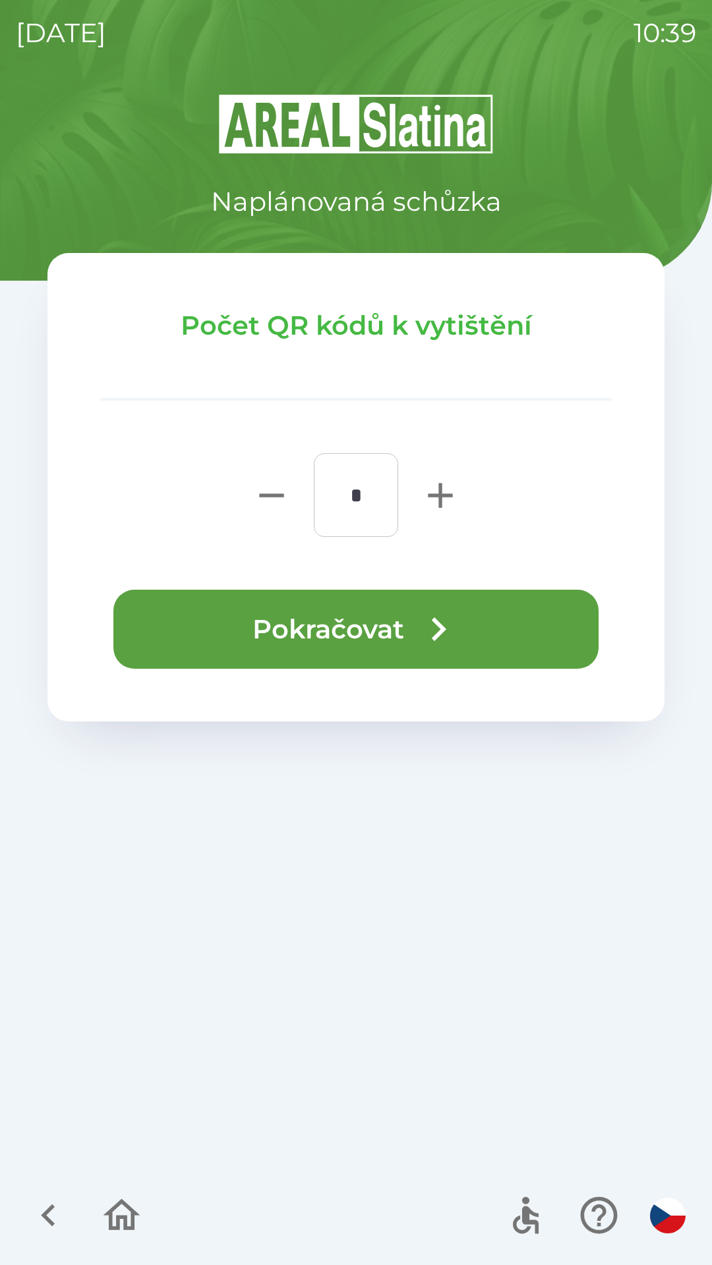
click at [182, 617] on button "Pokračovat" at bounding box center [355, 629] width 485 height 79
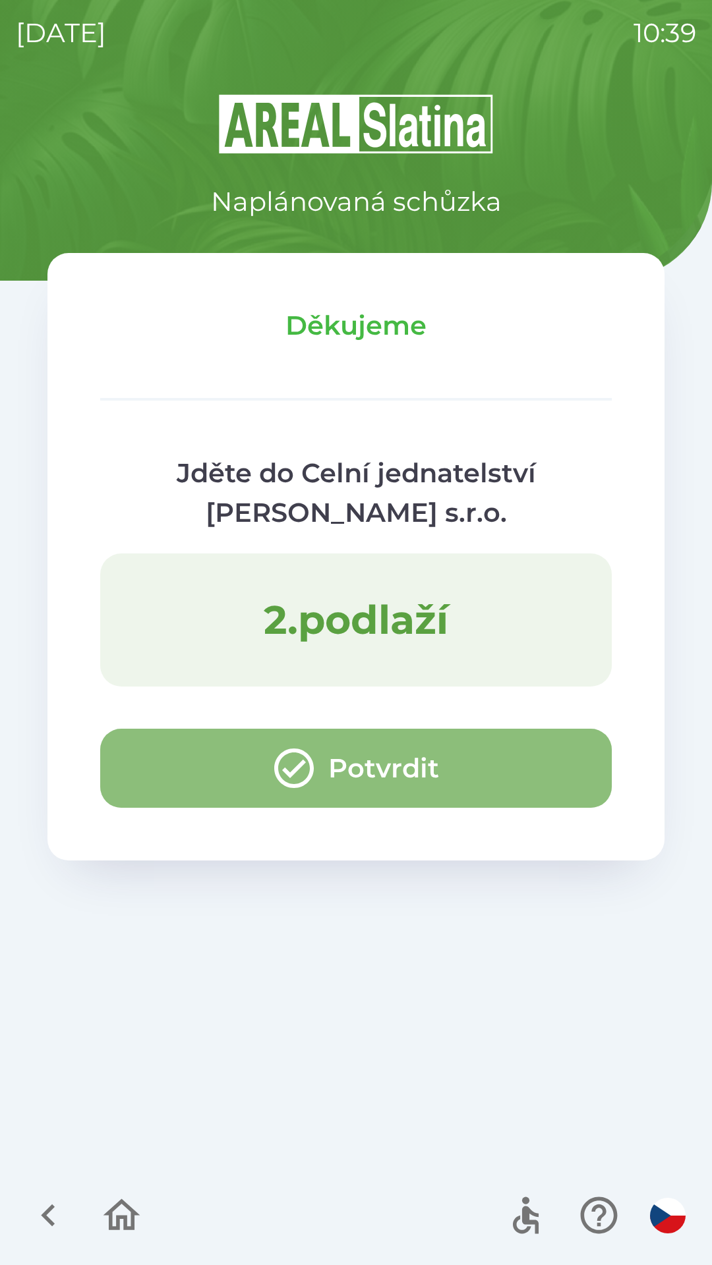
click at [130, 776] on button "Potvrdit" at bounding box center [355, 768] width 511 height 79
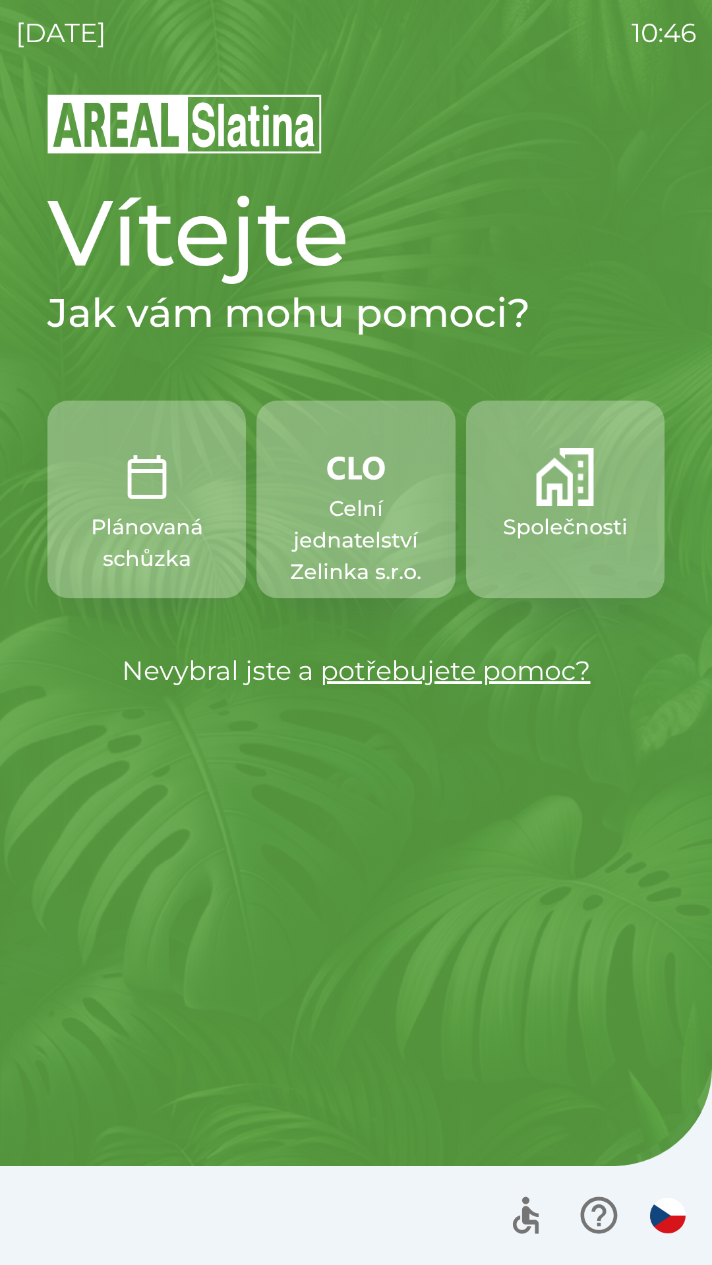
click at [357, 505] on p "Celní jednatelství Zelinka s.r.o." at bounding box center [355, 540] width 135 height 95
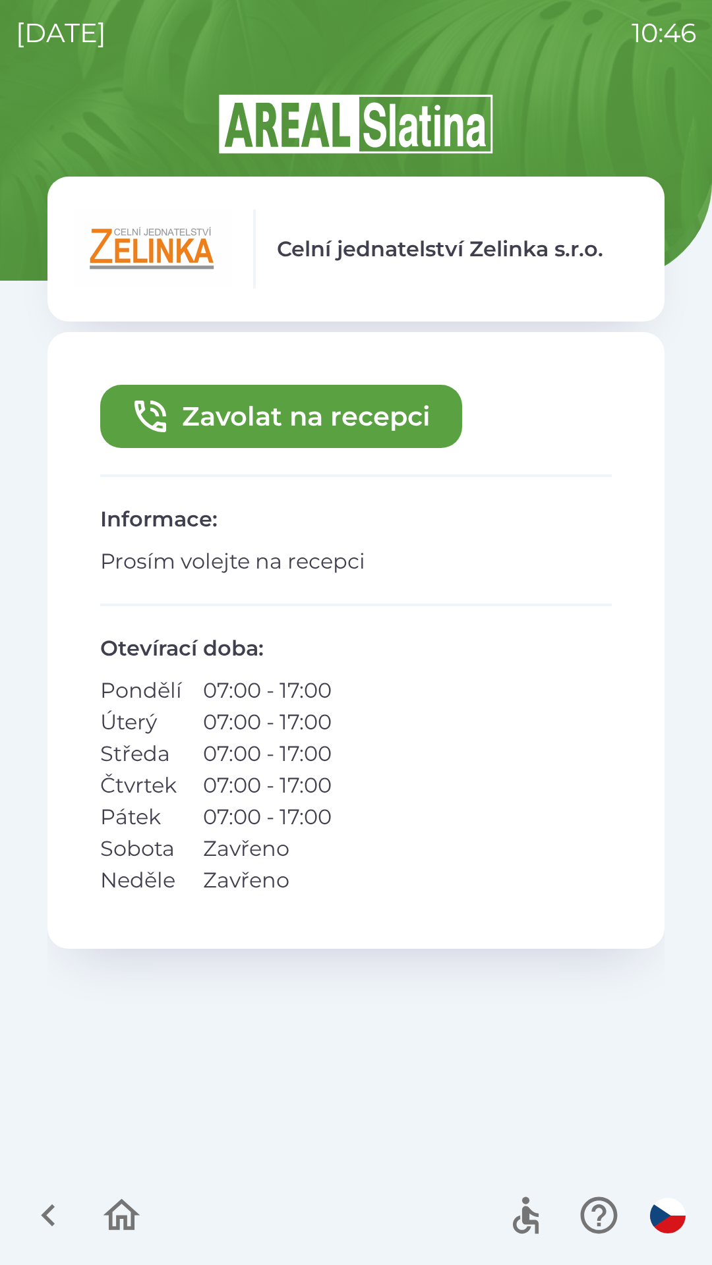
click at [229, 405] on button "Zavolat na recepci" at bounding box center [281, 416] width 362 height 63
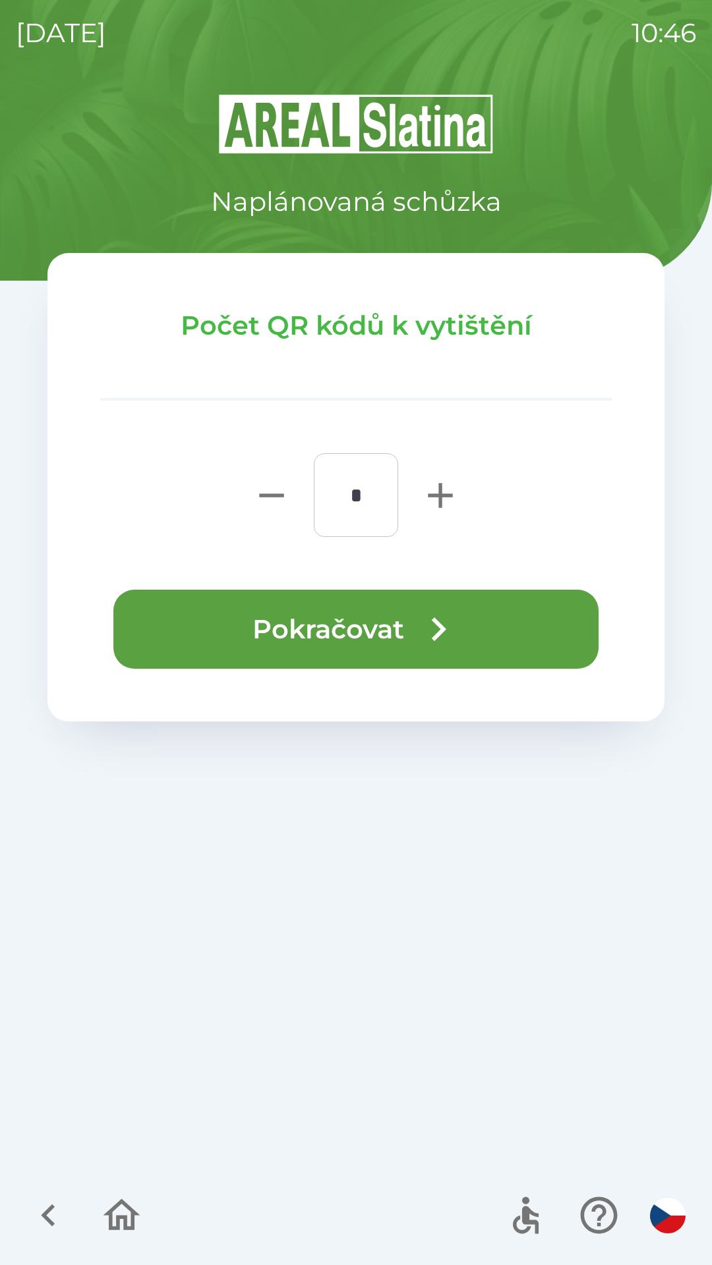
click at [208, 623] on button "Pokračovat" at bounding box center [355, 629] width 485 height 79
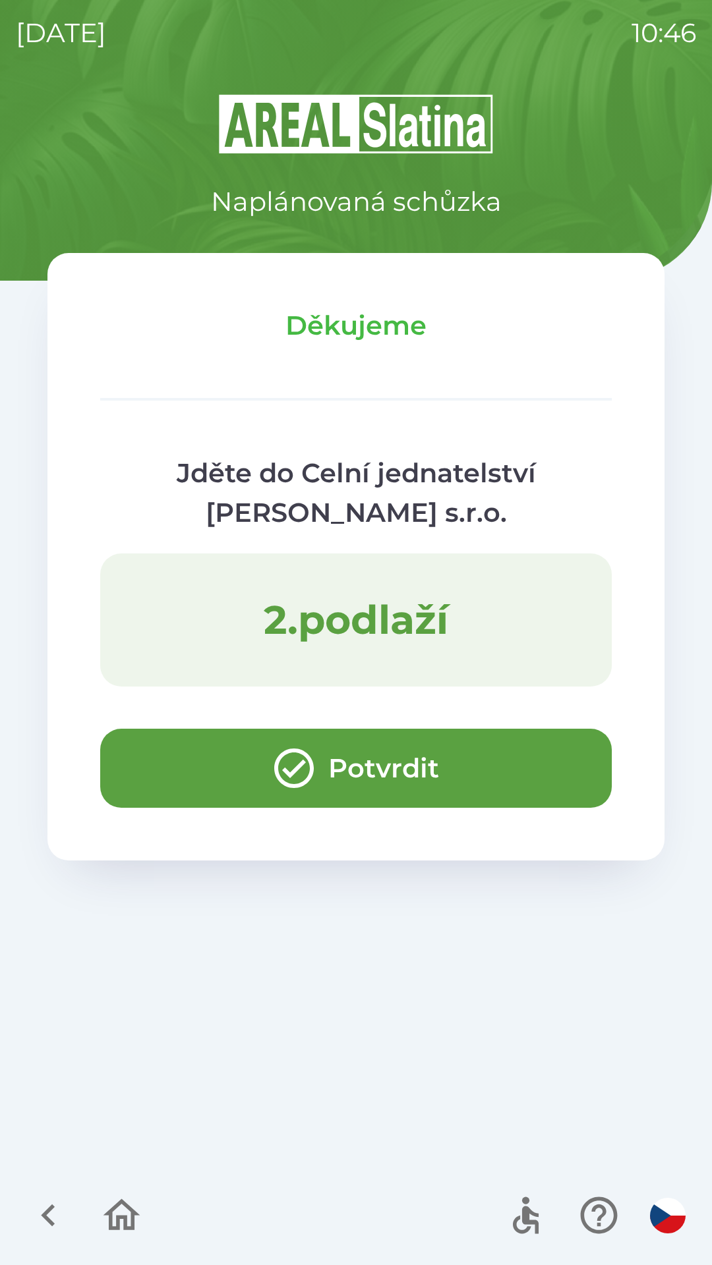
click at [182, 781] on button "Potvrdit" at bounding box center [355, 768] width 511 height 79
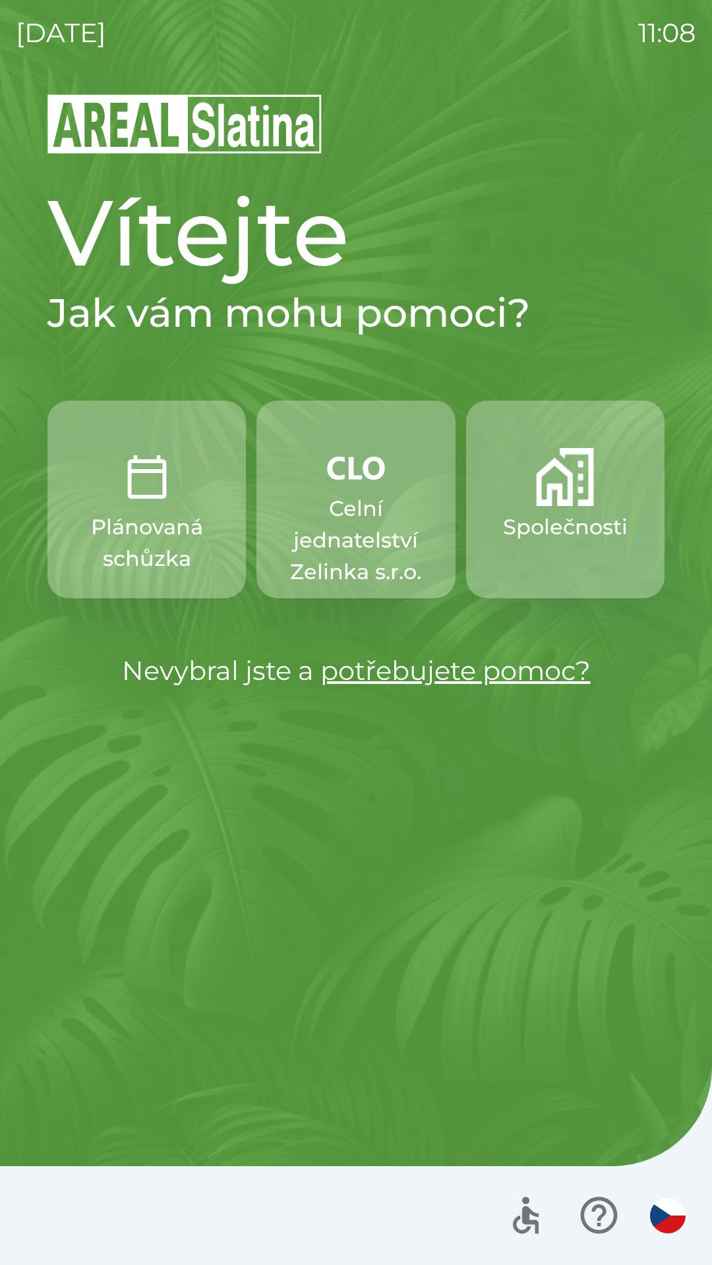
click at [383, 499] on p "Celní jednatelství Zelinka s.r.o." at bounding box center [355, 540] width 135 height 95
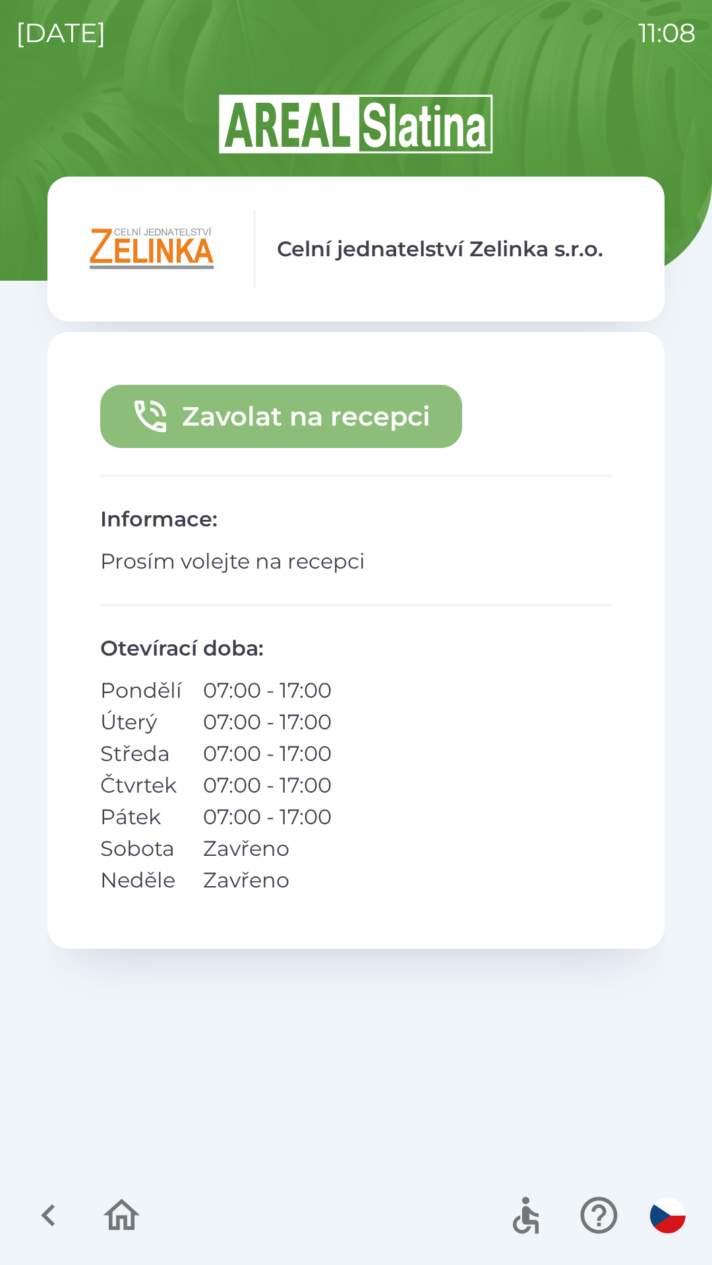
click at [349, 416] on button "Zavolat na recepci" at bounding box center [281, 416] width 362 height 63
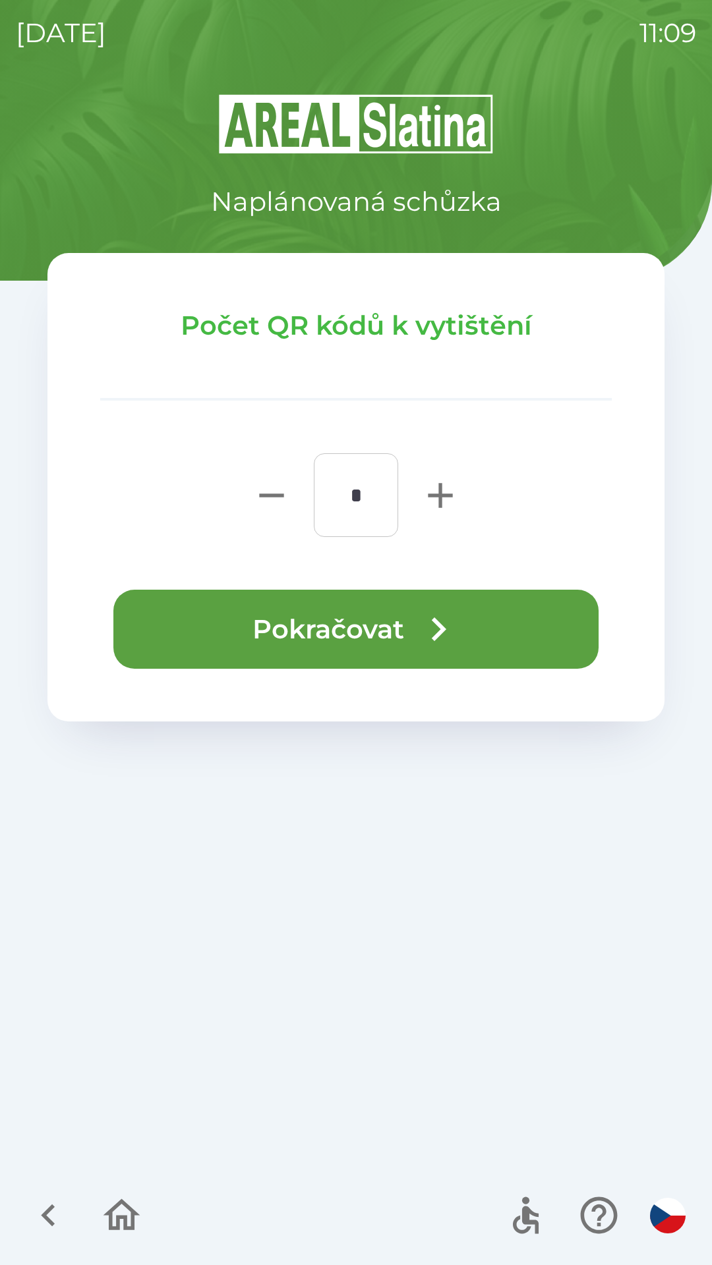
click at [360, 628] on button "Pokračovat" at bounding box center [355, 629] width 485 height 79
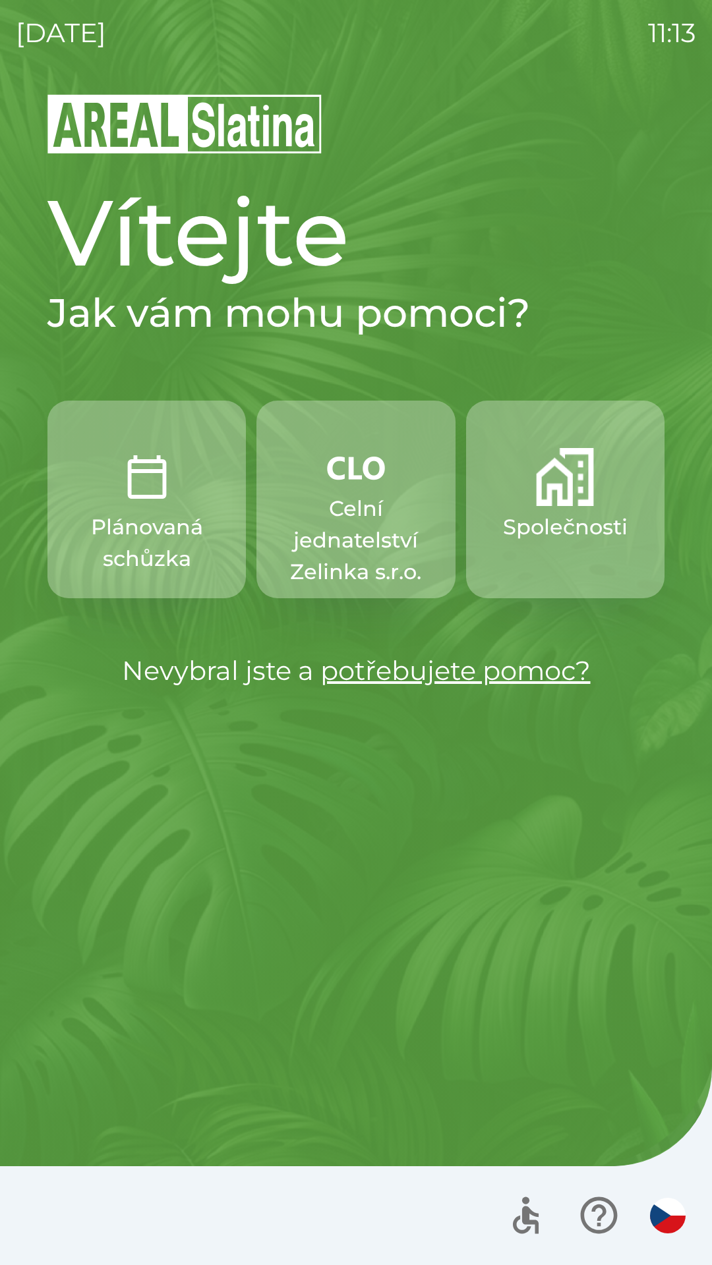
click at [356, 519] on p "Celní jednatelství Zelinka s.r.o." at bounding box center [355, 540] width 135 height 95
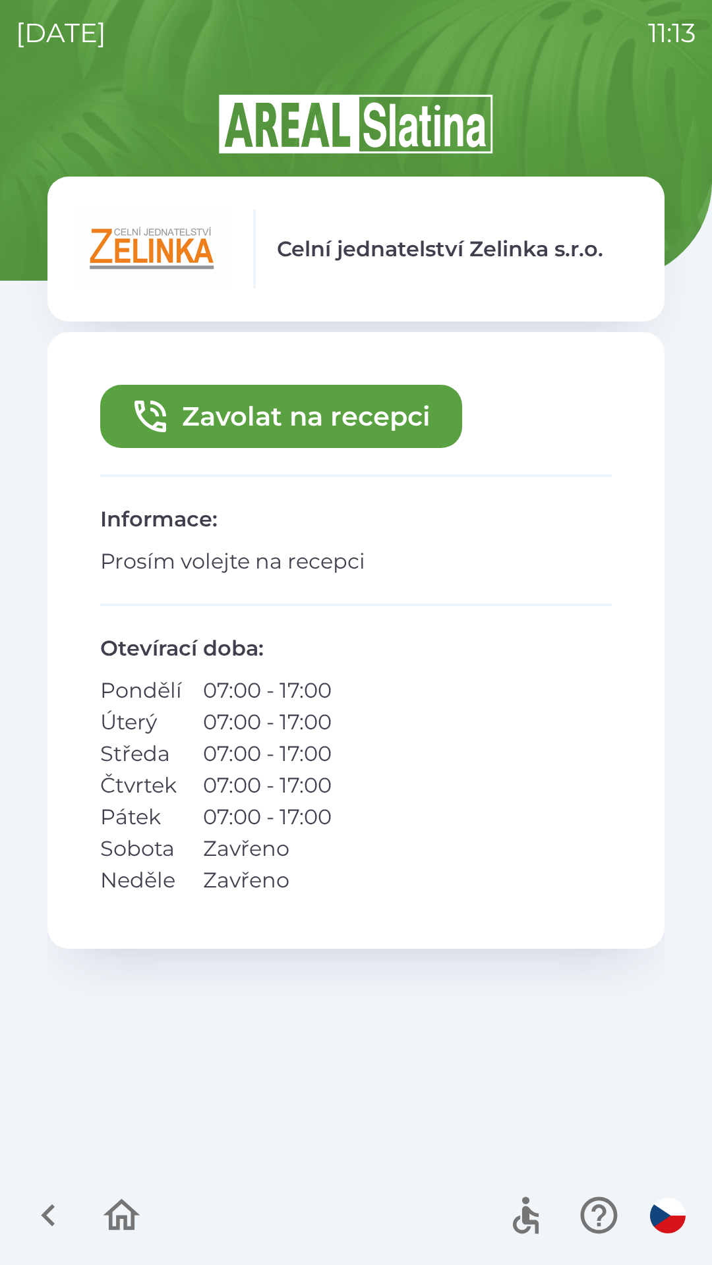
click at [348, 412] on button "Zavolat na recepci" at bounding box center [281, 416] width 362 height 63
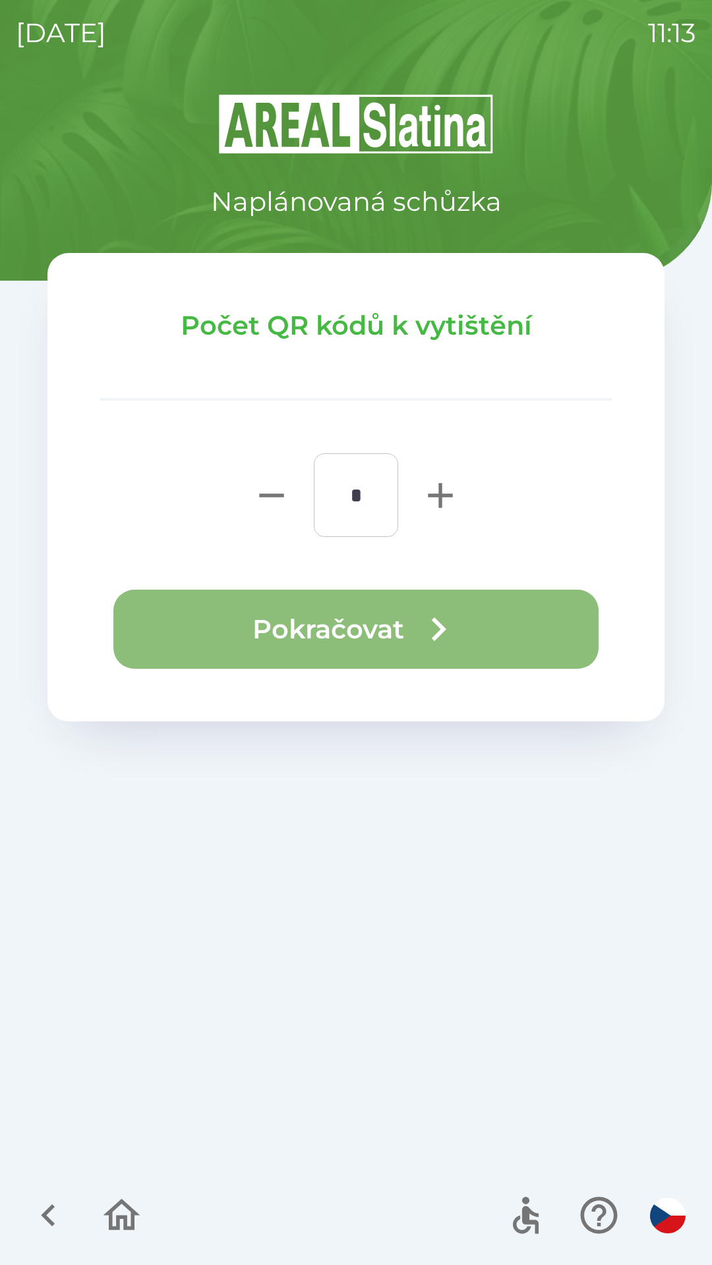
click at [398, 608] on button "Pokračovat" at bounding box center [355, 629] width 485 height 79
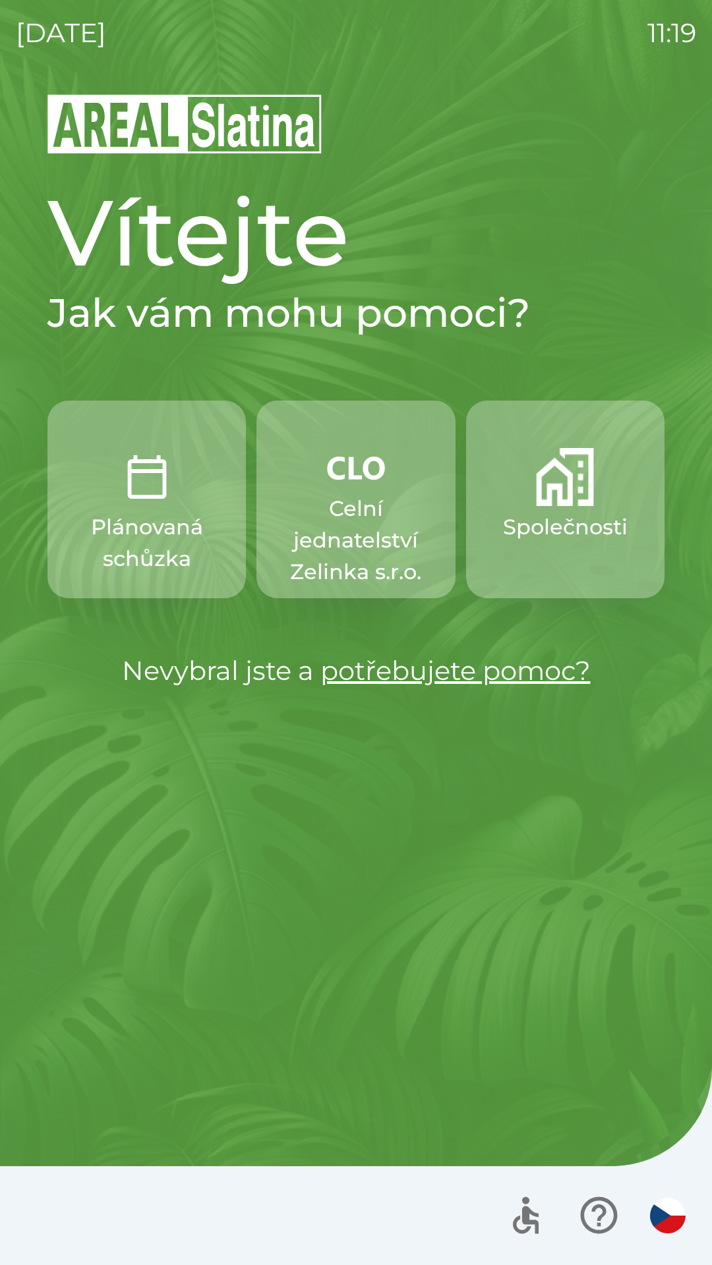
click at [570, 564] on button "Společnosti" at bounding box center [565, 500] width 198 height 198
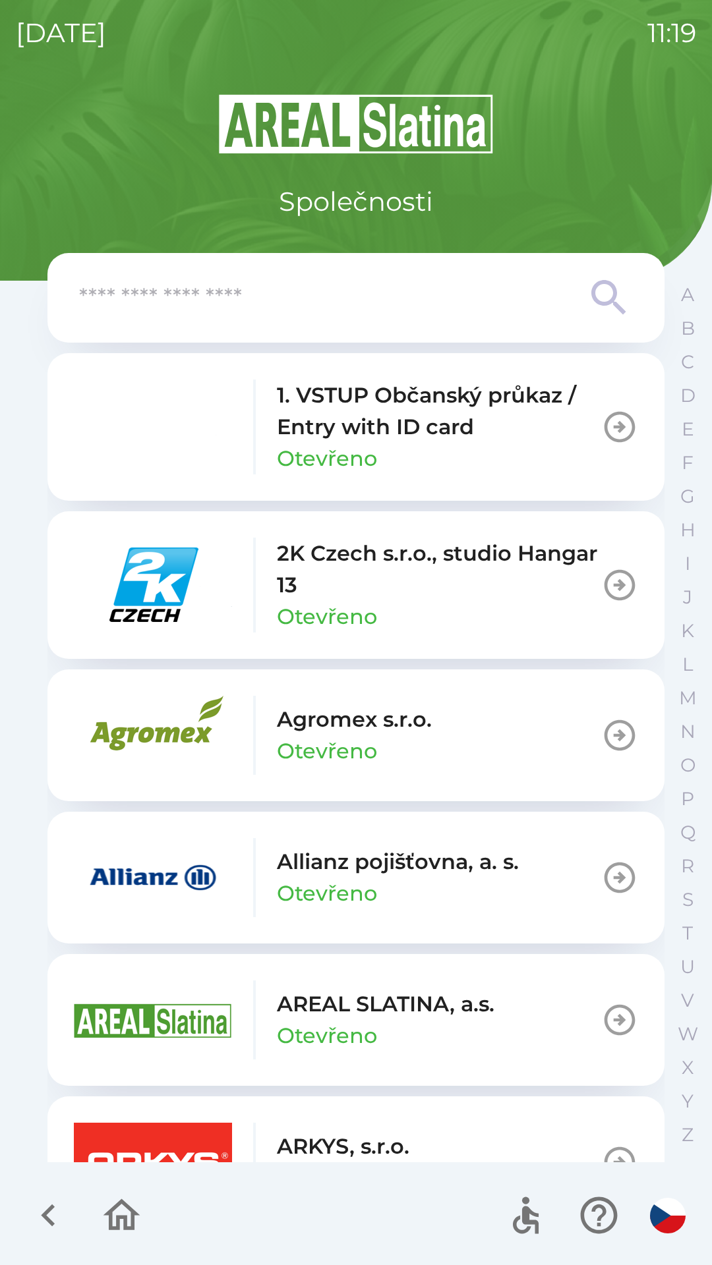
click at [392, 440] on p "1. VSTUP Občanský průkaz / Entry with ID card" at bounding box center [439, 411] width 324 height 63
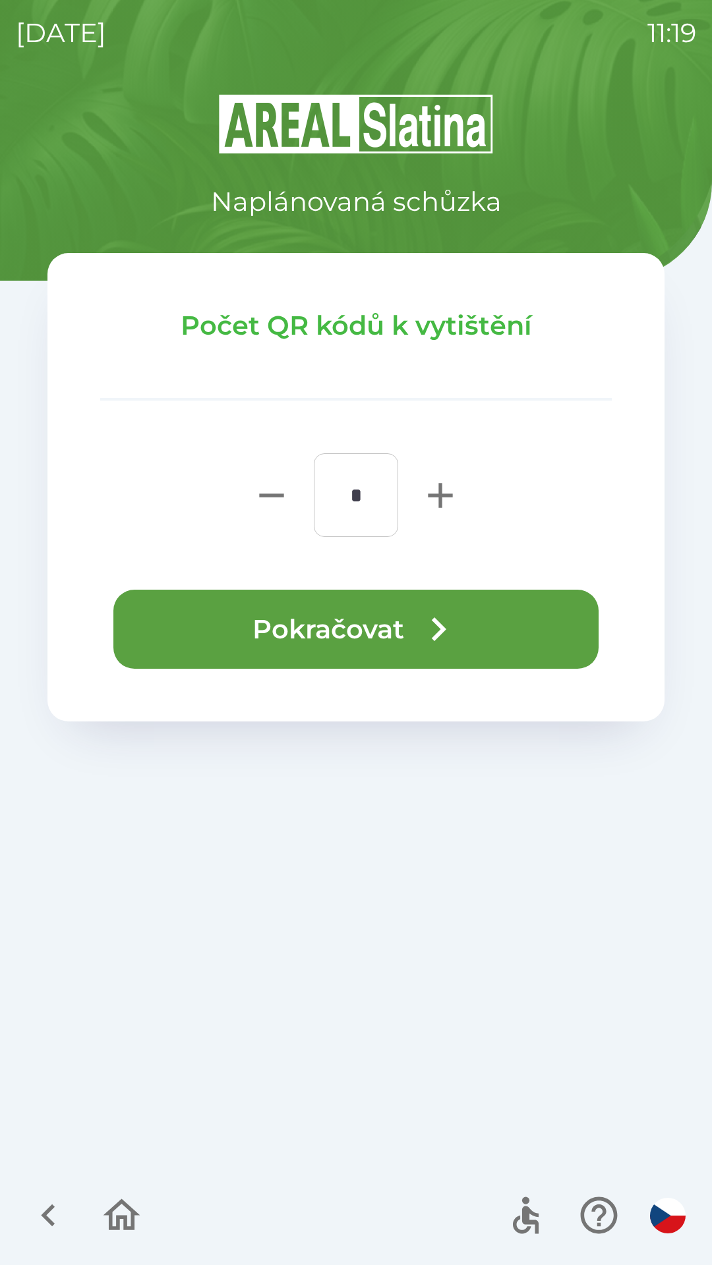
click at [430, 500] on icon "button" at bounding box center [440, 495] width 42 height 42
type input "*"
click at [412, 620] on button "Pokračovat" at bounding box center [355, 629] width 485 height 79
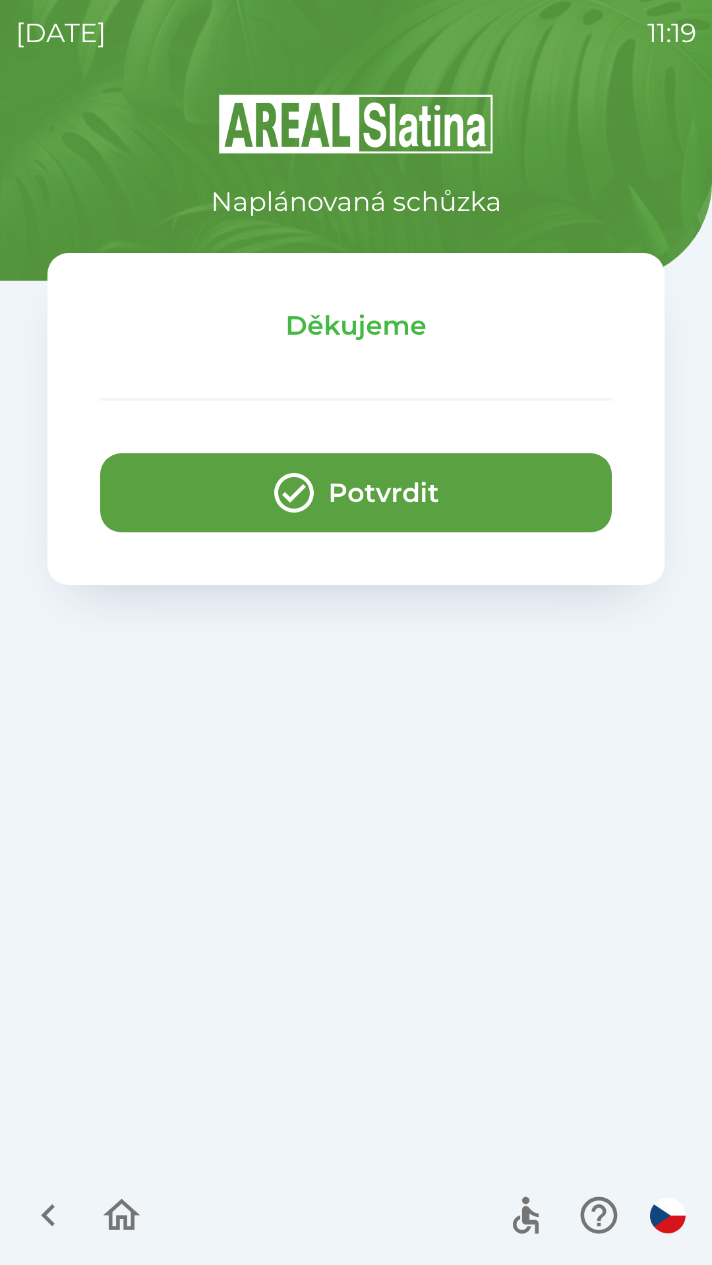
click at [401, 493] on button "Potvrdit" at bounding box center [355, 492] width 511 height 79
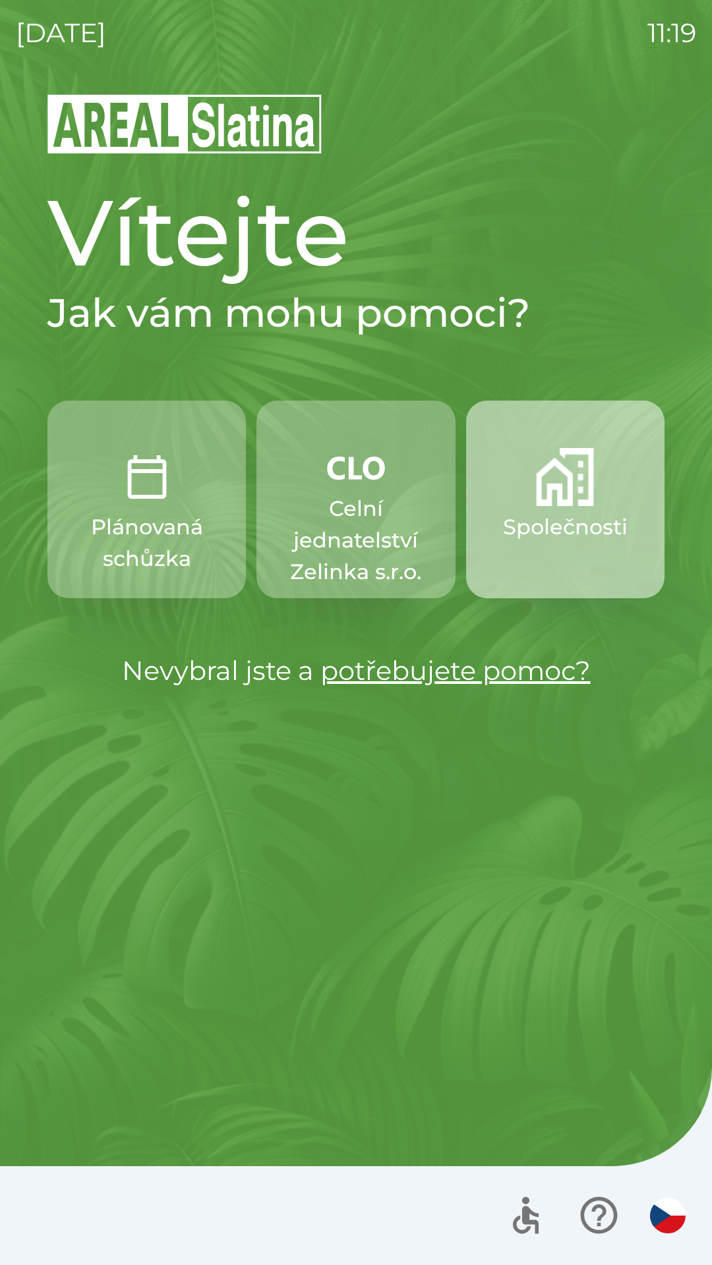
click at [559, 493] on img "button" at bounding box center [565, 477] width 58 height 58
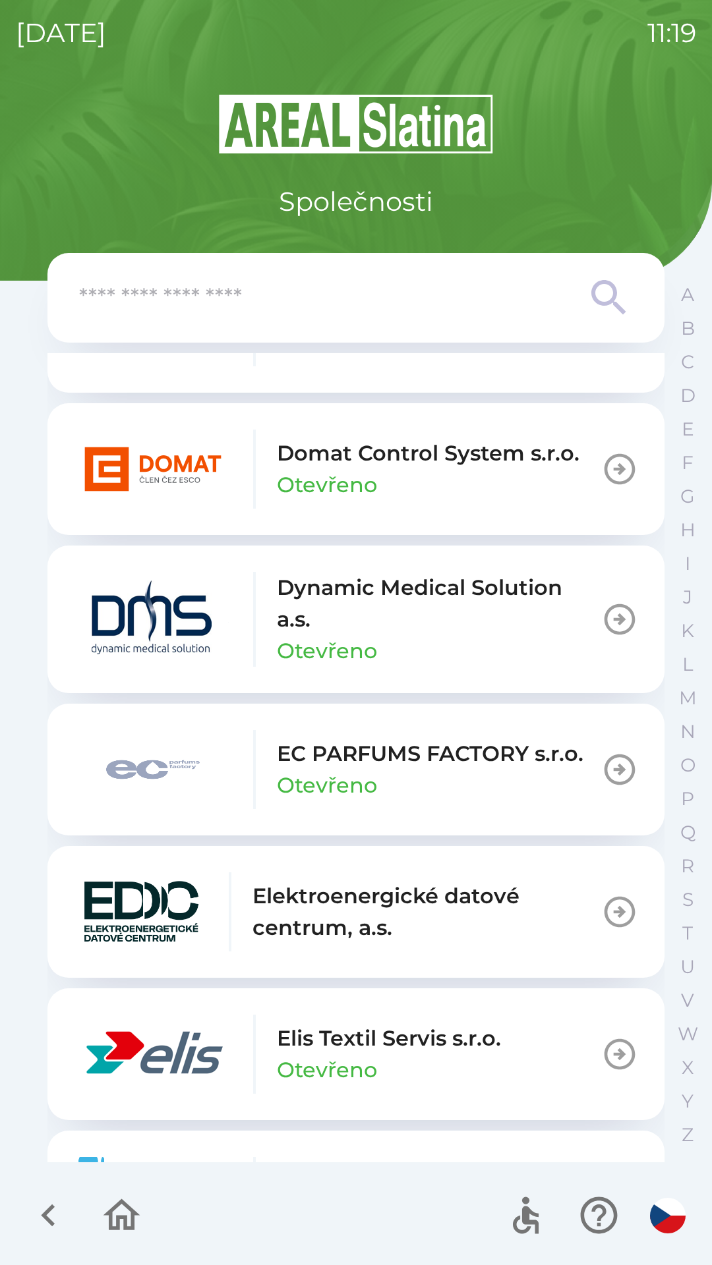
scroll to position [3104, 0]
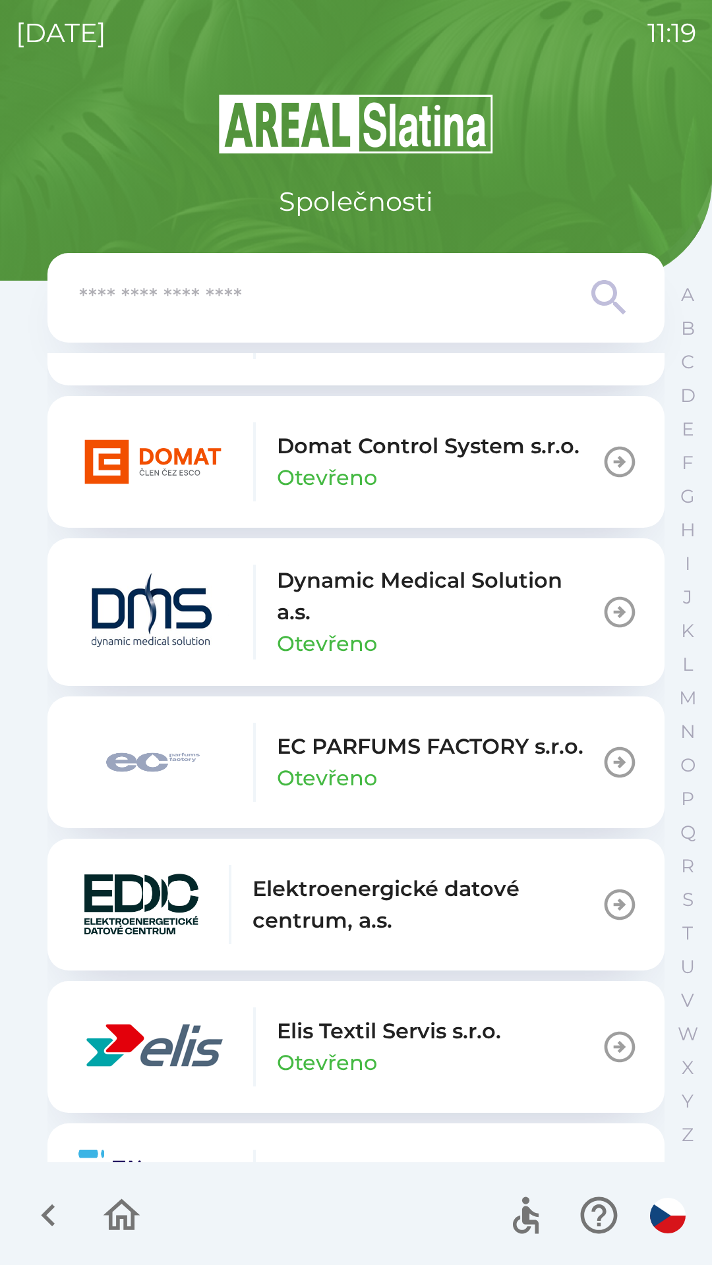
click at [610, 762] on icon "button" at bounding box center [619, 762] width 31 height 31
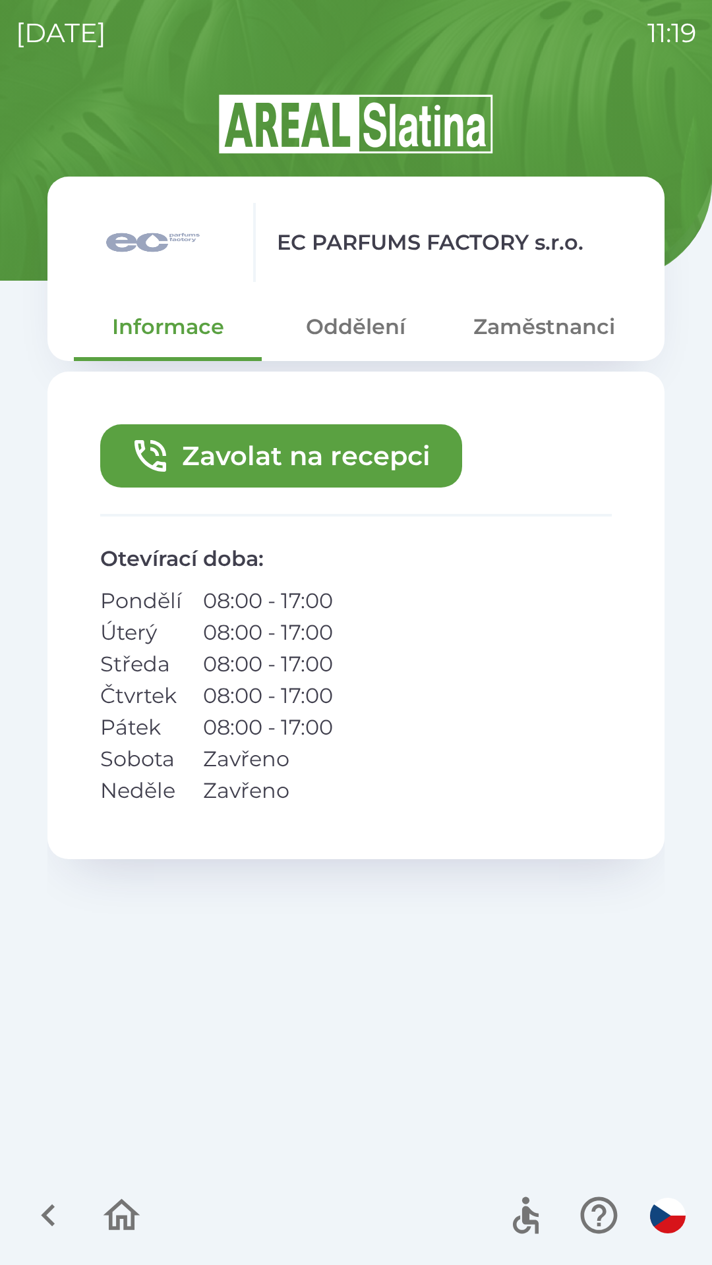
click at [557, 336] on button "Zaměstnanci" at bounding box center [544, 326] width 188 height 47
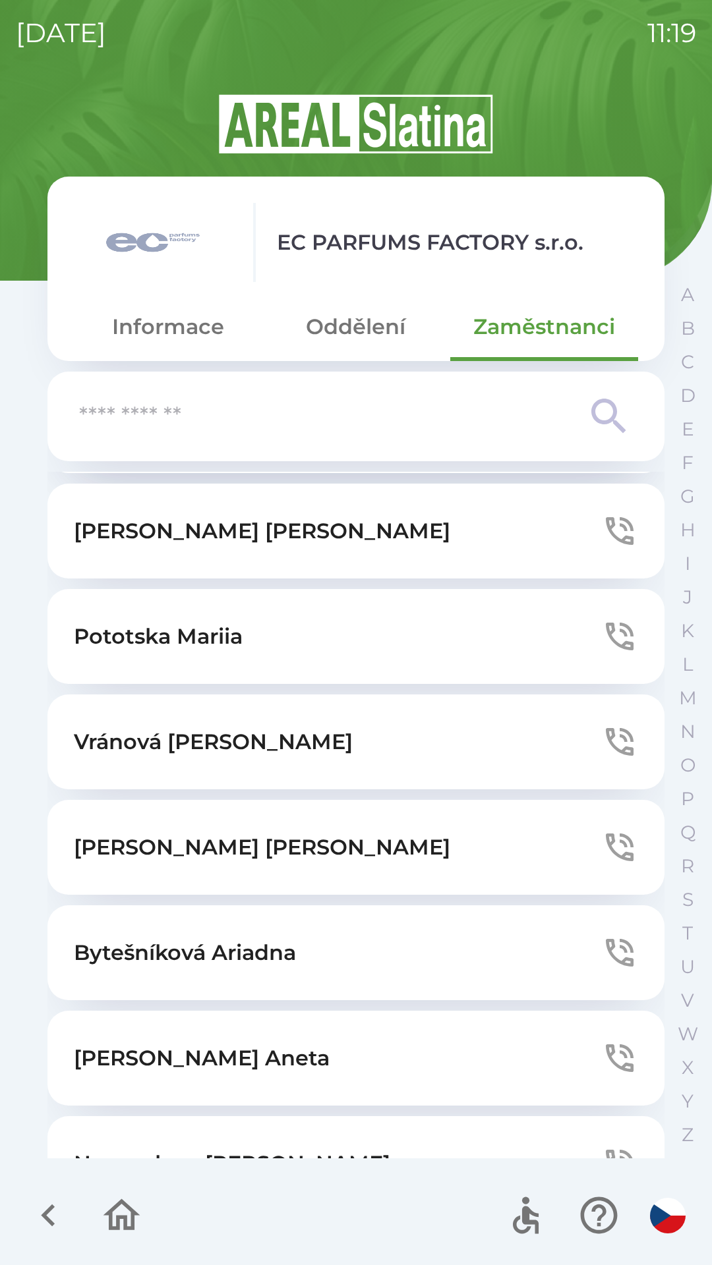
scroll to position [305, 0]
click at [609, 736] on icon "button" at bounding box center [620, 741] width 28 height 28
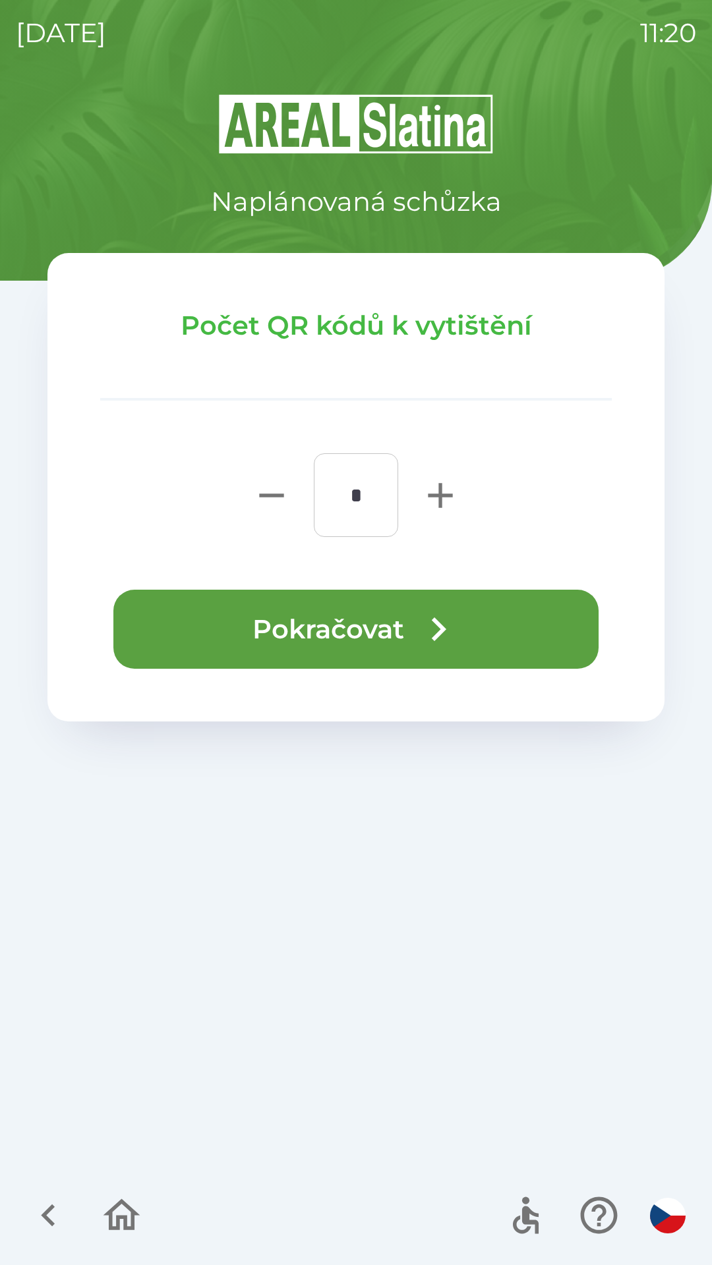
click at [403, 631] on button "Pokračovat" at bounding box center [355, 629] width 485 height 79
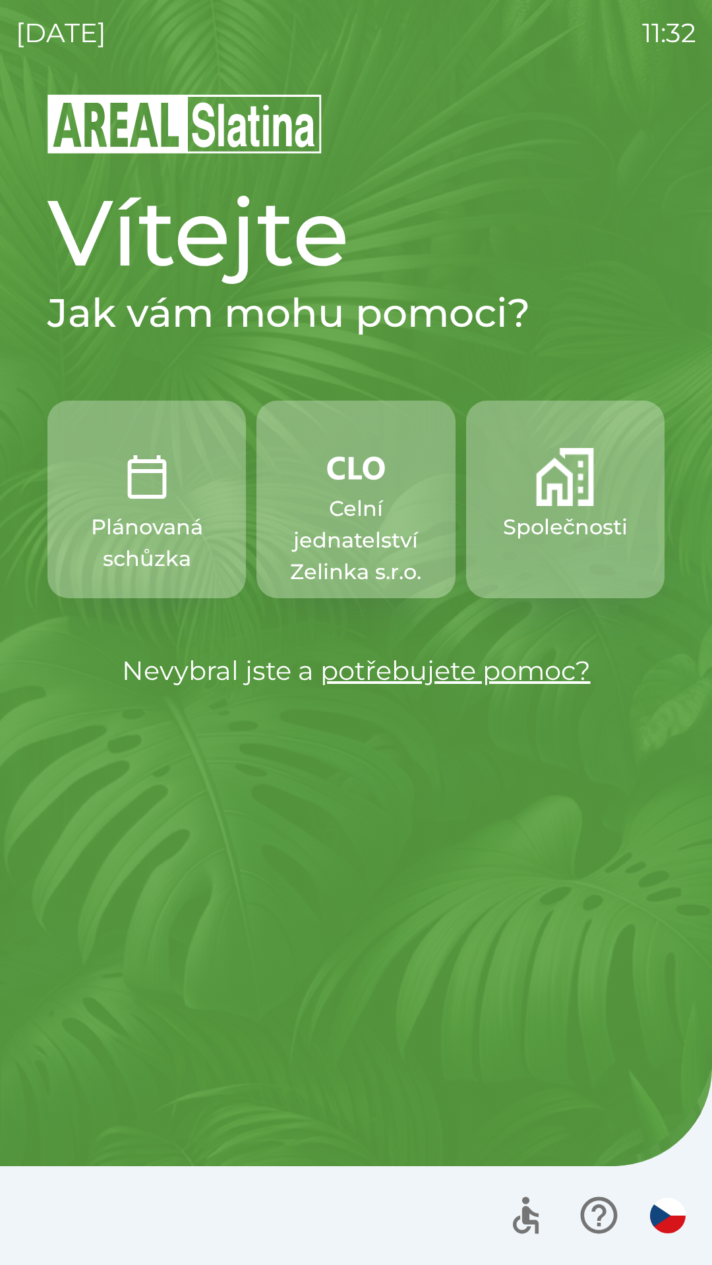
click at [333, 512] on p "Celní jednatelství Zelinka s.r.o." at bounding box center [355, 540] width 135 height 95
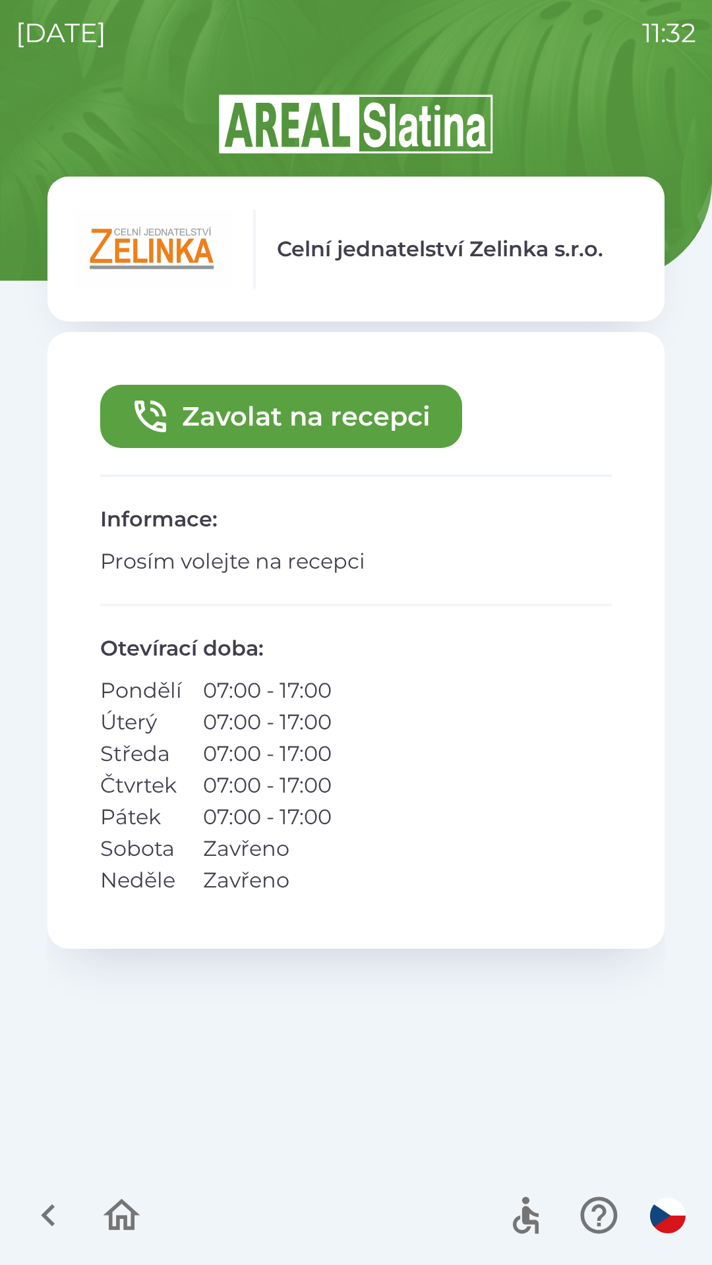
click at [243, 418] on button "Zavolat na recepci" at bounding box center [281, 416] width 362 height 63
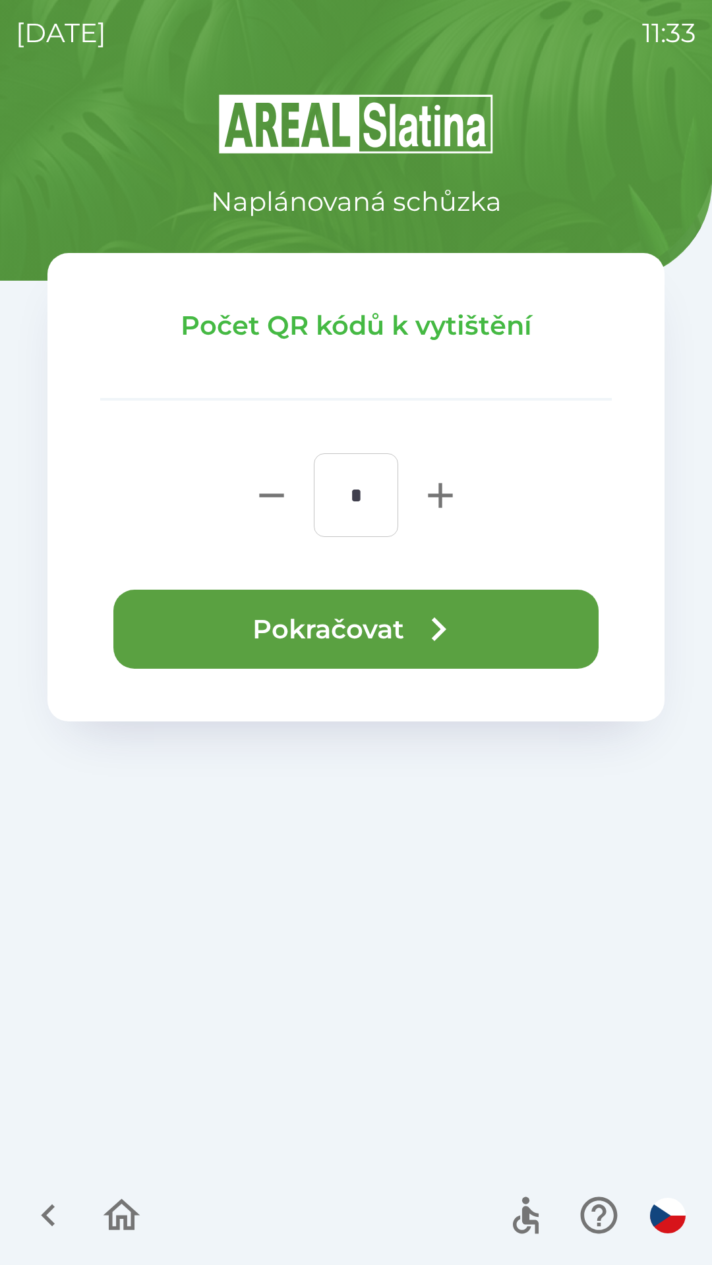
click at [425, 499] on icon "button" at bounding box center [440, 495] width 42 height 42
type input "*"
click at [241, 615] on button "Pokračovat" at bounding box center [355, 629] width 485 height 79
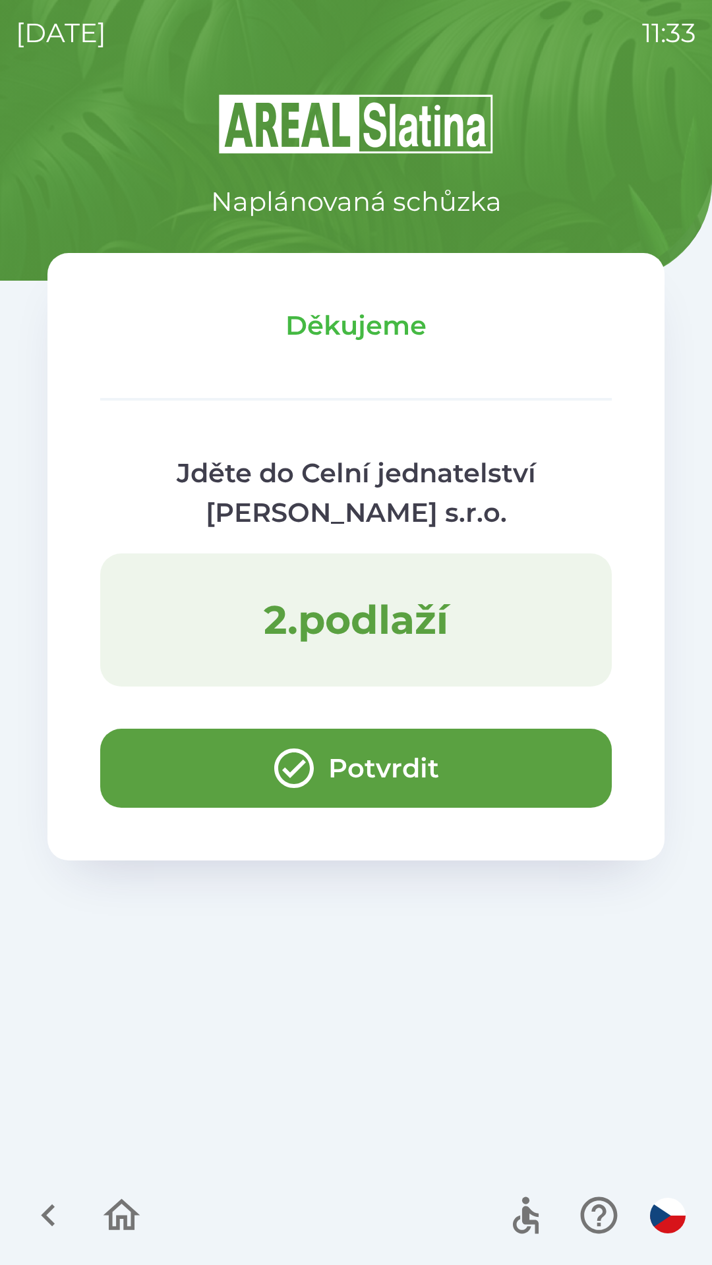
click at [120, 766] on button "Potvrdit" at bounding box center [355, 768] width 511 height 79
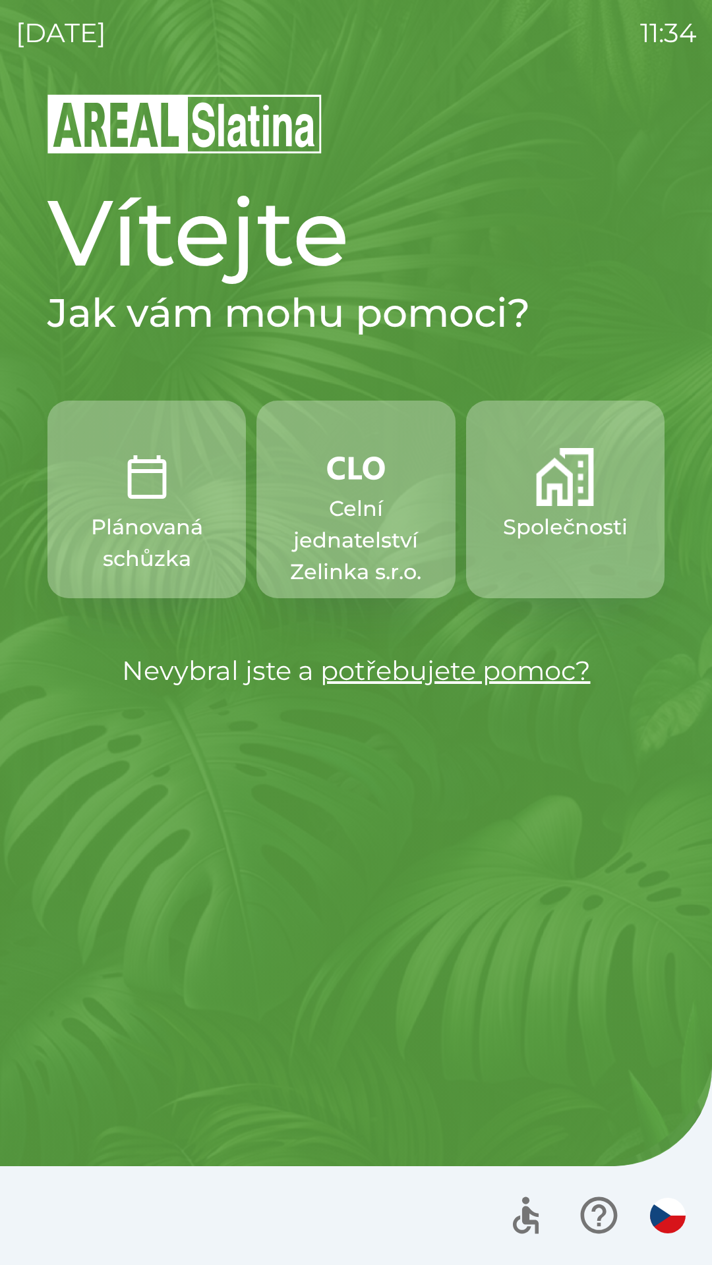
click at [374, 540] on p "Celní jednatelství Zelinka s.r.o." at bounding box center [355, 540] width 135 height 95
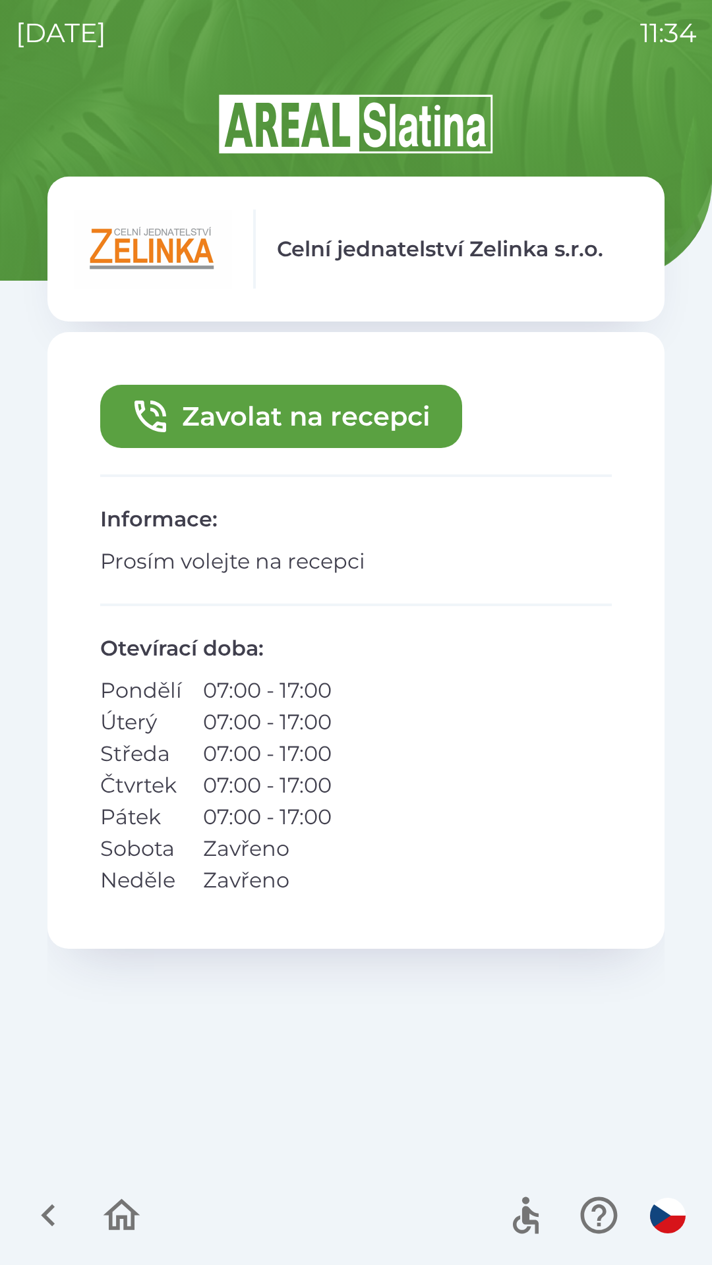
click at [395, 415] on button "Zavolat na recepci" at bounding box center [281, 416] width 362 height 63
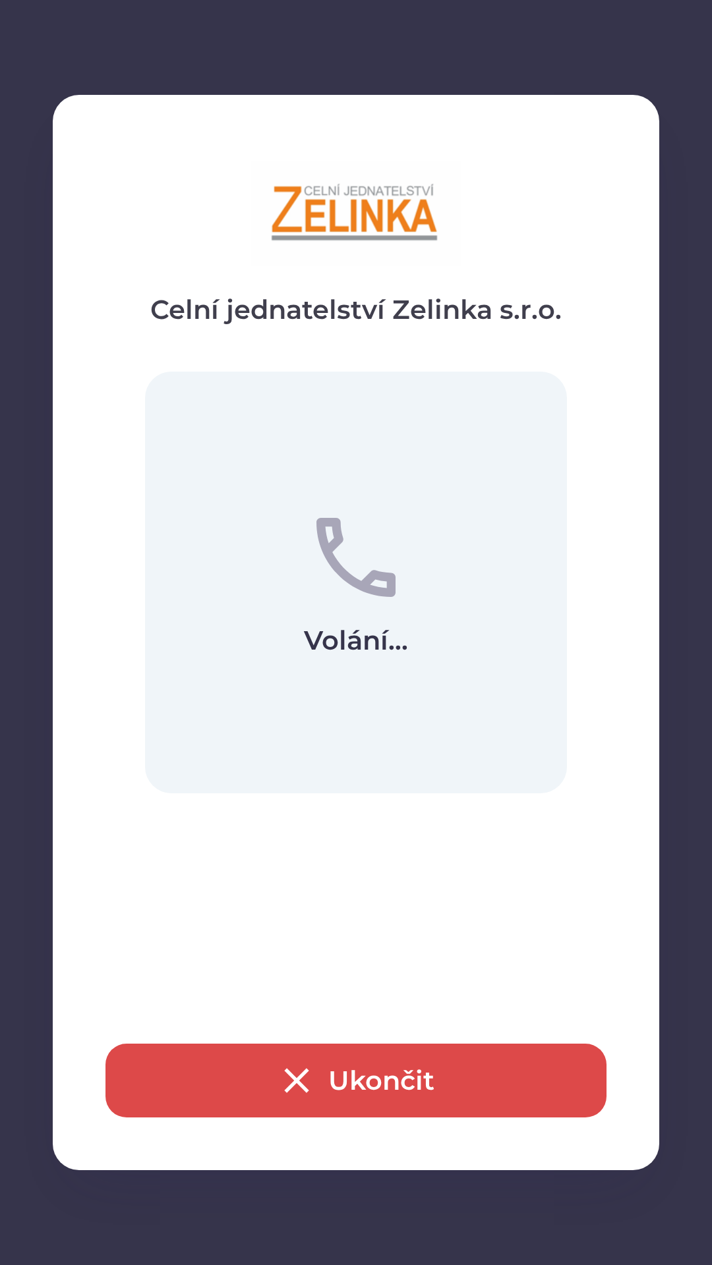
click at [369, 1078] on button "Ukončit" at bounding box center [355, 1081] width 501 height 74
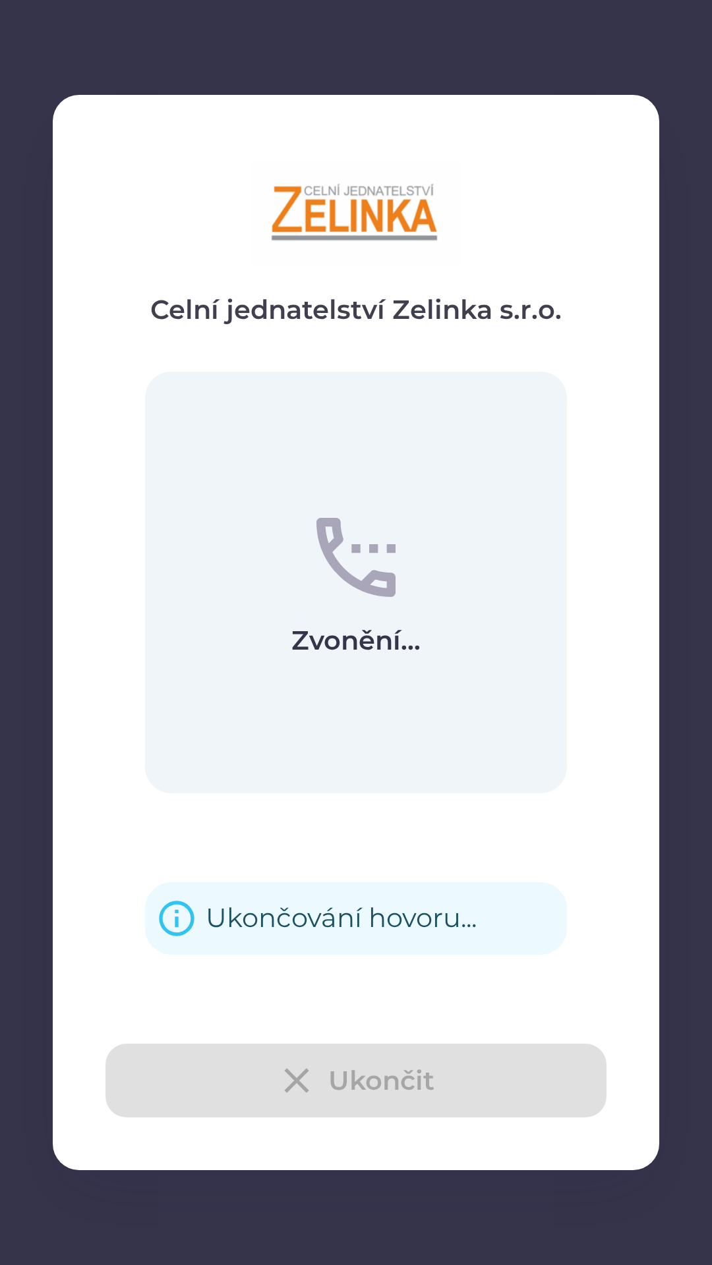
click at [330, 1079] on div "Ukončit" at bounding box center [355, 1081] width 501 height 74
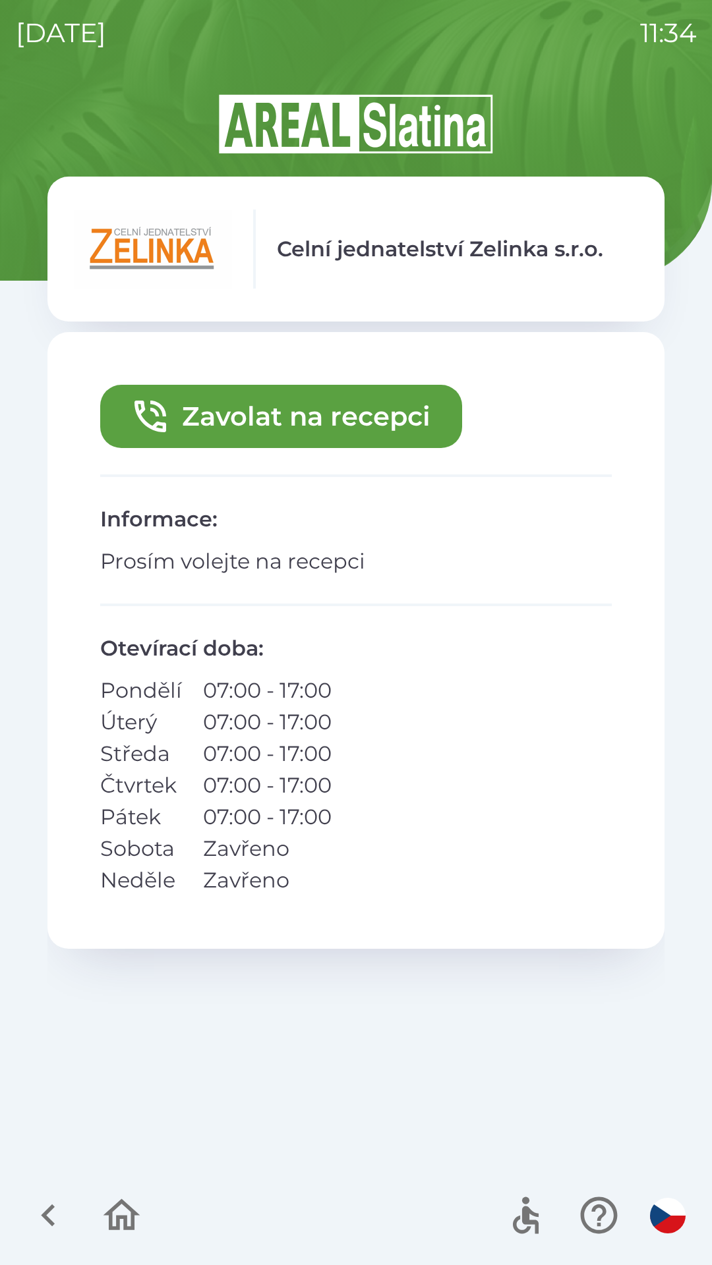
click at [243, 567] on p "Prosím volejte na recepci" at bounding box center [355, 562] width 511 height 32
click at [47, 1212] on icon "button" at bounding box center [48, 1215] width 14 height 22
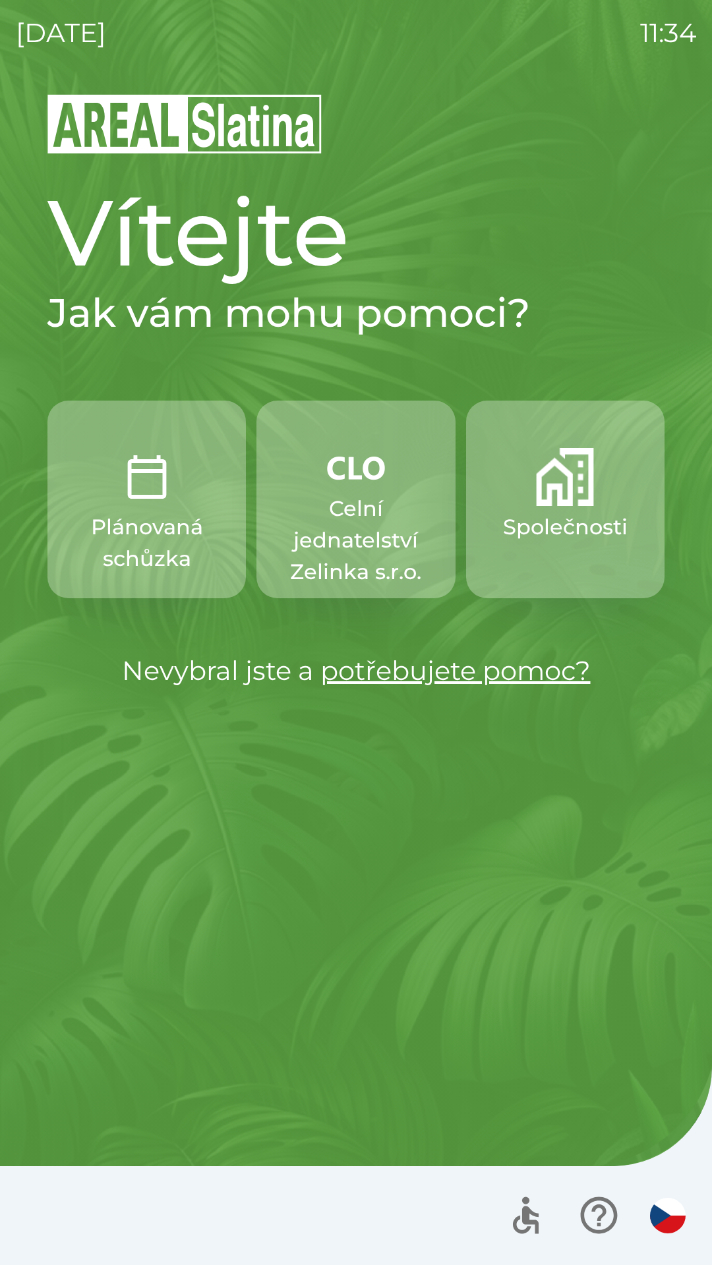
click at [157, 559] on p "Plánovaná schůzka" at bounding box center [146, 542] width 135 height 63
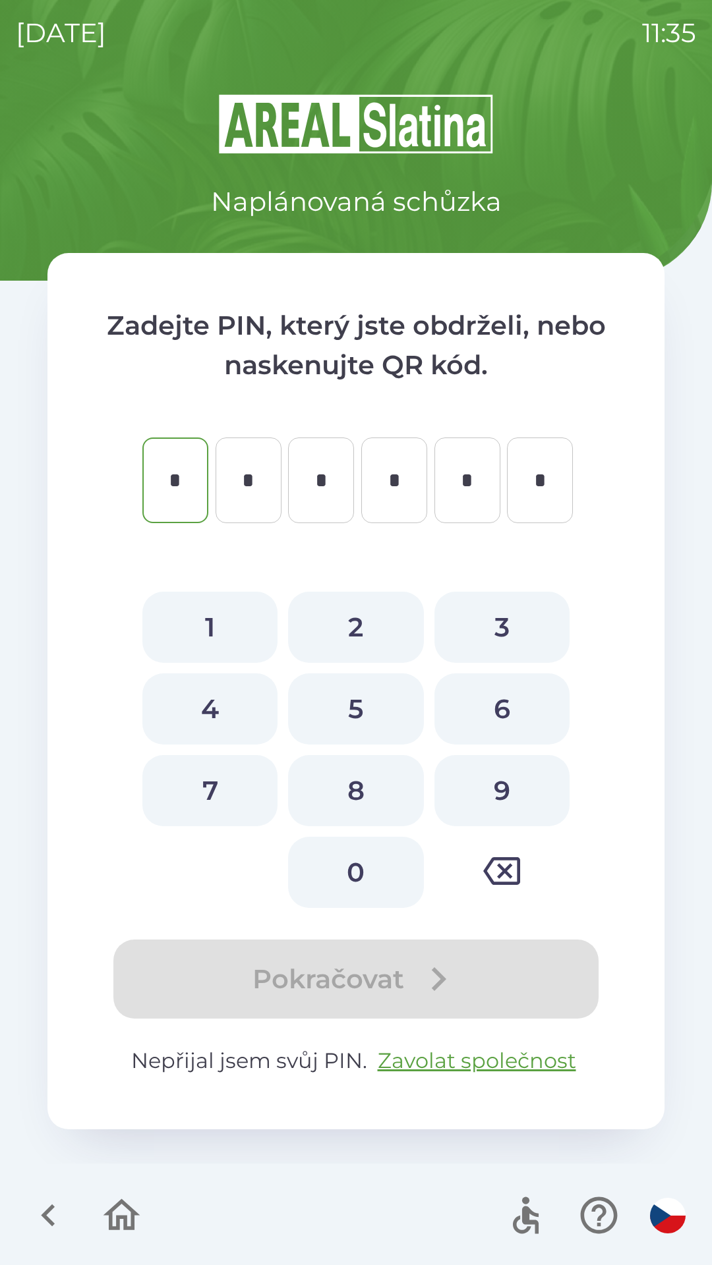
click at [47, 1210] on icon "button" at bounding box center [48, 1215] width 14 height 22
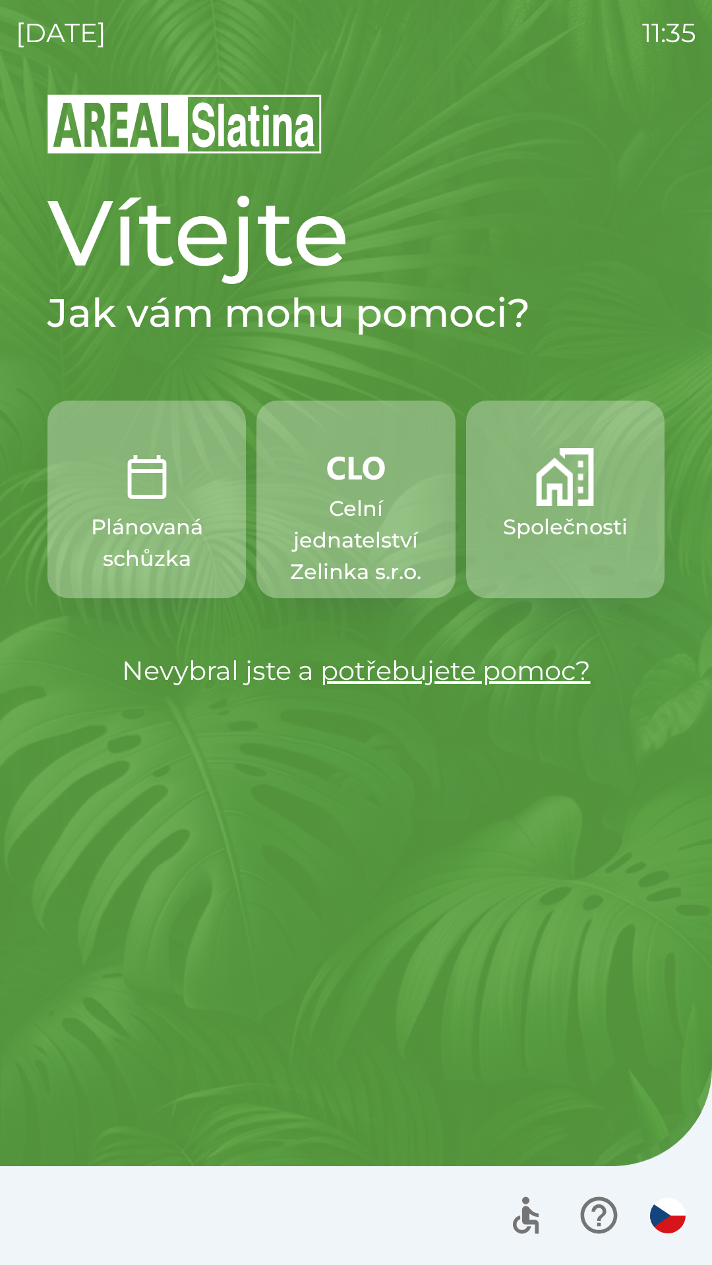
click at [559, 551] on button "Společnosti" at bounding box center [565, 500] width 198 height 198
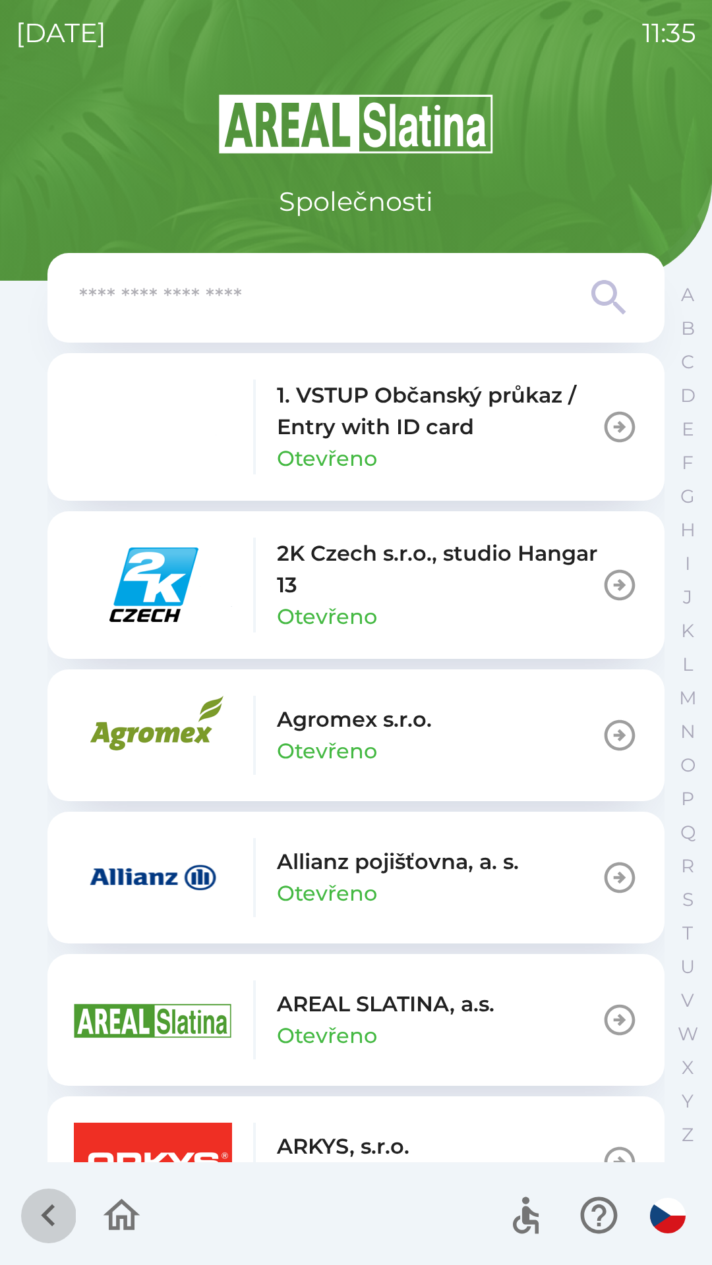
click at [53, 1222] on icon "button" at bounding box center [48, 1215] width 44 height 44
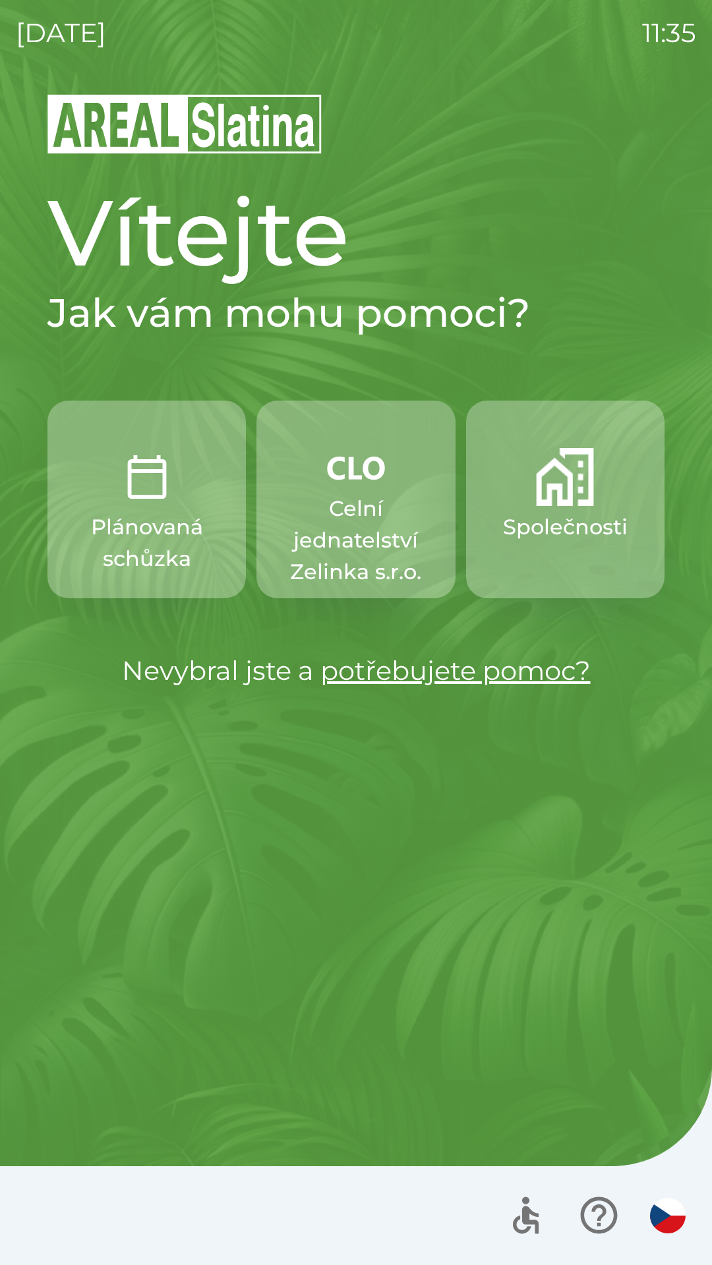
click at [362, 547] on p "Celní jednatelství Zelinka s.r.o." at bounding box center [355, 540] width 135 height 95
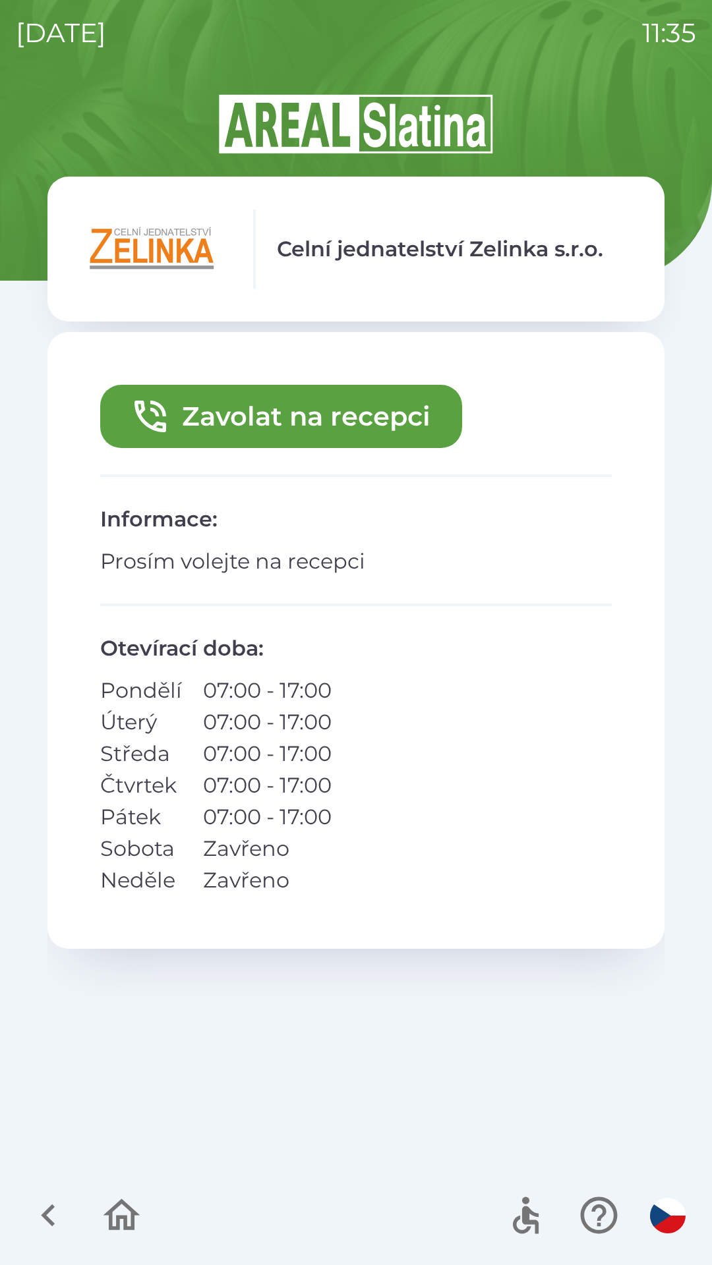
click at [337, 418] on button "Zavolat na recepci" at bounding box center [281, 416] width 362 height 63
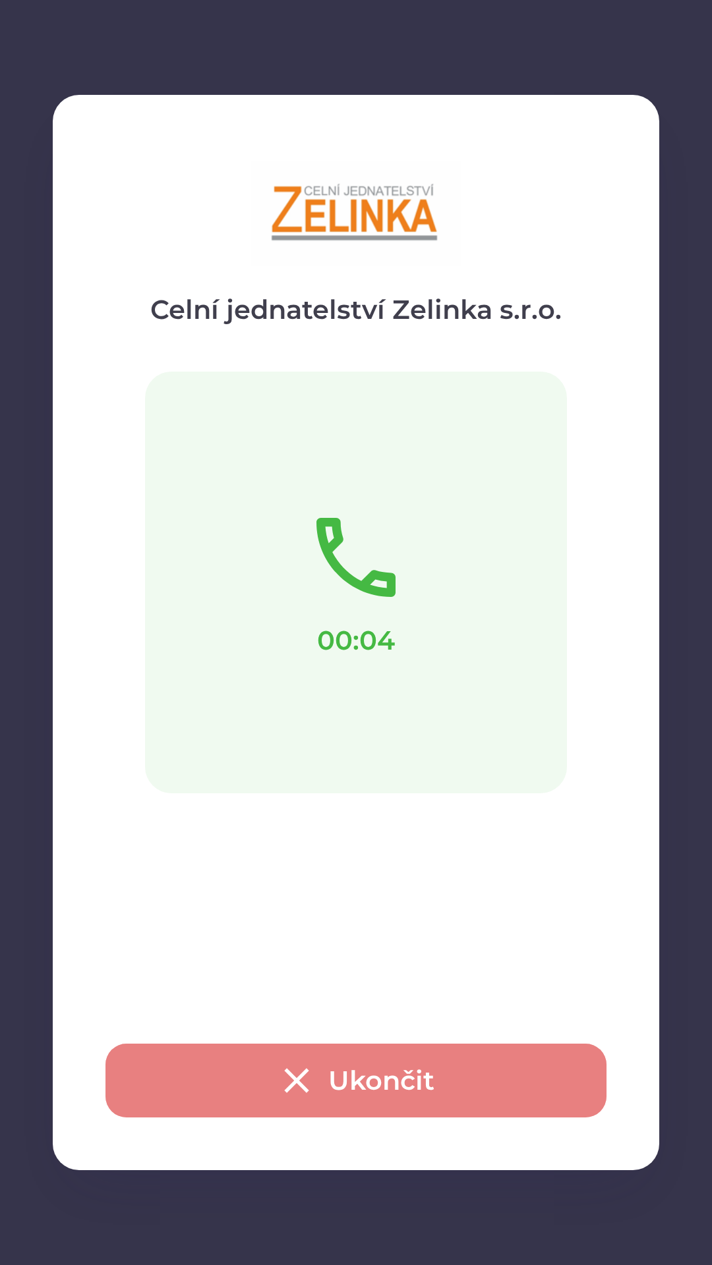
click at [344, 1078] on button "Ukončit" at bounding box center [355, 1081] width 501 height 74
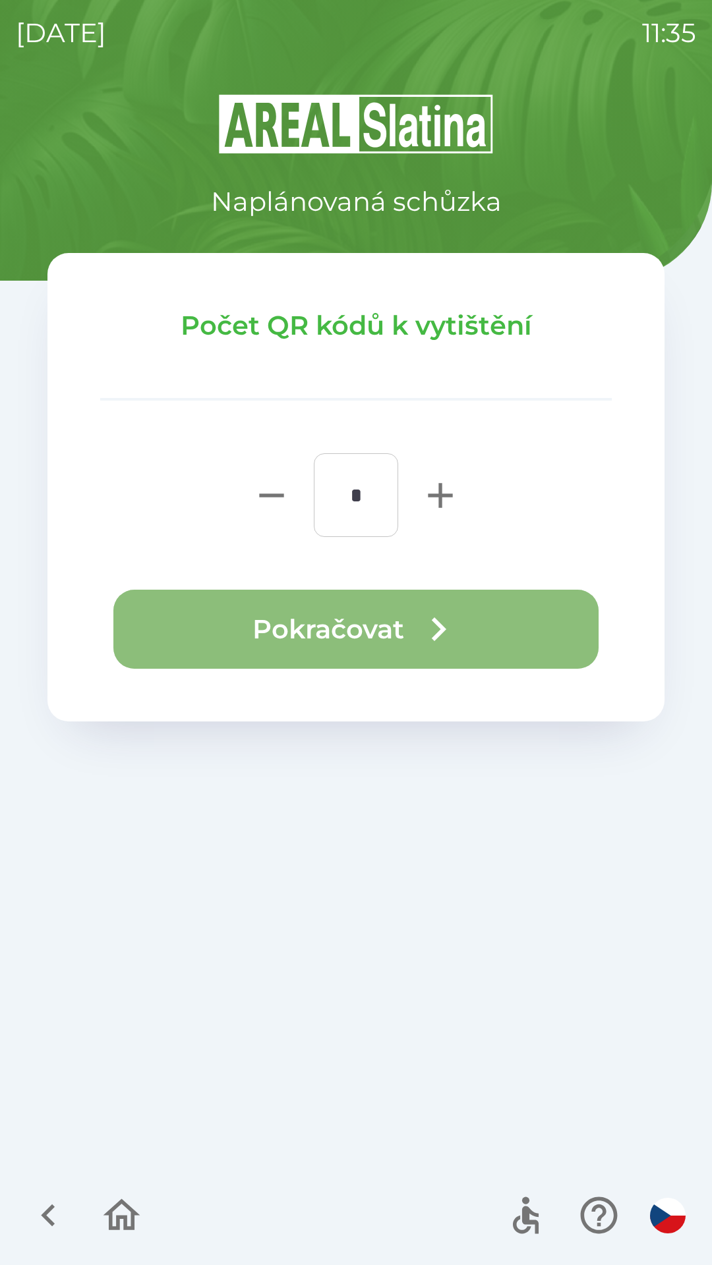
click at [413, 635] on button "Pokračovat" at bounding box center [355, 629] width 485 height 79
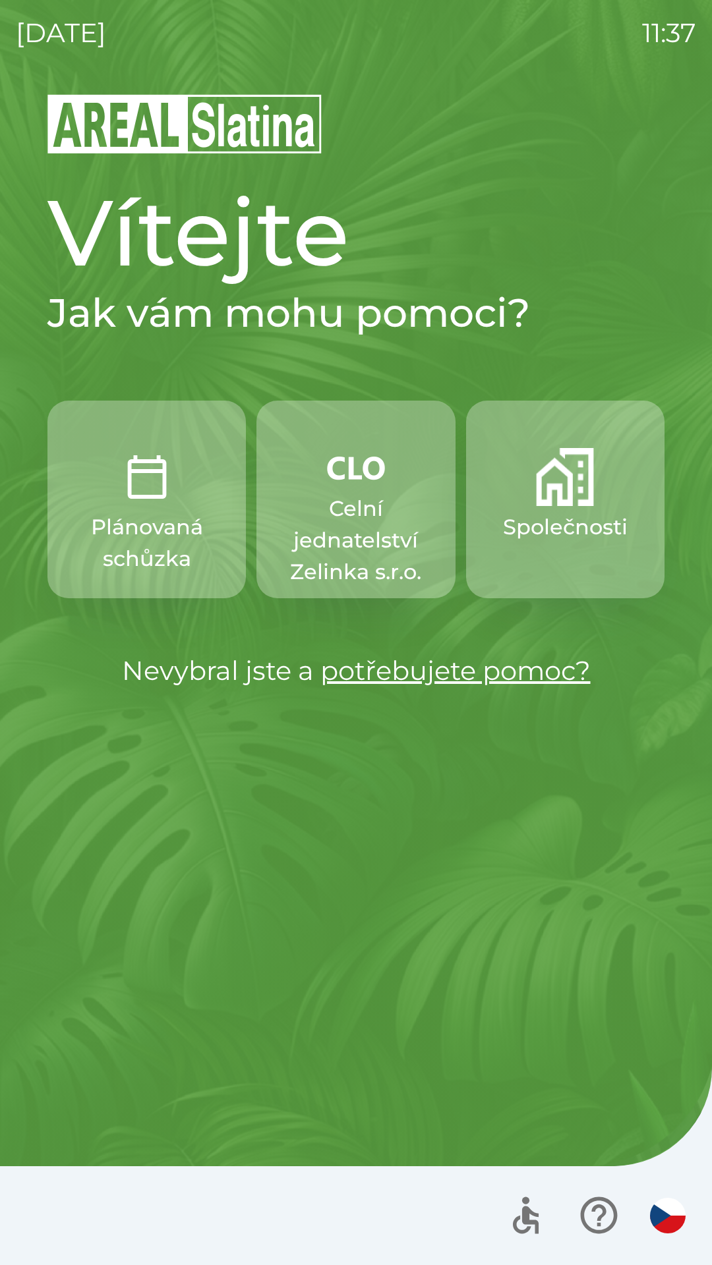
click at [564, 511] on p "Společnosti" at bounding box center [565, 527] width 125 height 32
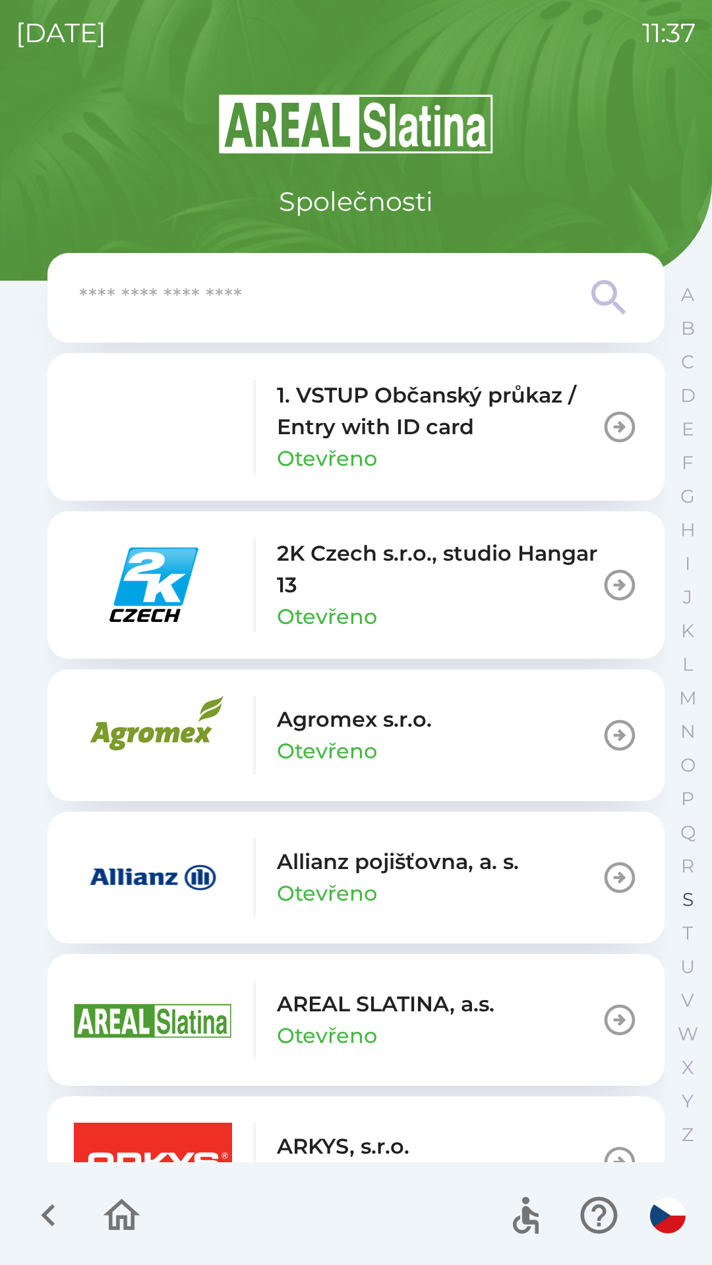
click at [679, 891] on button "S" at bounding box center [687, 900] width 33 height 34
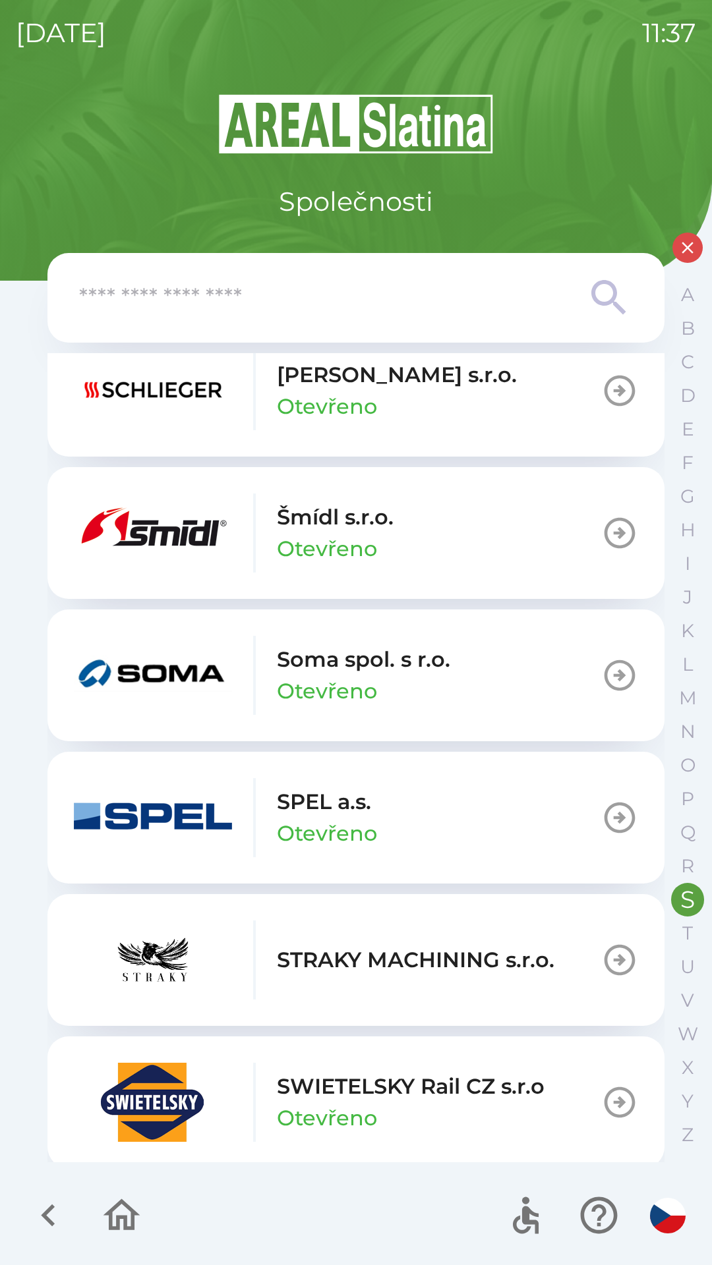
scroll to position [177, 0]
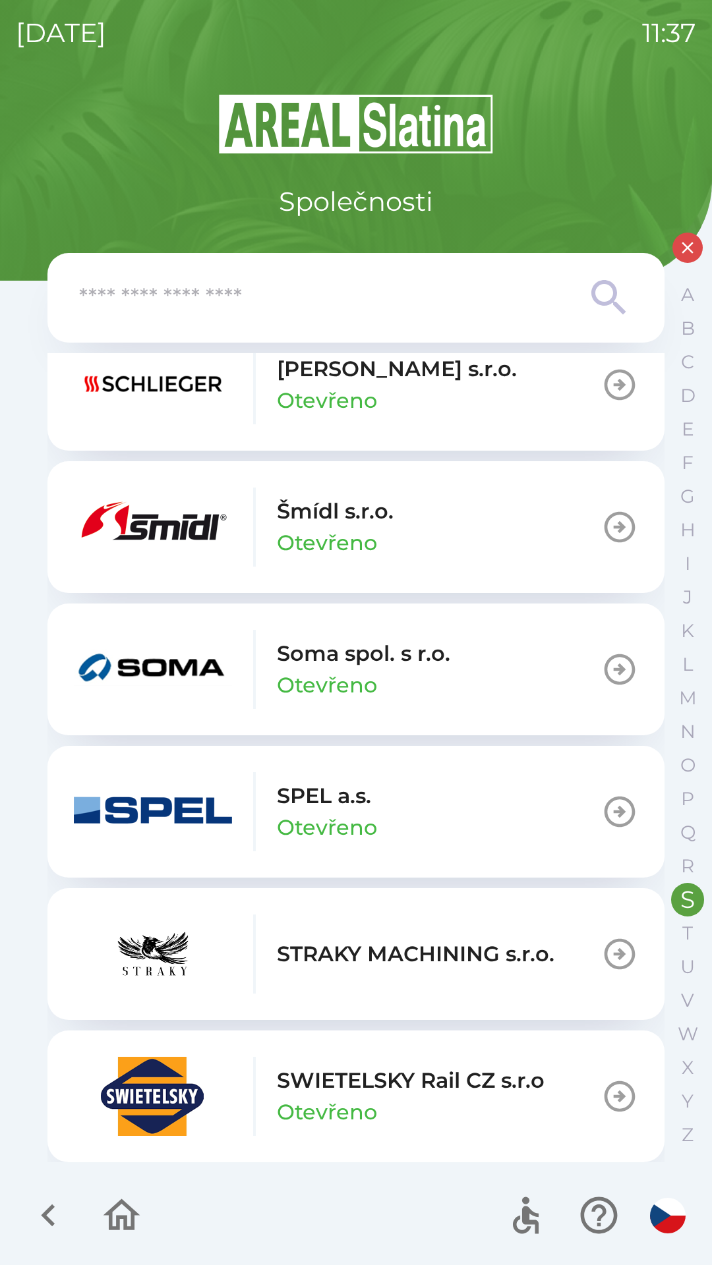
click at [426, 1077] on p "SWIETELSKY Rail CZ s.r.o" at bounding box center [411, 1081] width 268 height 32
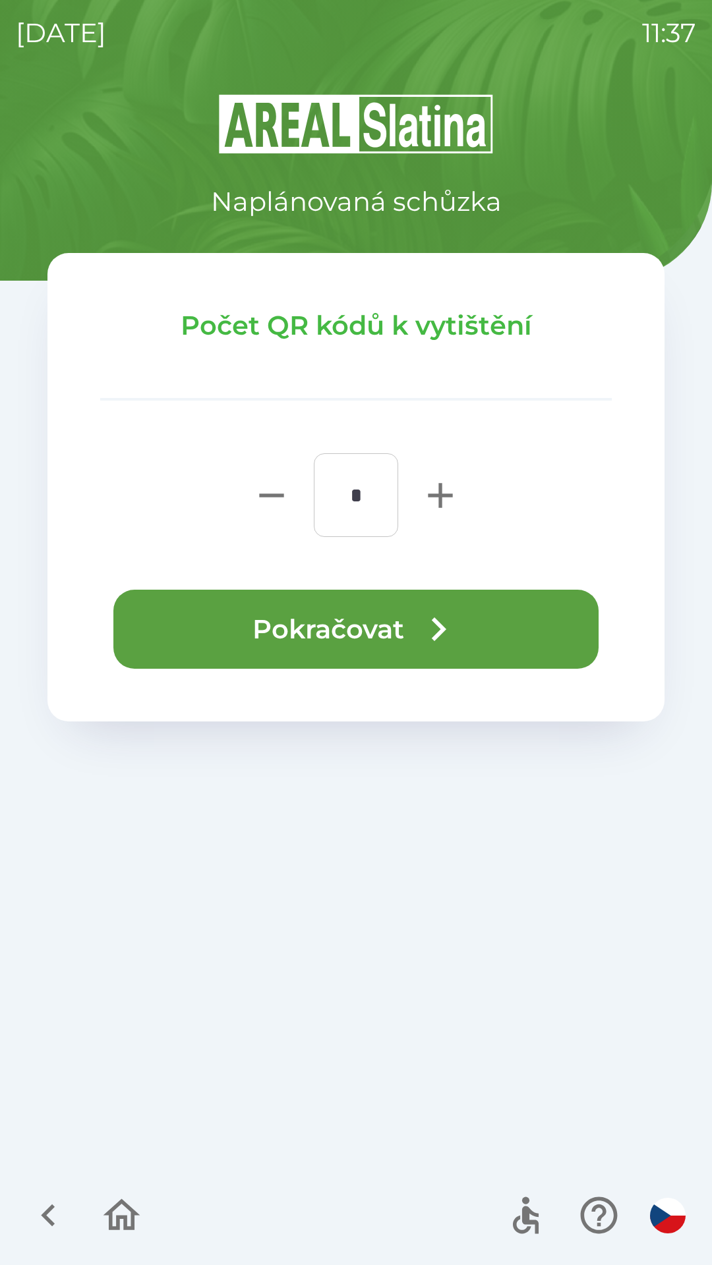
click at [424, 627] on icon "button" at bounding box center [437, 629] width 47 height 47
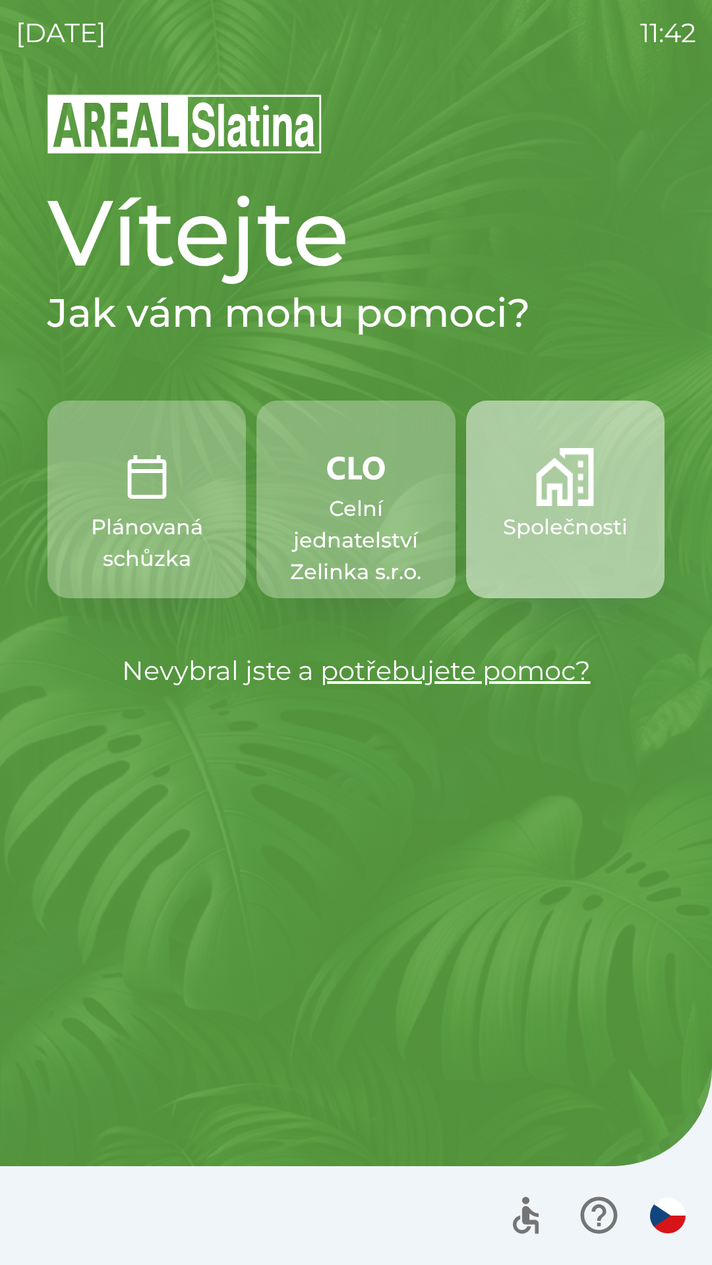
click at [533, 482] on button "Společnosti" at bounding box center [565, 500] width 198 height 198
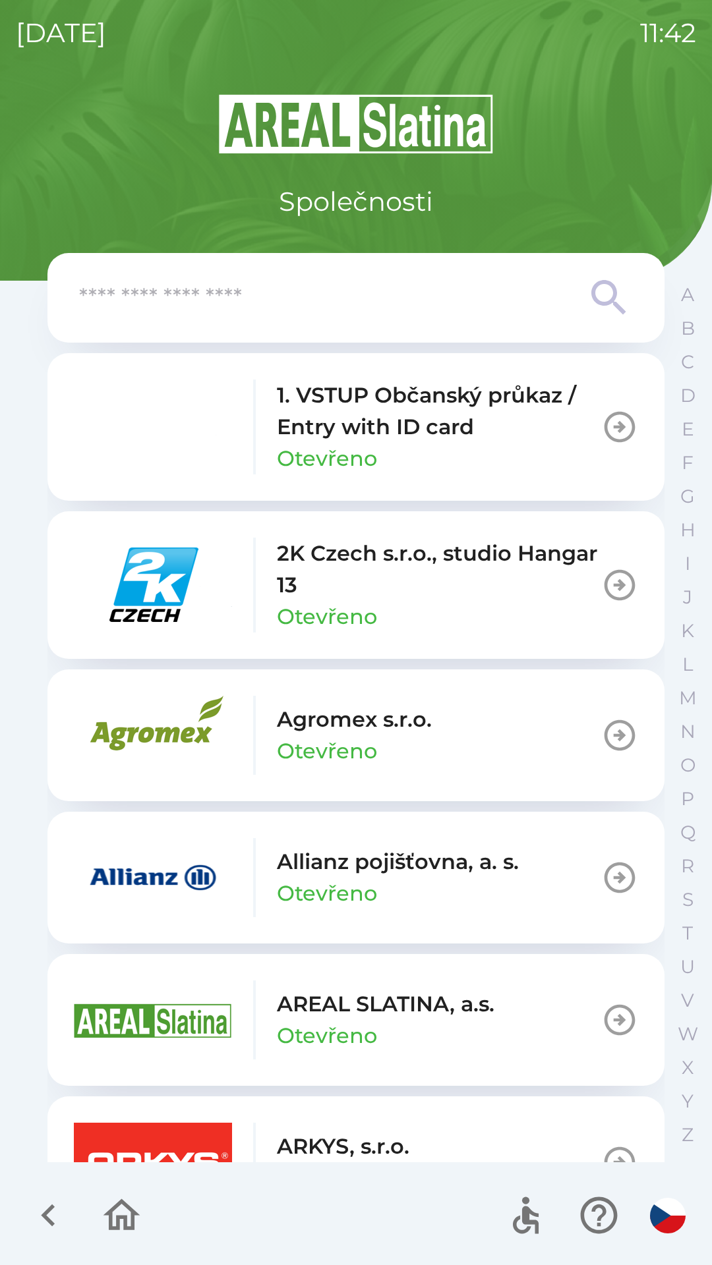
click at [600, 297] on icon at bounding box center [608, 297] width 47 height 47
click at [404, 291] on input "text" at bounding box center [329, 298] width 501 height 36
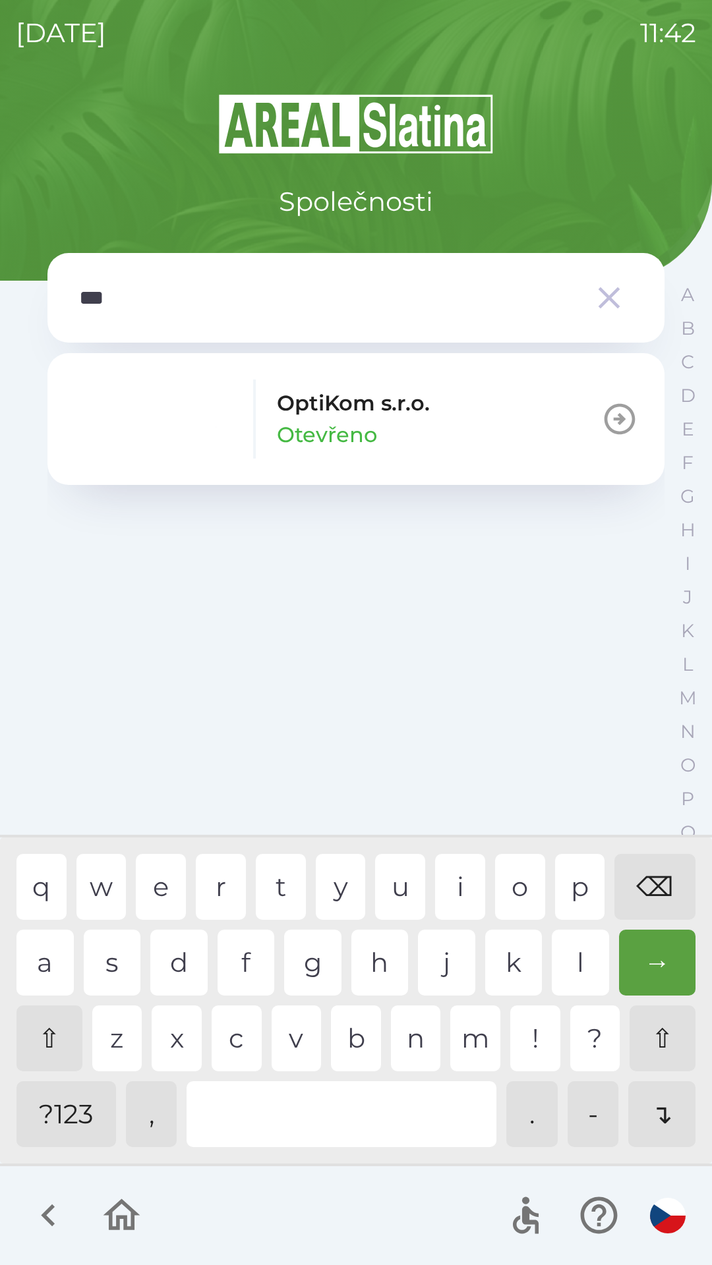
click at [290, 885] on div "t" at bounding box center [281, 887] width 50 height 66
type input "****"
click at [426, 418] on p "OptiKom s.r.o." at bounding box center [353, 403] width 153 height 32
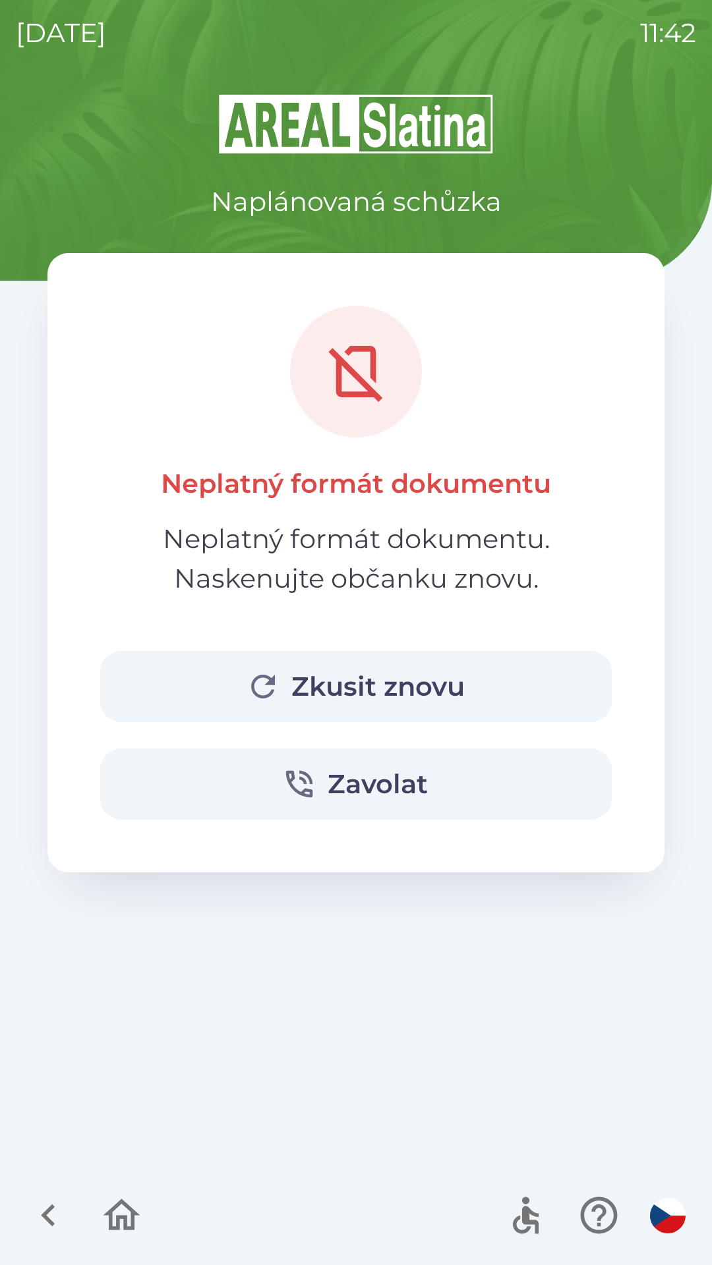
click at [425, 674] on button "Zkusit znovu" at bounding box center [355, 686] width 511 height 71
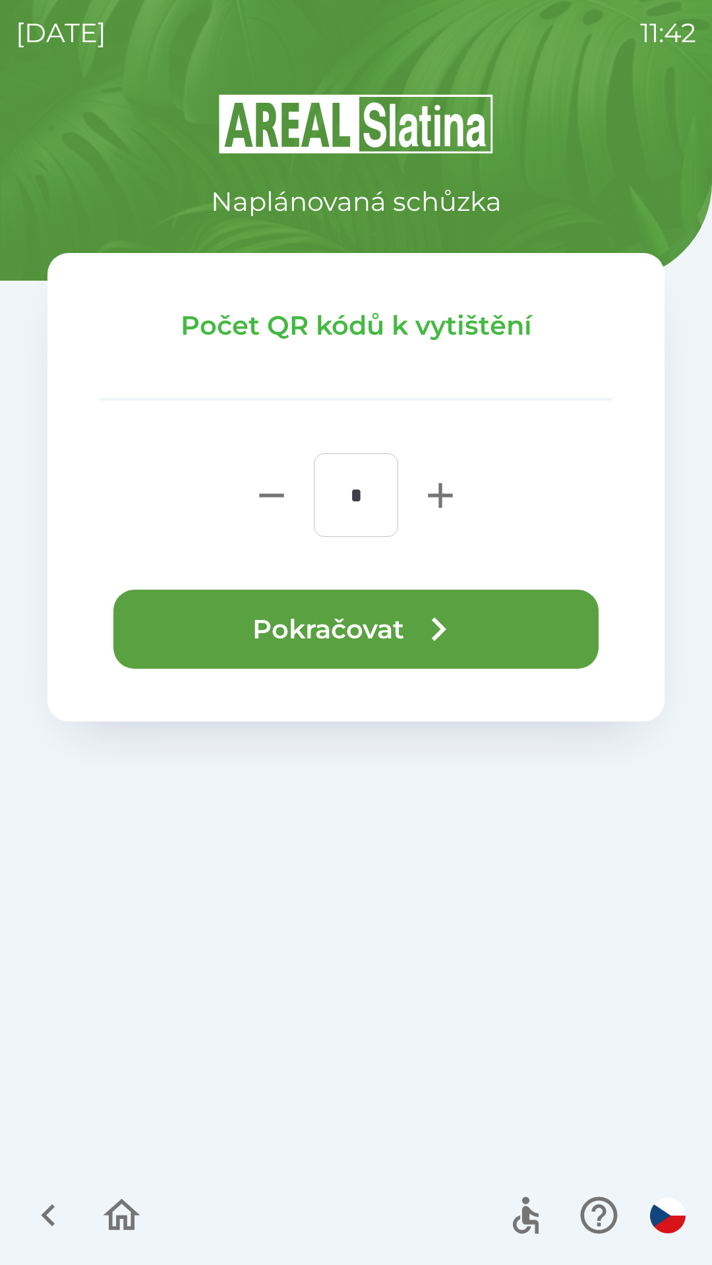
click at [441, 620] on icon "button" at bounding box center [437, 629] width 47 height 47
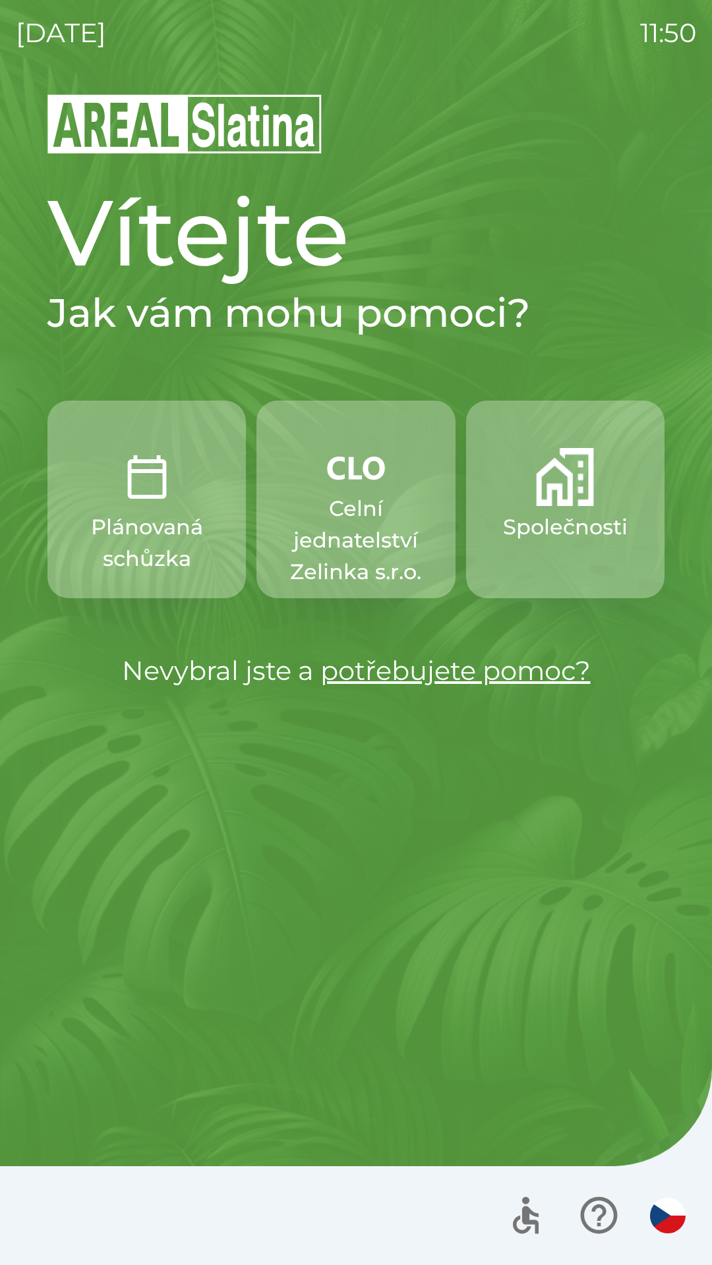
click at [387, 523] on p "Celní jednatelství Zelinka s.r.o." at bounding box center [355, 540] width 135 height 95
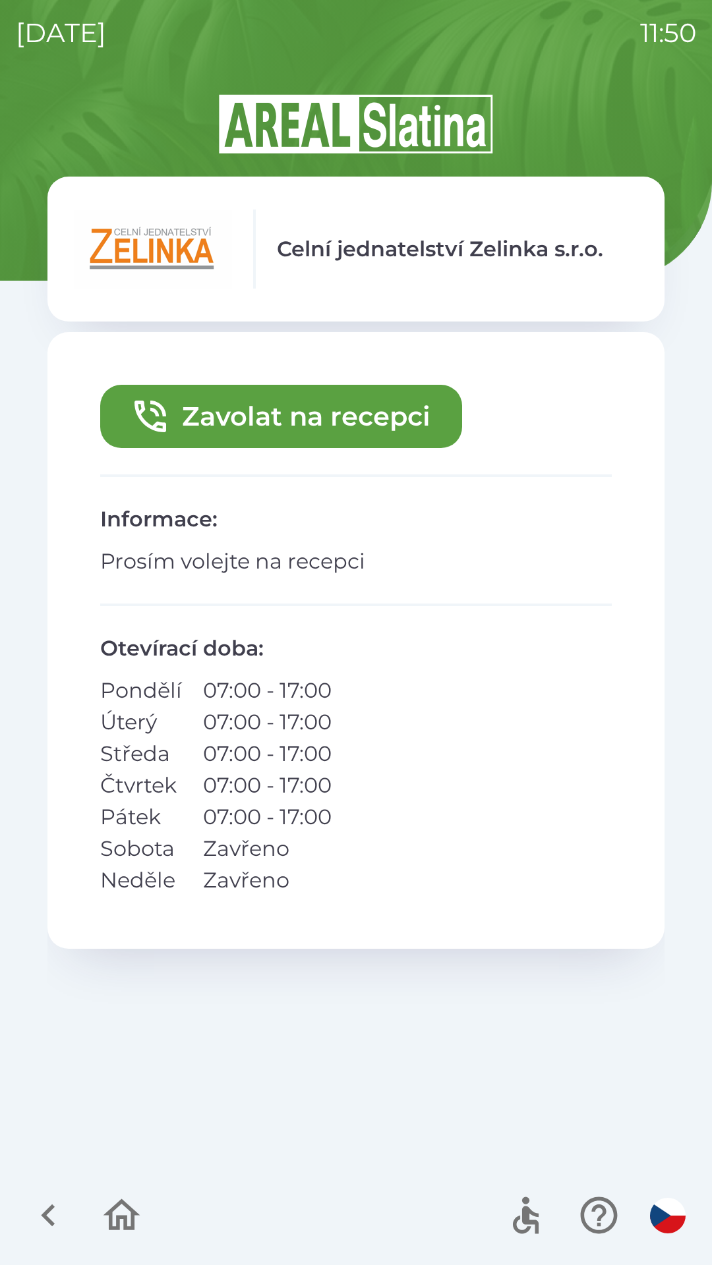
click at [410, 416] on button "Zavolat na recepci" at bounding box center [281, 416] width 362 height 63
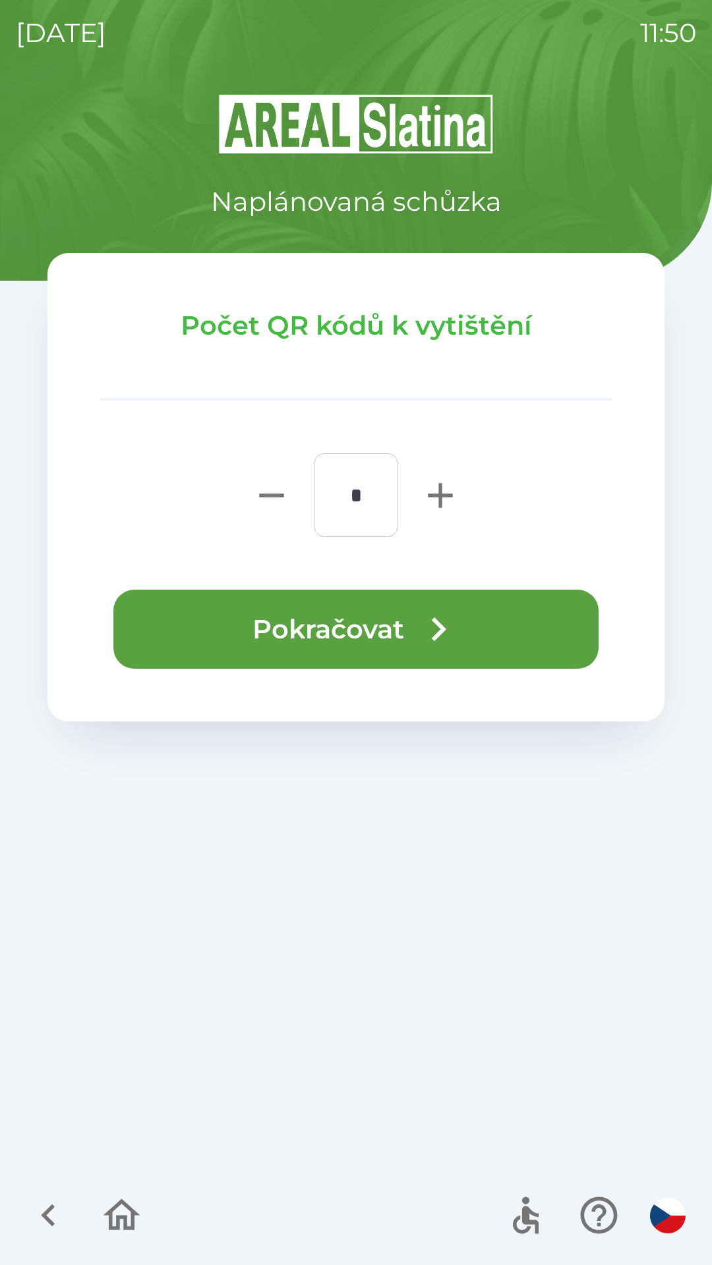
click at [521, 633] on button "Pokračovat" at bounding box center [355, 629] width 485 height 79
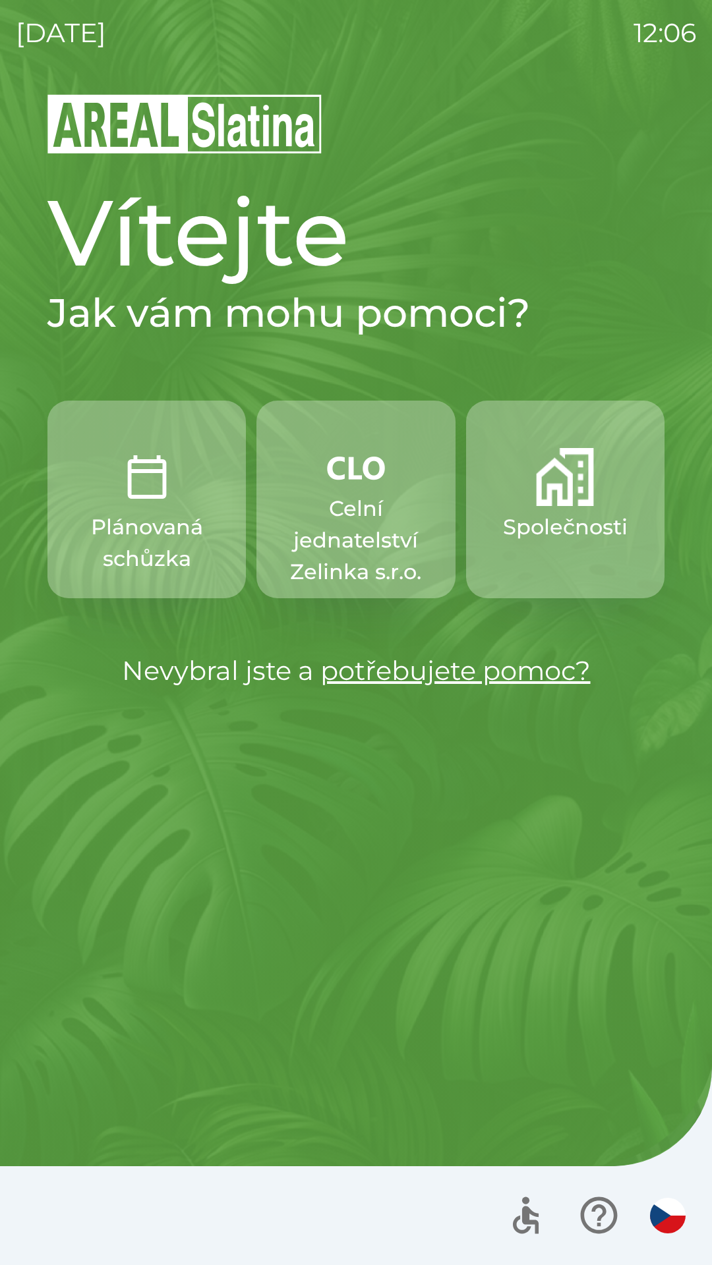
click at [336, 521] on p "Celní jednatelství Zelinka s.r.o." at bounding box center [355, 540] width 135 height 95
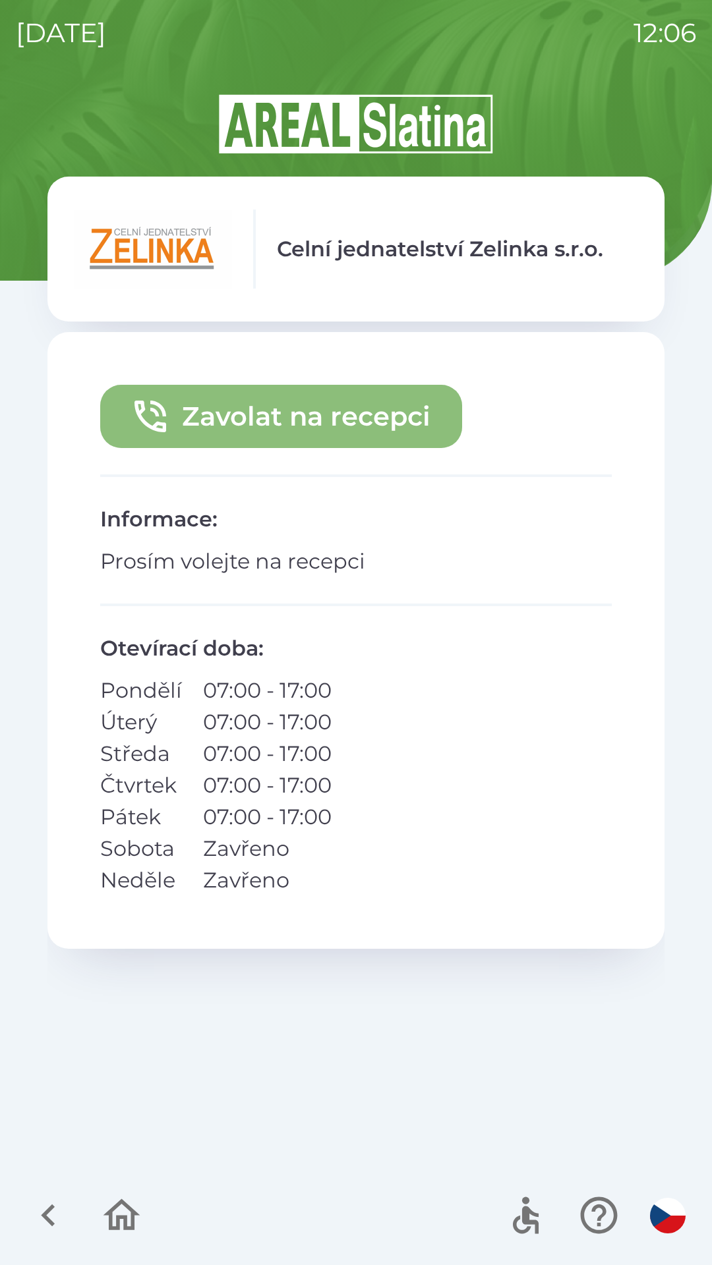
click at [253, 424] on button "Zavolat na recepci" at bounding box center [281, 416] width 362 height 63
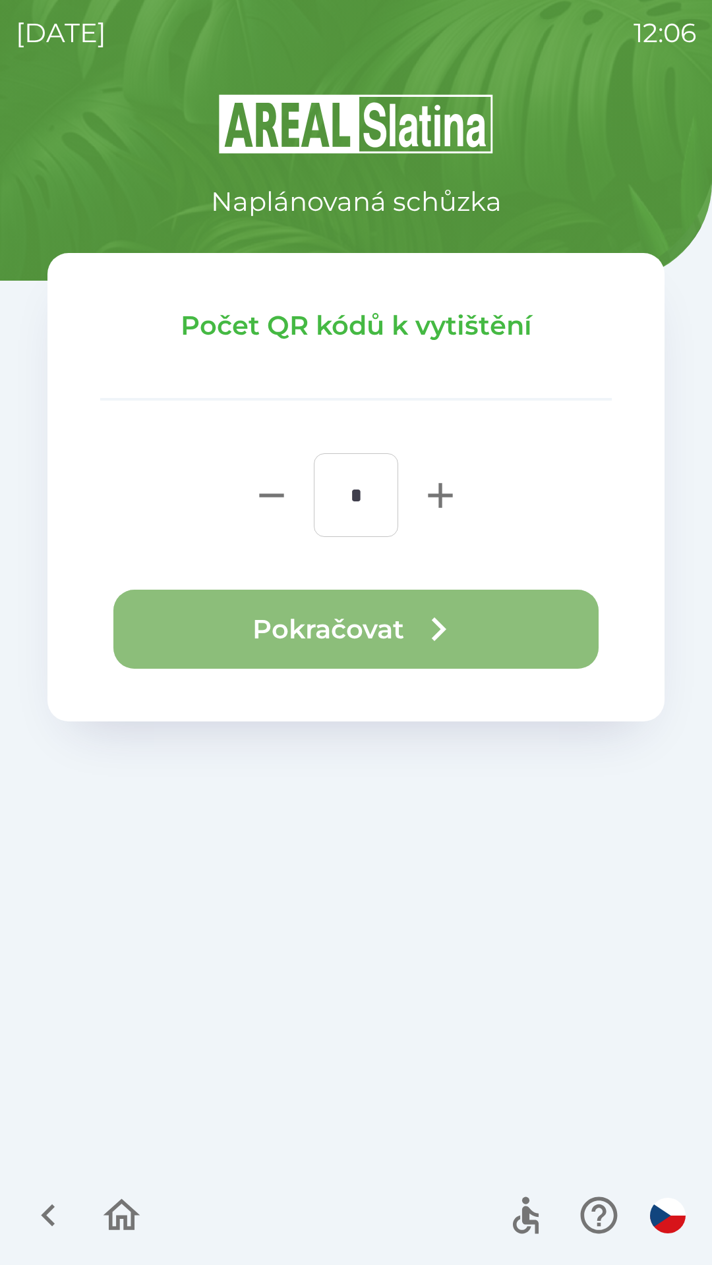
click at [239, 616] on button "Pokračovat" at bounding box center [355, 629] width 485 height 79
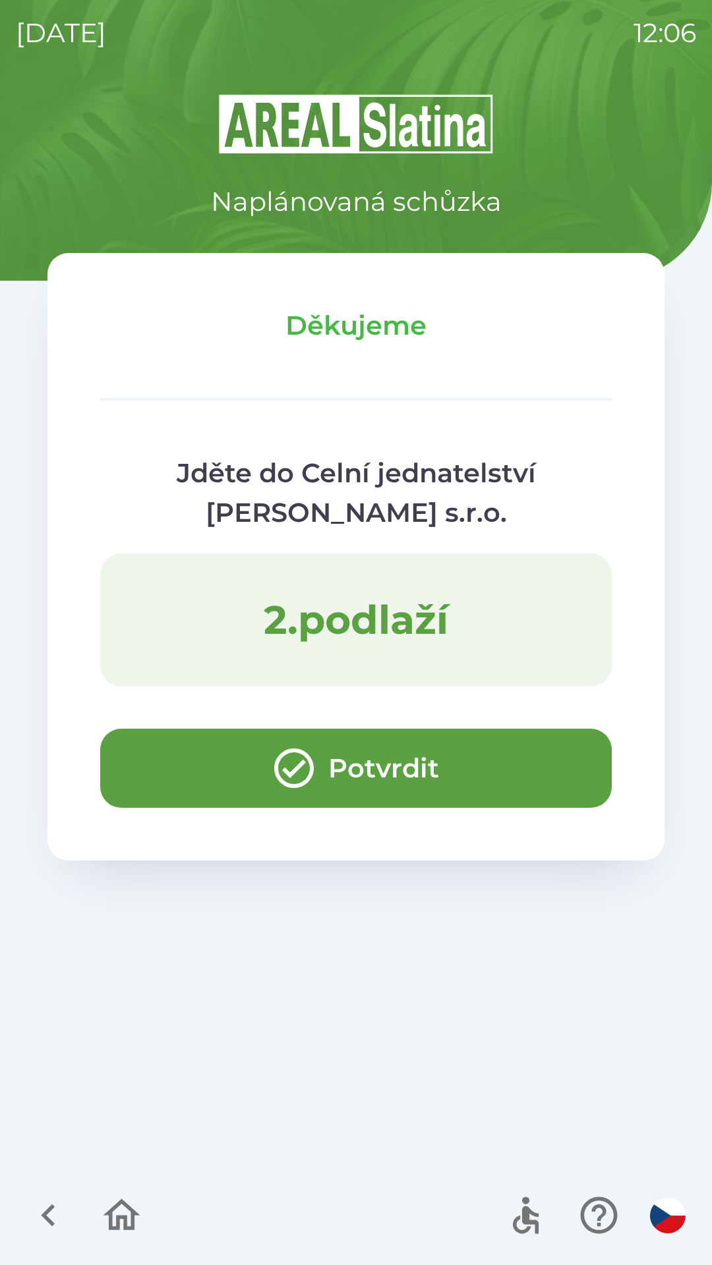
click at [183, 770] on button "Potvrdit" at bounding box center [355, 768] width 511 height 79
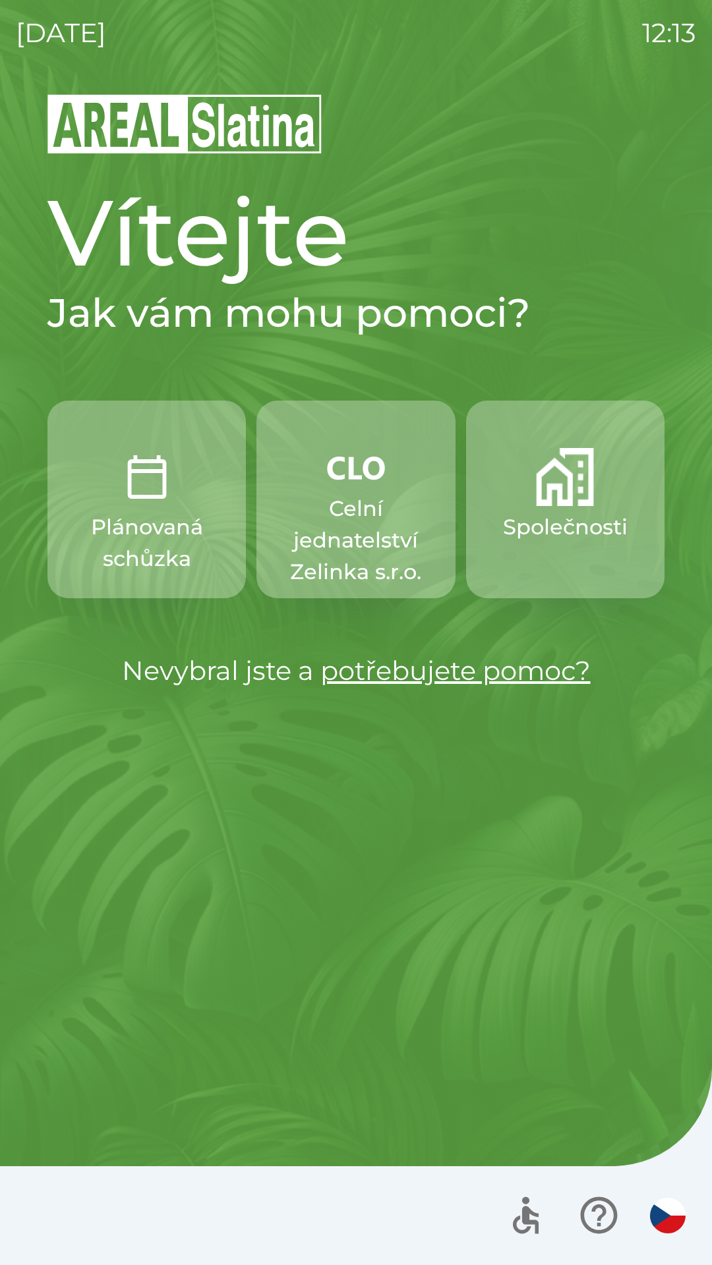
click at [549, 513] on p "Společnosti" at bounding box center [565, 527] width 125 height 32
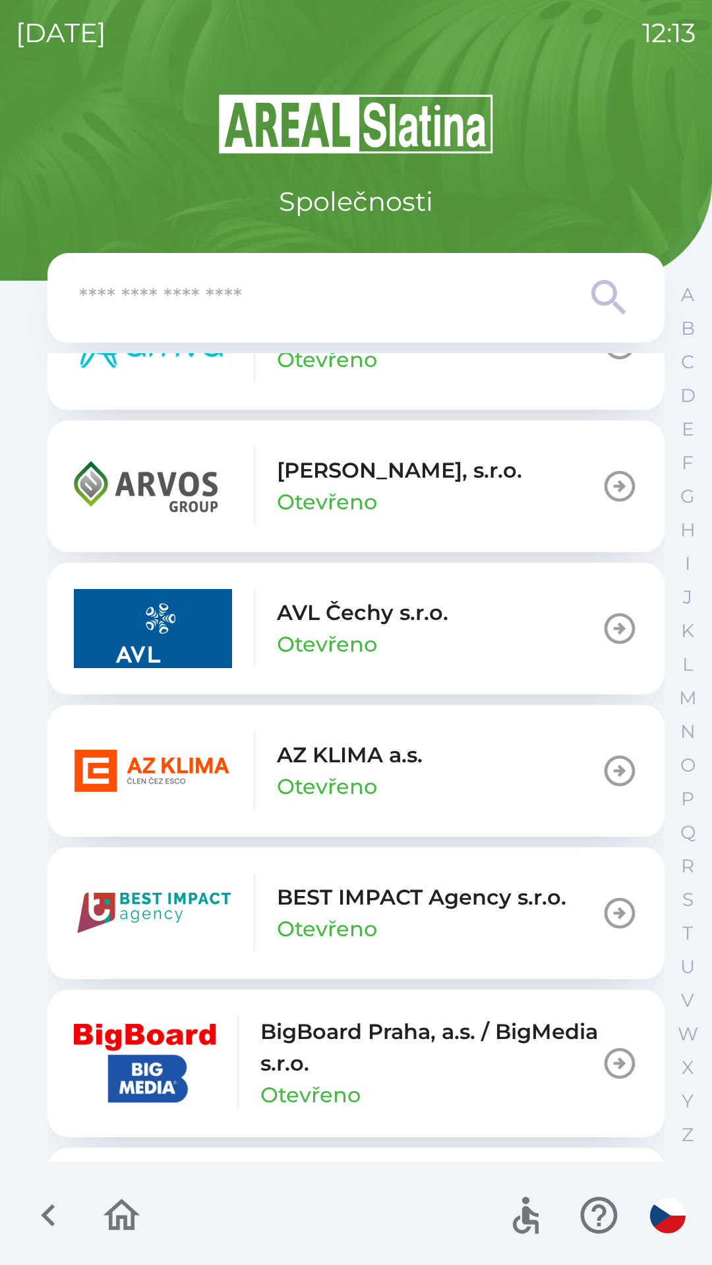
scroll to position [961, 0]
click at [323, 774] on p "Otevřeno" at bounding box center [327, 786] width 100 height 32
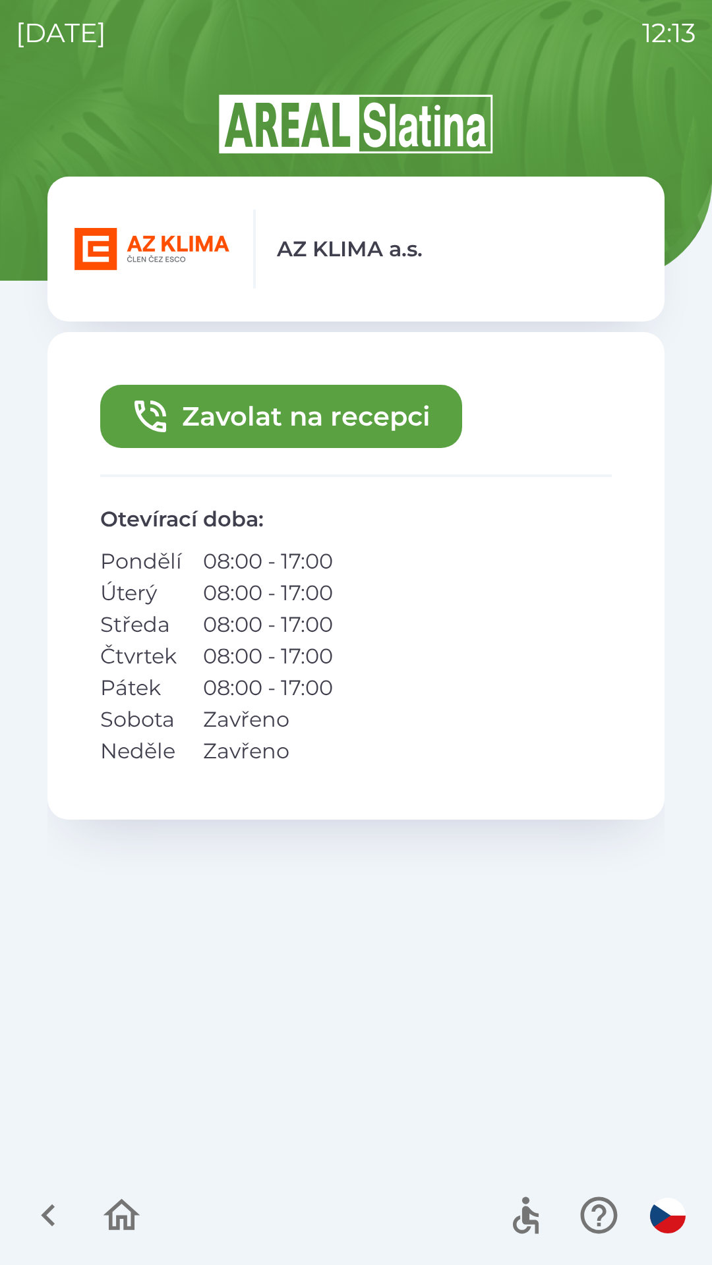
click at [303, 407] on button "Zavolat na recepci" at bounding box center [281, 416] width 362 height 63
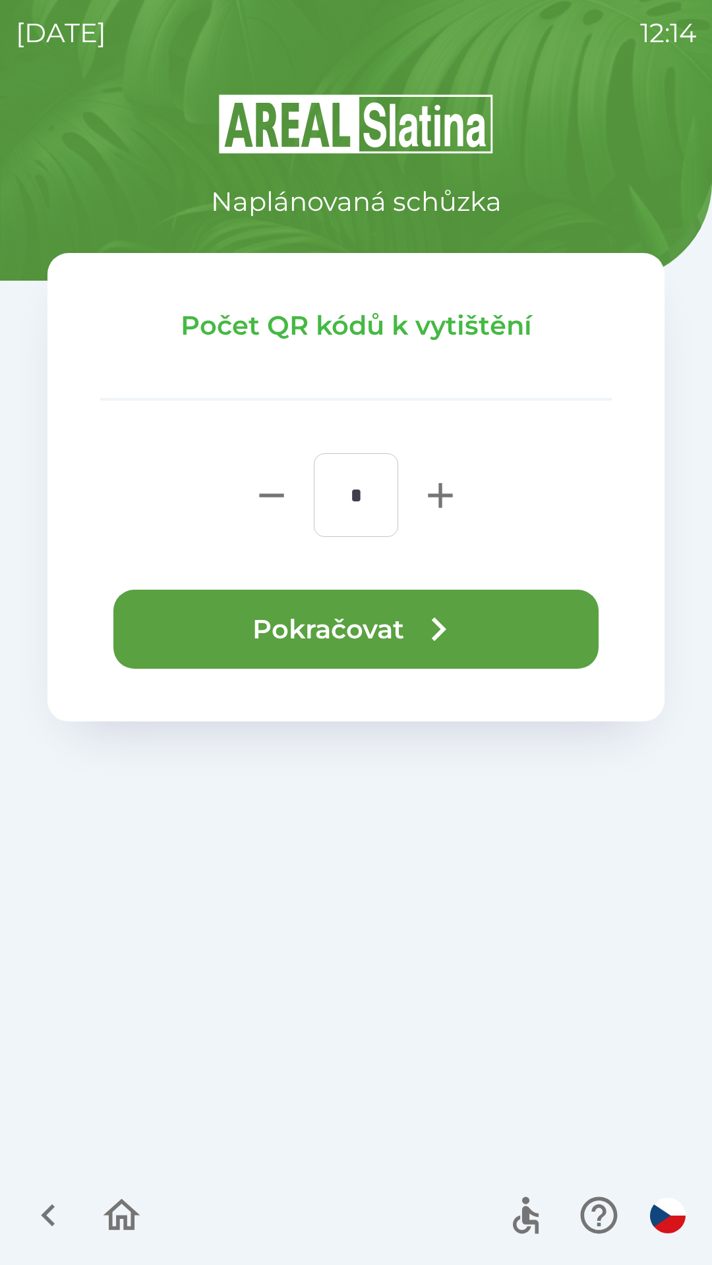
click at [387, 629] on button "Pokračovat" at bounding box center [355, 629] width 485 height 79
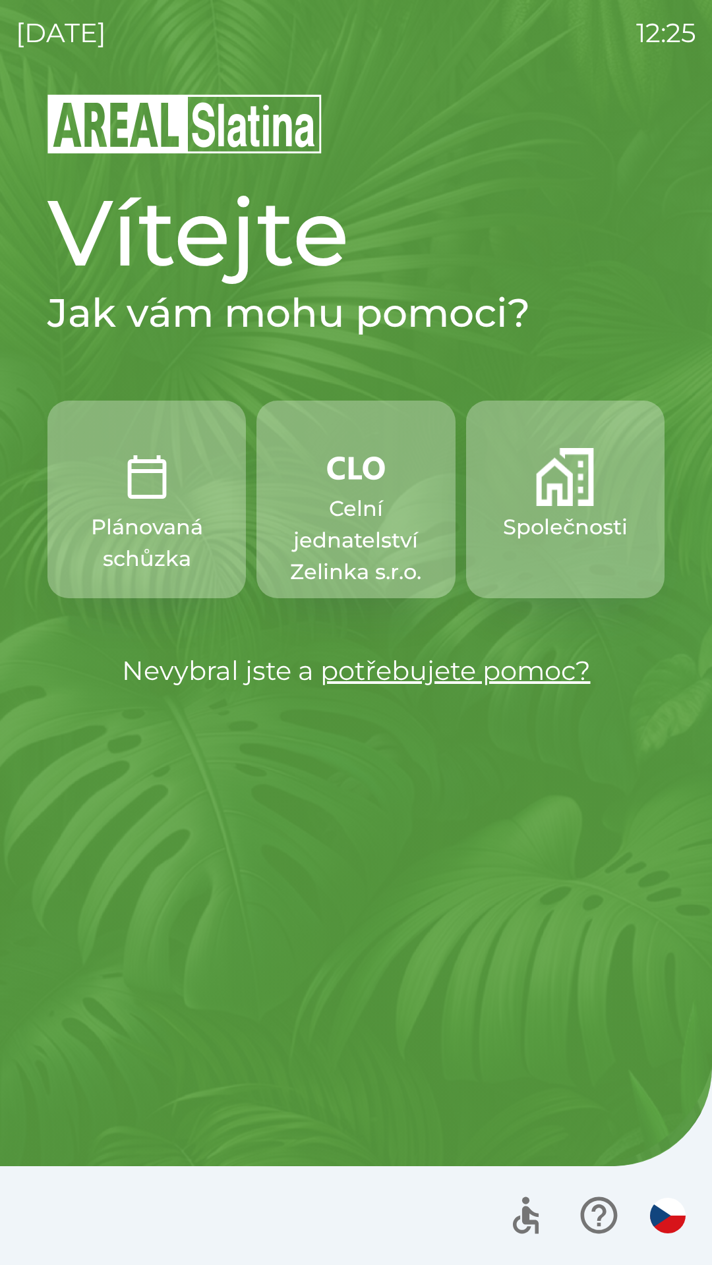
click at [561, 499] on img "button" at bounding box center [565, 477] width 58 height 58
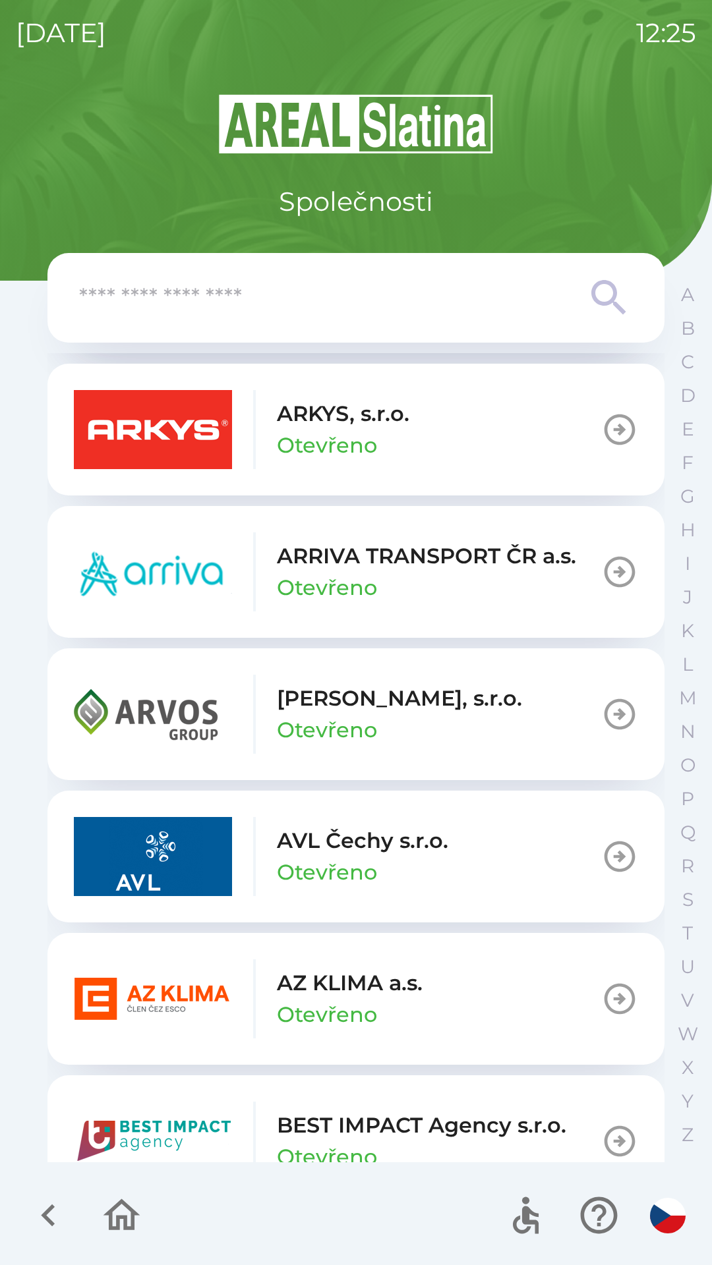
scroll to position [733, 0]
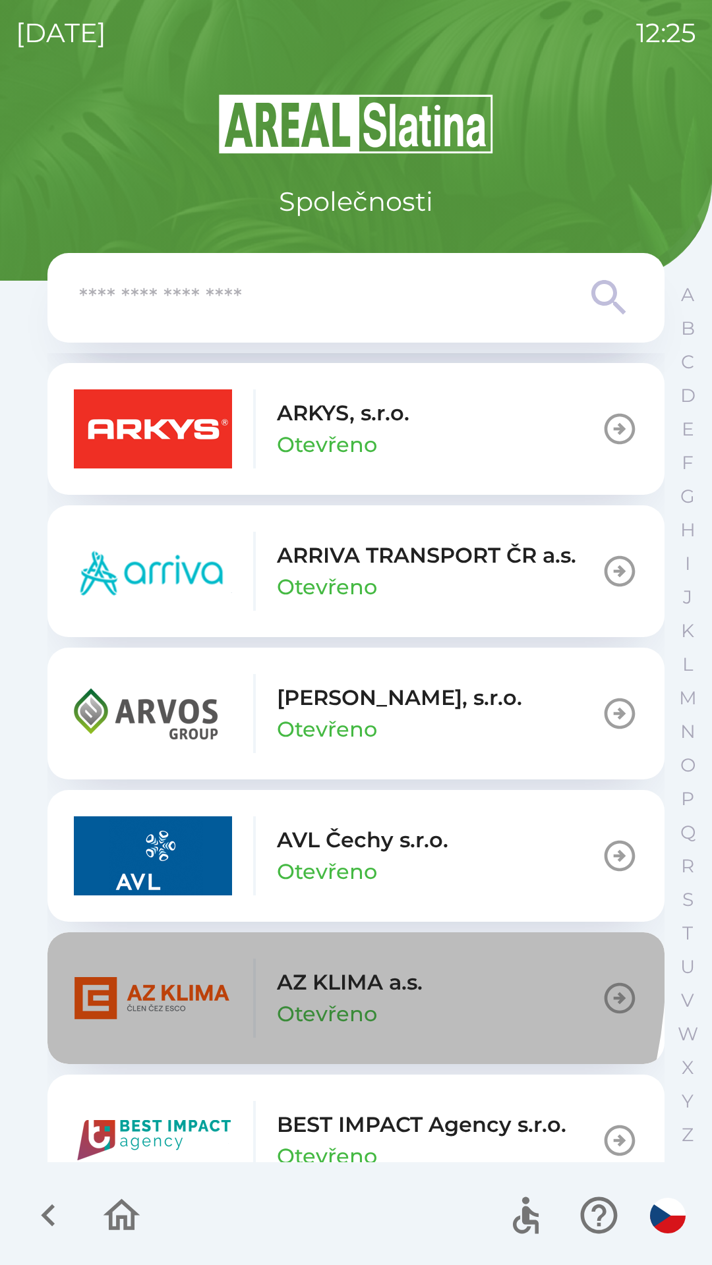
click at [204, 967] on img "button" at bounding box center [153, 998] width 158 height 79
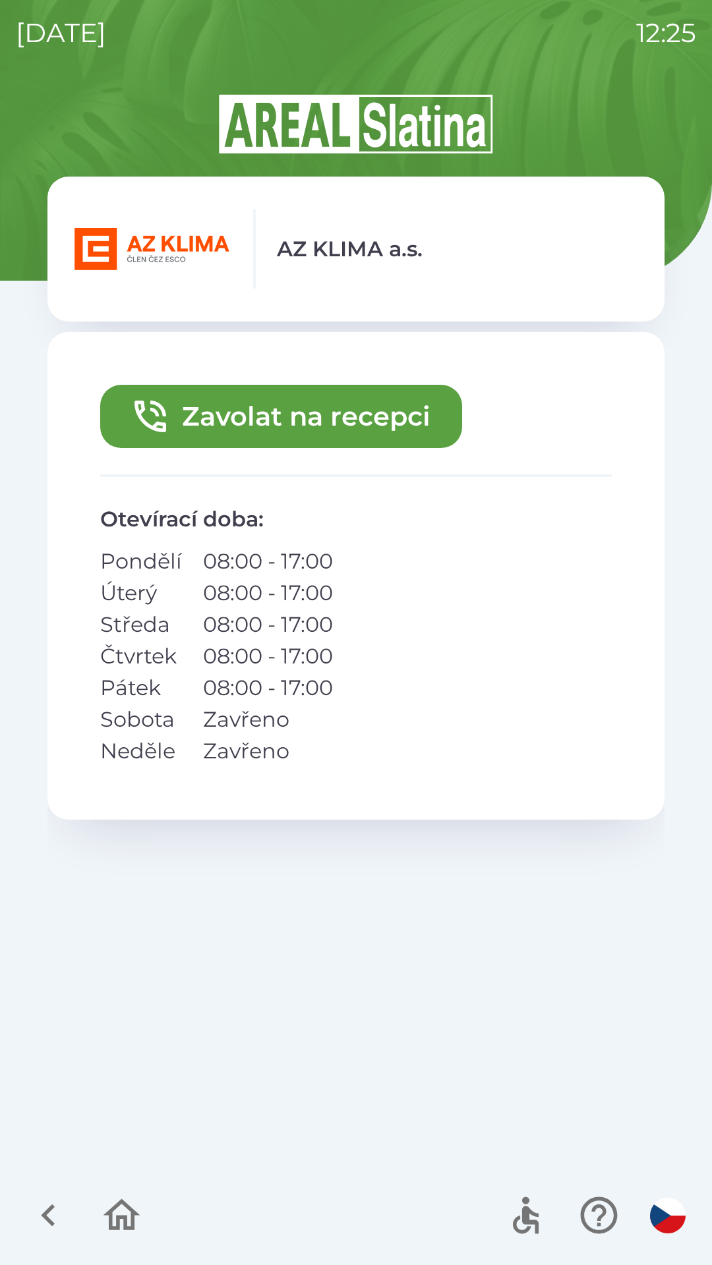
click at [337, 421] on button "Zavolat na recepci" at bounding box center [281, 416] width 362 height 63
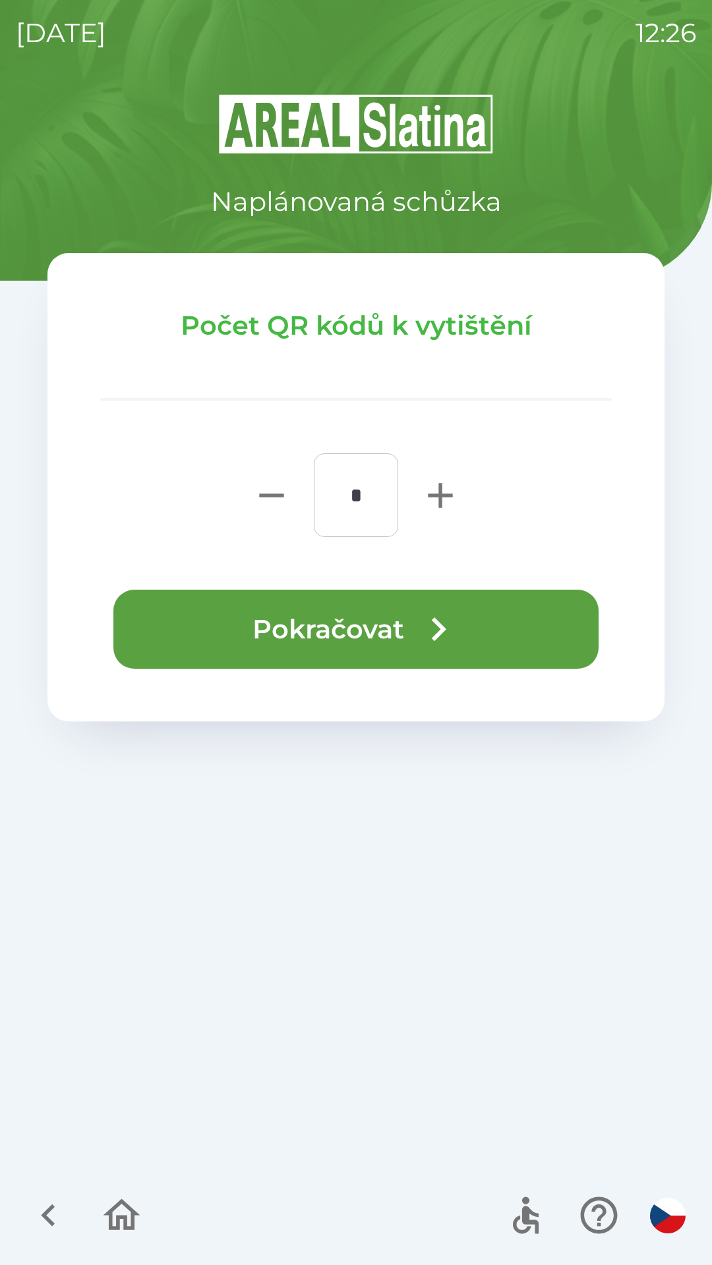
click at [416, 630] on icon "button" at bounding box center [437, 629] width 47 height 47
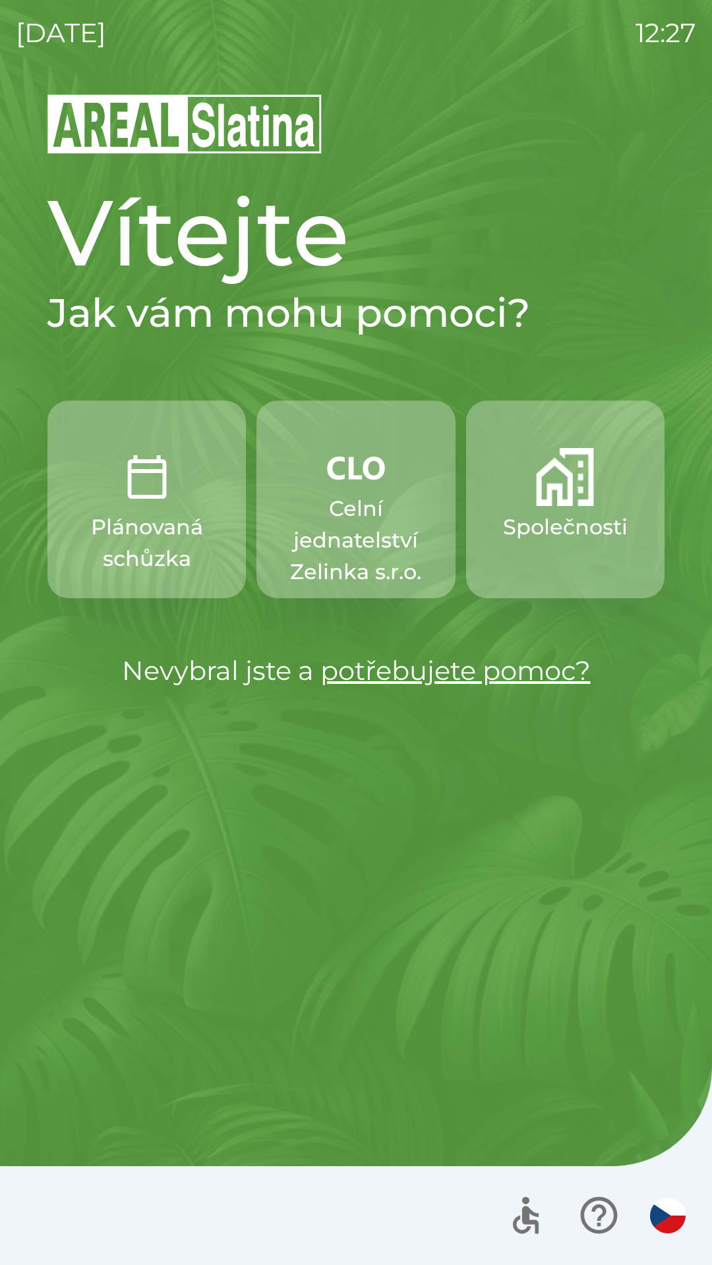
click at [347, 536] on p "Celní jednatelství Zelinka s.r.o." at bounding box center [355, 540] width 135 height 95
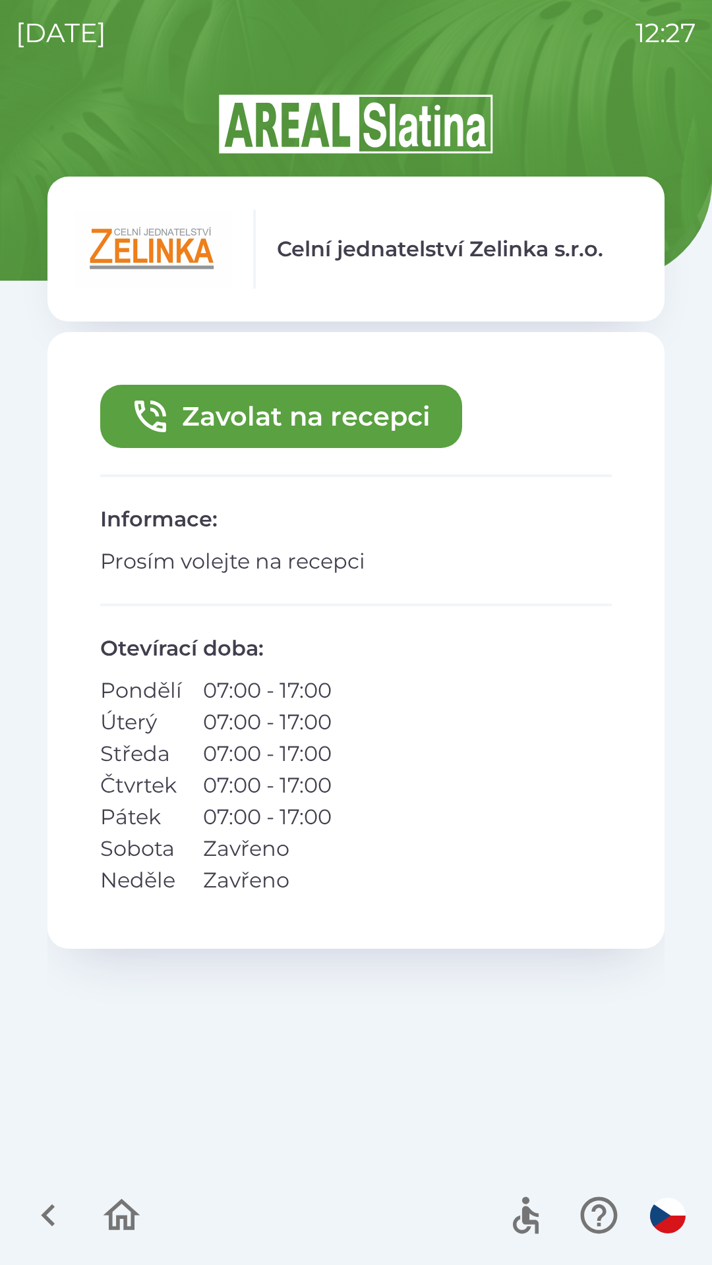
click at [333, 420] on button "Zavolat na recepci" at bounding box center [281, 416] width 362 height 63
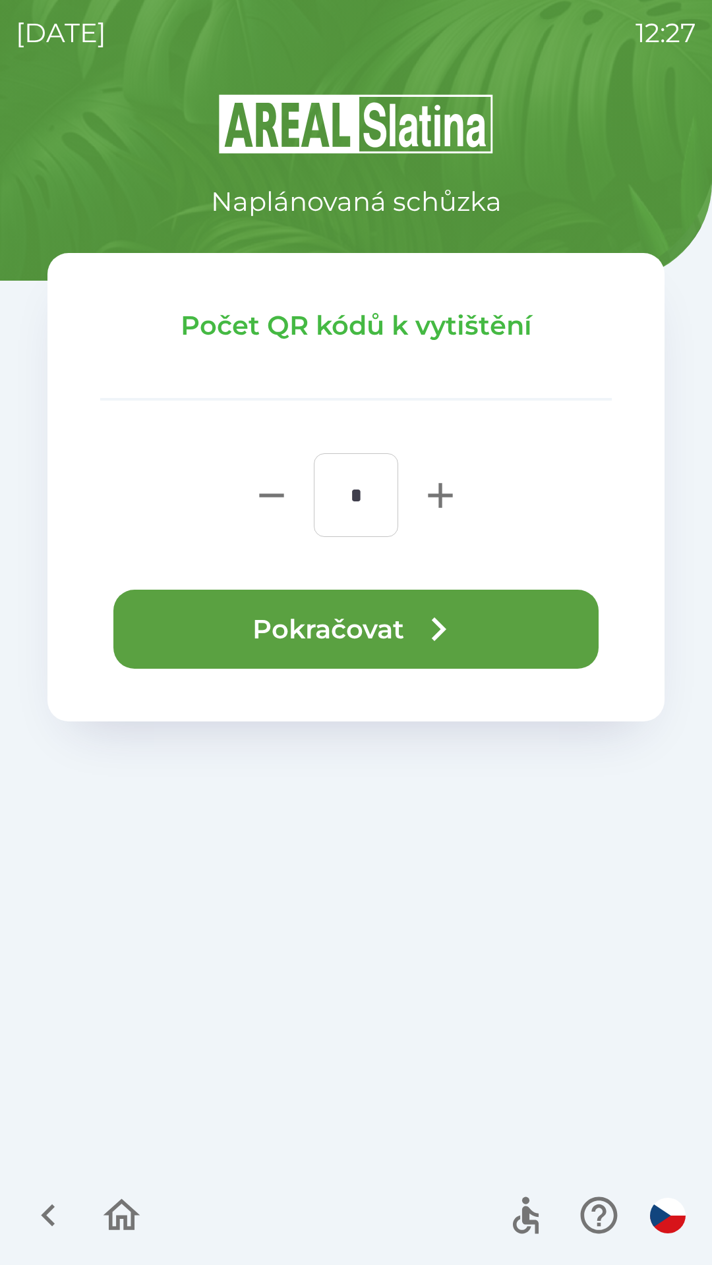
click at [374, 641] on button "Pokračovat" at bounding box center [355, 629] width 485 height 79
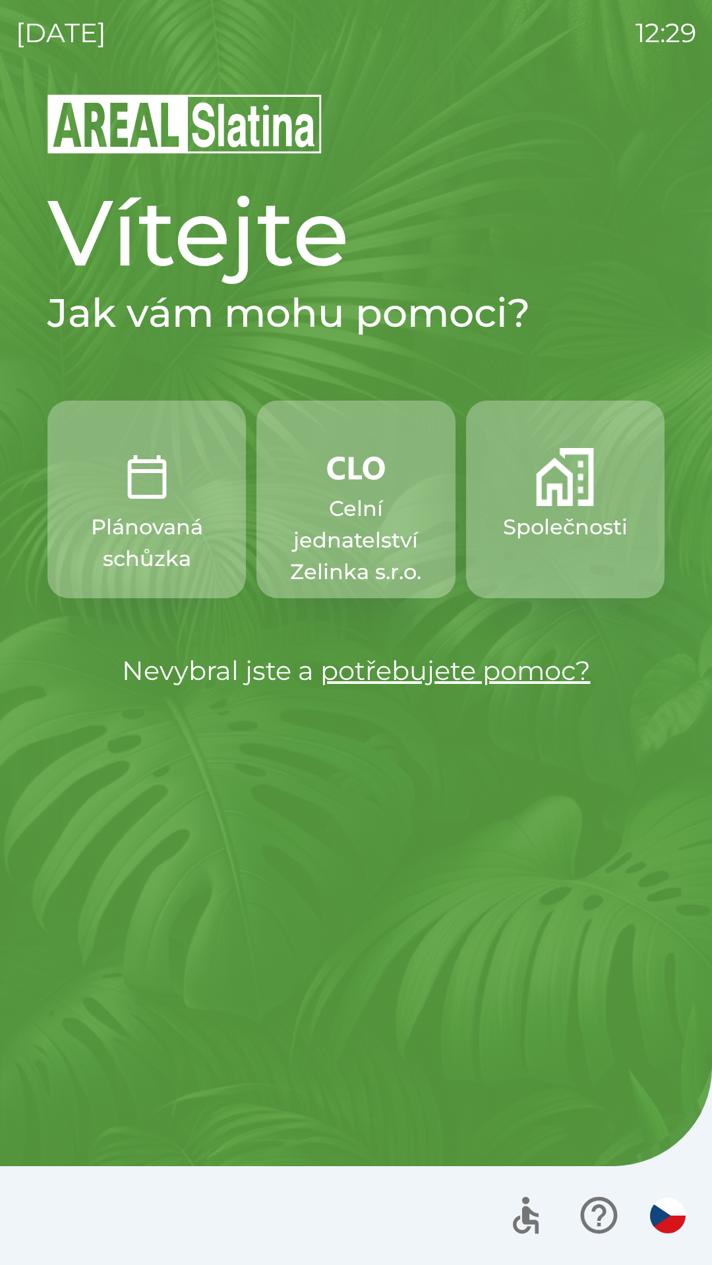
click at [349, 524] on p "Celní jednatelství Zelinka s.r.o." at bounding box center [355, 540] width 135 height 95
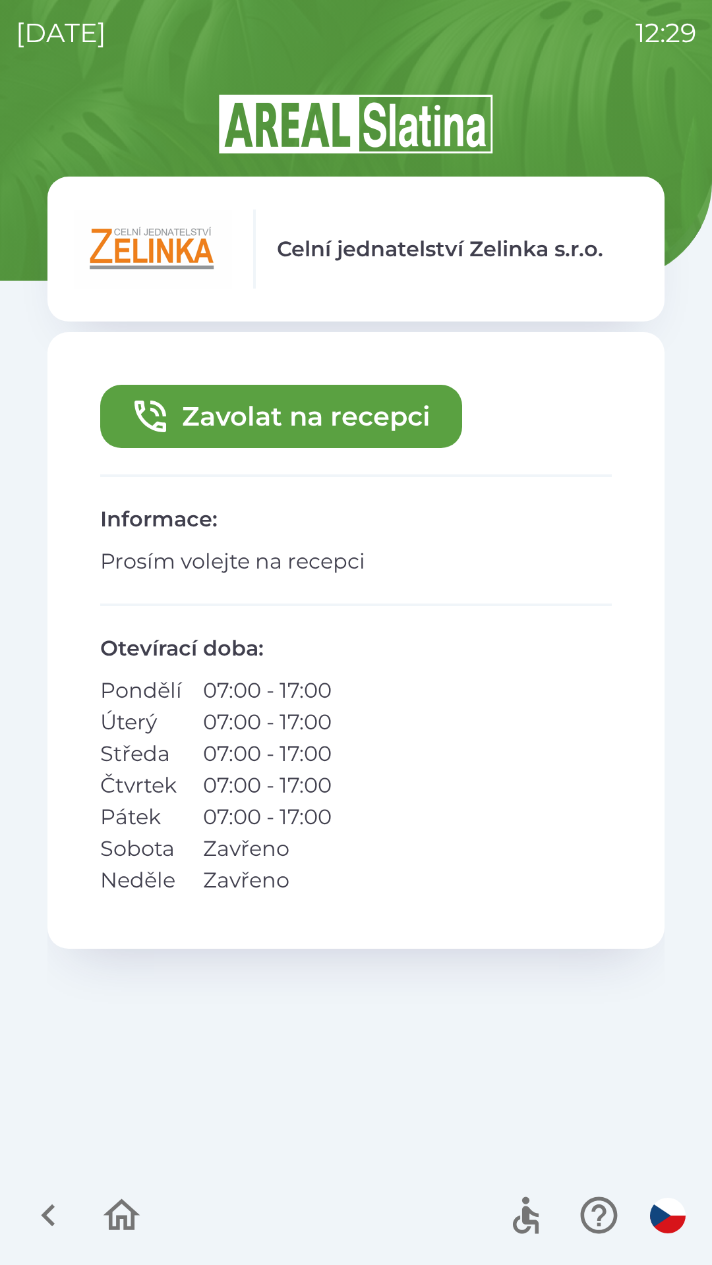
click at [302, 425] on button "Zavolat na recepci" at bounding box center [281, 416] width 362 height 63
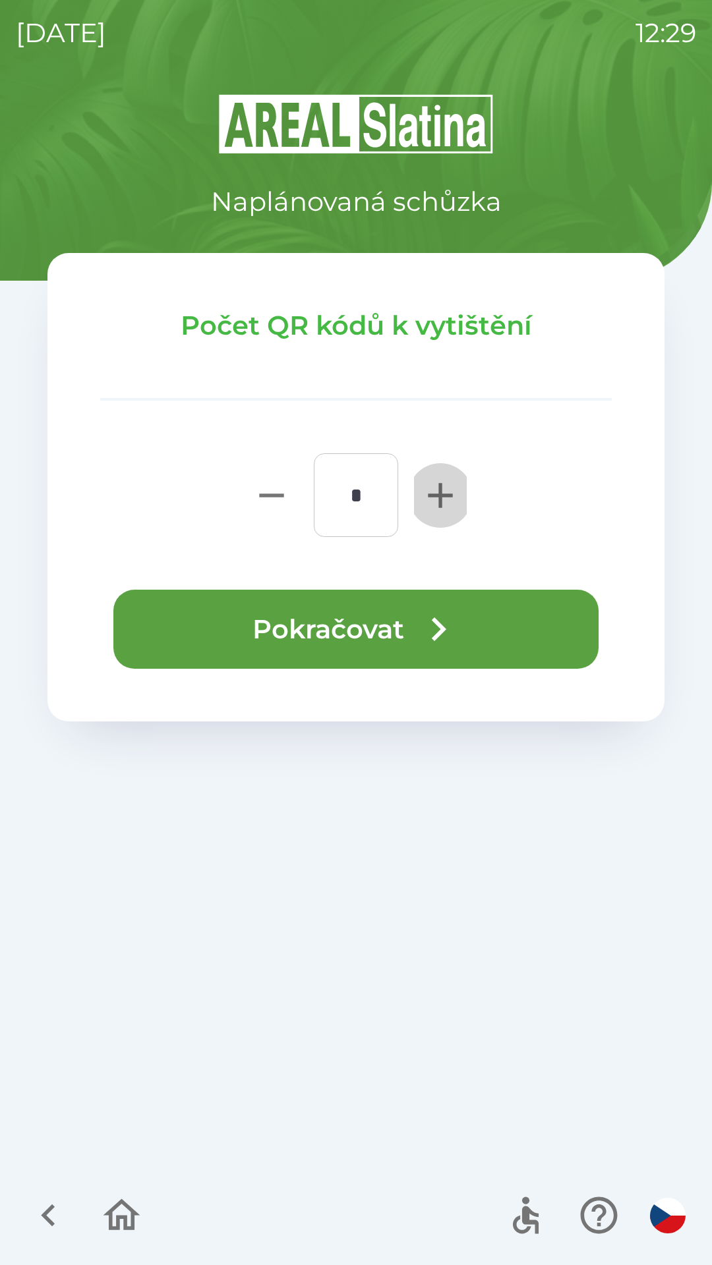
click at [430, 495] on icon "button" at bounding box center [440, 495] width 24 height 24
type input "*"
click at [334, 645] on button "Pokračovat" at bounding box center [355, 629] width 485 height 79
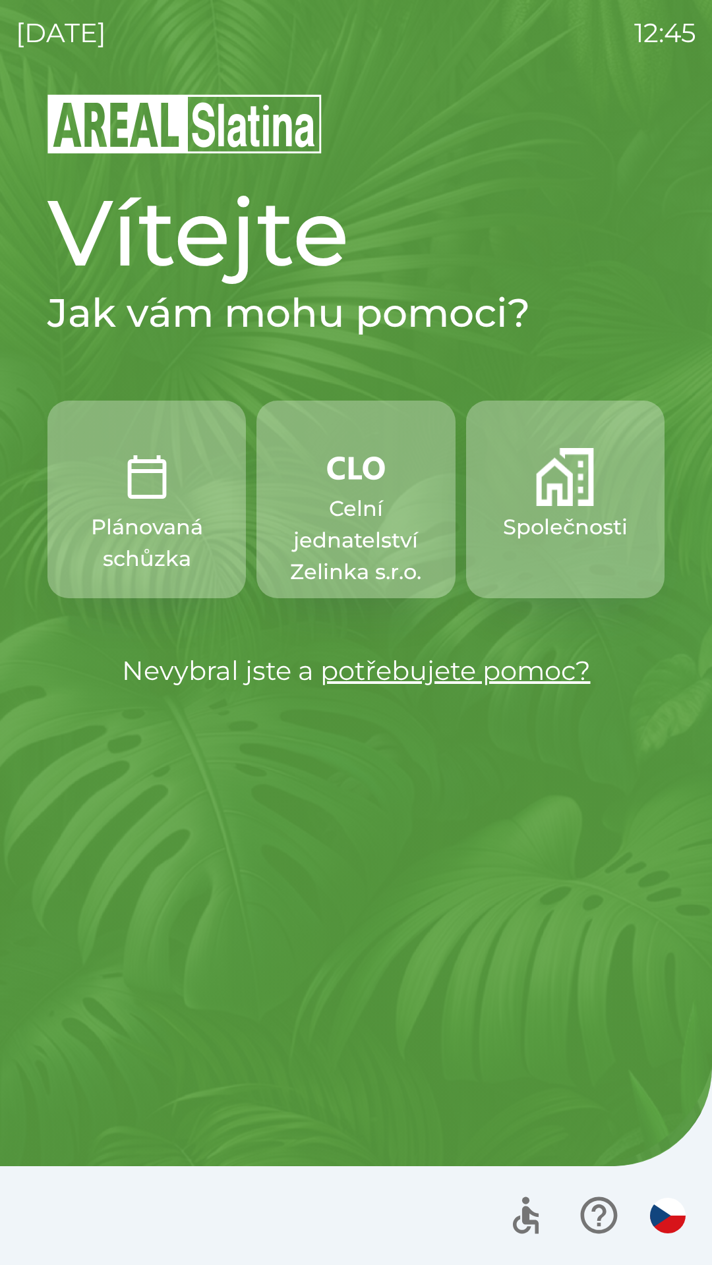
click at [552, 509] on button "Společnosti" at bounding box center [565, 500] width 198 height 198
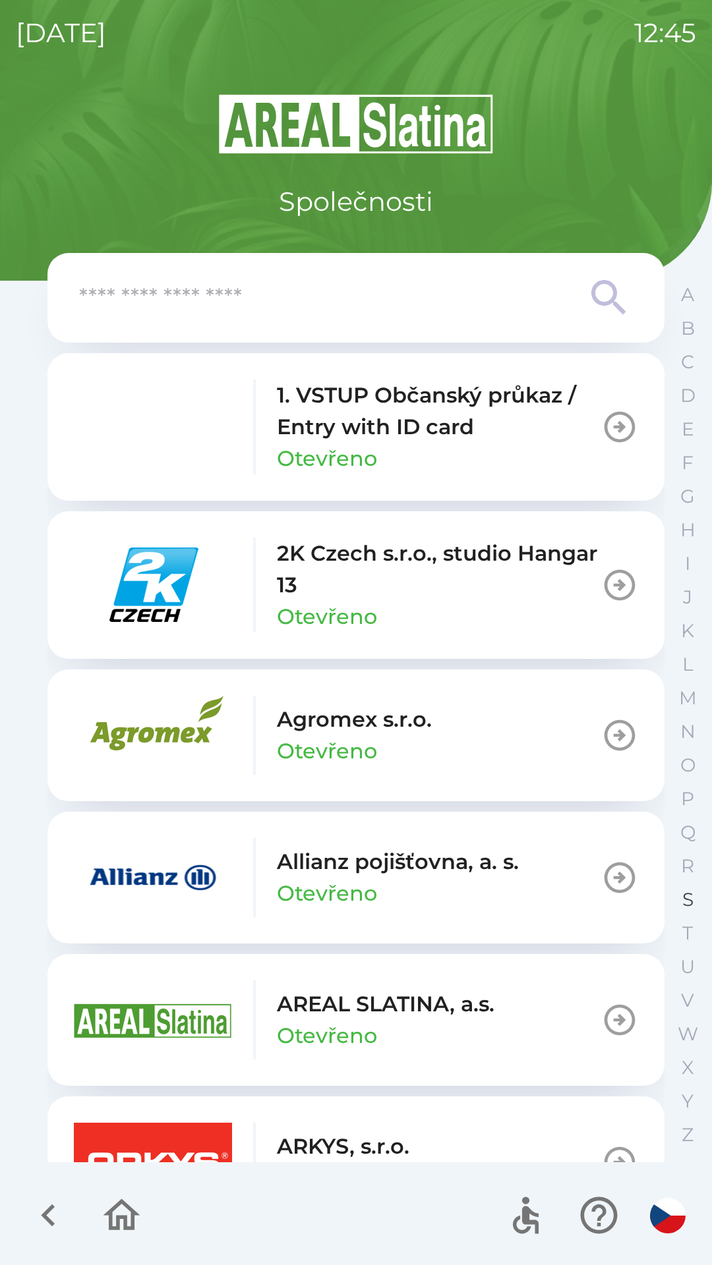
click at [679, 899] on button "S" at bounding box center [687, 900] width 33 height 34
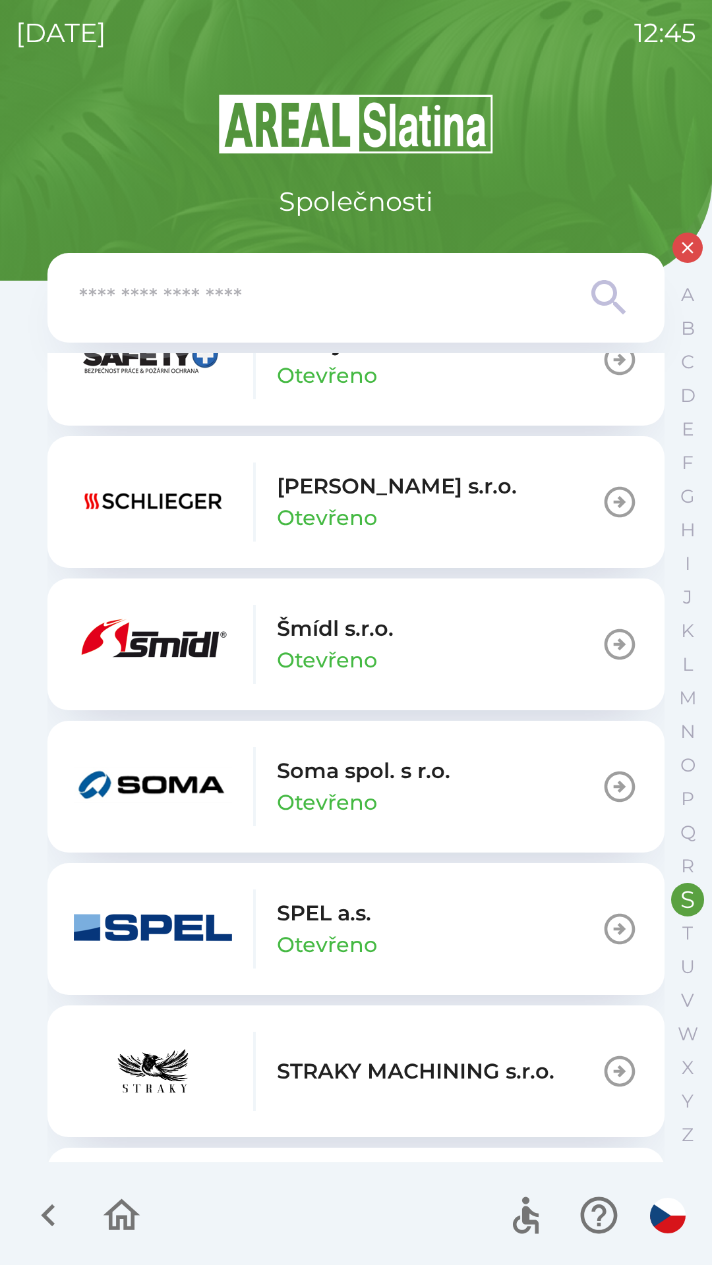
scroll to position [177, 0]
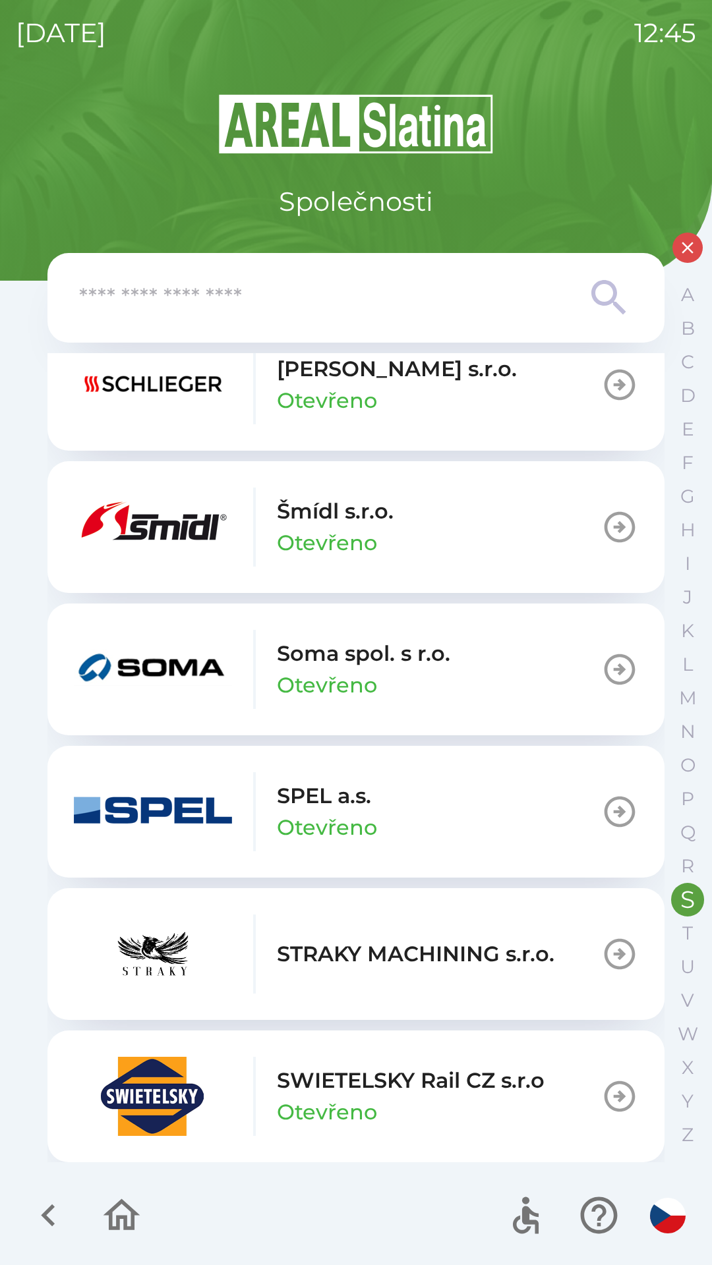
click at [323, 1086] on p "SWIETELSKY Rail CZ s.r.o" at bounding box center [411, 1081] width 268 height 32
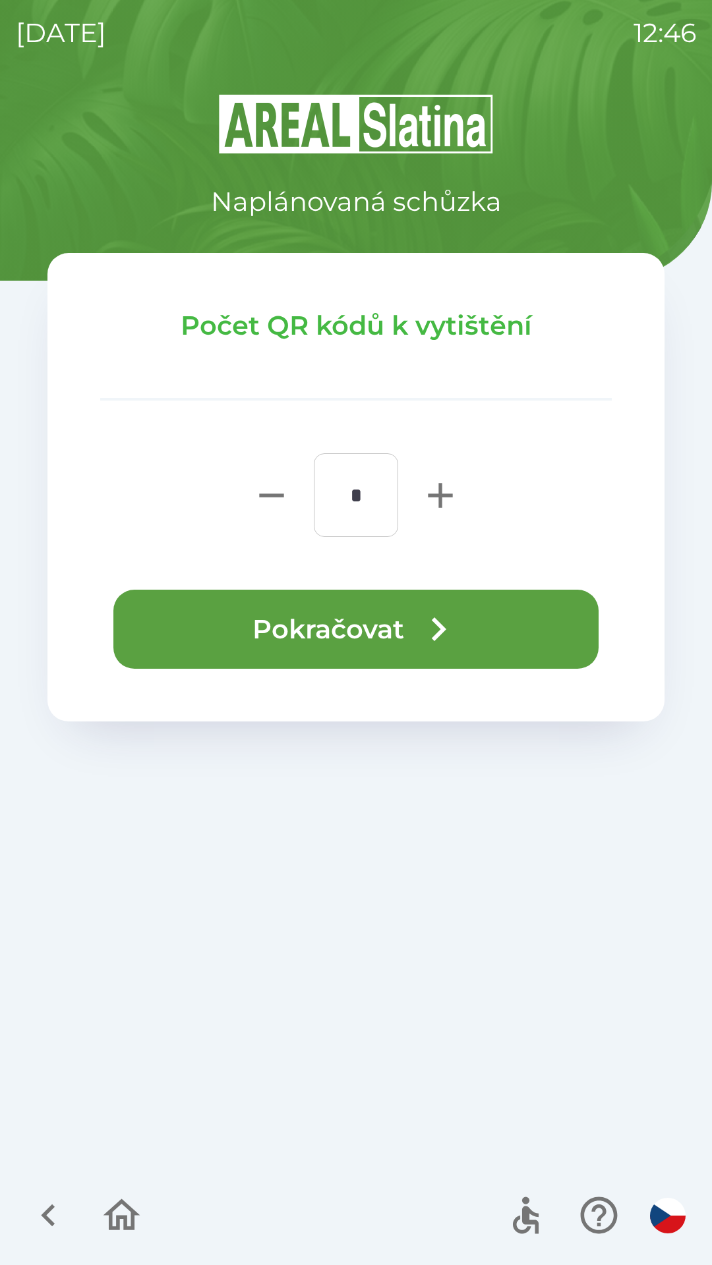
click at [441, 509] on icon "button" at bounding box center [440, 495] width 42 height 42
type input "*"
click at [382, 624] on button "Pokračovat" at bounding box center [355, 629] width 485 height 79
